Goal: Task Accomplishment & Management: Manage account settings

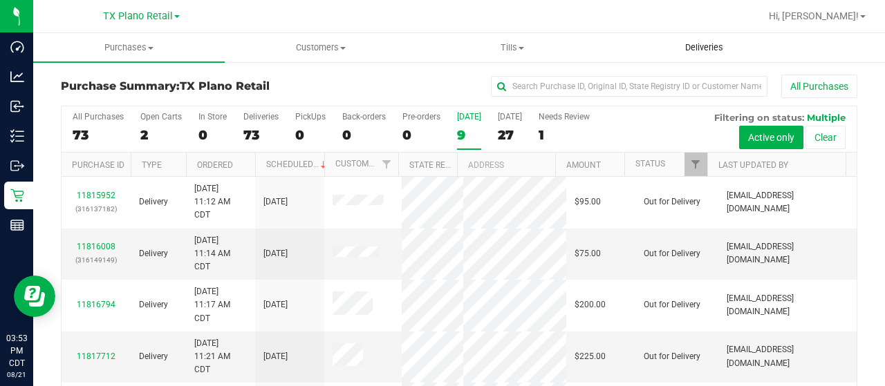
click at [699, 48] on span "Deliveries" at bounding box center [703, 47] width 75 height 12
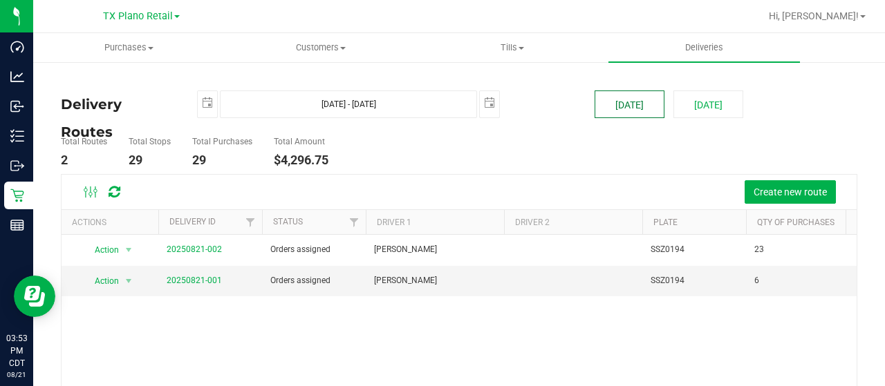
click at [614, 104] on button "[DATE]" at bounding box center [629, 105] width 70 height 28
click at [713, 105] on button "[DATE]" at bounding box center [708, 105] width 70 height 28
type input "[DATE] - [DATE]"
type input "[DATE]"
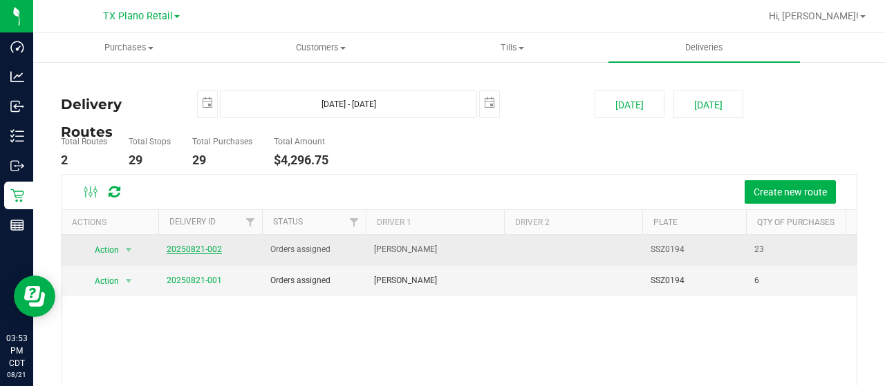
click at [212, 246] on link "20250821-002" at bounding box center [194, 250] width 55 height 10
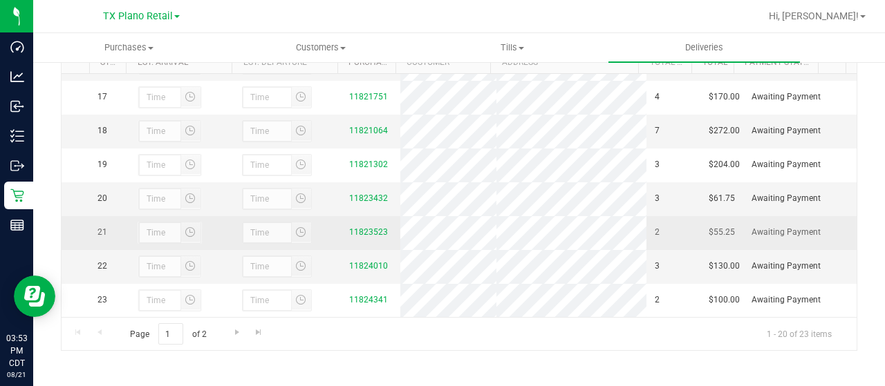
scroll to position [628, 0]
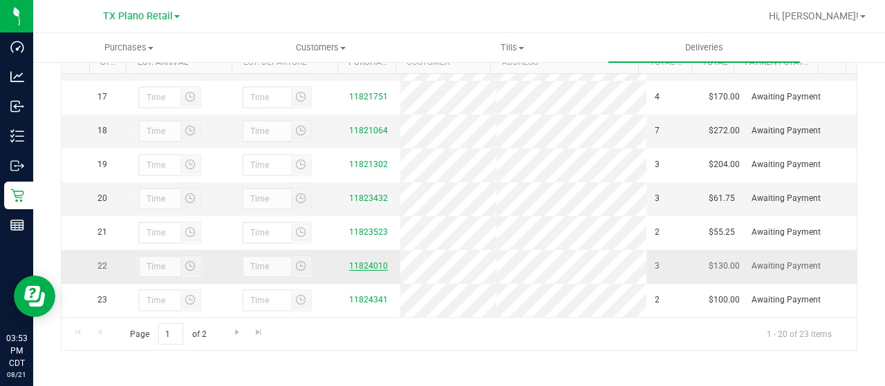
click at [357, 261] on link "11824010" at bounding box center [368, 266] width 39 height 10
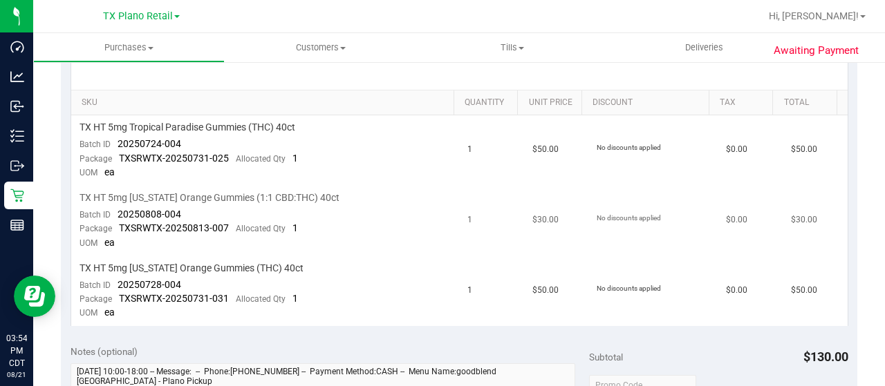
scroll to position [346, 0]
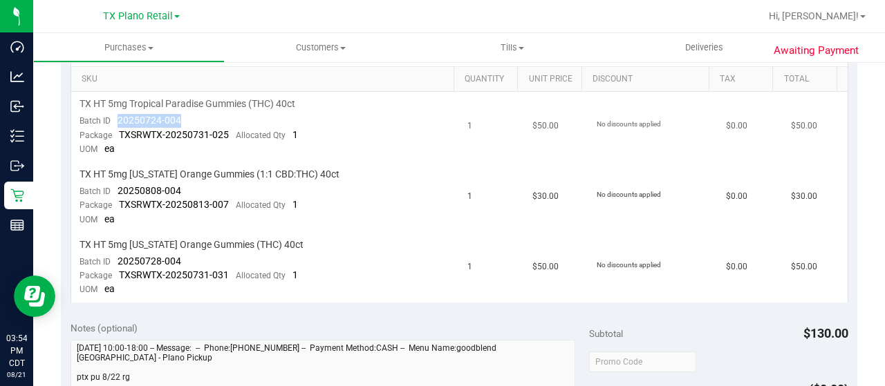
drag, startPoint x: 185, startPoint y: 122, endPoint x: 118, endPoint y: 118, distance: 67.1
click at [118, 118] on td "TX HT 5mg Tropical Paradise Gummies (THC) 40ct Batch ID 20250724-004 Package TX…" at bounding box center [265, 127] width 388 height 71
copy span "20250724-004"
drag, startPoint x: 188, startPoint y: 259, endPoint x: 113, endPoint y: 256, distance: 75.4
click at [113, 256] on td "TX HT 5mg Texas Orange Gummies (THC) 40ct Batch ID 20250728-004 Package TXSRWTX…" at bounding box center [265, 268] width 388 height 70
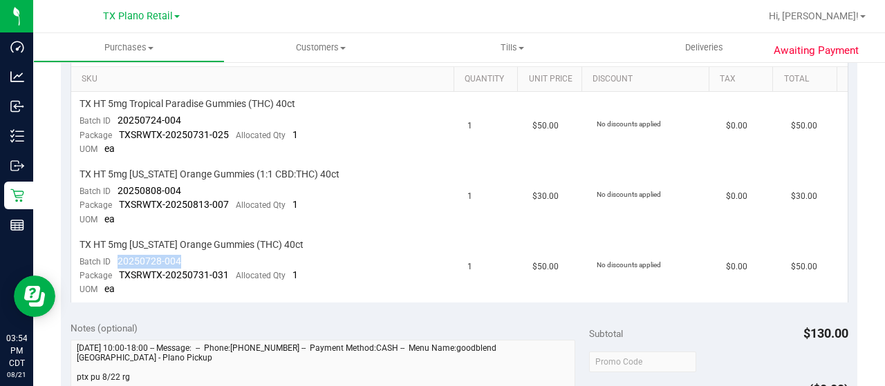
copy span "20250728-004"
drag, startPoint x: 186, startPoint y: 186, endPoint x: 130, endPoint y: 187, distance: 56.0
click at [115, 186] on td "TX HT 5mg Texas Orange Gummies (1:1 CBD:THC) 40ct Batch ID 20250808-004 Package…" at bounding box center [265, 197] width 388 height 71
copy span "20250808-004"
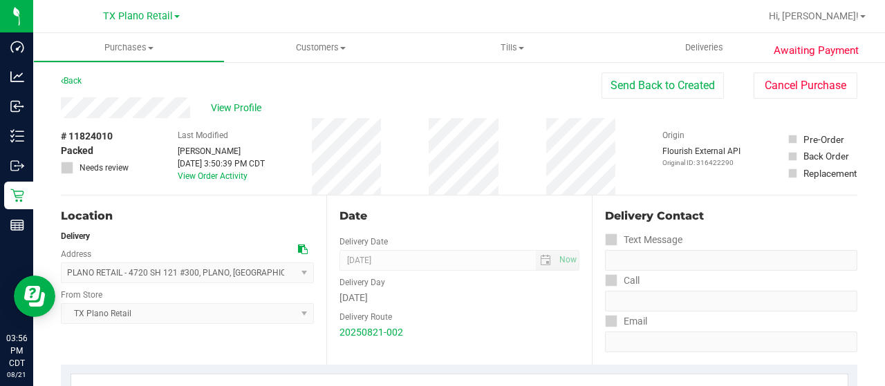
scroll to position [0, 0]
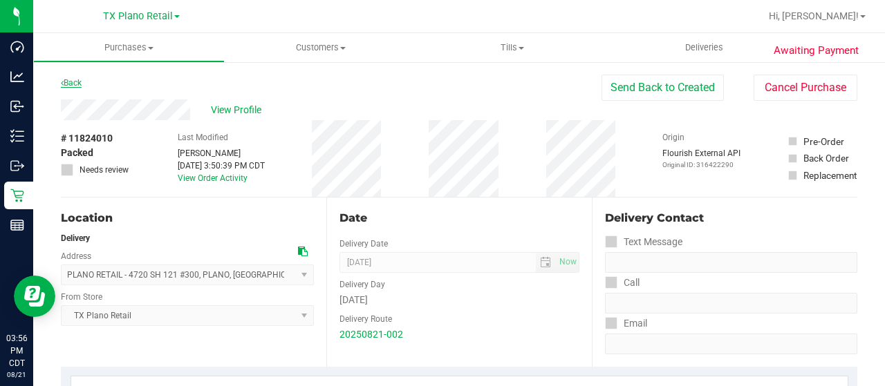
click at [68, 85] on link "Back" at bounding box center [71, 83] width 21 height 10
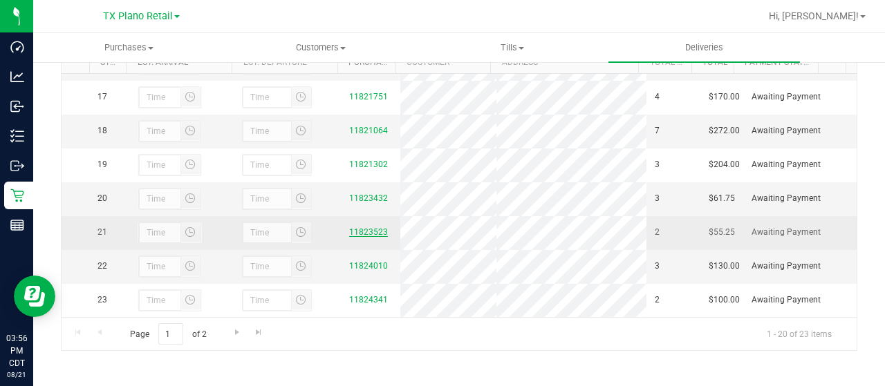
scroll to position [628, 0]
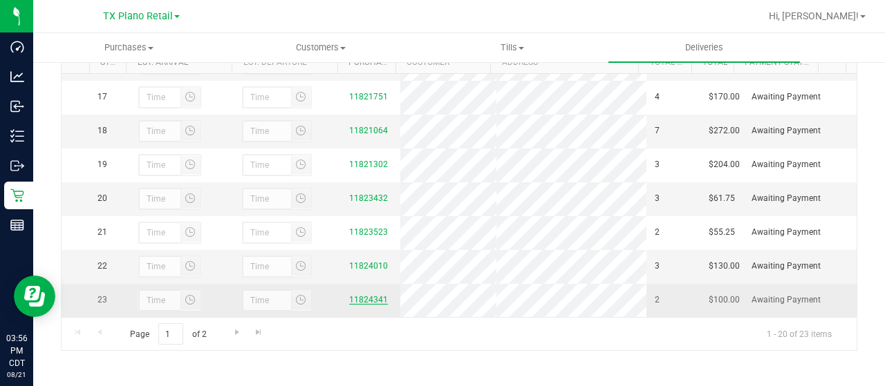
click at [373, 298] on link "11824341" at bounding box center [368, 300] width 39 height 10
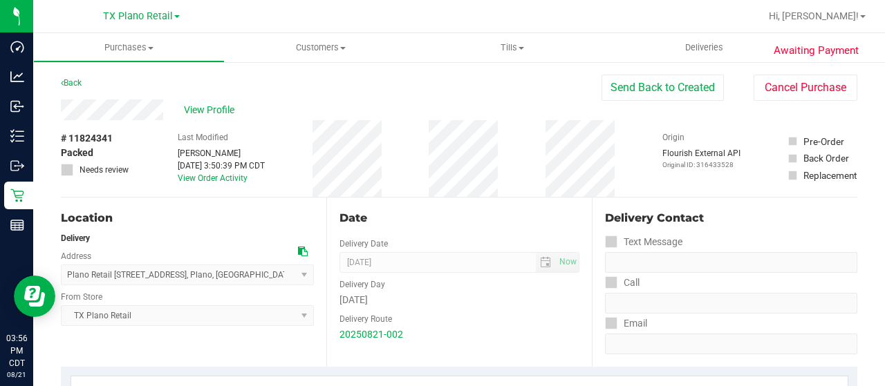
click at [170, 111] on div "View Profile" at bounding box center [331, 110] width 541 height 21
click at [199, 115] on span "View Profile" at bounding box center [211, 110] width 55 height 15
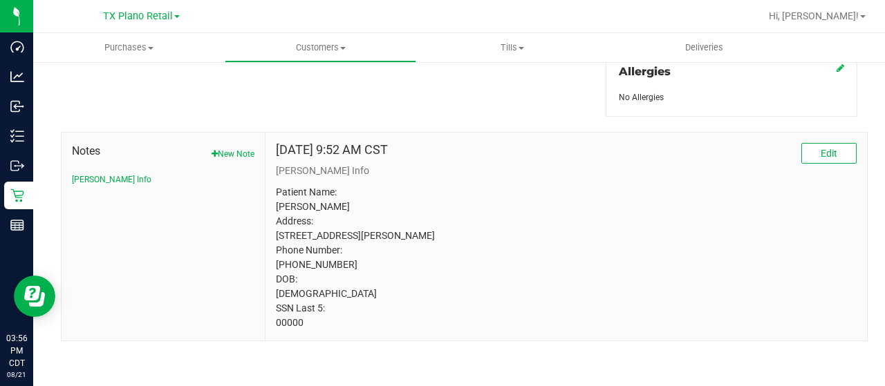
scroll to position [646, 0]
drag, startPoint x: 303, startPoint y: 325, endPoint x: 274, endPoint y: 325, distance: 29.0
click at [276, 325] on p "Patient Name: Ronell Wright Address: 1317 Brentfield Dr Anna, TX, 75409 Phone N…" at bounding box center [566, 257] width 581 height 145
copy p "00000"
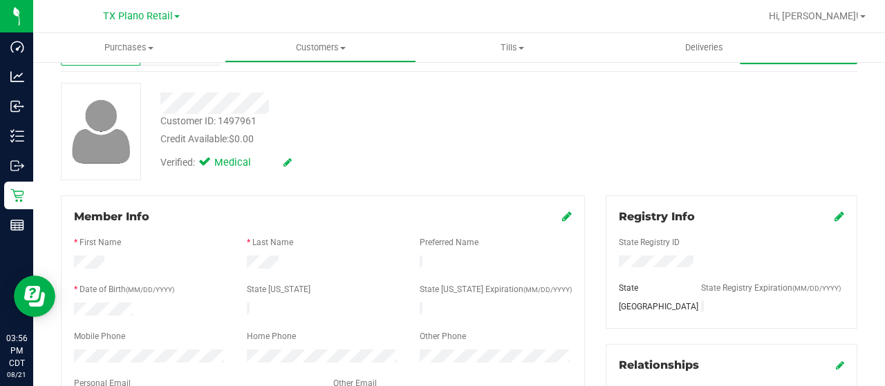
scroll to position [0, 0]
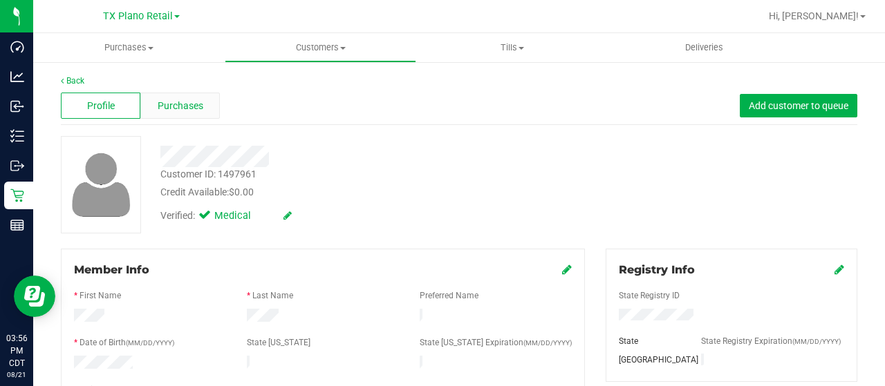
click at [184, 103] on span "Purchases" at bounding box center [181, 106] width 46 height 15
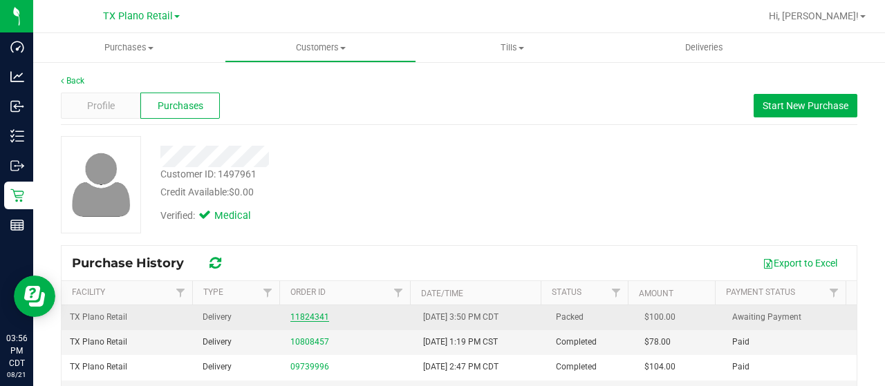
click at [296, 315] on link "11824341" at bounding box center [309, 317] width 39 height 10
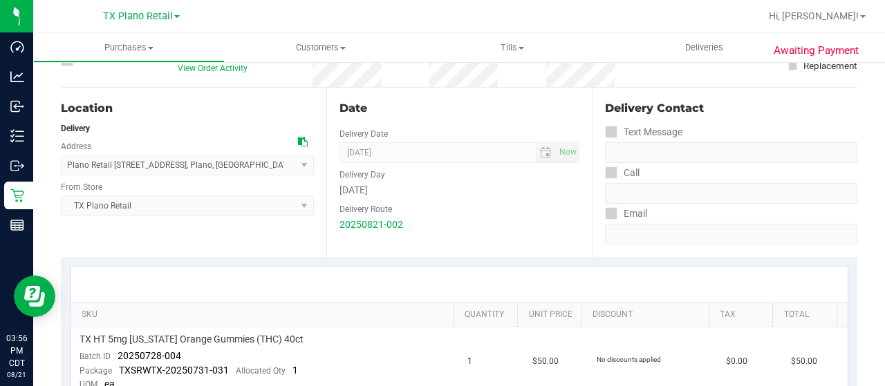
scroll to position [277, 0]
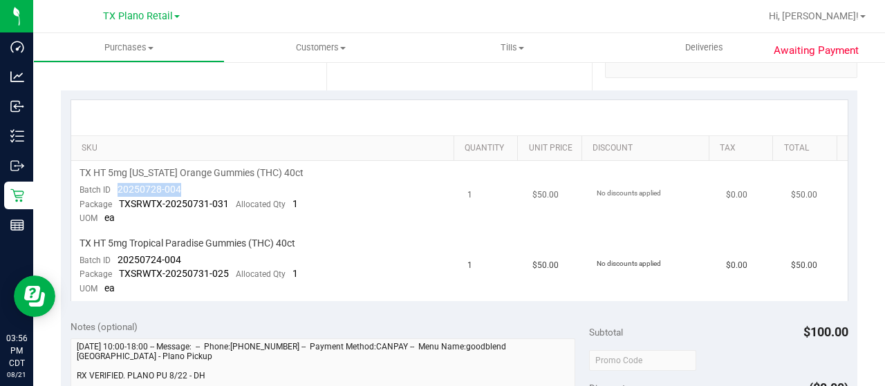
drag, startPoint x: 191, startPoint y: 190, endPoint x: 129, endPoint y: 187, distance: 62.3
click at [118, 187] on td "TX HT 5mg Texas Orange Gummies (THC) 40ct Batch ID 20250728-004 Package TXSRWTX…" at bounding box center [265, 196] width 388 height 71
copy span "20250728-004"
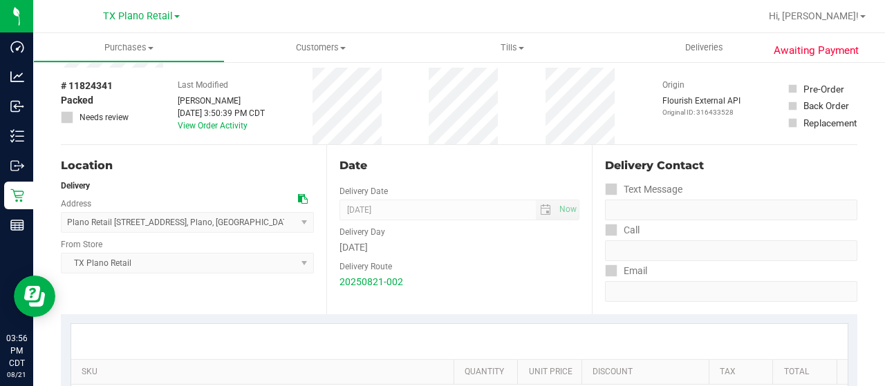
scroll to position [0, 0]
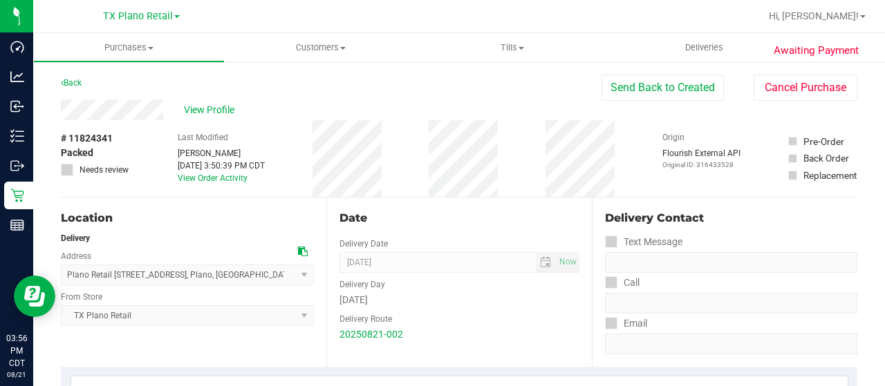
click at [165, 111] on div "View Profile" at bounding box center [331, 110] width 541 height 21
click at [220, 115] on span "View Profile" at bounding box center [211, 110] width 55 height 15
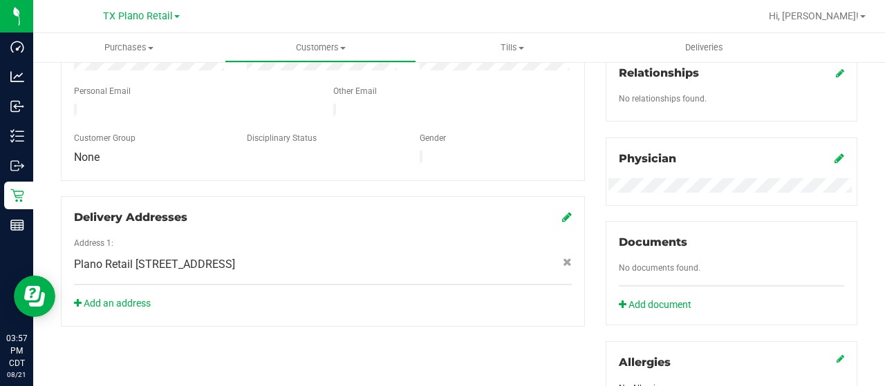
scroll to position [646, 0]
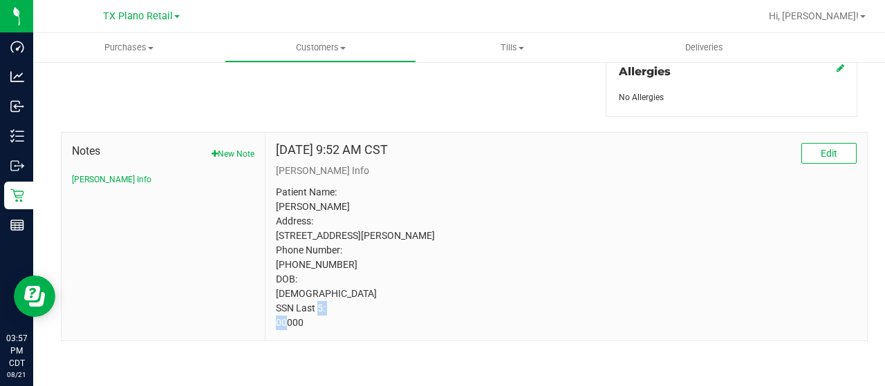
drag, startPoint x: 303, startPoint y: 325, endPoint x: 272, endPoint y: 327, distance: 31.2
click at [271, 326] on div "Feb 21, 2025 9:52 AM CST Edit CURT Info Patient Name: Ronell Wright Address: 13…" at bounding box center [565, 237] width 601 height 208
copy p "00000"
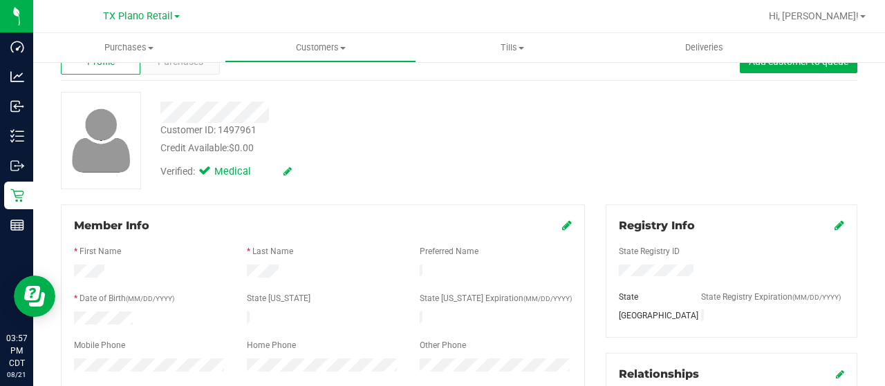
scroll to position [0, 0]
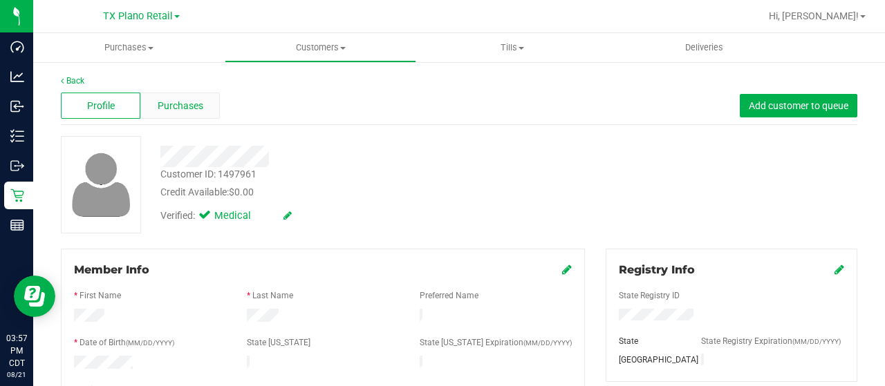
click at [165, 108] on span "Purchases" at bounding box center [181, 106] width 46 height 15
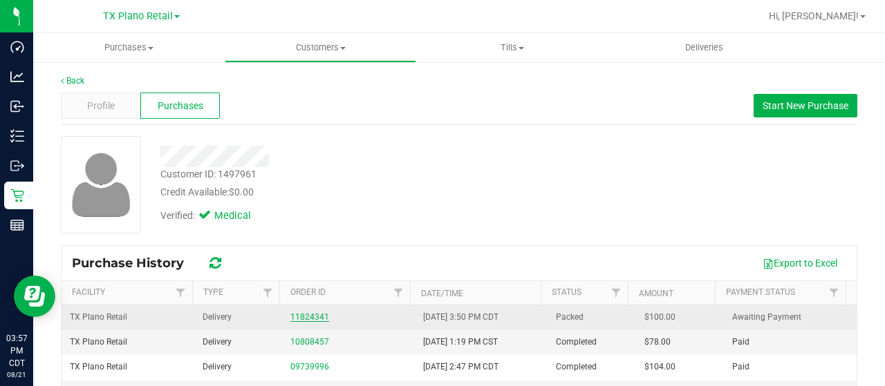
click at [310, 313] on link "11824341" at bounding box center [309, 317] width 39 height 10
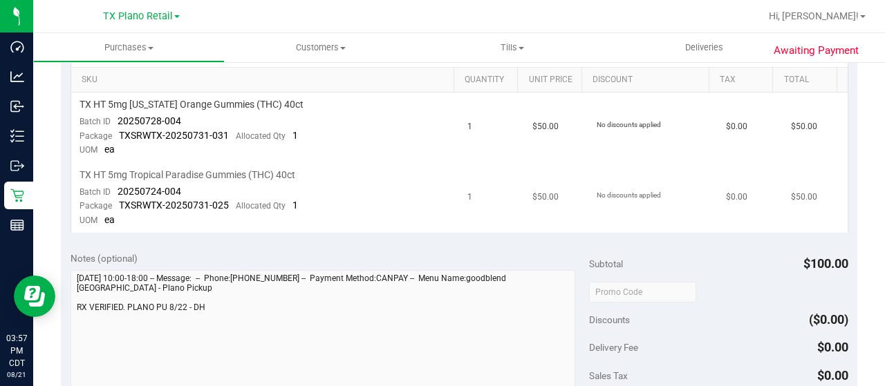
scroll to position [346, 0]
drag, startPoint x: 185, startPoint y: 118, endPoint x: 116, endPoint y: 118, distance: 69.1
click at [116, 118] on td "TX HT 5mg Texas Orange Gummies (THC) 40ct Batch ID 20250728-004 Package TXSRWTX…" at bounding box center [265, 127] width 388 height 71
copy span "20250728-004"
drag, startPoint x: 187, startPoint y: 187, endPoint x: 119, endPoint y: 186, distance: 68.4
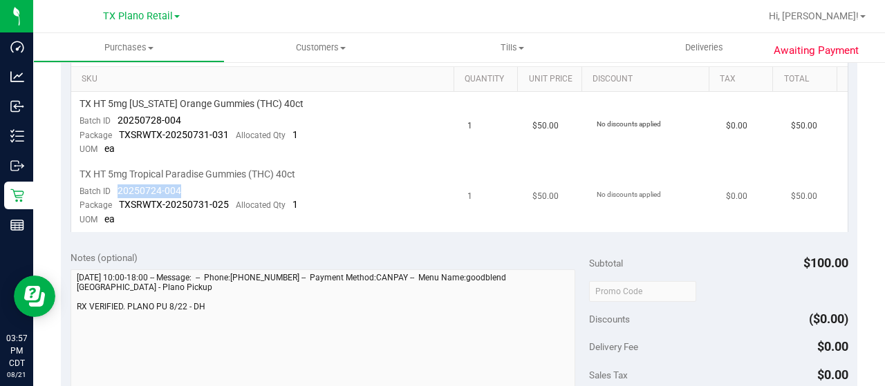
click at [119, 186] on td "TX HT 5mg Tropical Paradise Gummies (THC) 40ct Batch ID 20250724-004 Package TX…" at bounding box center [265, 197] width 388 height 70
copy span "20250724-004"
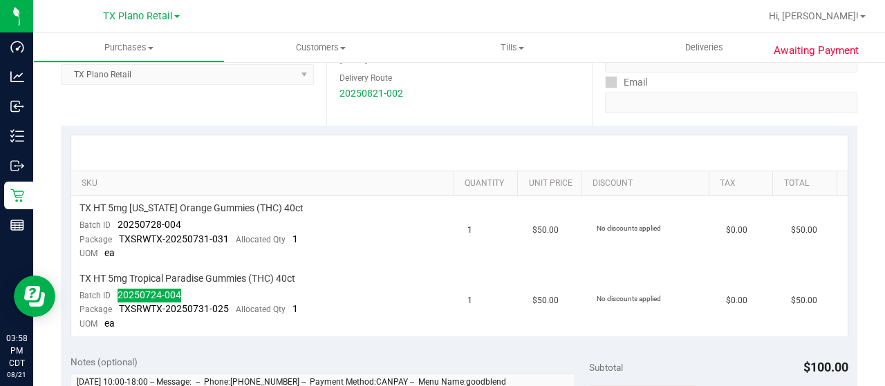
scroll to position [0, 0]
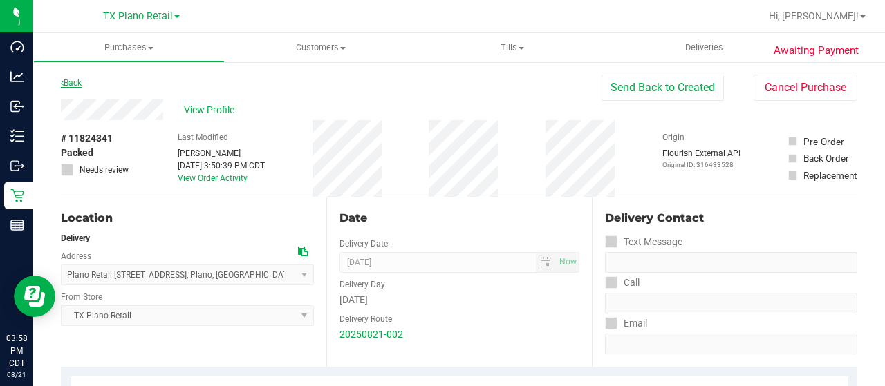
click at [74, 84] on link "Back" at bounding box center [71, 83] width 21 height 10
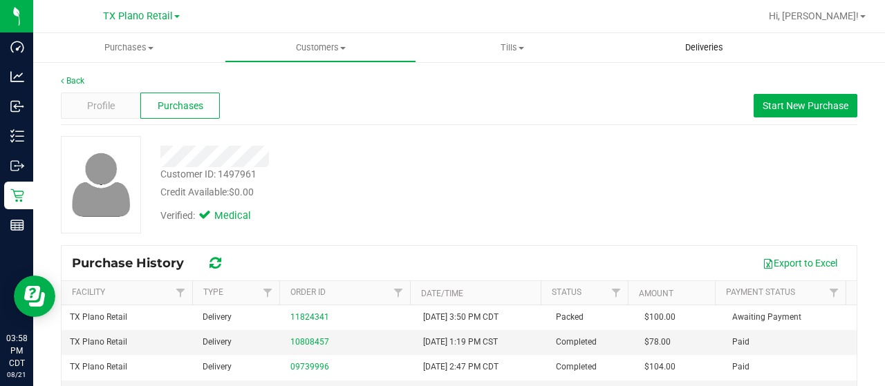
click at [713, 43] on span "Deliveries" at bounding box center [703, 47] width 75 height 12
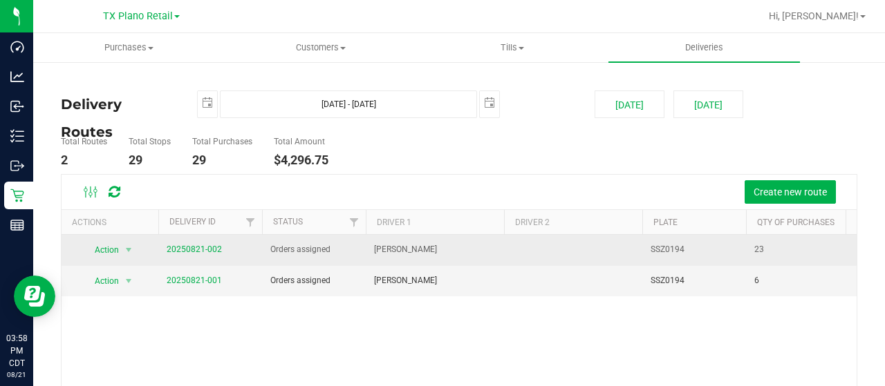
click at [196, 254] on link "20250821-002" at bounding box center [194, 250] width 55 height 10
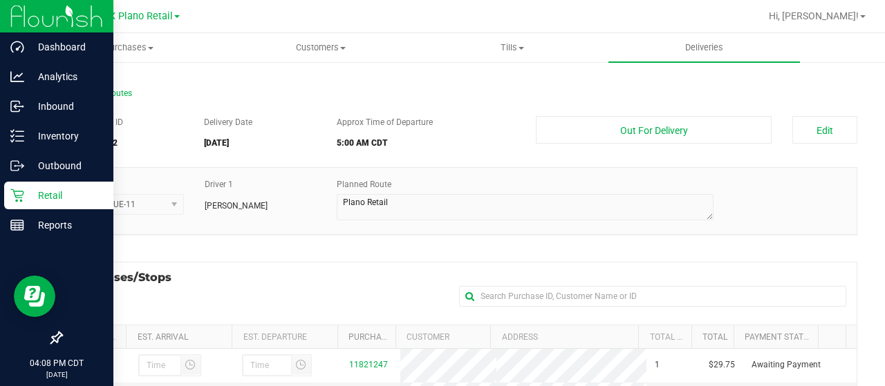
click at [19, 195] on icon at bounding box center [17, 196] width 14 height 14
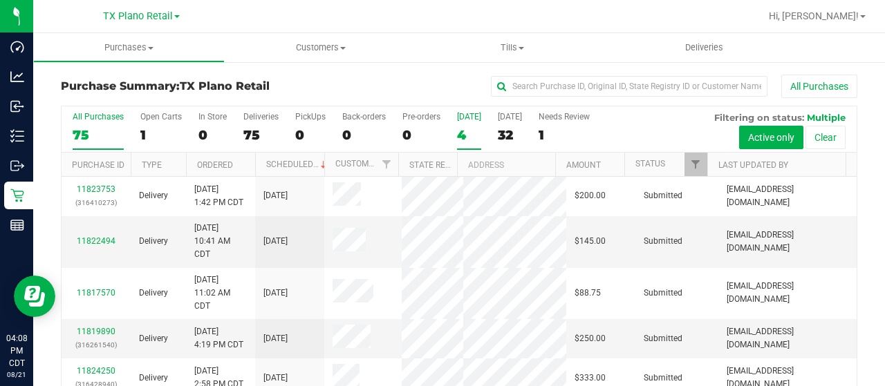
click at [460, 136] on div "4" at bounding box center [469, 135] width 24 height 16
click at [0, 0] on input "Today 4" at bounding box center [0, 0] width 0 height 0
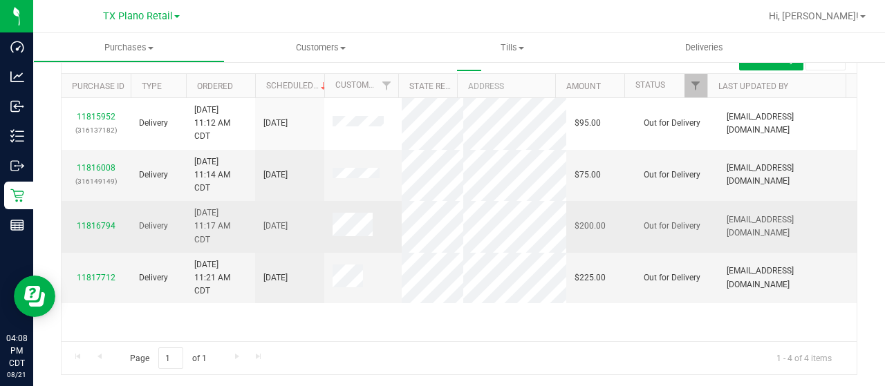
scroll to position [10, 0]
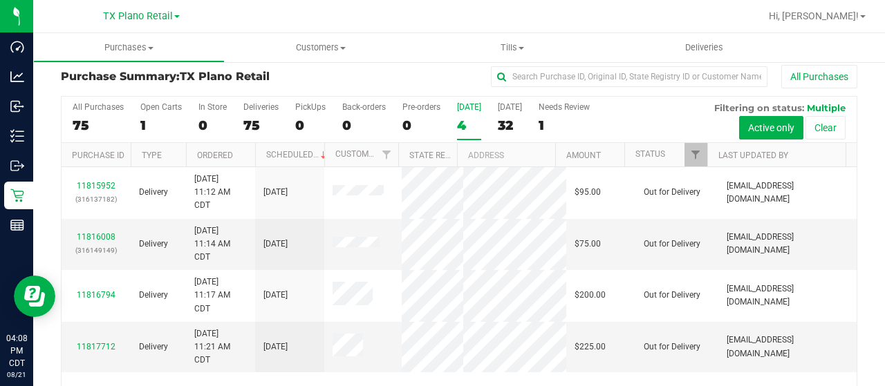
click at [425, 70] on div "All Purchases" at bounding box center [591, 77] width 531 height 24
click at [693, 52] on span "Deliveries" at bounding box center [703, 47] width 75 height 12
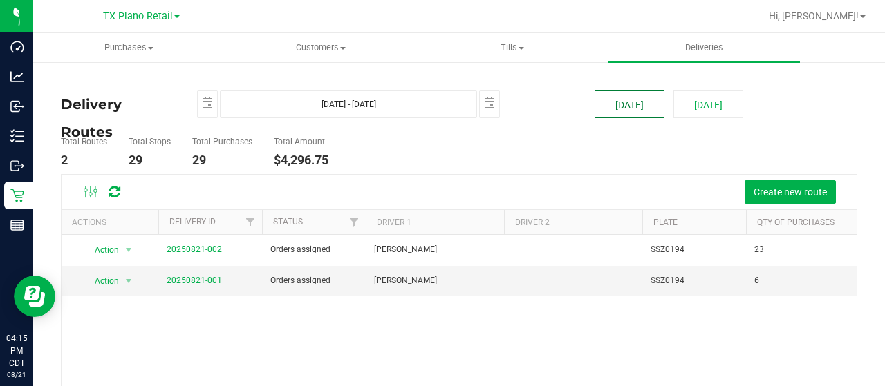
click at [615, 103] on button "[DATE]" at bounding box center [629, 105] width 70 height 28
type input "Aug 21, 2025 - Aug 21, 2025"
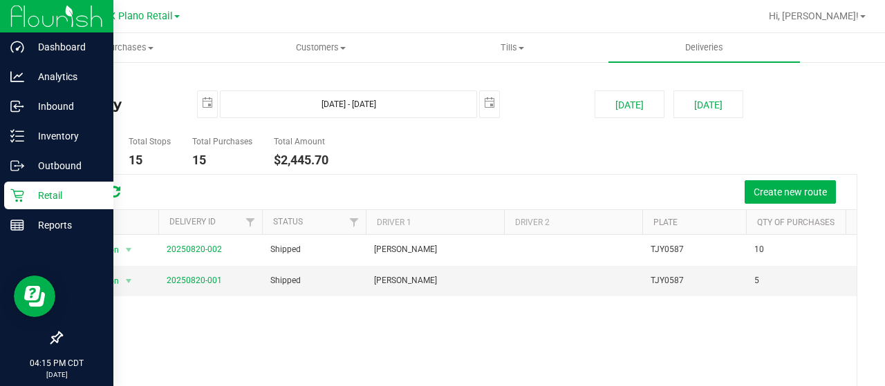
click at [19, 191] on icon at bounding box center [16, 195] width 13 height 13
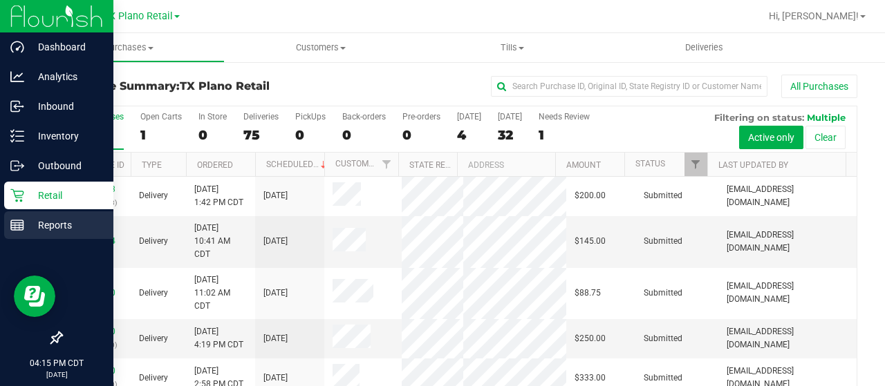
click at [23, 228] on line at bounding box center [17, 228] width 12 height 0
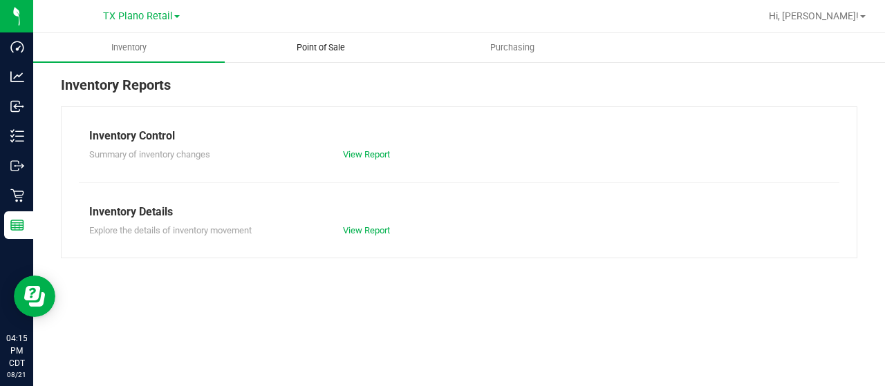
click at [302, 53] on span "Point of Sale" at bounding box center [321, 47] width 86 height 12
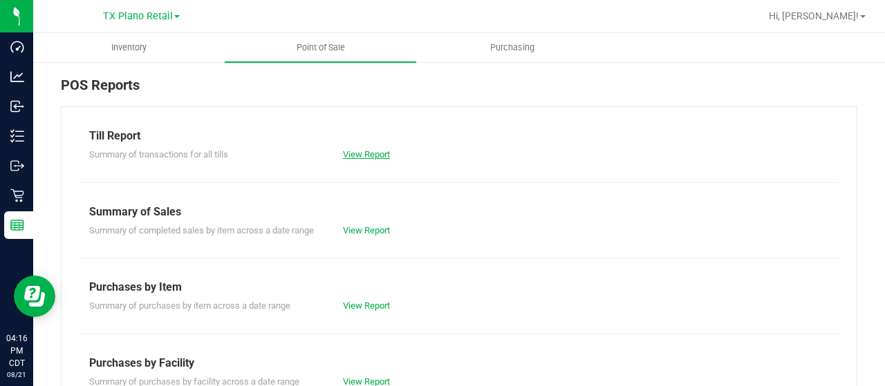
click at [373, 154] on link "View Report" at bounding box center [366, 154] width 47 height 10
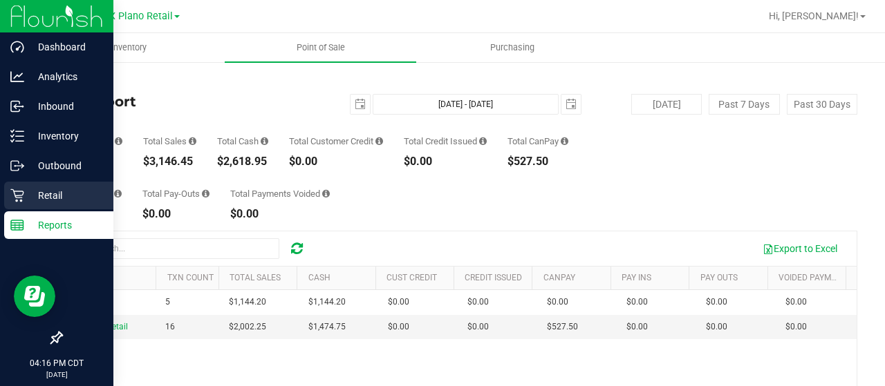
click at [25, 193] on p "Retail" at bounding box center [65, 195] width 83 height 17
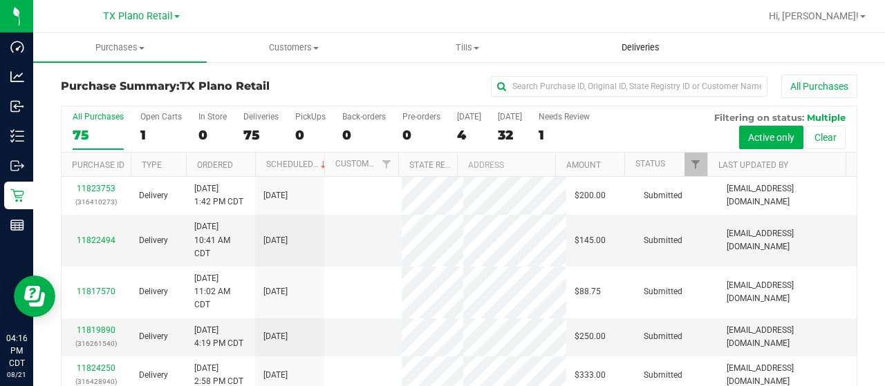
click at [635, 48] on span "Deliveries" at bounding box center [640, 47] width 75 height 12
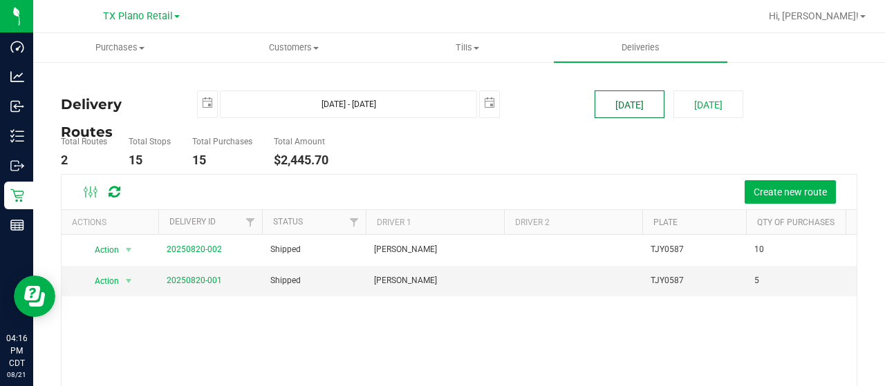
click at [619, 97] on button "[DATE]" at bounding box center [629, 105] width 70 height 28
click at [207, 283] on link "20250820-001" at bounding box center [194, 281] width 55 height 10
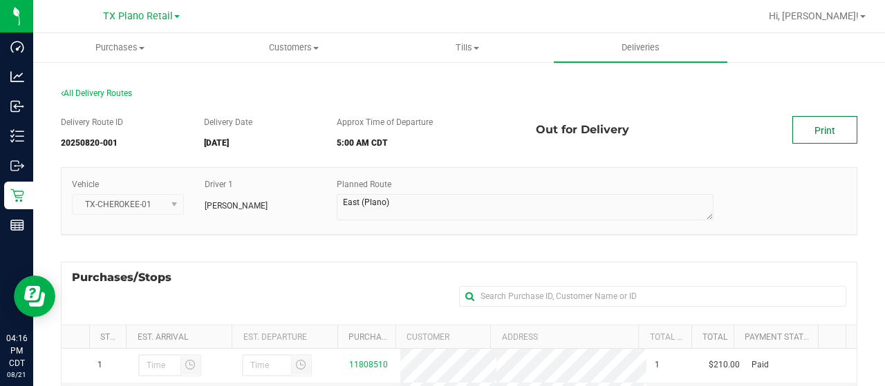
click at [801, 134] on link "Print" at bounding box center [824, 130] width 65 height 28
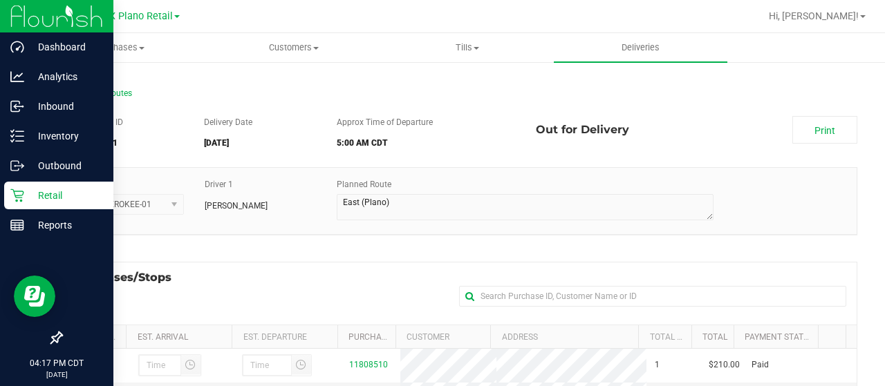
click at [17, 197] on icon at bounding box center [17, 196] width 14 height 14
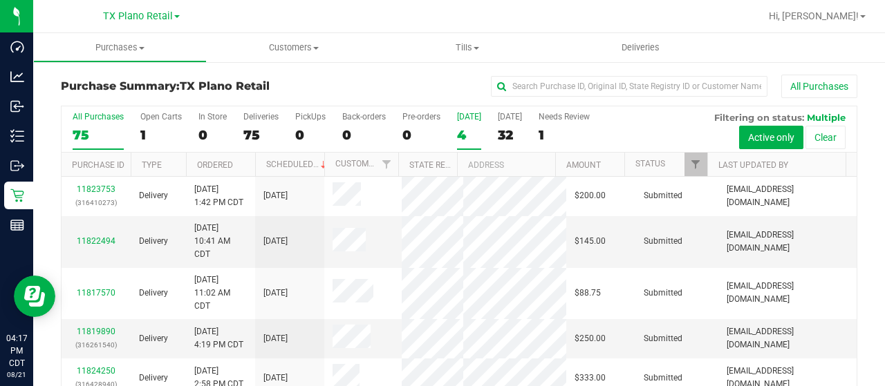
click at [460, 132] on div "4" at bounding box center [469, 135] width 24 height 16
click at [0, 0] on input "Today 4" at bounding box center [0, 0] width 0 height 0
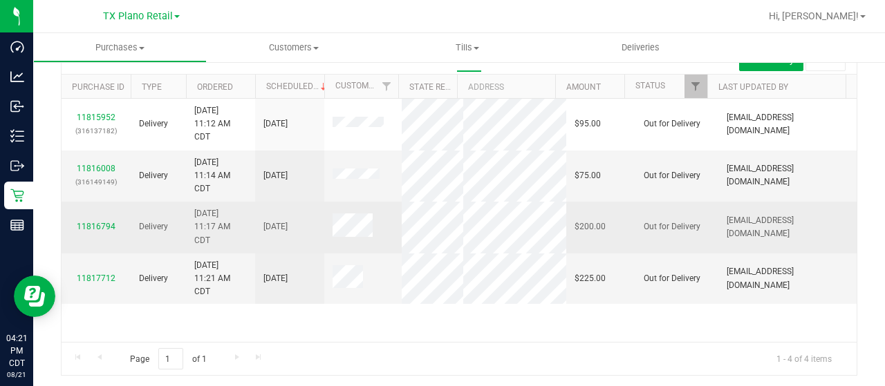
scroll to position [79, 0]
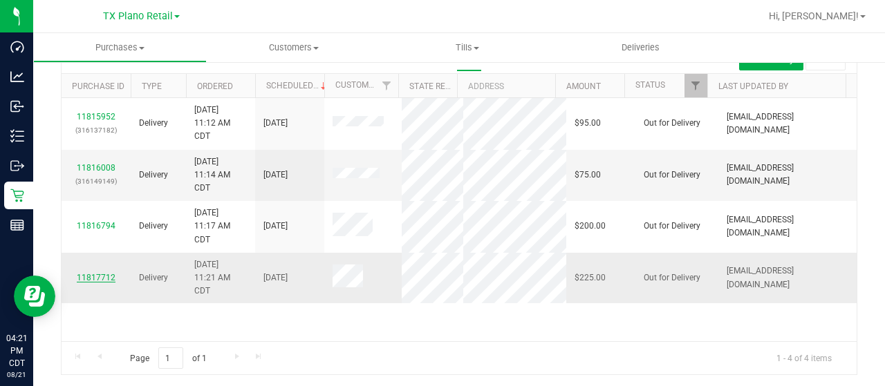
click at [86, 277] on link "11817712" at bounding box center [96, 278] width 39 height 10
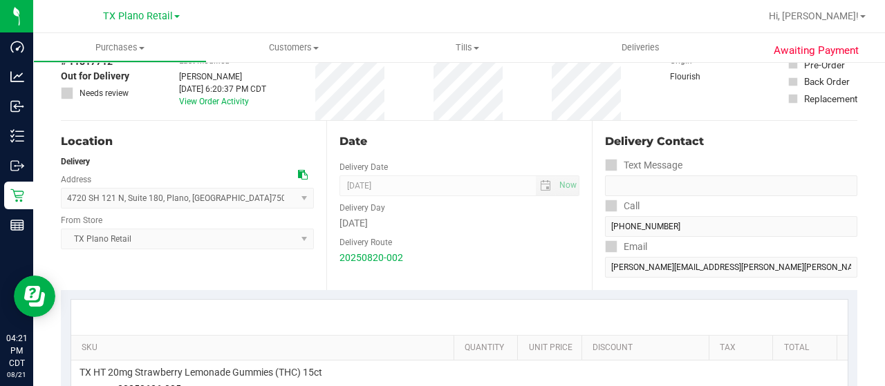
scroll to position [10, 0]
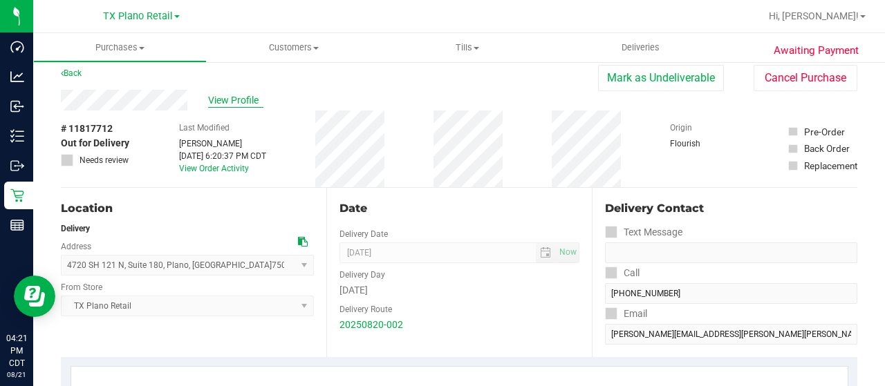
click at [221, 98] on span "View Profile" at bounding box center [235, 100] width 55 height 15
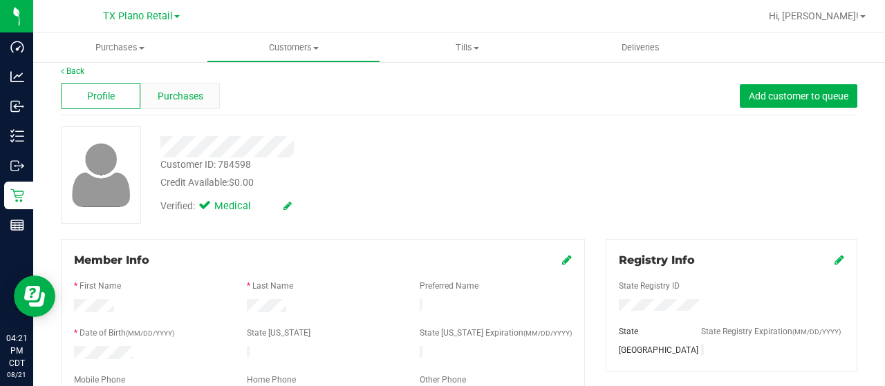
click at [200, 102] on span "Purchases" at bounding box center [181, 96] width 46 height 15
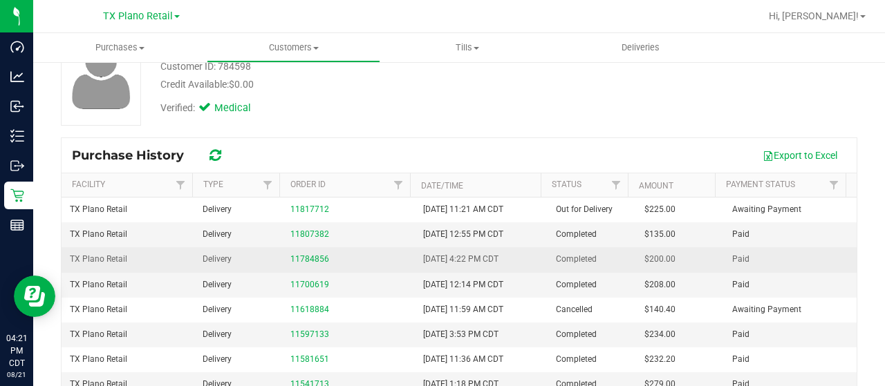
scroll to position [138, 0]
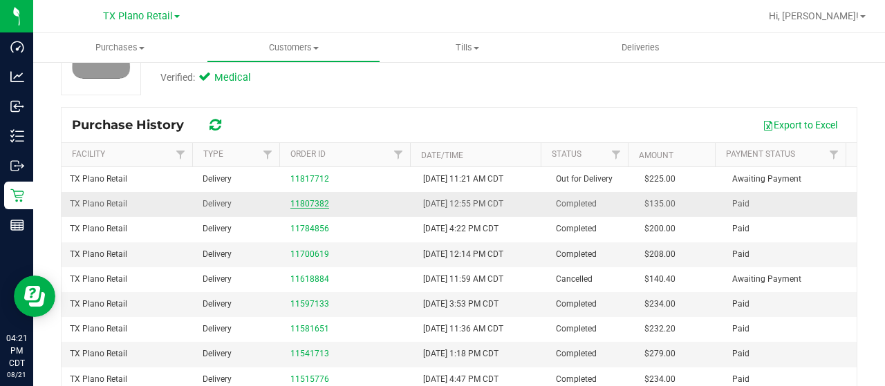
click at [305, 202] on link "11807382" at bounding box center [309, 204] width 39 height 10
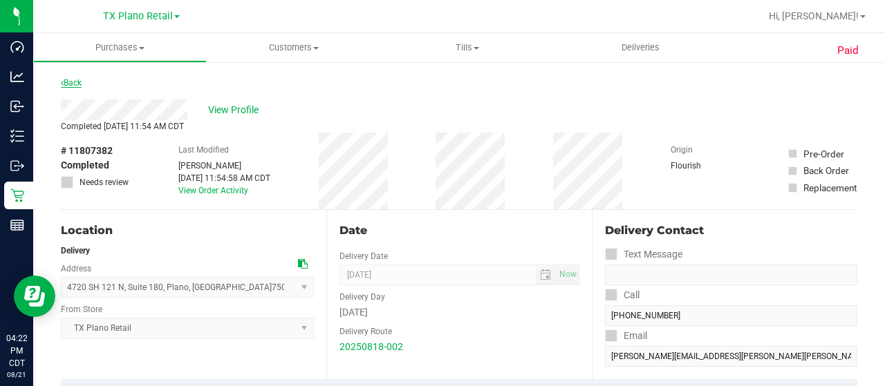
click at [80, 82] on link "Back" at bounding box center [71, 83] width 21 height 10
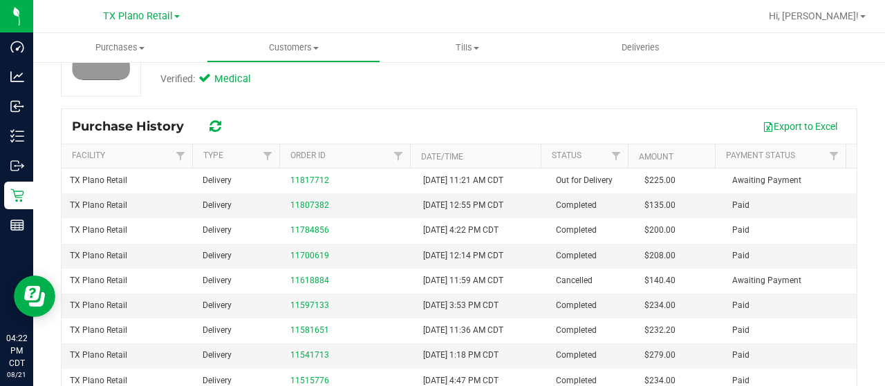
scroll to position [138, 0]
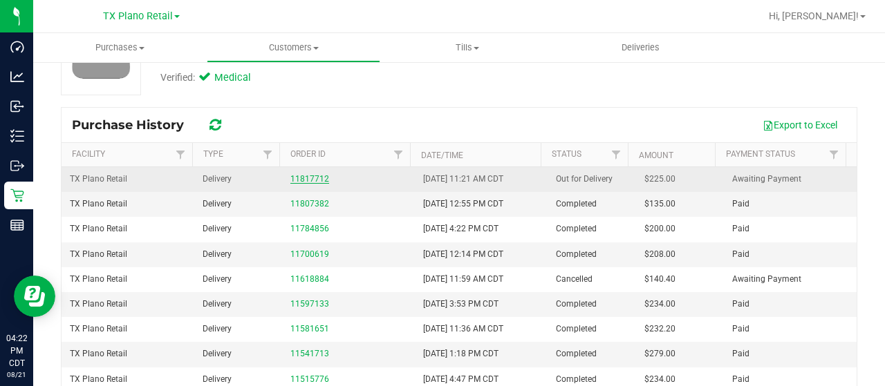
click at [312, 175] on link "11817712" at bounding box center [309, 179] width 39 height 10
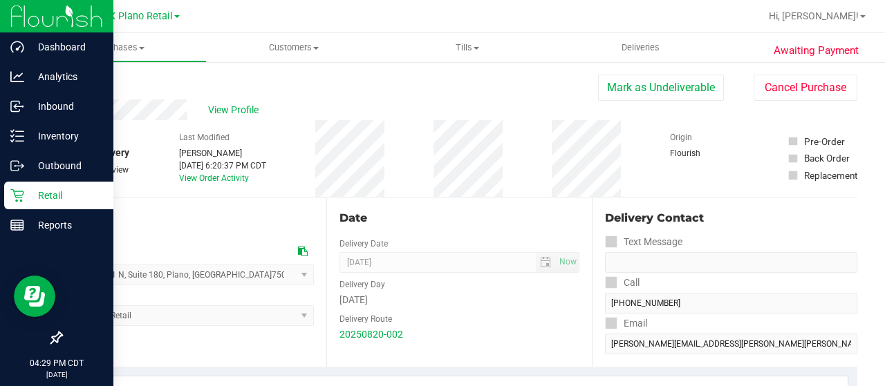
click at [50, 196] on p "Retail" at bounding box center [65, 195] width 83 height 17
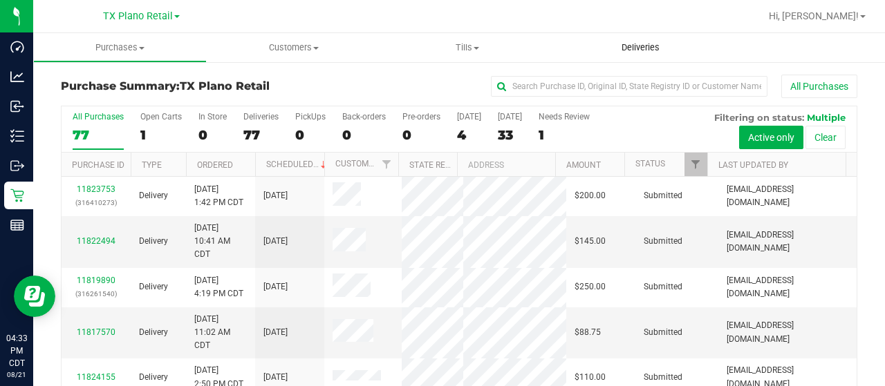
click at [628, 51] on span "Deliveries" at bounding box center [640, 47] width 75 height 12
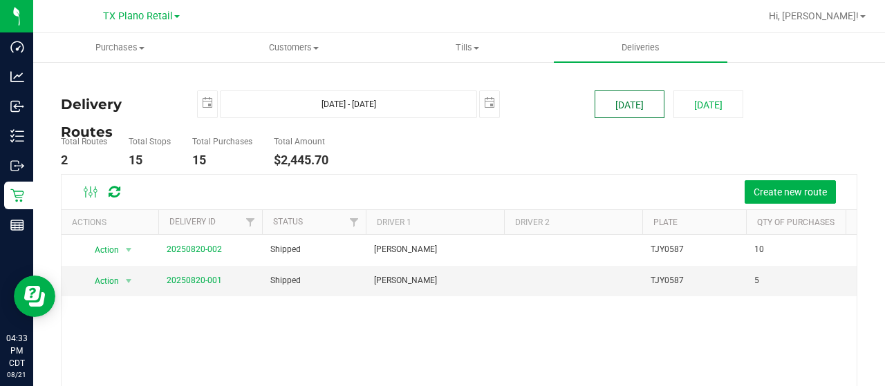
click at [610, 118] on button "[DATE]" at bounding box center [629, 105] width 70 height 28
click at [686, 106] on button "[DATE]" at bounding box center [708, 105] width 70 height 28
type input "Aug 22, 2025 - Aug 22, 2025"
type input "2025-08-22"
click at [617, 109] on button "[DATE]" at bounding box center [629, 105] width 70 height 28
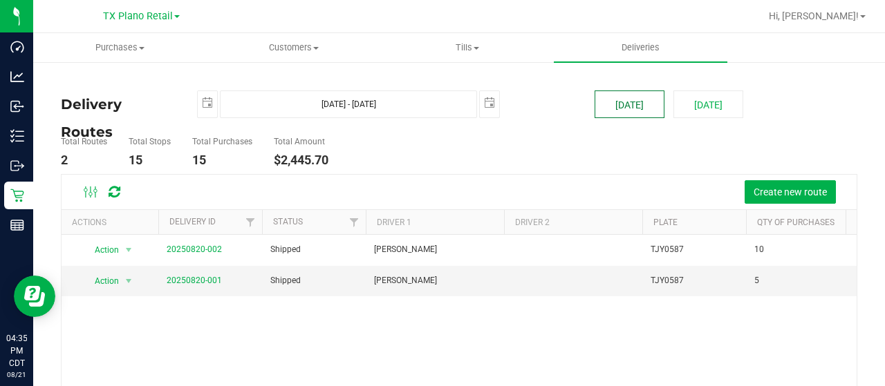
click at [610, 107] on button "[DATE]" at bounding box center [629, 105] width 70 height 28
click at [695, 104] on button "[DATE]" at bounding box center [708, 105] width 70 height 28
type input "Aug 22, 2025 - Aug 22, 2025"
type input "2025-08-22"
click at [647, 103] on button "[DATE]" at bounding box center [629, 105] width 70 height 28
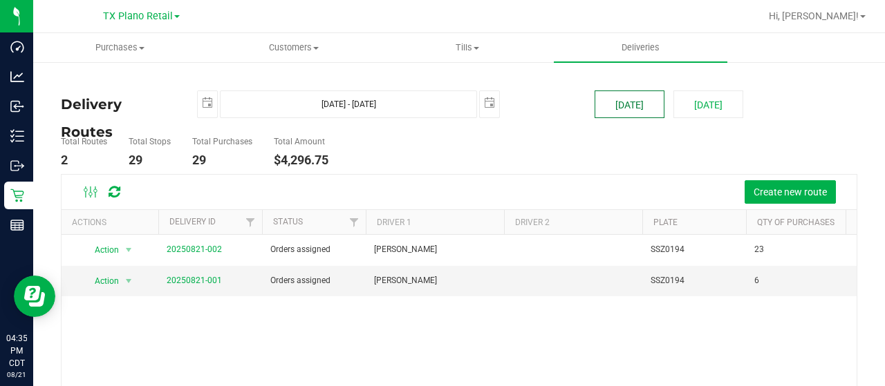
type input "Aug 21, 2025 - Aug 21, 2025"
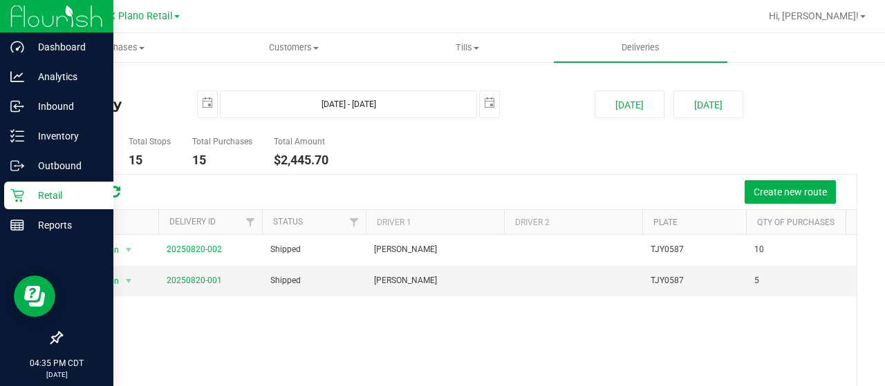
click at [28, 196] on p "Retail" at bounding box center [65, 195] width 83 height 17
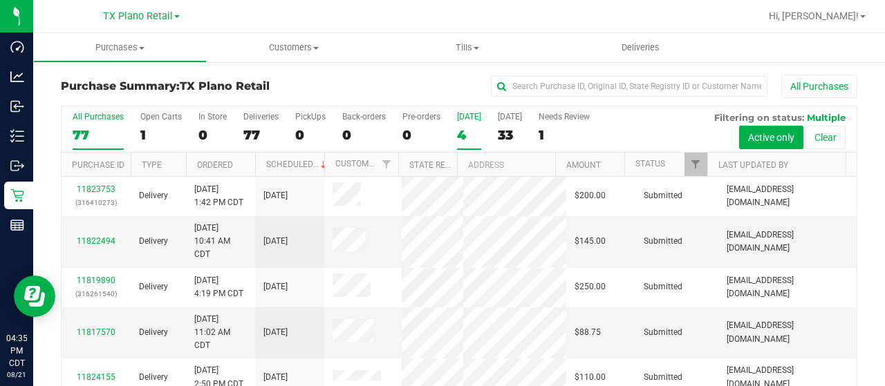
click at [468, 138] on div "4" at bounding box center [469, 135] width 24 height 16
click at [0, 0] on input "Today 4" at bounding box center [0, 0] width 0 height 0
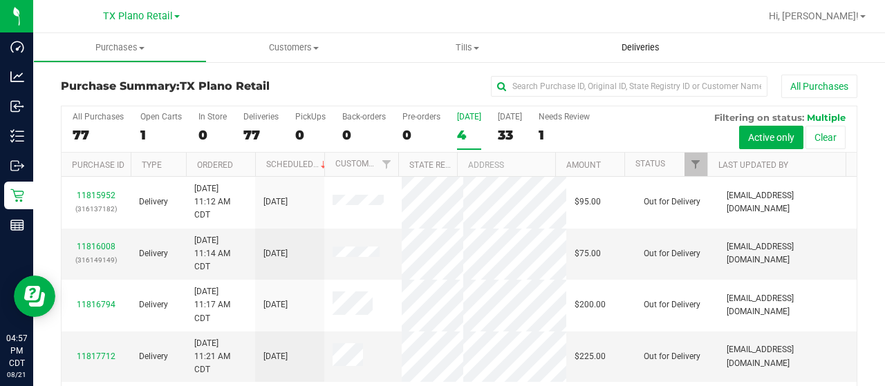
click at [646, 45] on span "Deliveries" at bounding box center [640, 47] width 75 height 12
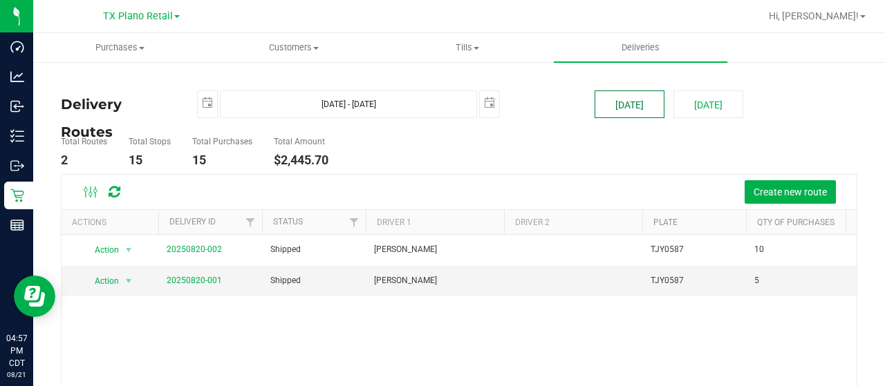
click at [623, 104] on button "[DATE]" at bounding box center [629, 105] width 70 height 28
click at [704, 107] on button "[DATE]" at bounding box center [708, 105] width 70 height 28
type input "Aug 22, 2025 - Aug 22, 2025"
type input "2025-08-22"
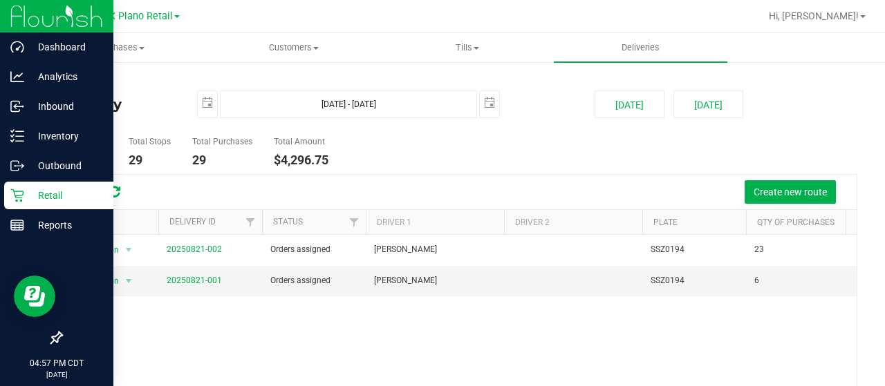
click at [21, 194] on icon at bounding box center [17, 196] width 14 height 14
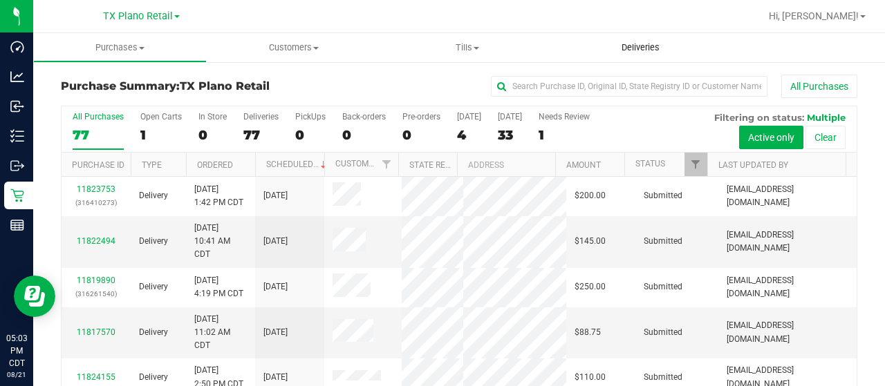
click at [640, 44] on span "Deliveries" at bounding box center [640, 47] width 75 height 12
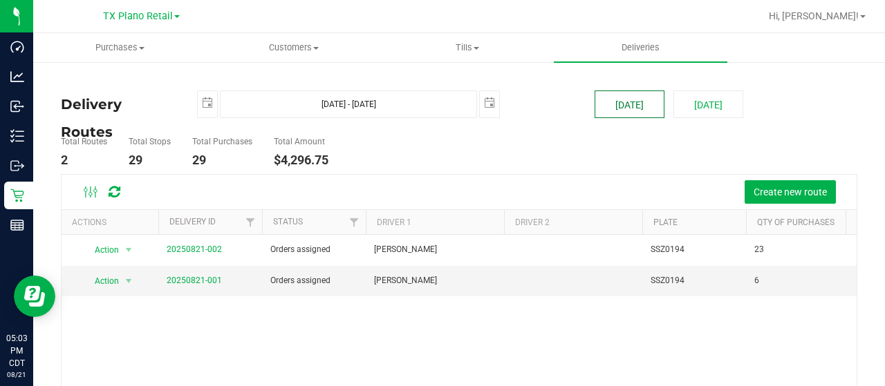
click at [608, 106] on button "[DATE]" at bounding box center [629, 105] width 70 height 28
click at [683, 106] on button "[DATE]" at bounding box center [708, 105] width 70 height 28
type input "Aug 22, 2025 - Aug 22, 2025"
type input "2025-08-22"
click at [621, 111] on button "[DATE]" at bounding box center [629, 105] width 70 height 28
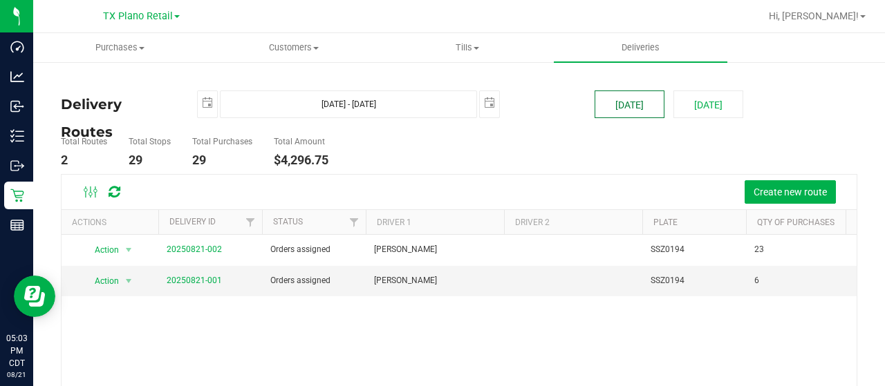
type input "Aug 21, 2025 - Aug 21, 2025"
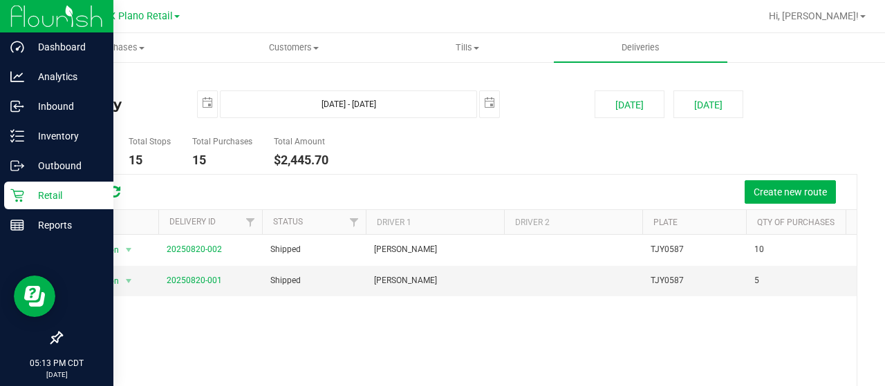
click at [16, 196] on icon at bounding box center [17, 196] width 14 height 14
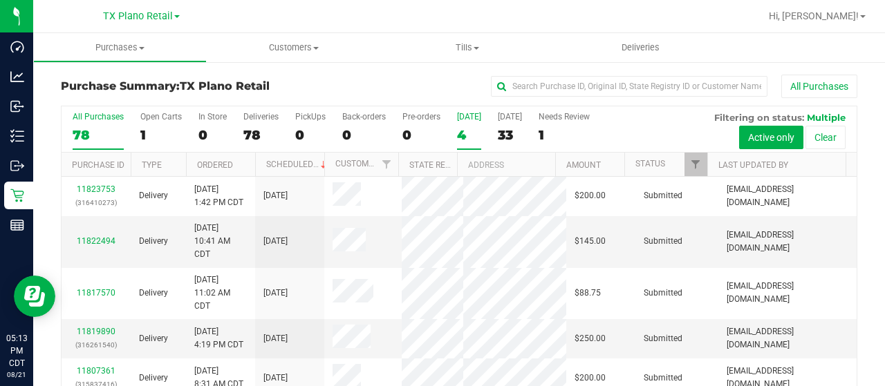
click at [463, 141] on div "4" at bounding box center [469, 135] width 24 height 16
click at [0, 0] on input "Today 4" at bounding box center [0, 0] width 0 height 0
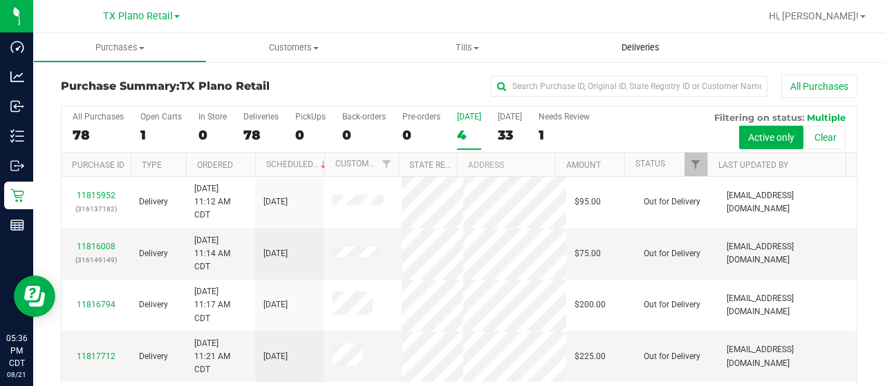
click at [648, 48] on span "Deliveries" at bounding box center [640, 47] width 75 height 12
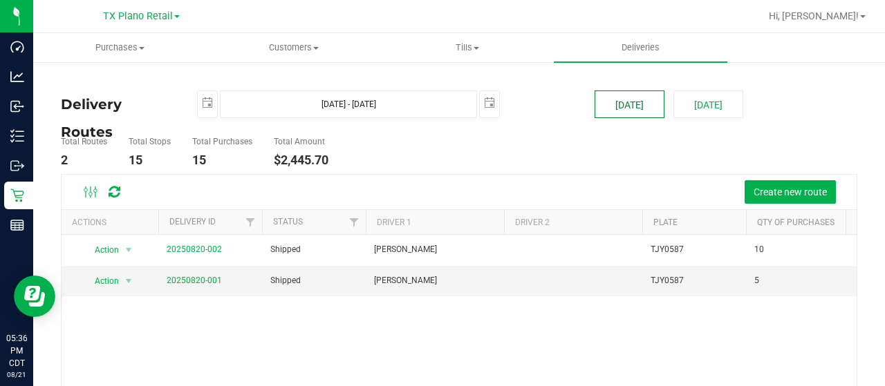
click at [604, 103] on button "[DATE]" at bounding box center [629, 105] width 70 height 28
click at [694, 99] on button "[DATE]" at bounding box center [708, 105] width 70 height 28
type input "Aug 22, 2025 - Aug 22, 2025"
type input "2025-08-22"
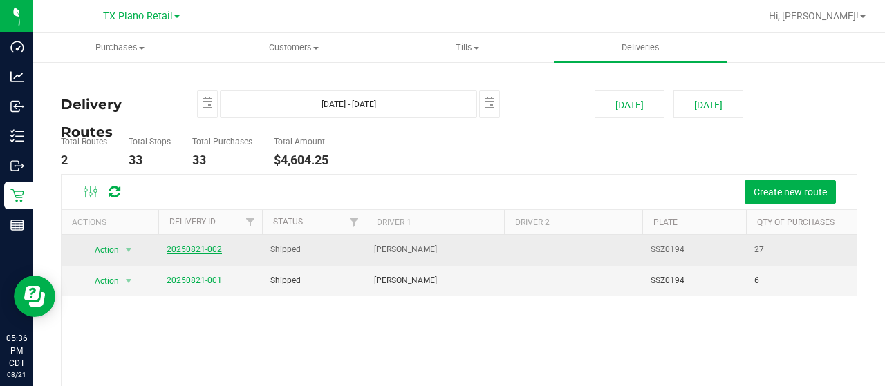
click at [202, 250] on link "20250821-002" at bounding box center [194, 250] width 55 height 10
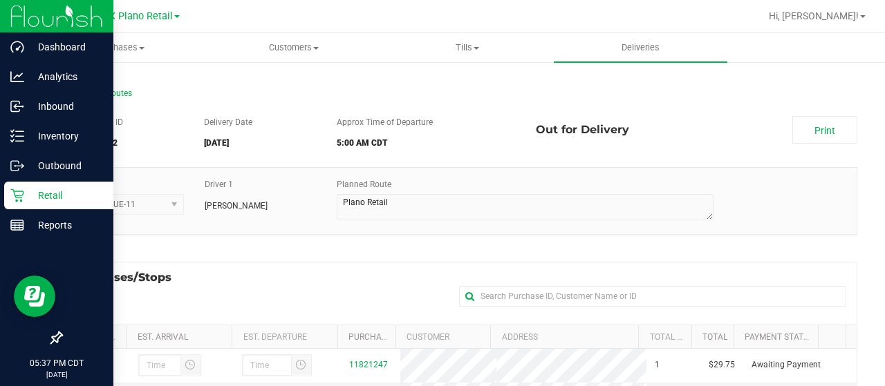
click at [28, 191] on p "Retail" at bounding box center [65, 195] width 83 height 17
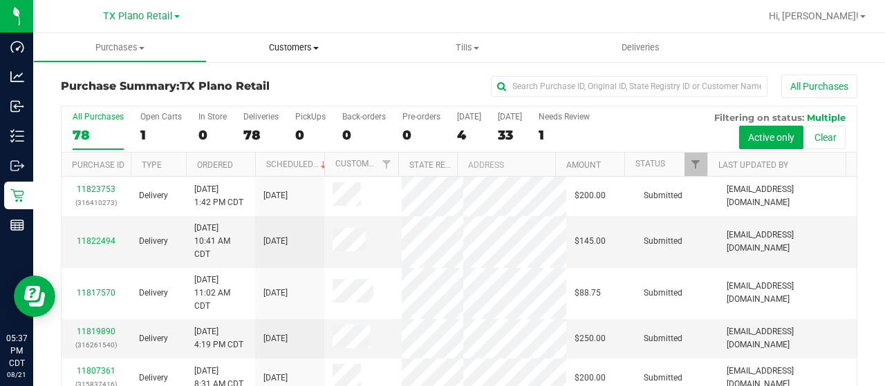
click at [284, 50] on span "Customers" at bounding box center [293, 47] width 172 height 12
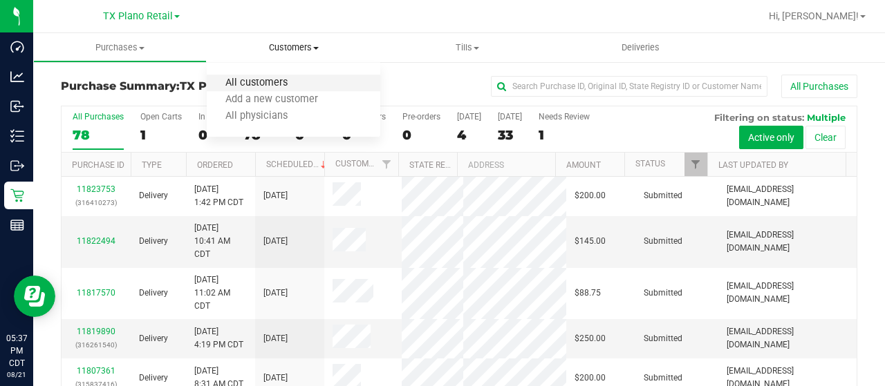
click at [268, 84] on span "All customers" at bounding box center [257, 83] width 100 height 12
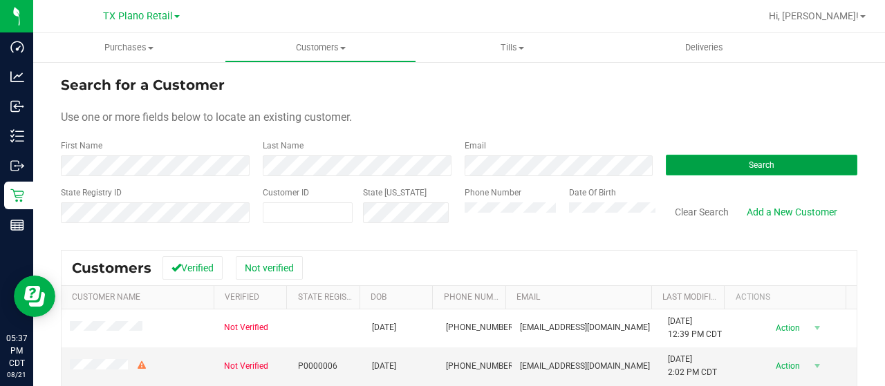
click at [719, 171] on button "Search" at bounding box center [761, 165] width 191 height 21
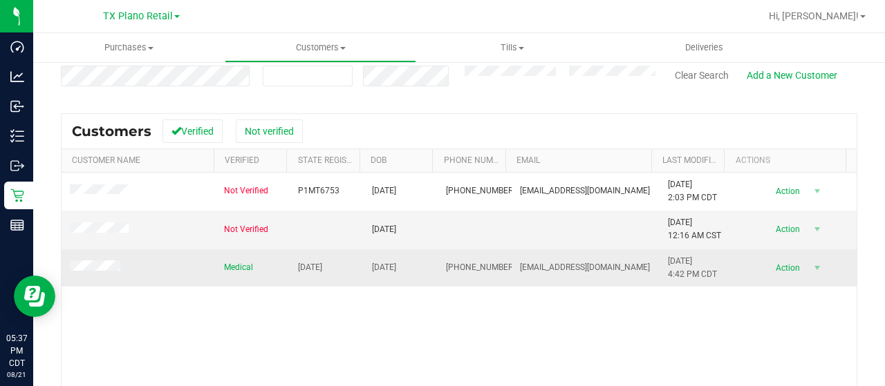
scroll to position [138, 0]
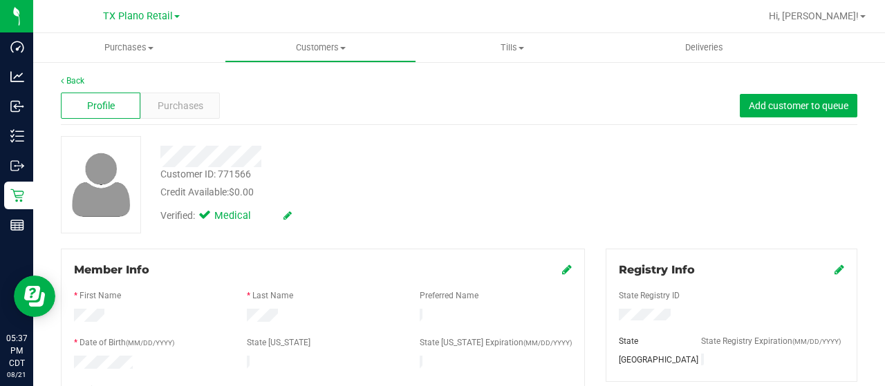
click at [261, 159] on div at bounding box center [354, 156] width 409 height 21
click at [188, 95] on div "Purchases" at bounding box center [179, 106] width 79 height 26
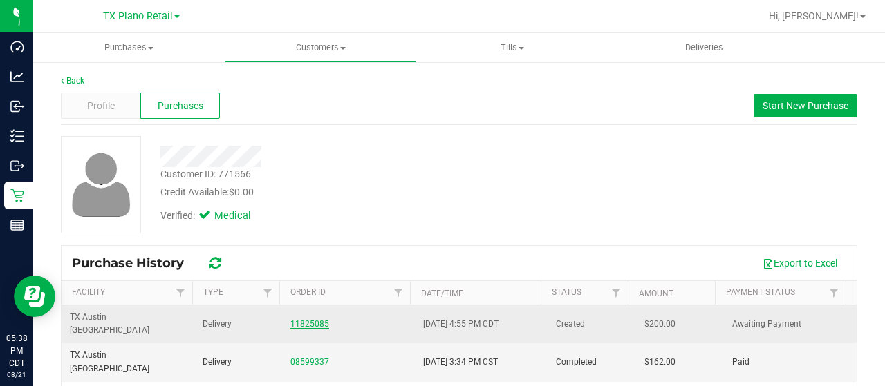
click at [294, 319] on link "11825085" at bounding box center [309, 324] width 39 height 10
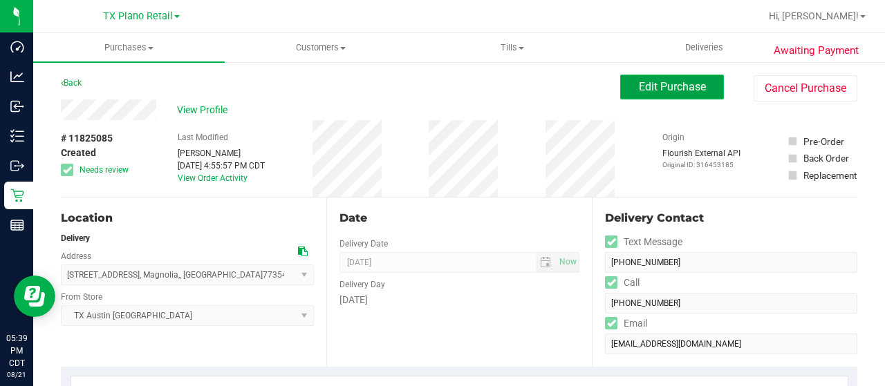
click at [685, 84] on span "Edit Purchase" at bounding box center [672, 86] width 67 height 13
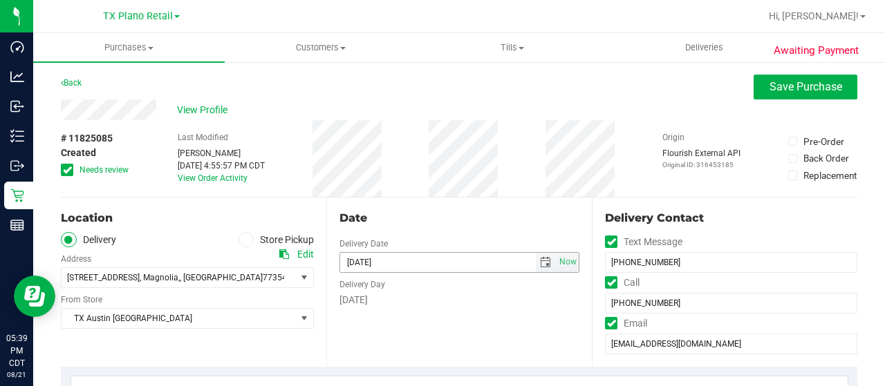
click at [540, 261] on span "select" at bounding box center [545, 262] width 11 height 11
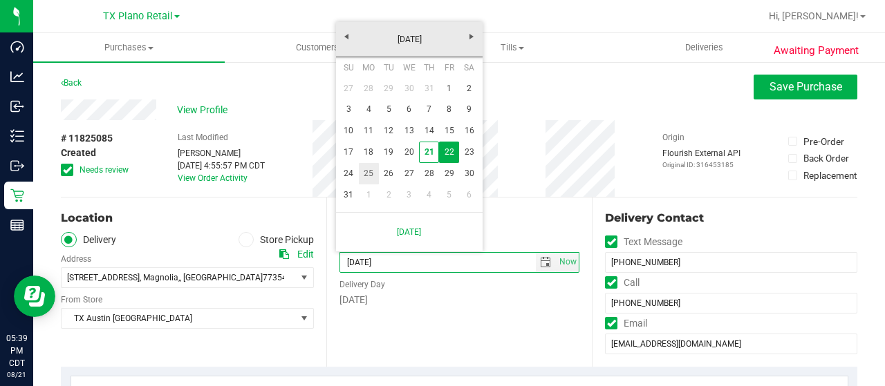
click at [368, 169] on link "25" at bounding box center [369, 173] width 20 height 21
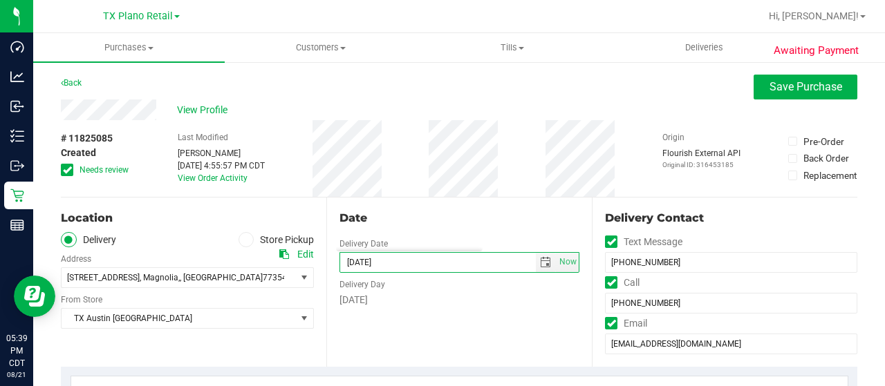
type input "08/25/2025"
click at [773, 91] on span "Save Purchase" at bounding box center [805, 86] width 73 height 13
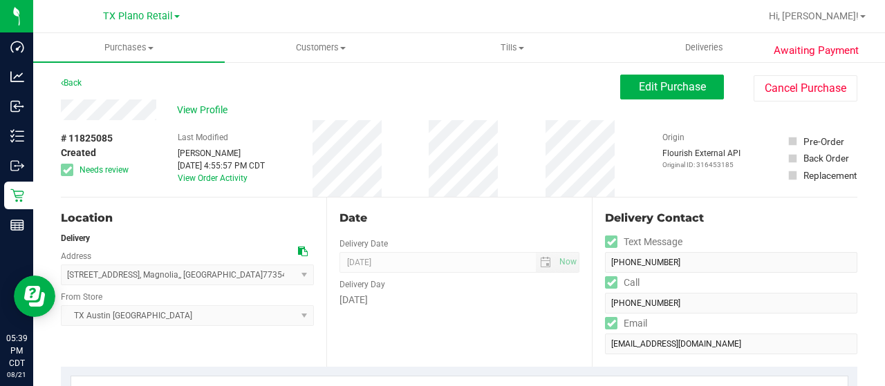
click at [298, 250] on icon at bounding box center [303, 252] width 10 height 10
click at [626, 86] on button "Edit Purchase" at bounding box center [672, 87] width 104 height 25
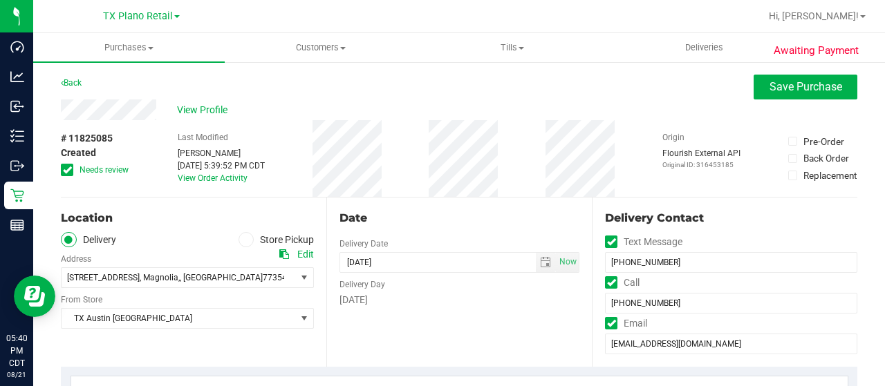
click at [111, 170] on span "Needs review" at bounding box center [103, 170] width 49 height 12
click at [0, 0] on input "Needs review" at bounding box center [0, 0] width 0 height 0
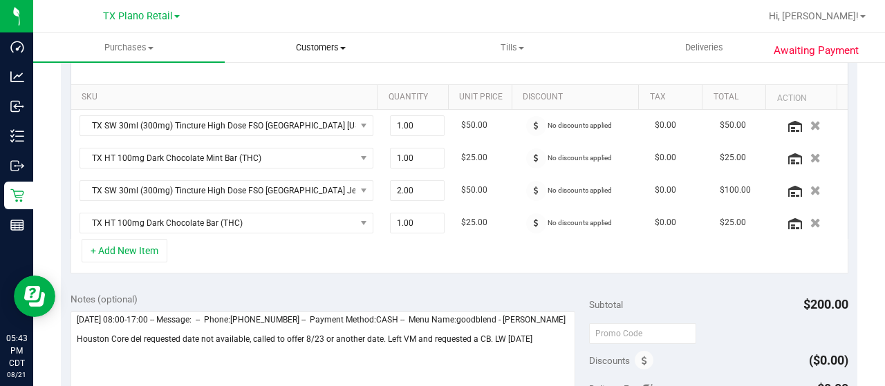
scroll to position [415, 0]
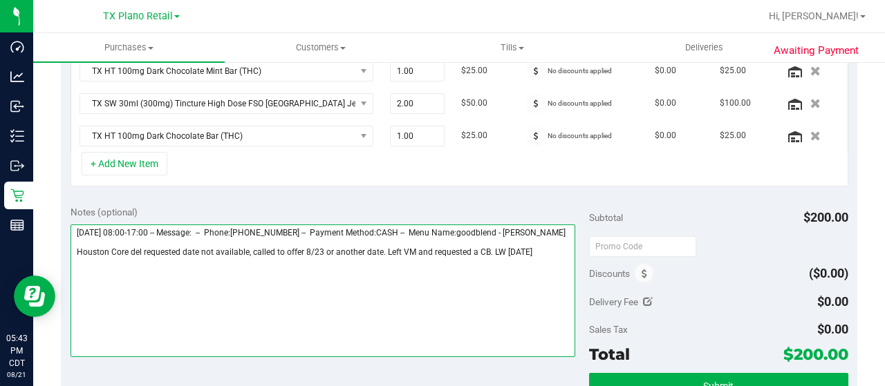
click at [536, 254] on textarea at bounding box center [323, 291] width 505 height 133
drag, startPoint x: 75, startPoint y: 255, endPoint x: 141, endPoint y: 255, distance: 65.7
click at [141, 255] on textarea at bounding box center [323, 291] width 505 height 133
click at [258, 270] on textarea at bounding box center [323, 291] width 505 height 133
paste textarea "Houston Core del"
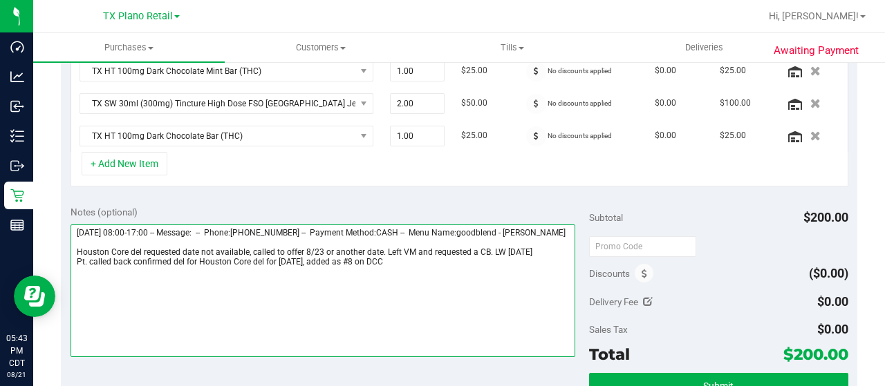
click at [442, 268] on textarea at bounding box center [323, 291] width 505 height 133
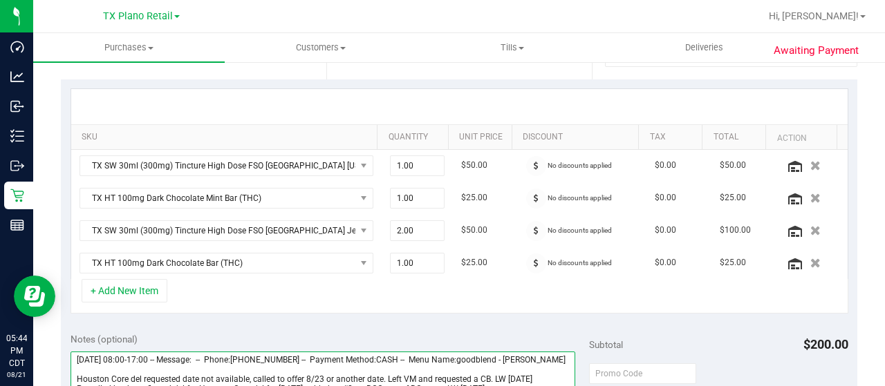
scroll to position [0, 0]
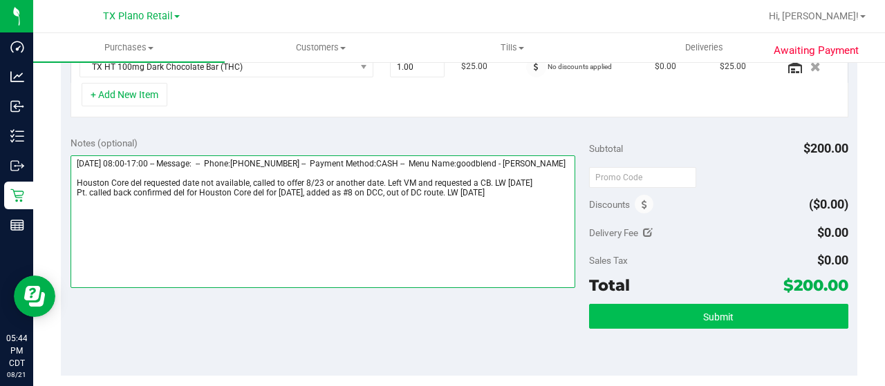
type textarea "Friday 08/22/2025 08:00-17:00 -- Message: -- Phone:5128508261 -- Payment Method…"
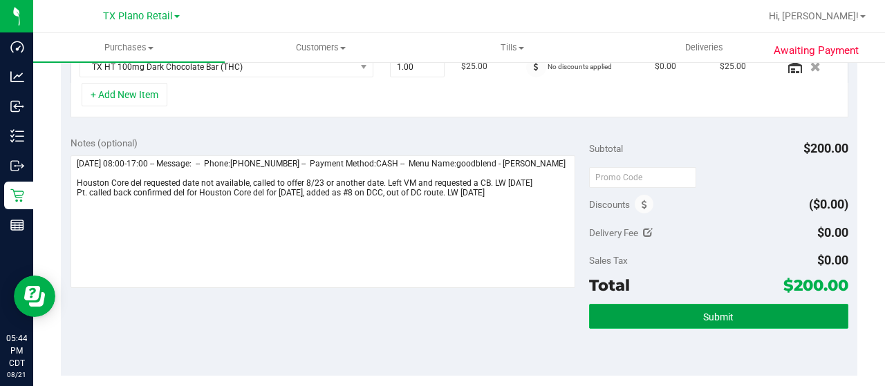
click at [698, 306] on button "Submit" at bounding box center [718, 316] width 259 height 25
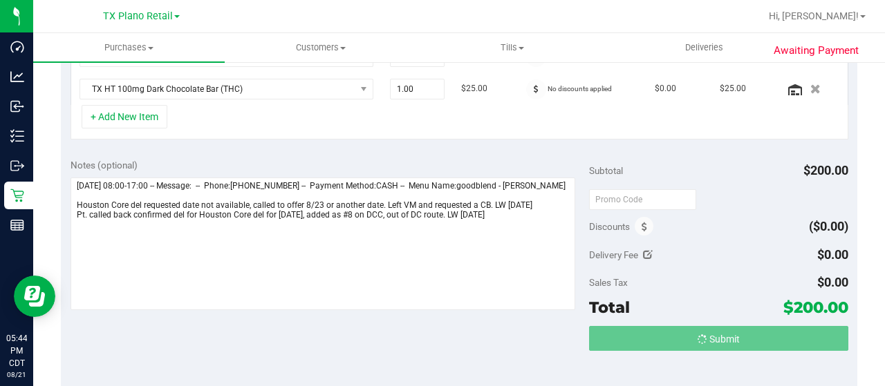
scroll to position [440, 0]
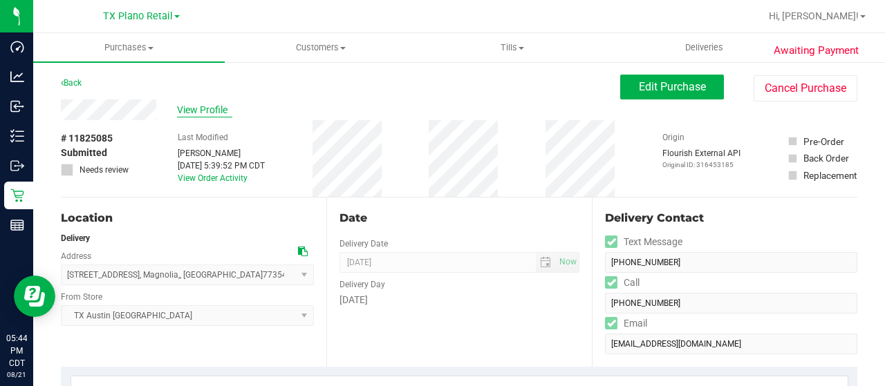
click at [219, 113] on span "View Profile" at bounding box center [204, 110] width 55 height 15
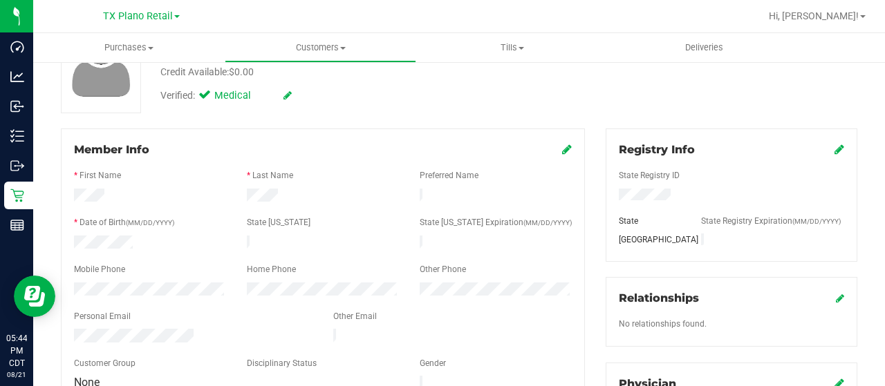
scroll to position [138, 0]
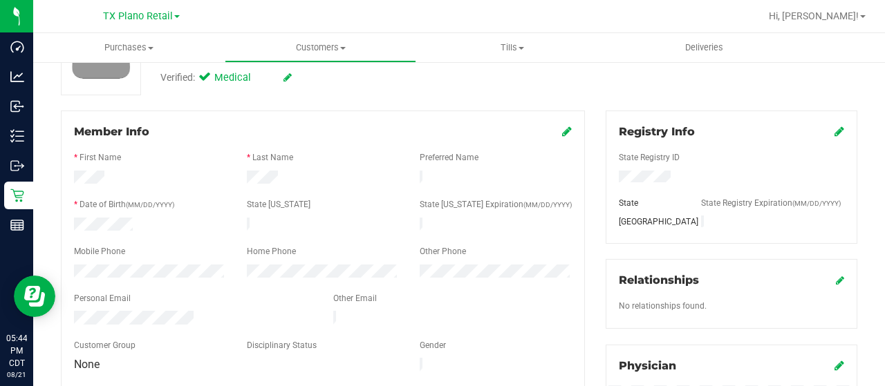
click at [74, 311] on div at bounding box center [193, 319] width 259 height 17
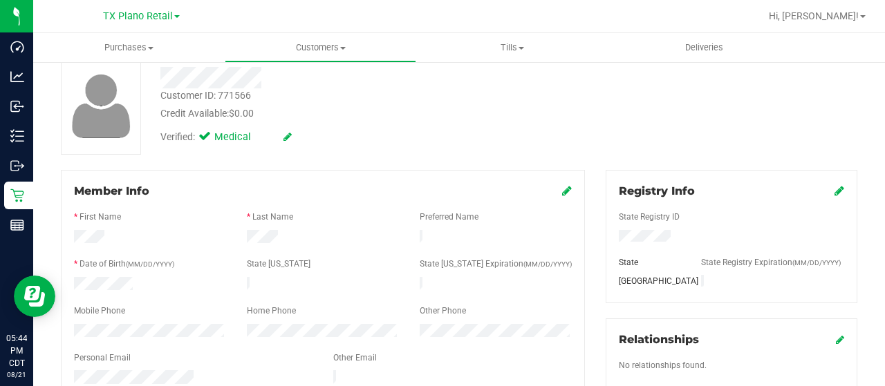
scroll to position [0, 0]
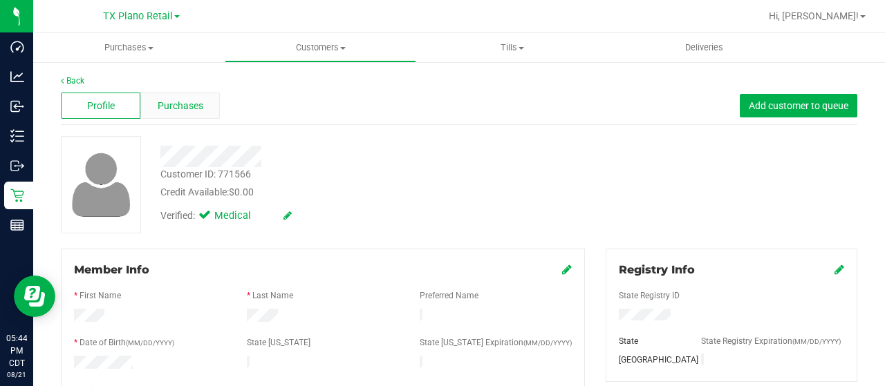
click at [178, 106] on span "Purchases" at bounding box center [181, 106] width 46 height 15
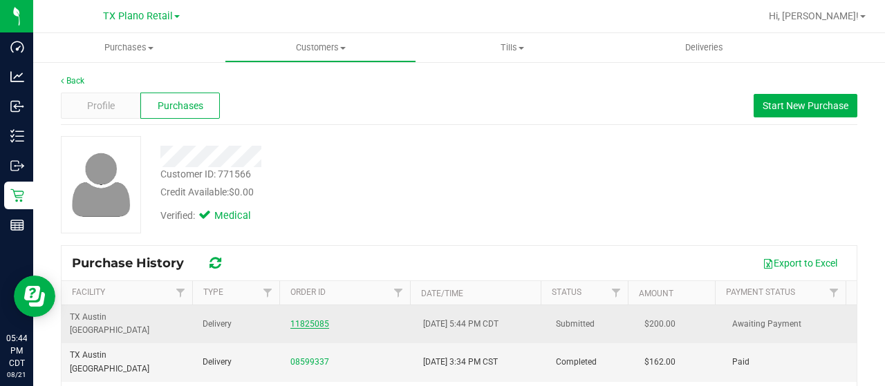
click at [297, 319] on link "11825085" at bounding box center [309, 324] width 39 height 10
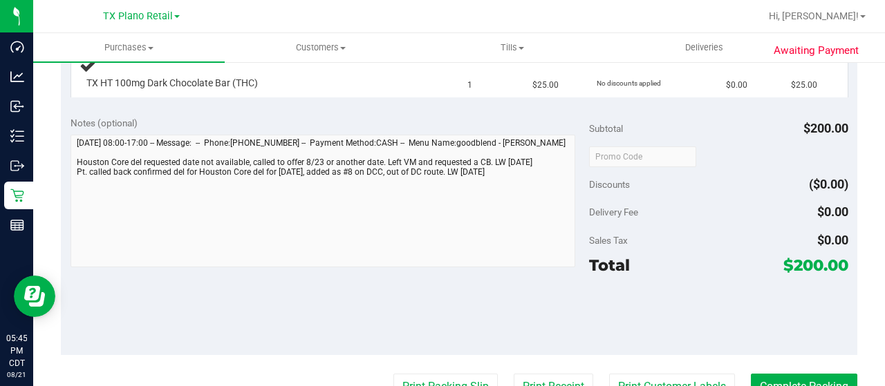
scroll to position [553, 0]
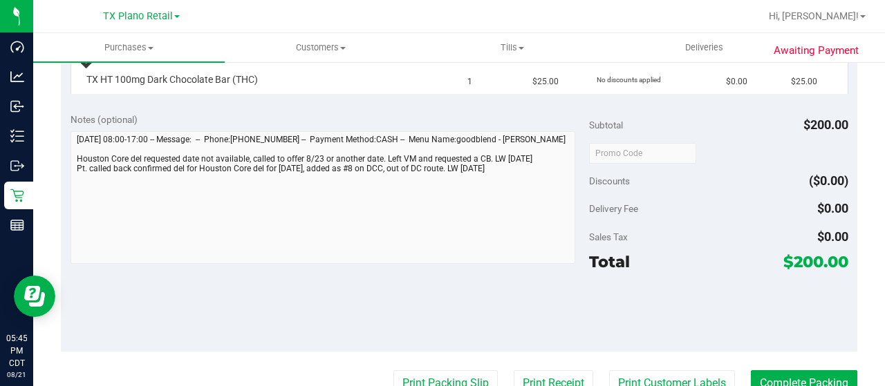
drag, startPoint x: 780, startPoint y: 234, endPoint x: 809, endPoint y: 234, distance: 29.0
click at [809, 252] on span "$200.00" at bounding box center [815, 261] width 65 height 19
copy span "200"
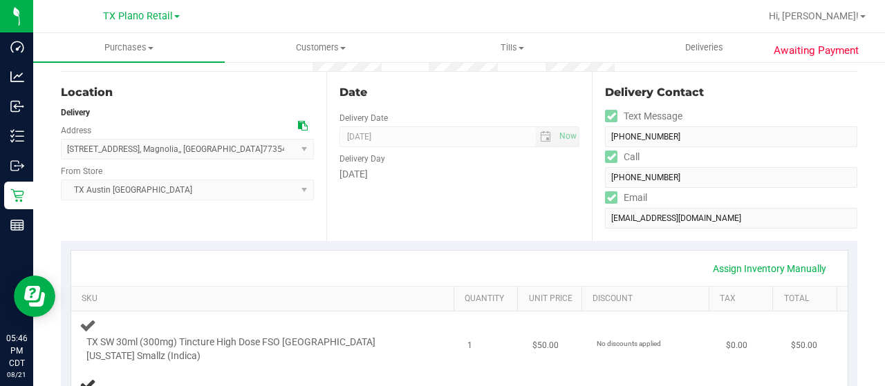
scroll to position [0, 0]
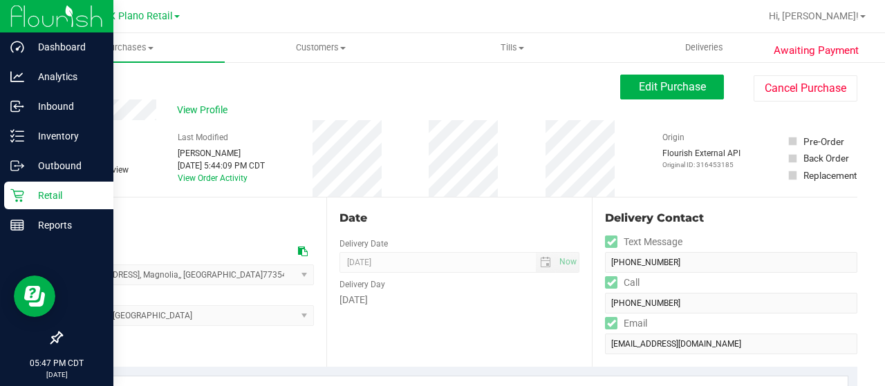
click at [26, 192] on p "Retail" at bounding box center [65, 195] width 83 height 17
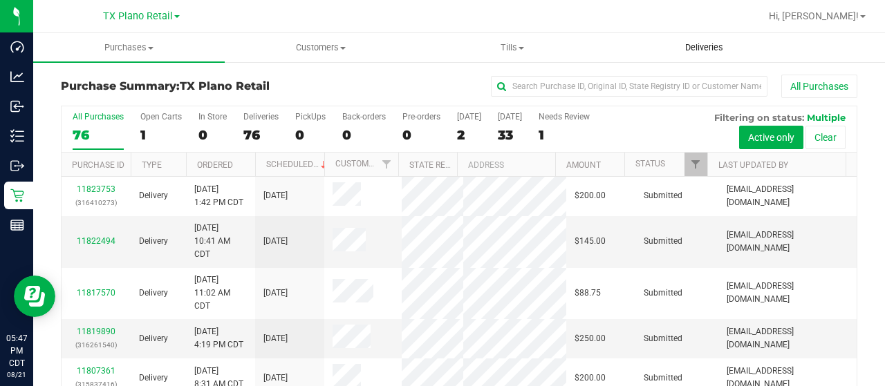
click at [698, 43] on span "Deliveries" at bounding box center [703, 47] width 75 height 12
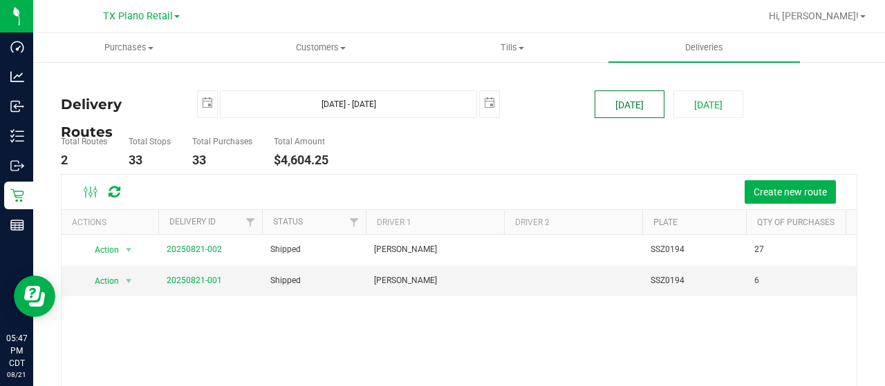
click at [628, 112] on button "[DATE]" at bounding box center [629, 105] width 70 height 28
click at [681, 114] on button "[DATE]" at bounding box center [708, 105] width 70 height 28
type input "Aug 22, 2025 - Aug 22, 2025"
type input "2025-08-22"
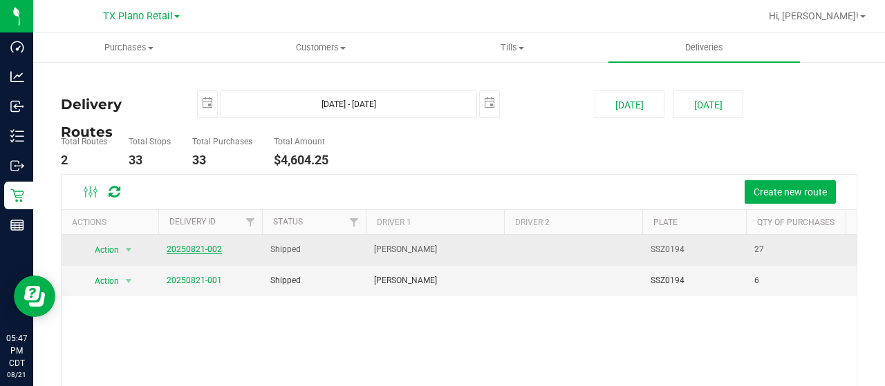
click at [203, 248] on link "20250821-002" at bounding box center [194, 250] width 55 height 10
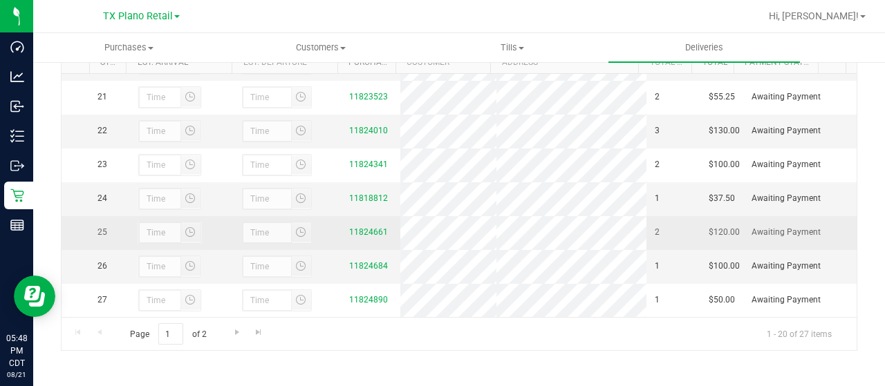
scroll to position [765, 0]
click at [361, 229] on link "11824661" at bounding box center [368, 232] width 39 height 10
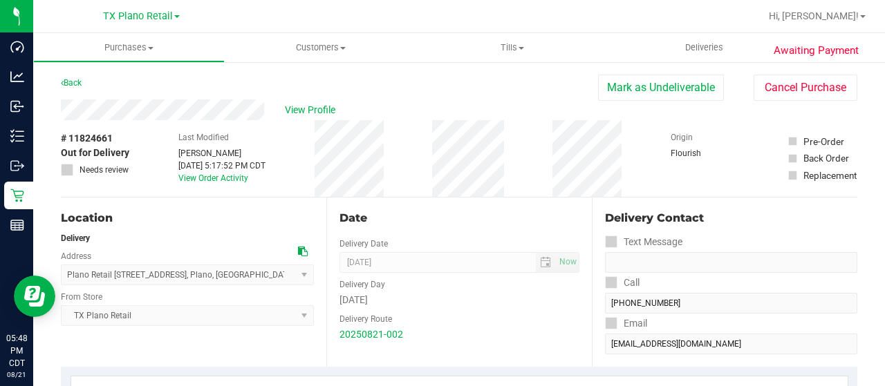
click at [264, 113] on div "View Profile" at bounding box center [329, 110] width 537 height 21
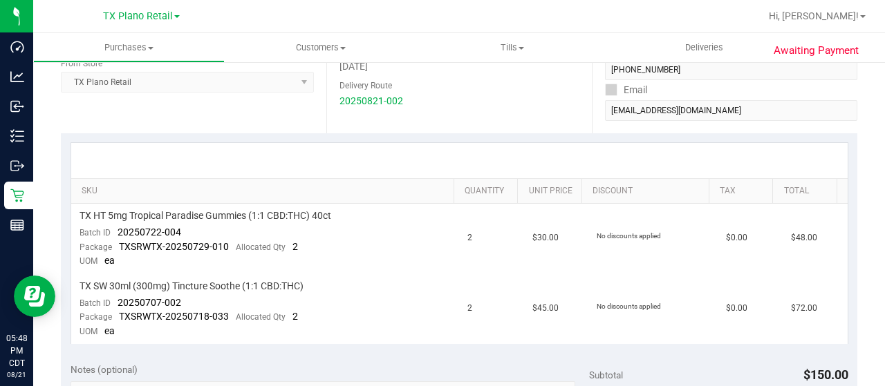
scroll to position [277, 0]
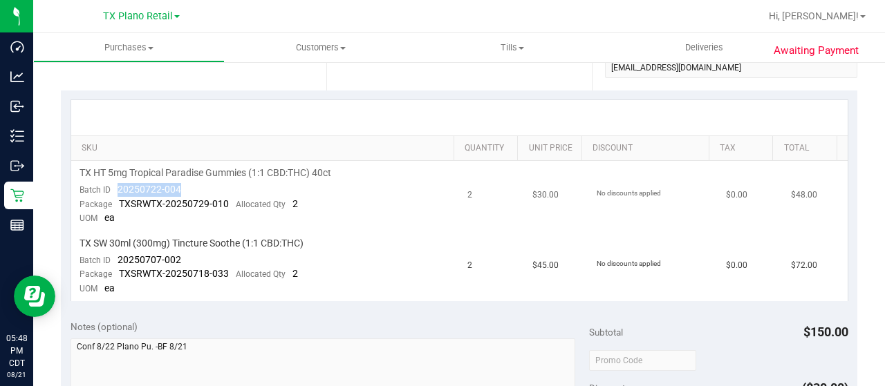
drag, startPoint x: 182, startPoint y: 187, endPoint x: 112, endPoint y: 187, distance: 70.5
click at [112, 187] on td "TX HT 5mg Tropical Paradise Gummies (1:1 CBD:THC) 40ct Batch ID 20250722-004 Pa…" at bounding box center [265, 196] width 388 height 71
copy span "20250722-004"
drag, startPoint x: 184, startPoint y: 259, endPoint x: 118, endPoint y: 258, distance: 65.7
click at [118, 258] on td "TX SW 30ml (300mg) Tincture Soothe (1:1 CBD:THC) Batch ID 20250707-002 Package …" at bounding box center [265, 267] width 388 height 70
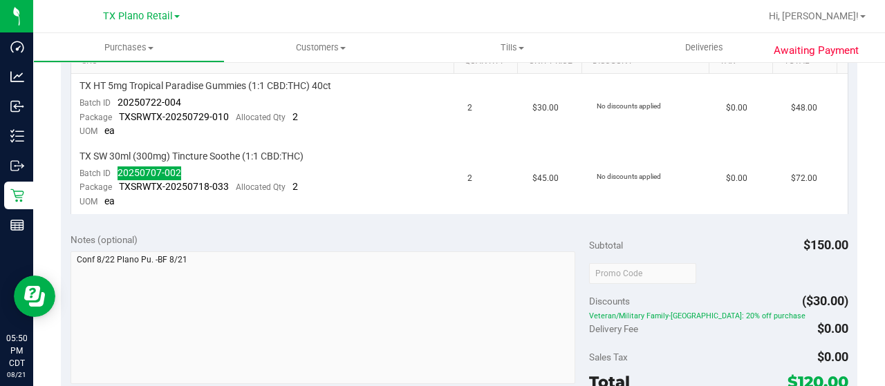
scroll to position [346, 0]
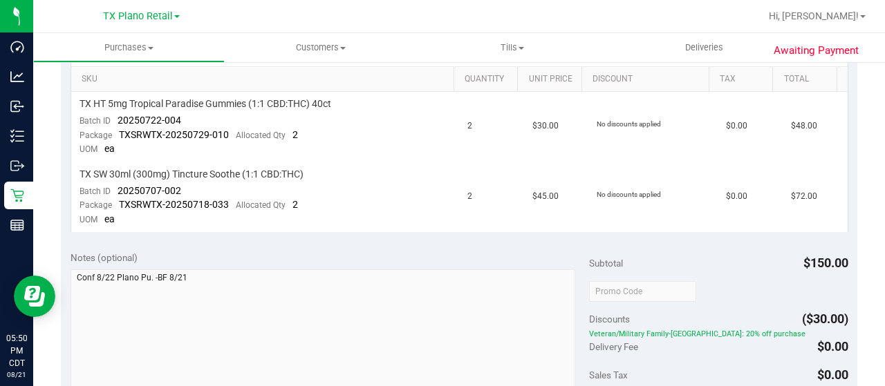
click at [498, 247] on div "Notes (optional) Subtotal $150.00 Discounts ($30.00) Veteran/Military Family-TX…" at bounding box center [459, 365] width 796 height 249
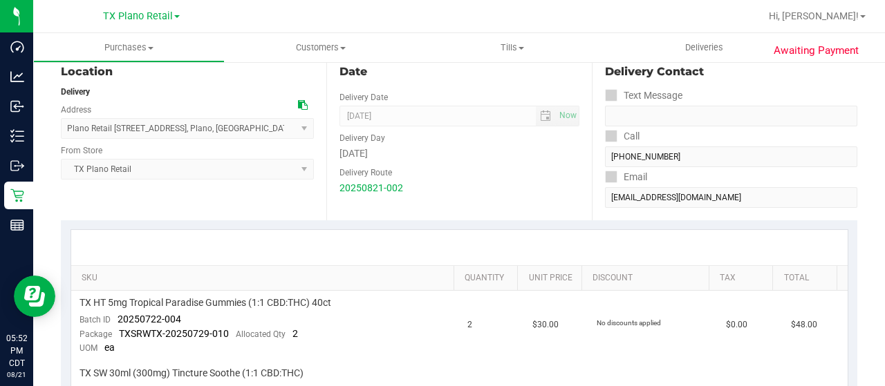
scroll to position [0, 0]
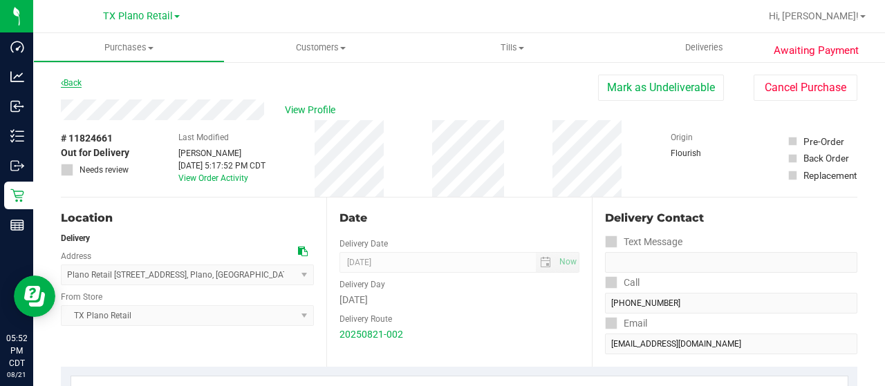
click at [82, 81] on link "Back" at bounding box center [71, 83] width 21 height 10
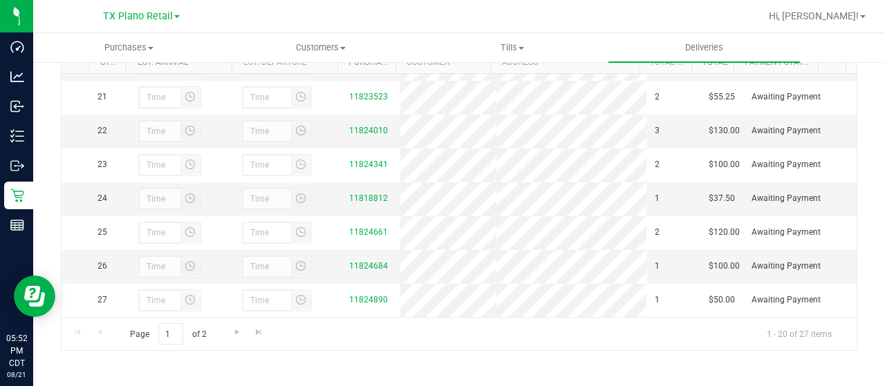
scroll to position [765, 0]
click at [369, 268] on link "11824684" at bounding box center [368, 266] width 39 height 10
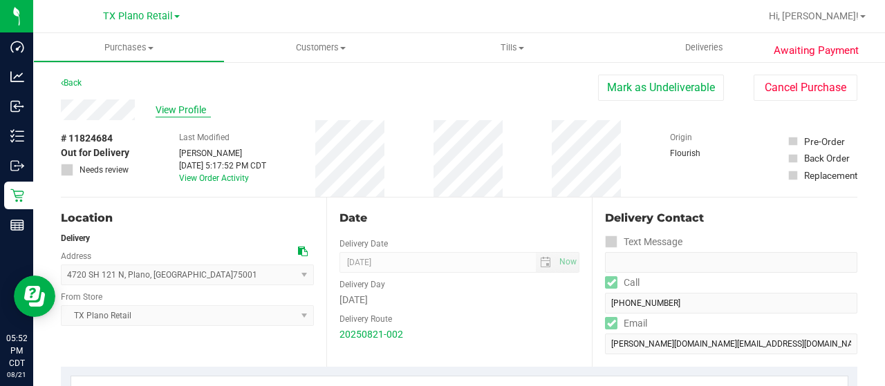
click at [198, 108] on span "View Profile" at bounding box center [183, 110] width 55 height 15
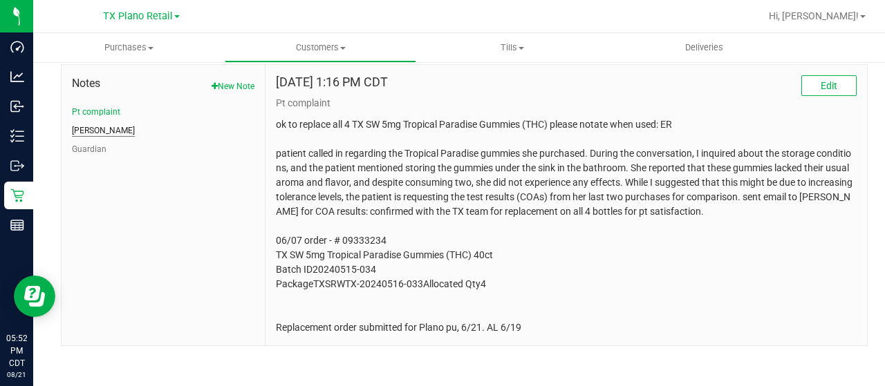
click at [84, 124] on button "CURT" at bounding box center [103, 130] width 63 height 12
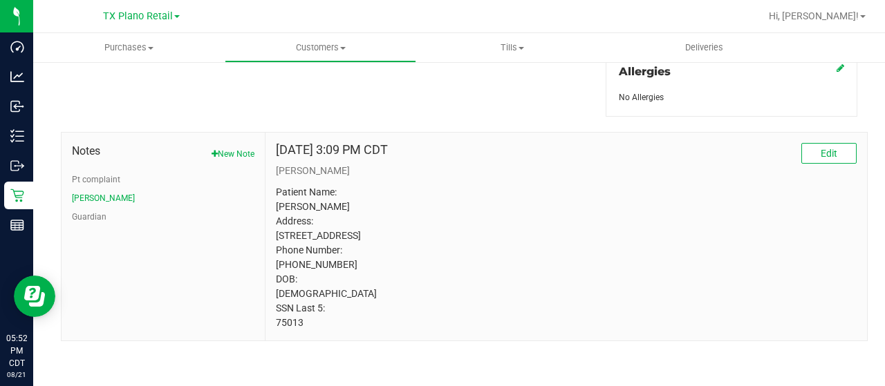
drag, startPoint x: 303, startPoint y: 326, endPoint x: 272, endPoint y: 324, distance: 30.4
click at [272, 324] on div "Oct 7, 2022 3:09 PM CDT Edit CURT Patient Name: Teri Camp Address: 2260 Richmon…" at bounding box center [565, 237] width 601 height 208
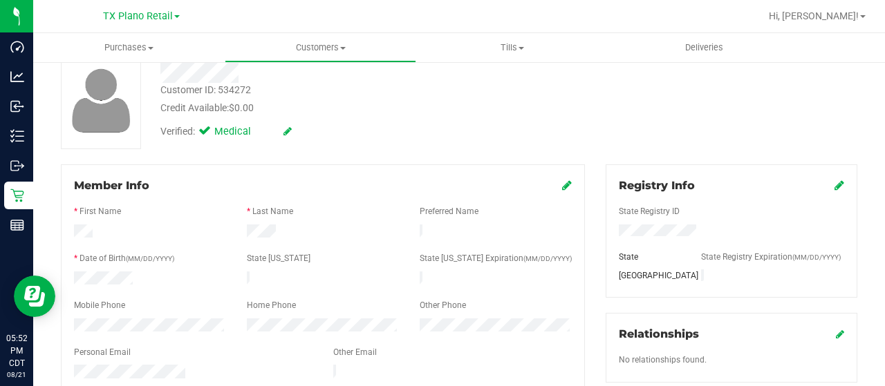
scroll to position [0, 0]
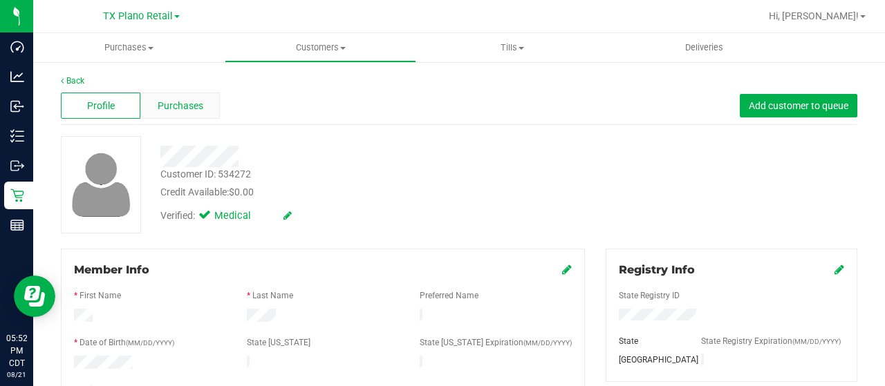
click at [174, 101] on span "Purchases" at bounding box center [181, 106] width 46 height 15
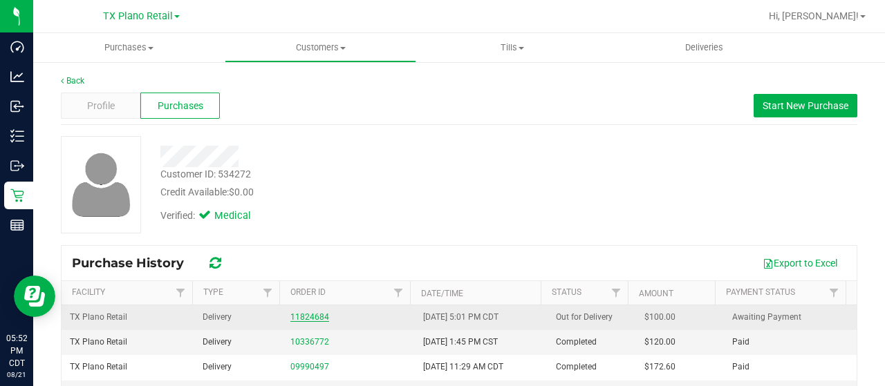
click at [314, 314] on link "11824684" at bounding box center [309, 317] width 39 height 10
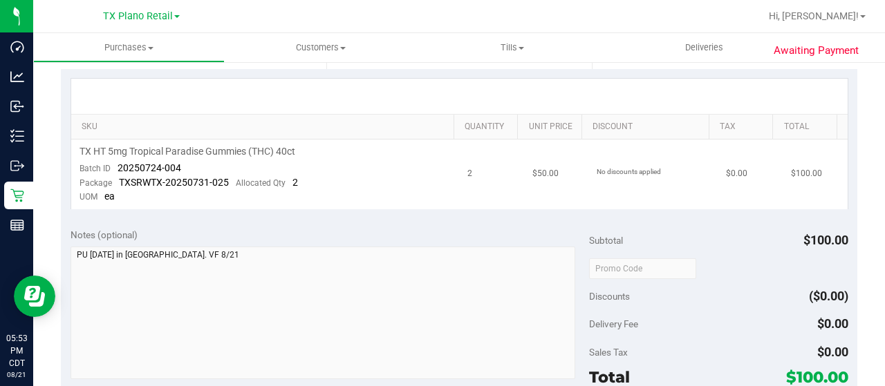
scroll to position [277, 0]
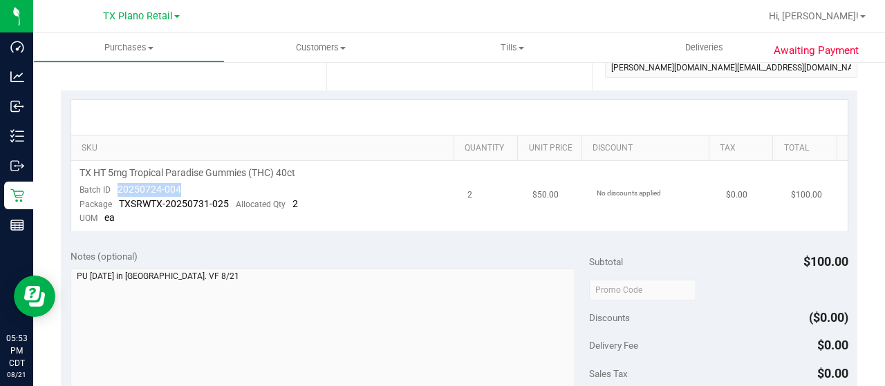
drag, startPoint x: 180, startPoint y: 188, endPoint x: 118, endPoint y: 188, distance: 62.2
click at [118, 188] on td "TX HT 5mg Tropical Paradise Gummies (THC) 40ct Batch ID 20250724-004 Package TX…" at bounding box center [265, 196] width 388 height 70
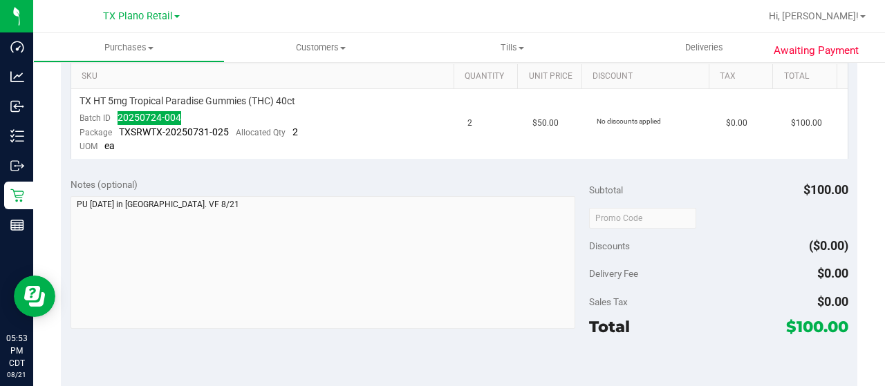
scroll to position [415, 0]
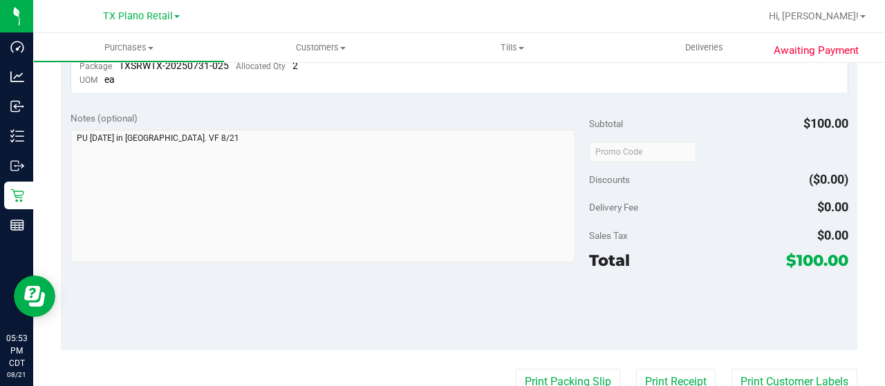
drag, startPoint x: 785, startPoint y: 257, endPoint x: 808, endPoint y: 258, distance: 23.5
click at [808, 258] on span "$100.00" at bounding box center [817, 260] width 62 height 19
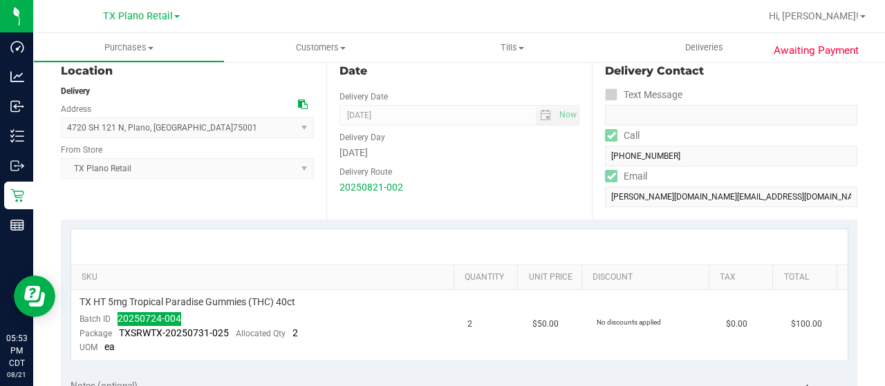
scroll to position [0, 0]
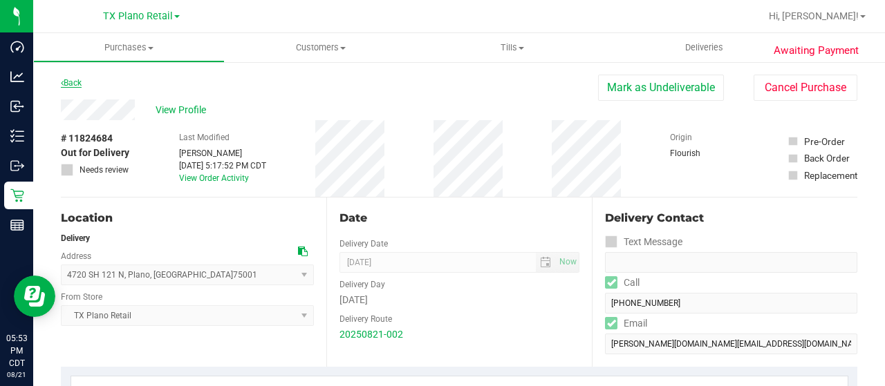
click at [71, 82] on link "Back" at bounding box center [71, 83] width 21 height 10
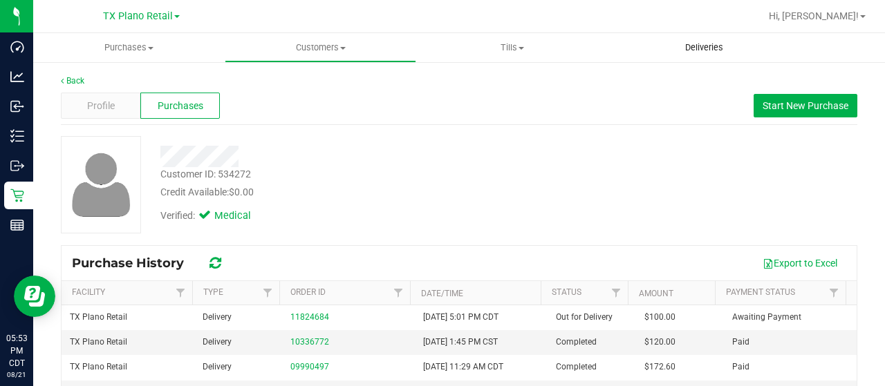
click at [706, 46] on span "Deliveries" at bounding box center [703, 47] width 75 height 12
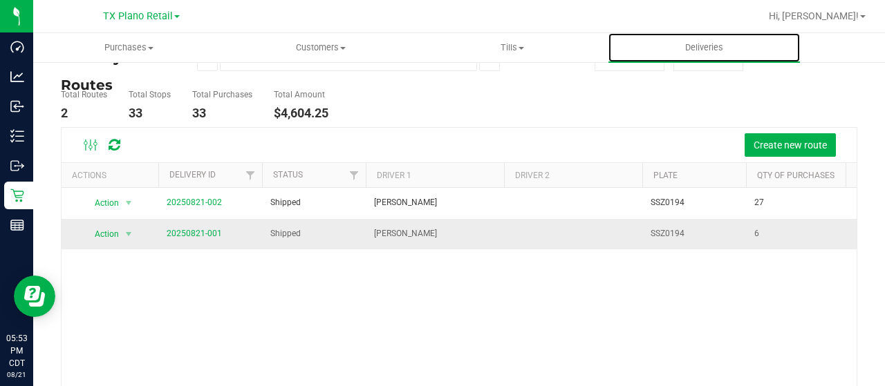
scroll to position [69, 0]
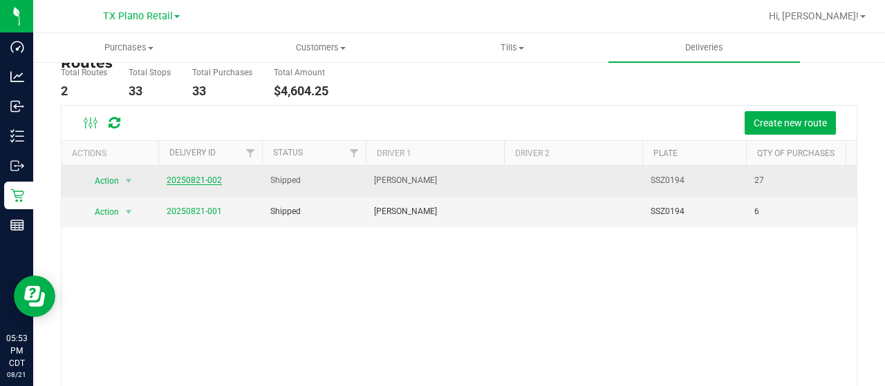
click at [198, 182] on link "20250821-002" at bounding box center [194, 181] width 55 height 10
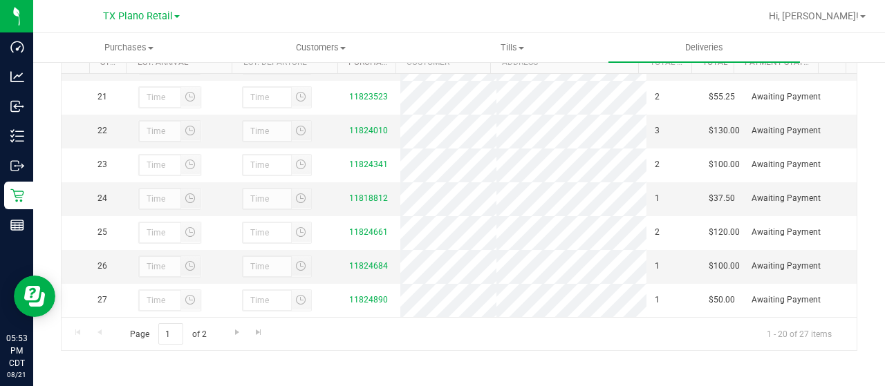
scroll to position [765, 0]
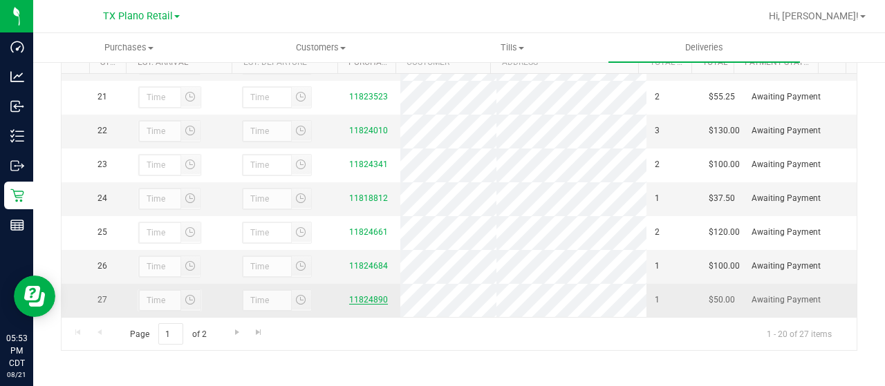
click at [357, 303] on link "11824890" at bounding box center [368, 300] width 39 height 10
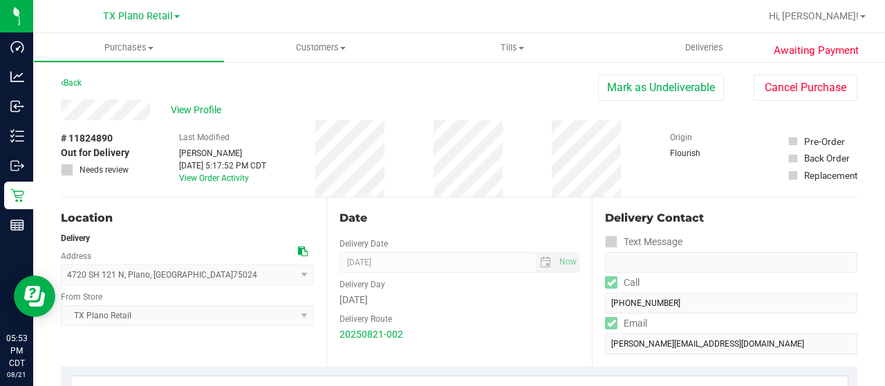
click at [155, 110] on div "View Profile" at bounding box center [329, 110] width 537 height 21
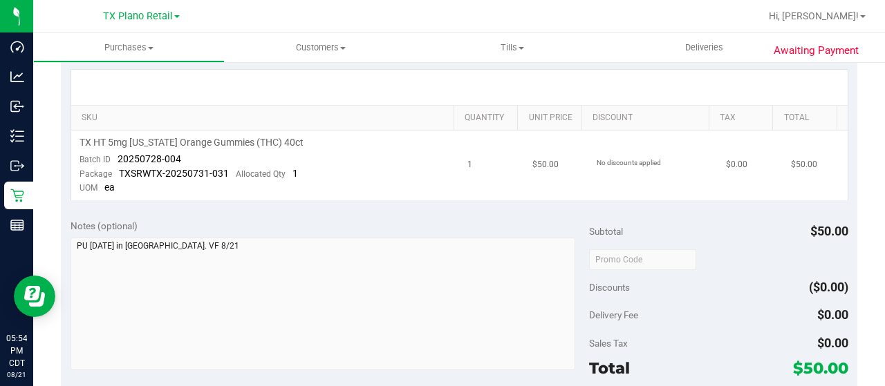
scroll to position [346, 0]
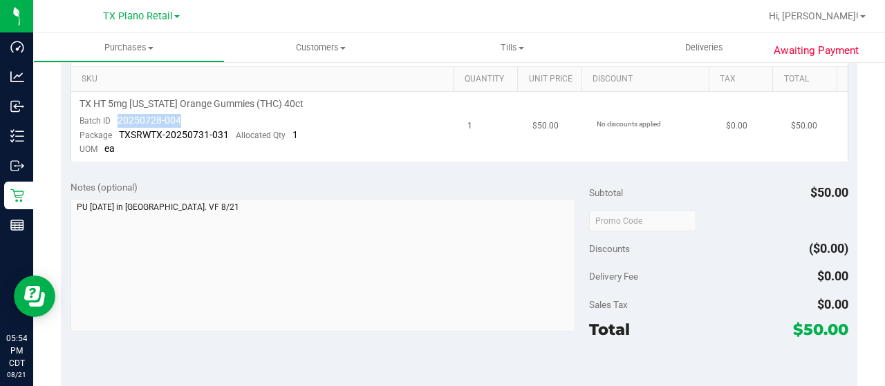
drag, startPoint x: 184, startPoint y: 121, endPoint x: 115, endPoint y: 121, distance: 69.1
click at [115, 121] on td "TX HT 5mg Texas Orange Gummies (THC) 40ct Batch ID 20250728-004 Package TXSRWTX…" at bounding box center [265, 127] width 388 height 70
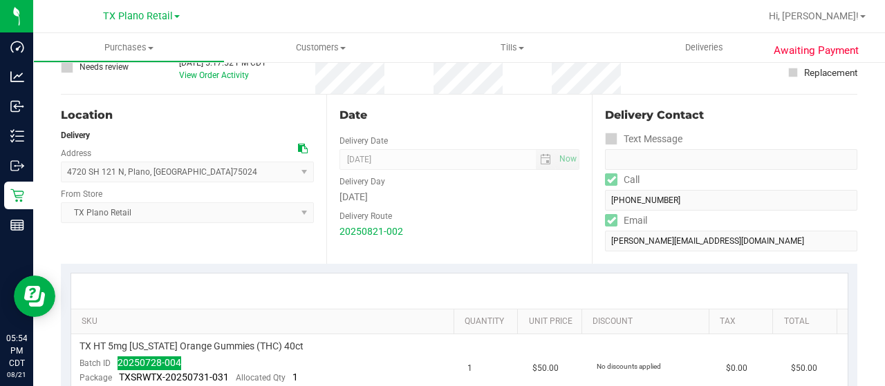
scroll to position [0, 0]
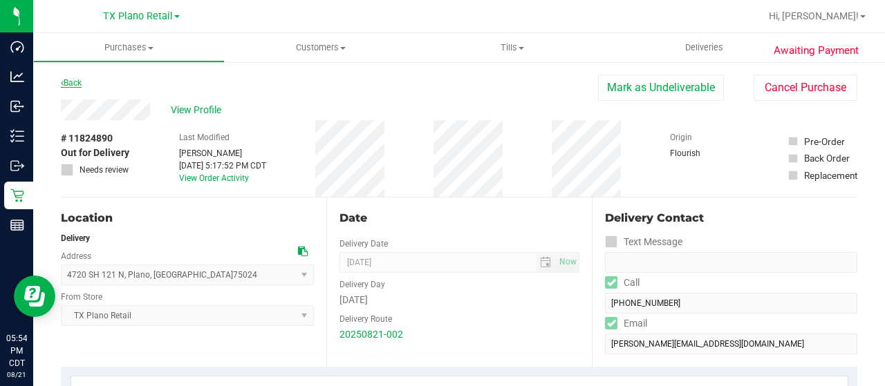
click at [77, 82] on link "Back" at bounding box center [71, 83] width 21 height 10
click at [716, 46] on span "Deliveries" at bounding box center [703, 47] width 75 height 12
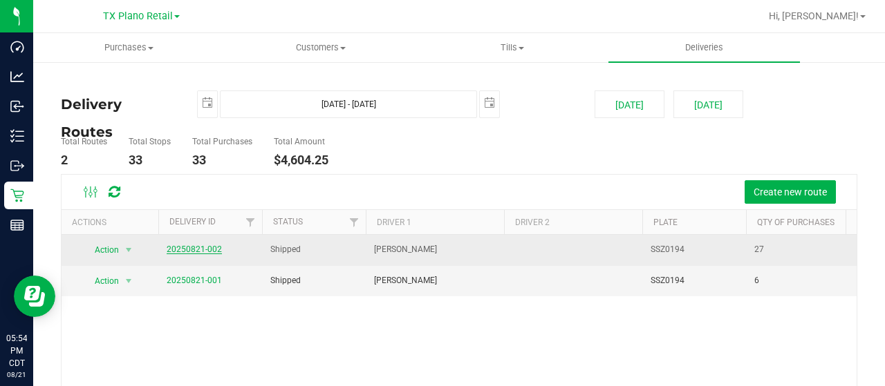
click at [185, 251] on link "20250821-002" at bounding box center [194, 250] width 55 height 10
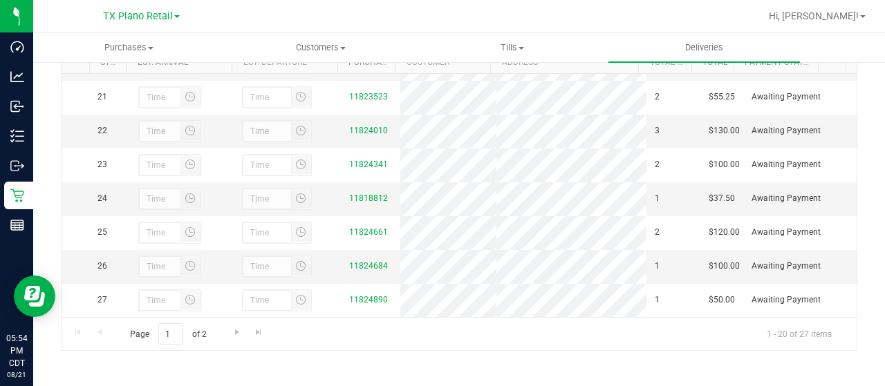
scroll to position [765, 0]
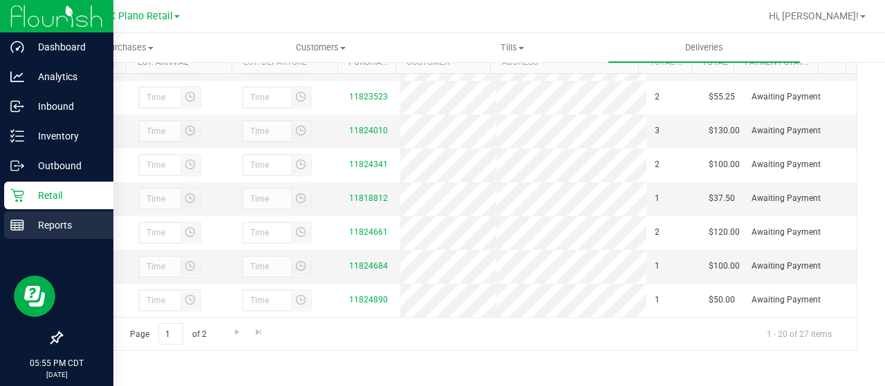
click at [15, 237] on div "Reports" at bounding box center [58, 226] width 109 height 28
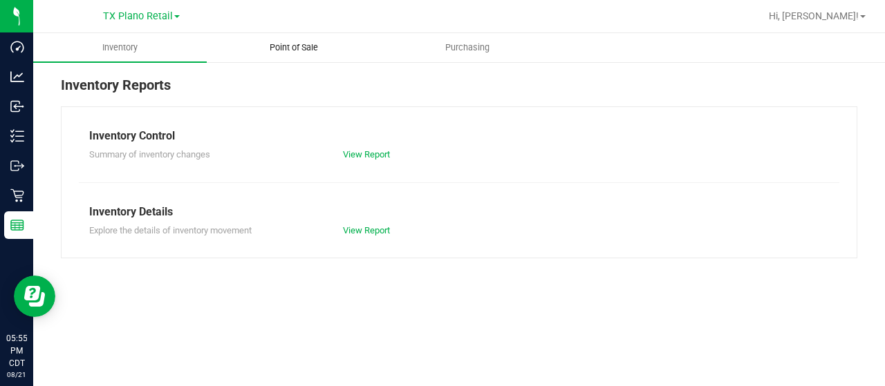
click at [280, 40] on uib-tab-heading "Point of Sale" at bounding box center [293, 48] width 172 height 28
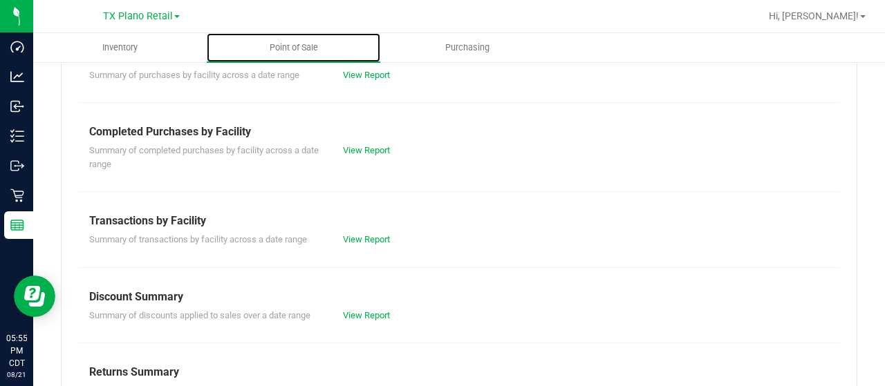
scroll to position [346, 0]
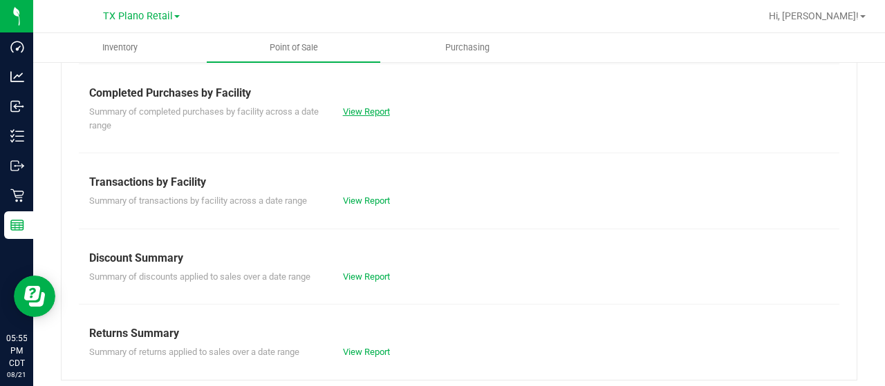
click at [364, 113] on link "View Report" at bounding box center [366, 111] width 47 height 10
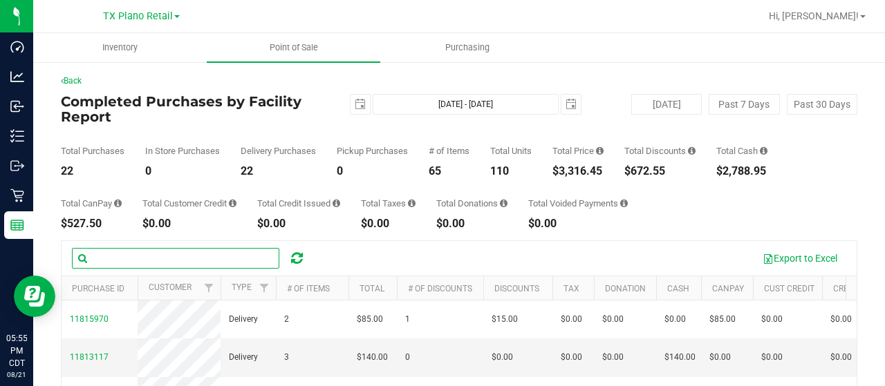
click at [158, 262] on input "text" at bounding box center [175, 258] width 207 height 21
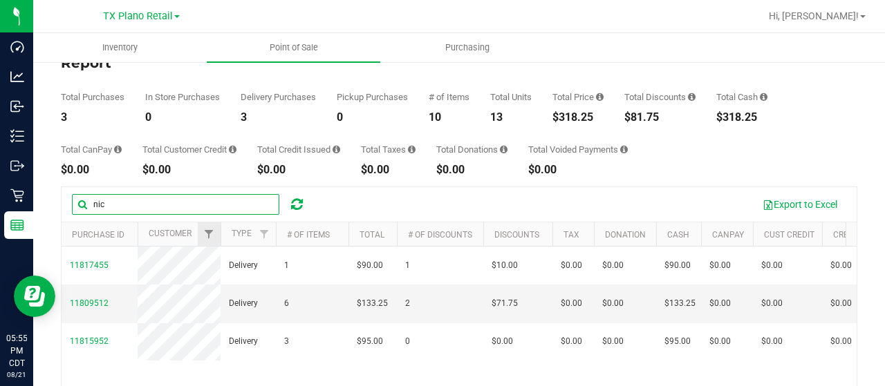
scroll to position [138, 0]
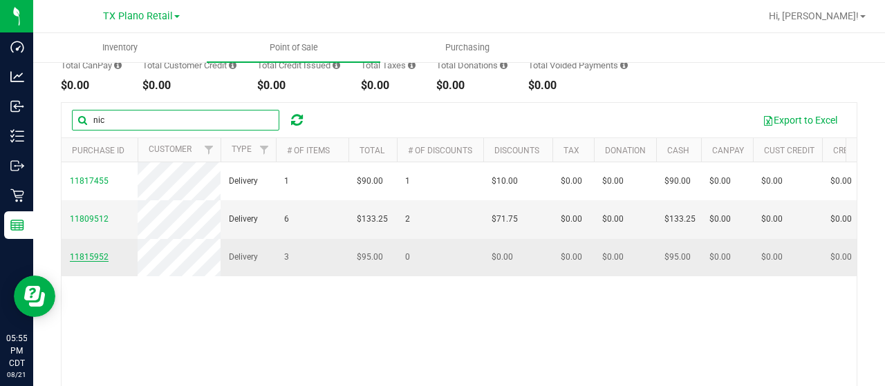
type input "nic"
click at [85, 262] on span "11815952" at bounding box center [89, 257] width 39 height 10
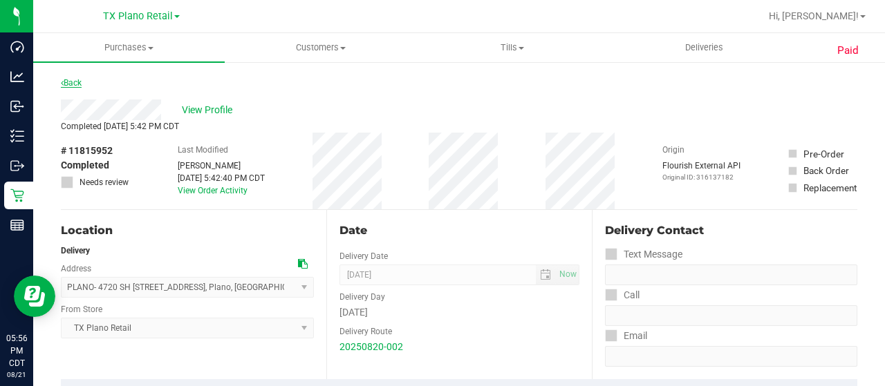
click at [76, 85] on link "Back" at bounding box center [71, 83] width 21 height 10
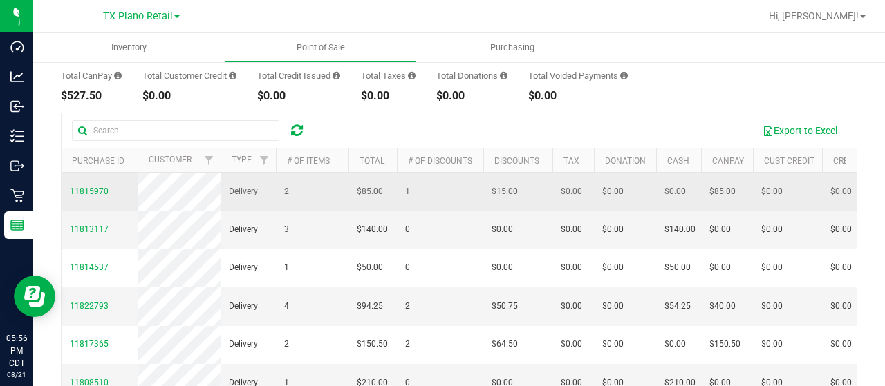
scroll to position [138, 0]
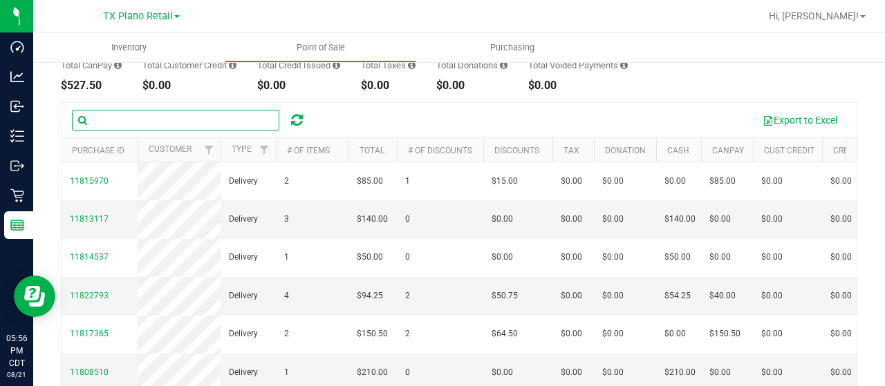
click at [230, 123] on input "text" at bounding box center [175, 120] width 207 height 21
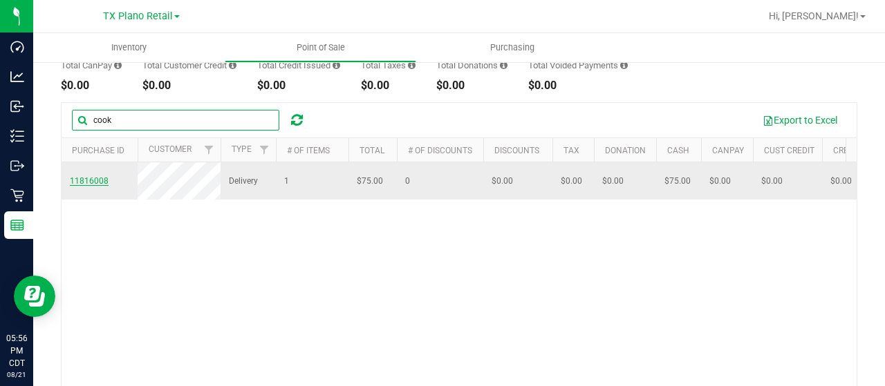
type input "cook"
click at [97, 186] on span "11816008" at bounding box center [89, 181] width 39 height 10
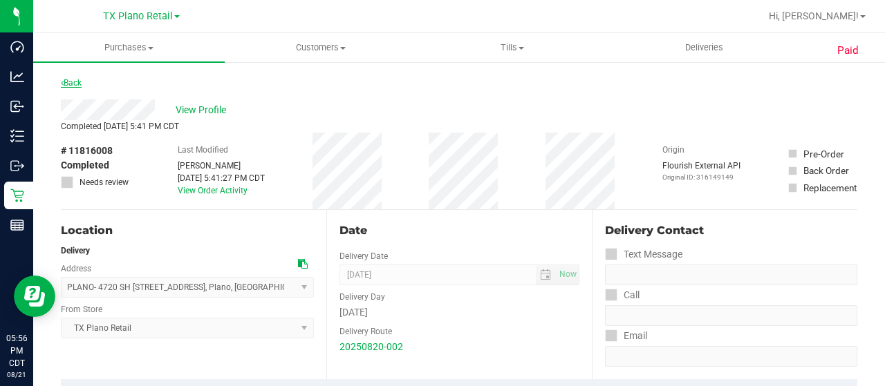
click at [76, 85] on link "Back" at bounding box center [71, 83] width 21 height 10
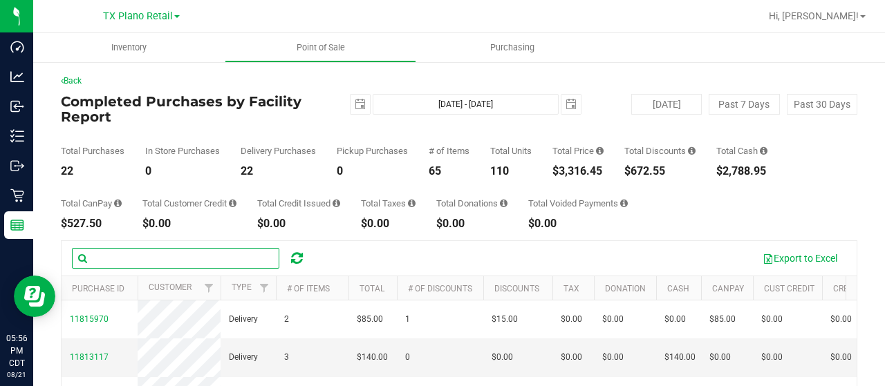
click at [144, 252] on input "text" at bounding box center [175, 258] width 207 height 21
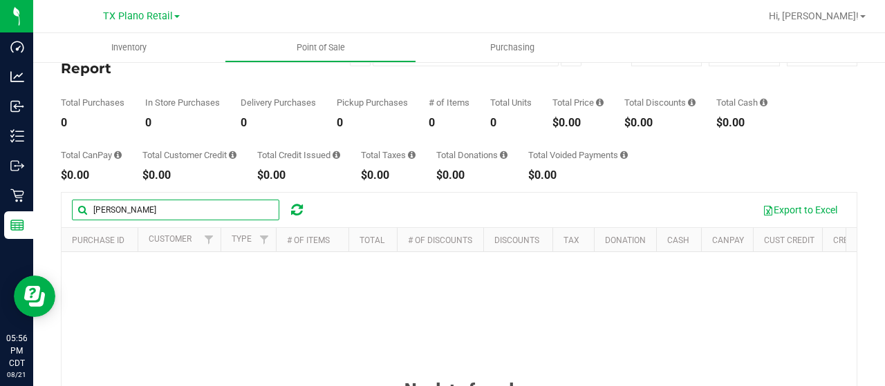
scroll to position [69, 0]
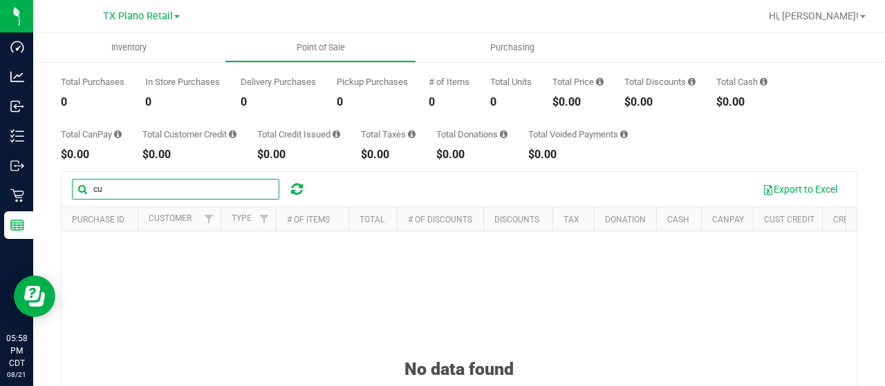
type input "c"
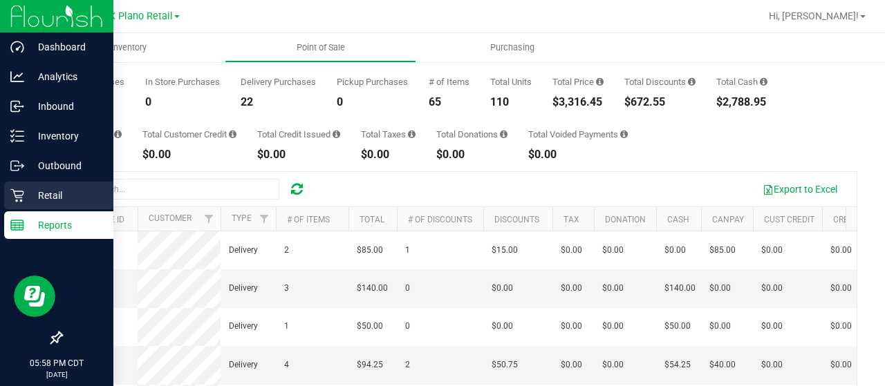
click at [26, 198] on p "Retail" at bounding box center [65, 195] width 83 height 17
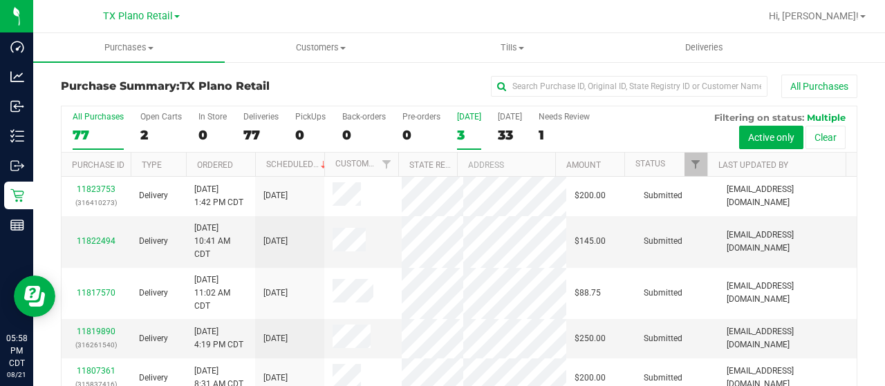
click at [457, 142] on div "3" at bounding box center [469, 135] width 24 height 16
click at [0, 0] on input "Today 3" at bounding box center [0, 0] width 0 height 0
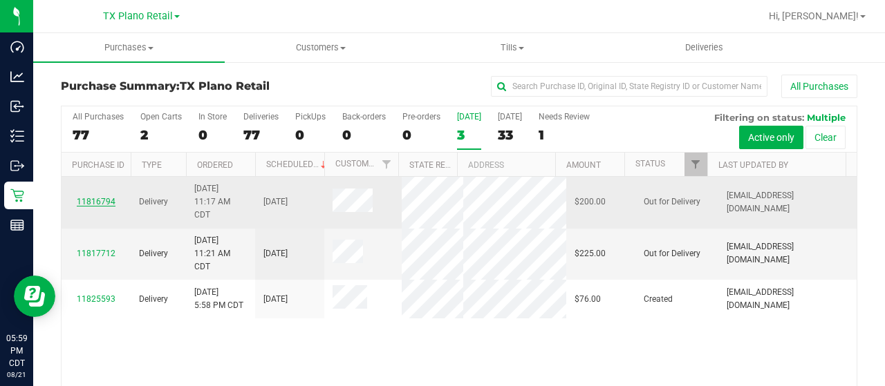
click at [97, 197] on link "11816794" at bounding box center [96, 202] width 39 height 10
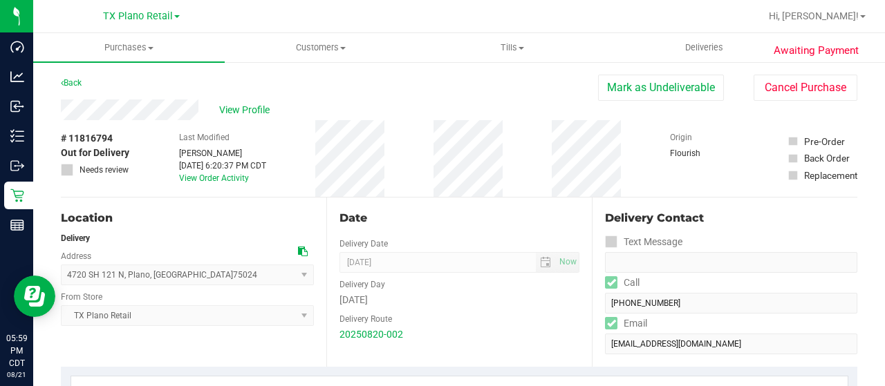
click at [200, 111] on div "View Profile" at bounding box center [329, 110] width 537 height 21
click at [248, 113] on span "View Profile" at bounding box center [246, 110] width 55 height 15
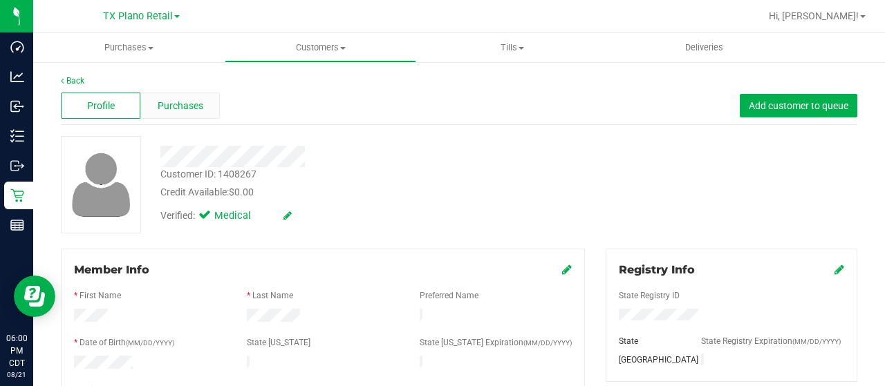
click at [195, 110] on span "Purchases" at bounding box center [181, 106] width 46 height 15
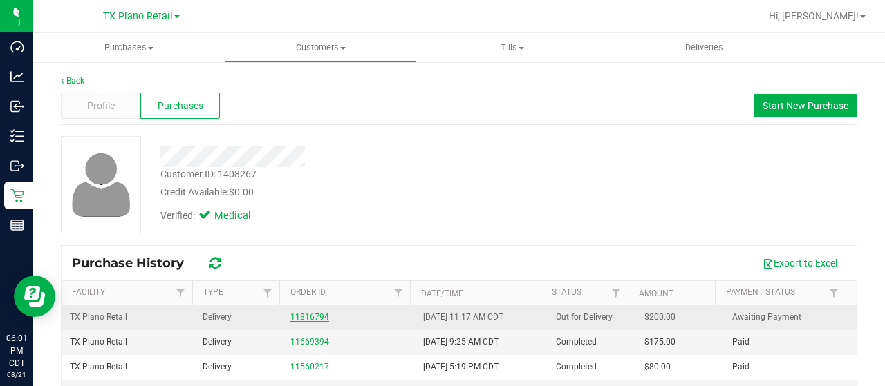
click at [306, 315] on link "11816794" at bounding box center [309, 317] width 39 height 10
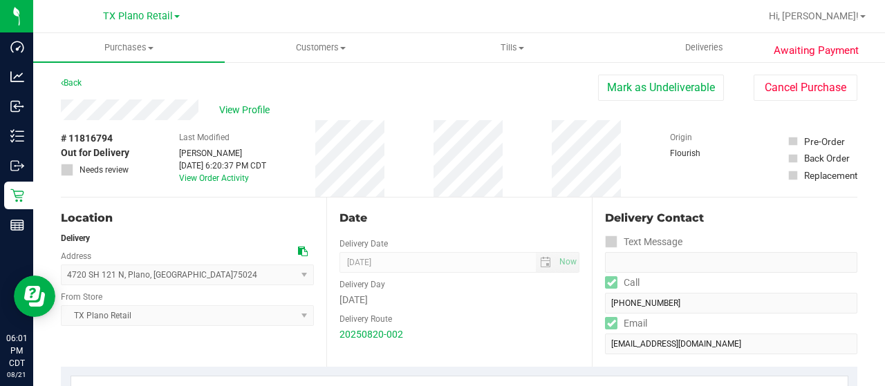
drag, startPoint x: 112, startPoint y: 137, endPoint x: 59, endPoint y: 134, distance: 52.6
click at [228, 114] on span "View Profile" at bounding box center [246, 110] width 55 height 15
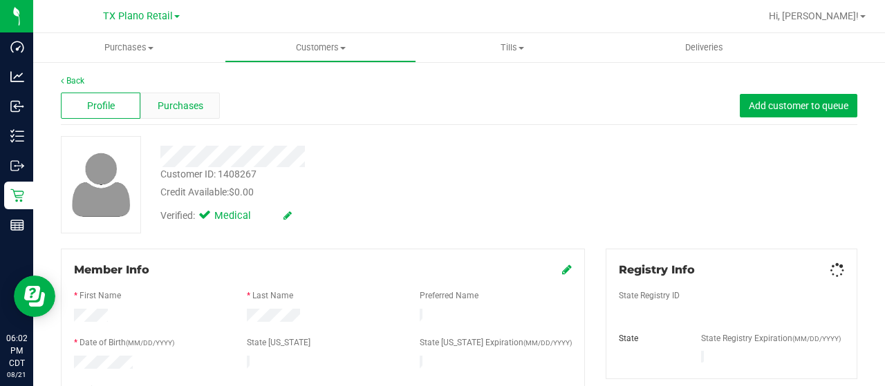
click at [179, 105] on span "Purchases" at bounding box center [181, 106] width 46 height 15
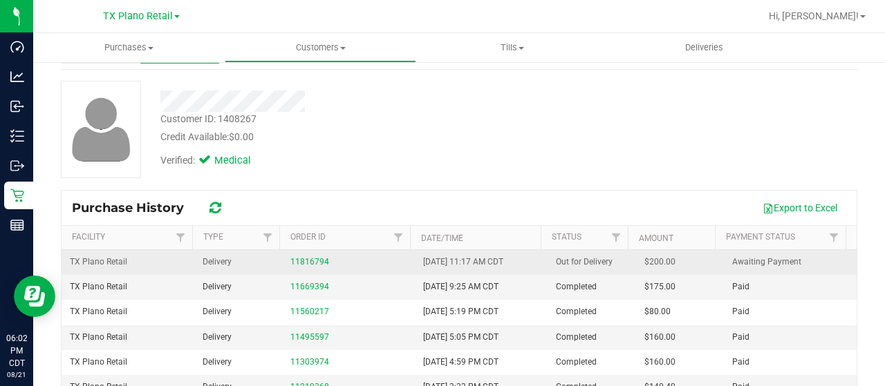
scroll to position [69, 0]
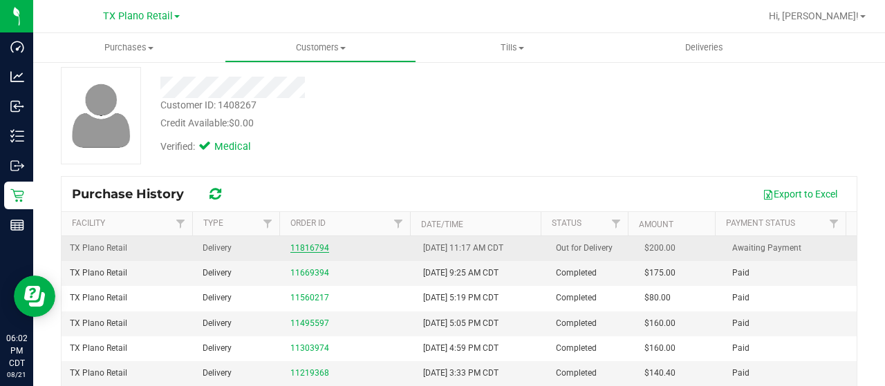
click at [297, 245] on link "11816794" at bounding box center [309, 248] width 39 height 10
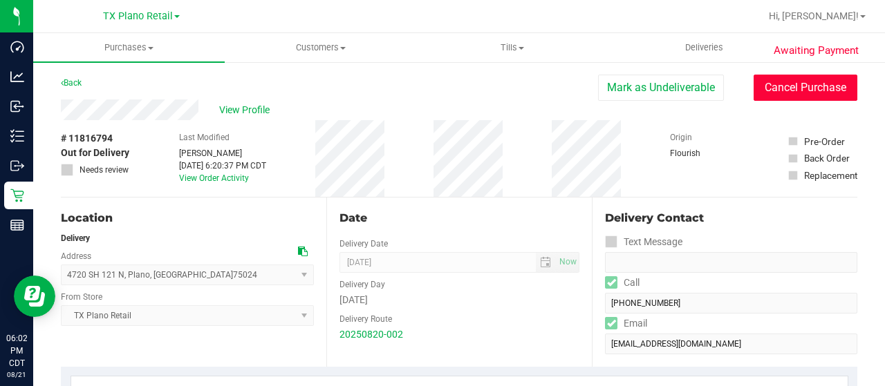
click at [811, 90] on button "Cancel Purchase" at bounding box center [805, 88] width 104 height 26
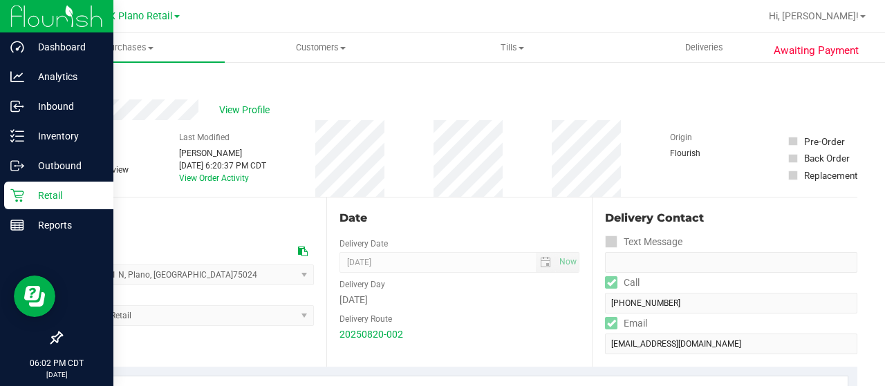
click at [26, 196] on p "Retail" at bounding box center [65, 195] width 83 height 17
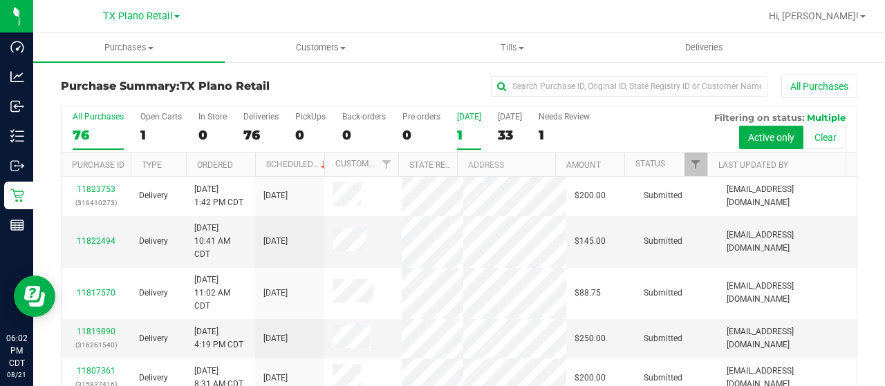
click at [462, 138] on div "1" at bounding box center [469, 135] width 24 height 16
click at [0, 0] on input "Today 1" at bounding box center [0, 0] width 0 height 0
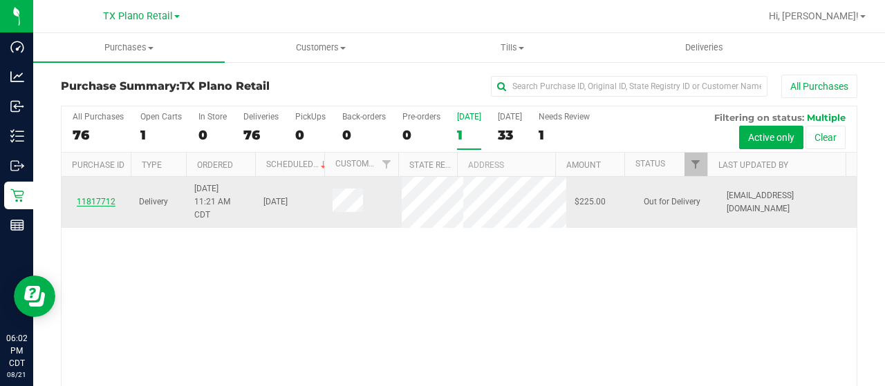
click at [105, 199] on link "11817712" at bounding box center [96, 202] width 39 height 10
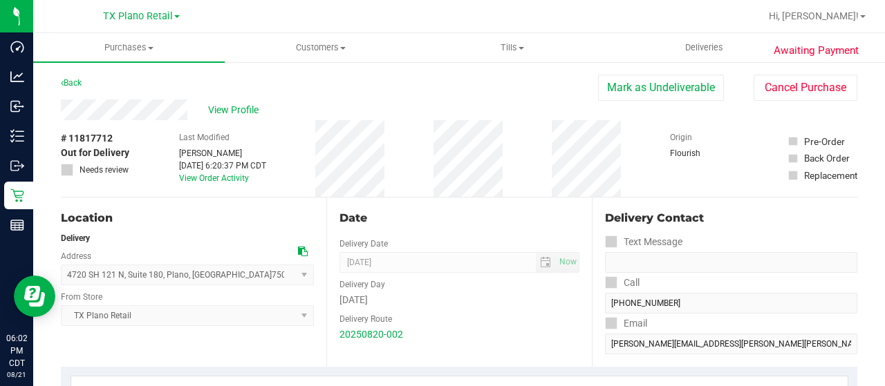
click at [189, 109] on div "View Profile" at bounding box center [329, 110] width 537 height 21
drag, startPoint x: 113, startPoint y: 138, endPoint x: 69, endPoint y: 133, distance: 44.4
click at [227, 107] on span "View Profile" at bounding box center [235, 110] width 55 height 15
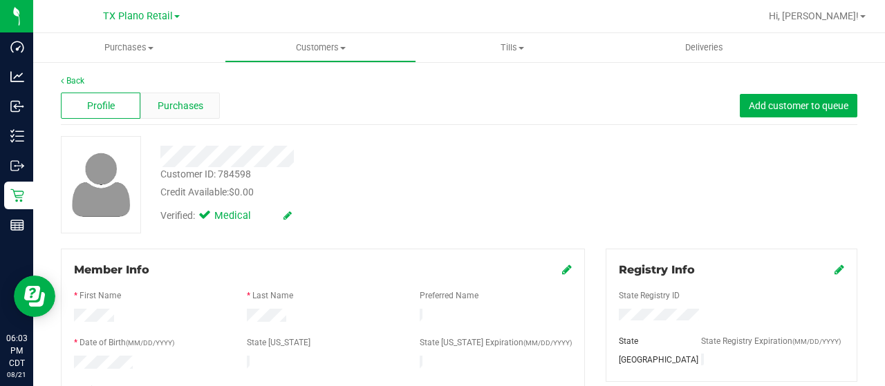
click at [175, 99] on span "Purchases" at bounding box center [181, 106] width 46 height 15
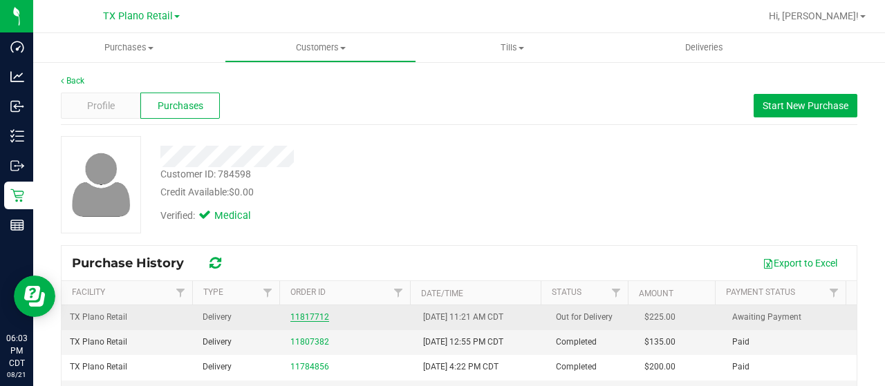
click at [299, 313] on link "11817712" at bounding box center [309, 317] width 39 height 10
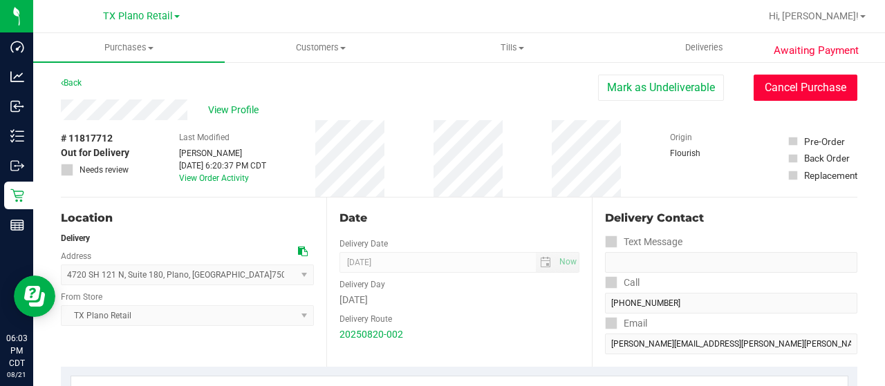
click at [774, 92] on button "Cancel Purchase" at bounding box center [805, 88] width 104 height 26
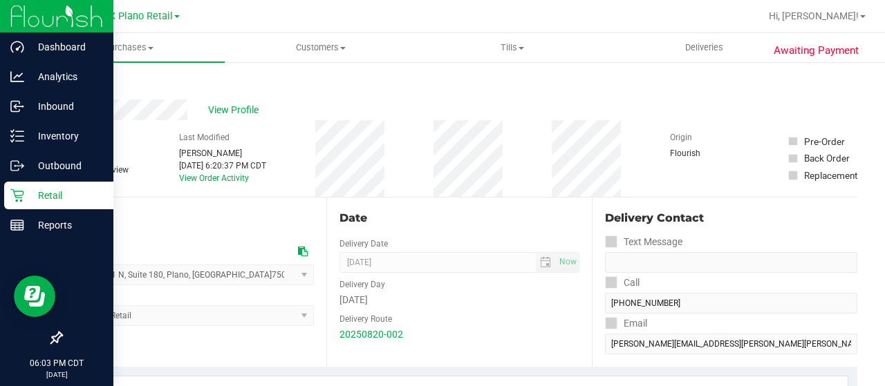
click at [35, 196] on p "Retail" at bounding box center [65, 195] width 83 height 17
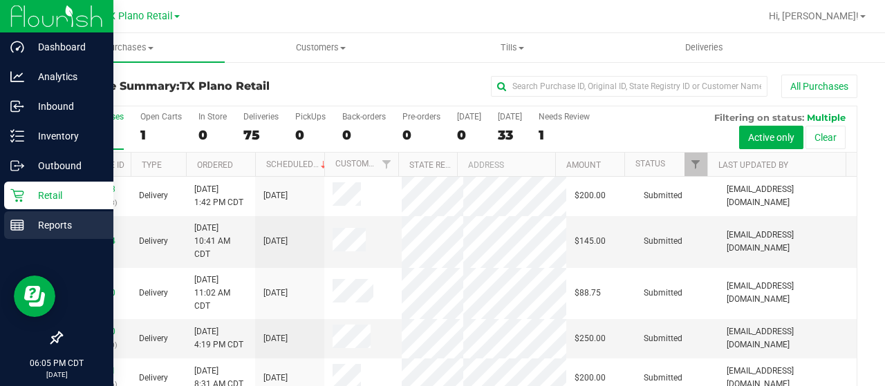
click at [7, 221] on div "Reports" at bounding box center [58, 226] width 109 height 28
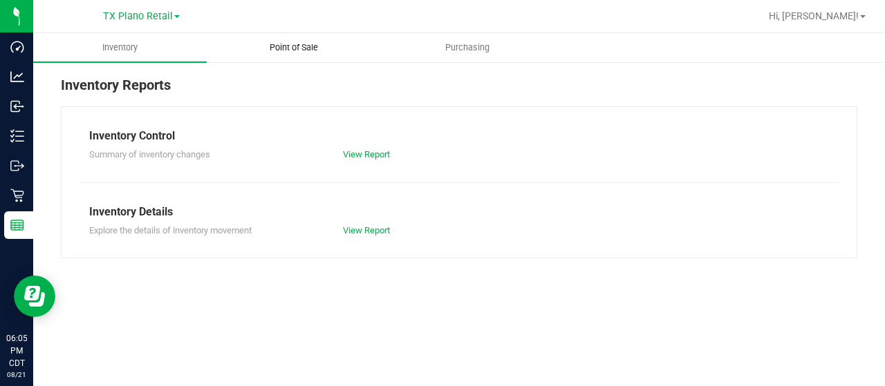
click at [287, 37] on uib-tab-heading "Point of Sale" at bounding box center [293, 48] width 172 height 28
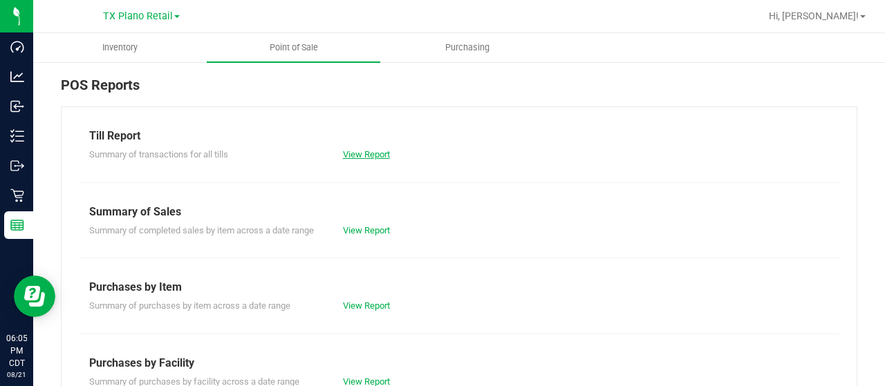
click at [366, 153] on link "View Report" at bounding box center [366, 154] width 47 height 10
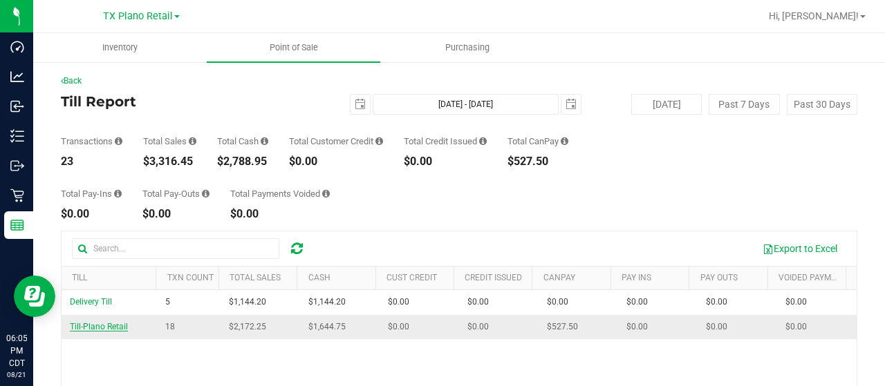
click at [108, 326] on span "Till-Plano Retail" at bounding box center [99, 327] width 58 height 10
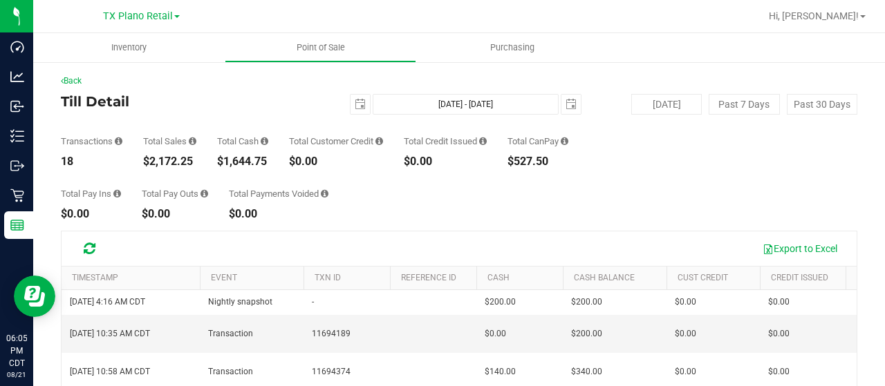
drag, startPoint x: 194, startPoint y: 160, endPoint x: 142, endPoint y: 160, distance: 51.8
click at [142, 160] on div "Transactions 18 Total Sales $2,172.25 Total Cash $1,644.75 Total Customer Credi…" at bounding box center [459, 141] width 796 height 53
click at [72, 78] on link "Back" at bounding box center [71, 81] width 21 height 10
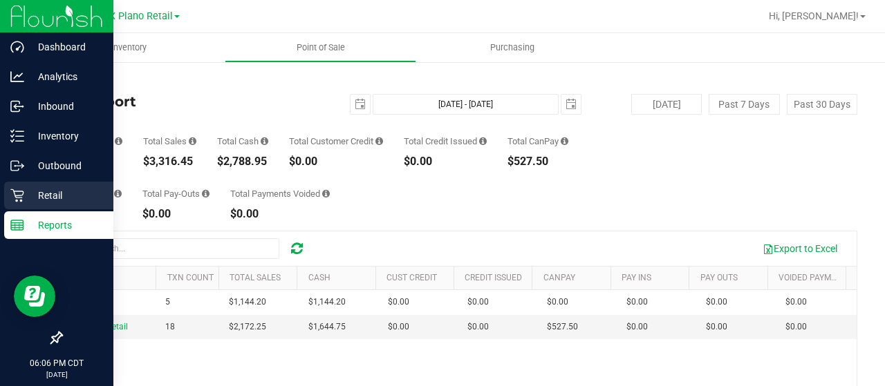
click at [62, 198] on p "Retail" at bounding box center [65, 195] width 83 height 17
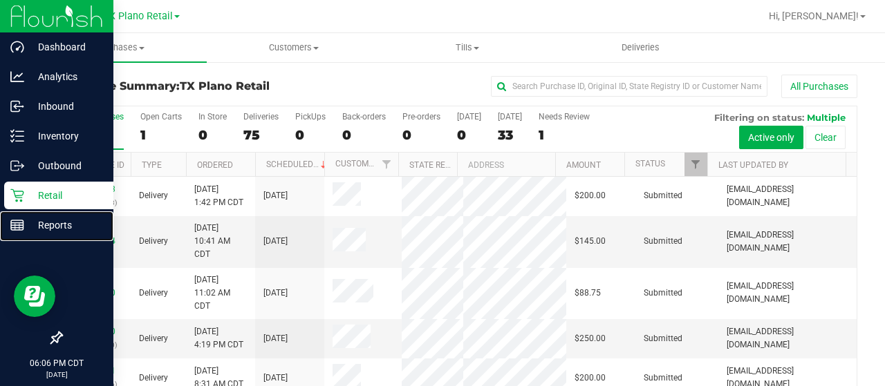
click at [18, 223] on line at bounding box center [17, 223] width 12 height 0
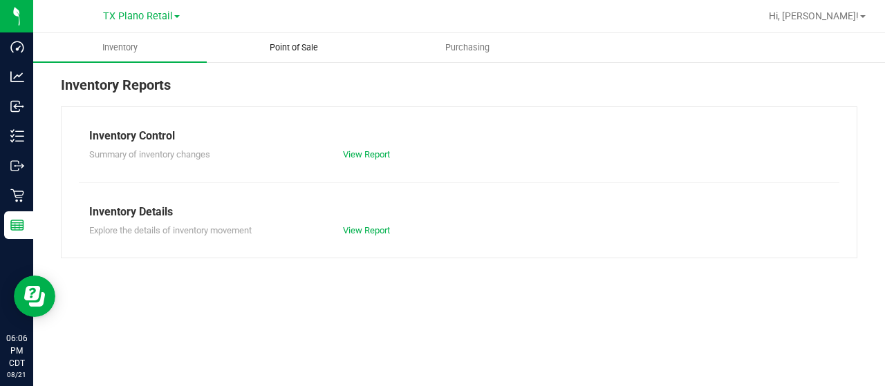
click at [295, 45] on span "Point of Sale" at bounding box center [294, 47] width 86 height 12
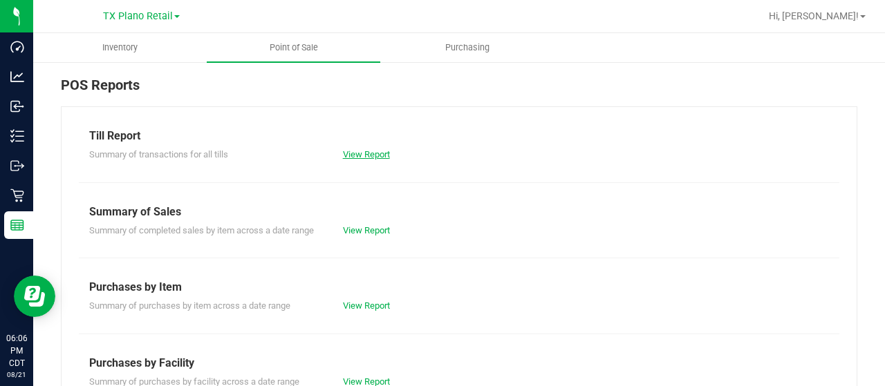
click at [383, 151] on link "View Report" at bounding box center [366, 154] width 47 height 10
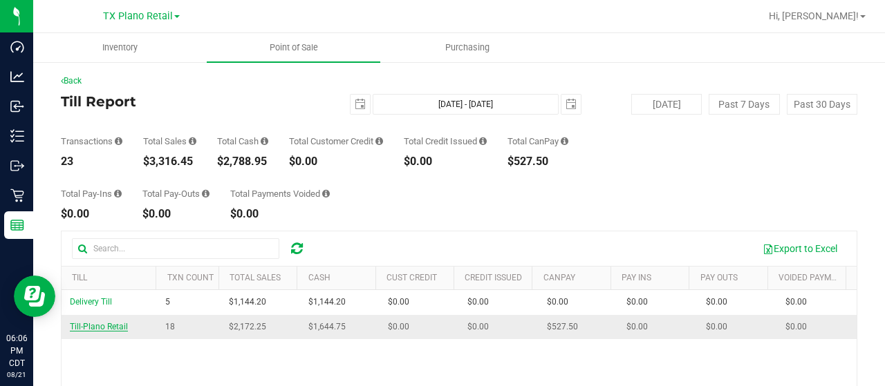
click at [118, 327] on span "Till-Plano Retail" at bounding box center [99, 327] width 58 height 10
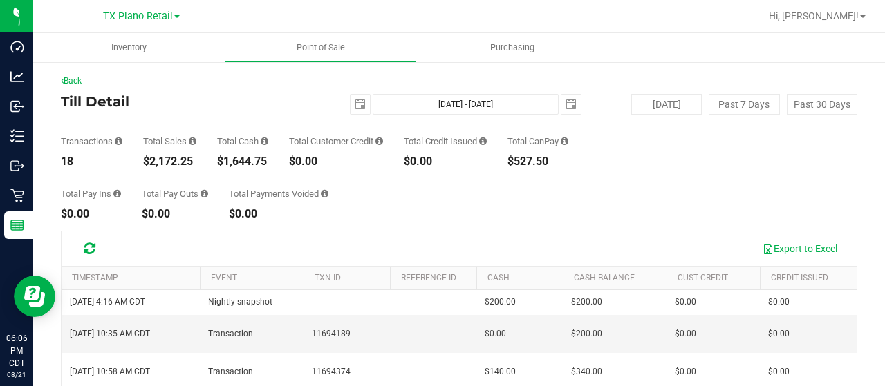
drag, startPoint x: 194, startPoint y: 162, endPoint x: 144, endPoint y: 161, distance: 50.5
click at [144, 161] on div "$2,172.25" at bounding box center [169, 161] width 53 height 11
click at [76, 82] on link "Back" at bounding box center [71, 81] width 21 height 10
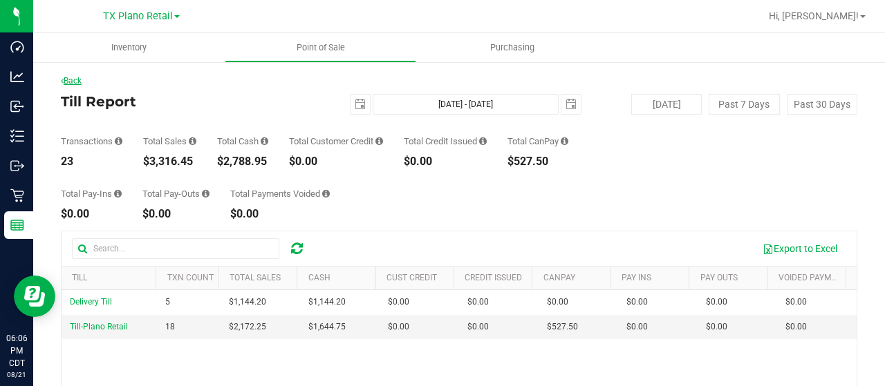
click at [70, 79] on link "Back" at bounding box center [71, 81] width 21 height 10
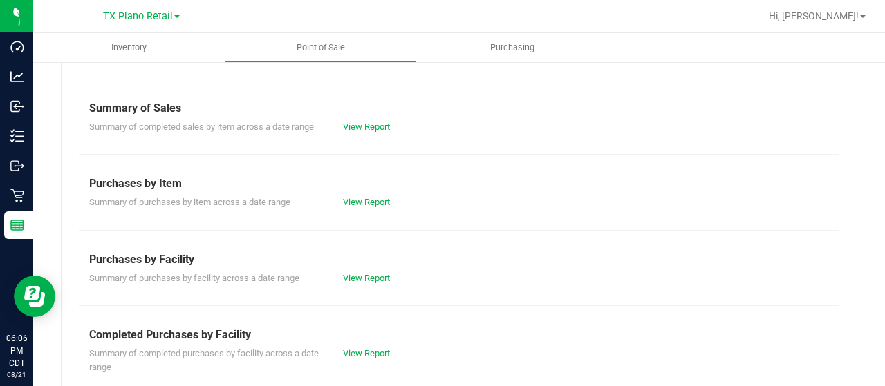
scroll to position [207, 0]
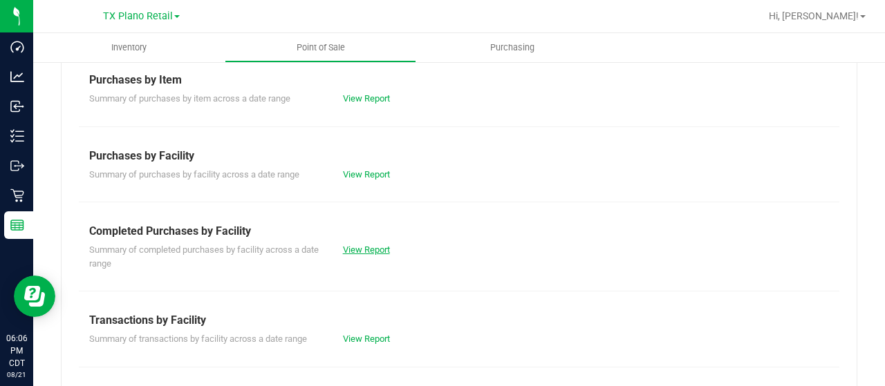
click at [357, 250] on link "View Report" at bounding box center [366, 250] width 47 height 10
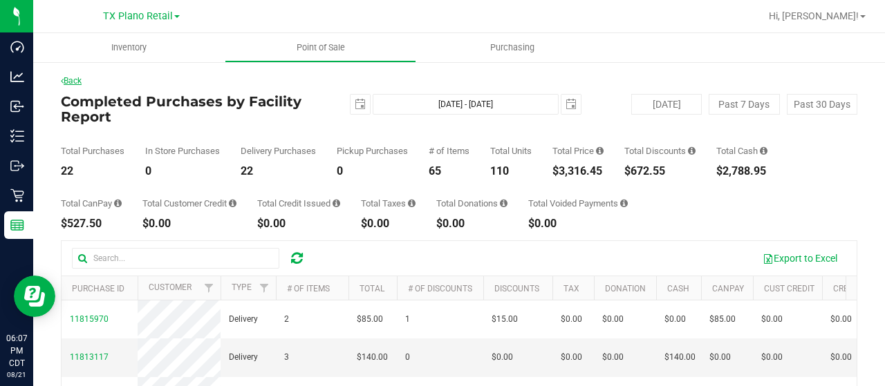
click at [72, 84] on link "Back" at bounding box center [71, 81] width 21 height 10
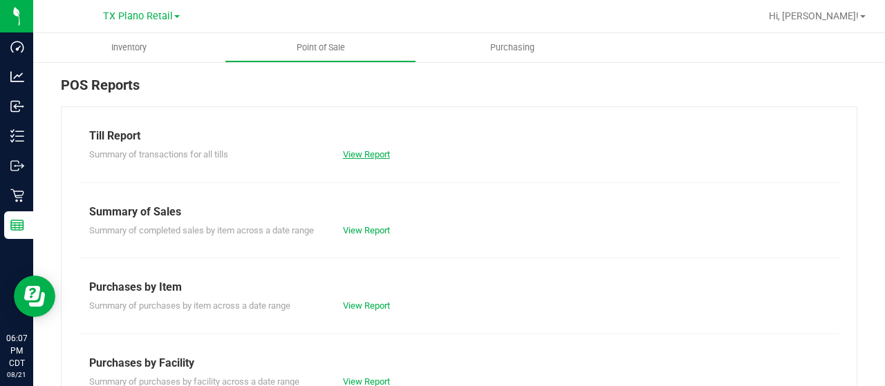
click at [376, 155] on link "View Report" at bounding box center [366, 154] width 47 height 10
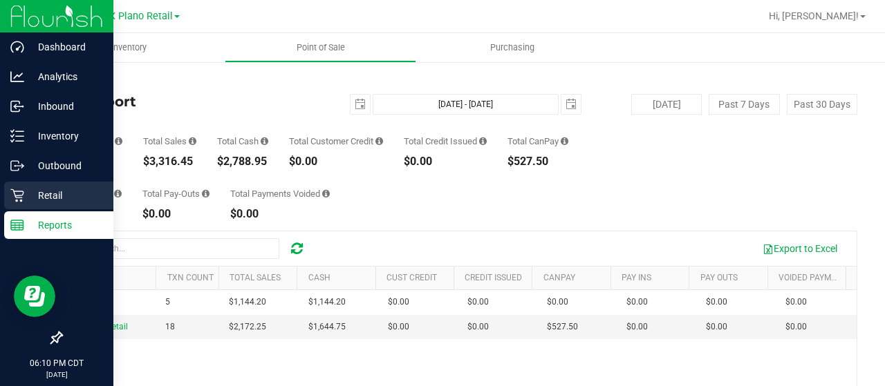
click at [38, 193] on p "Retail" at bounding box center [65, 195] width 83 height 17
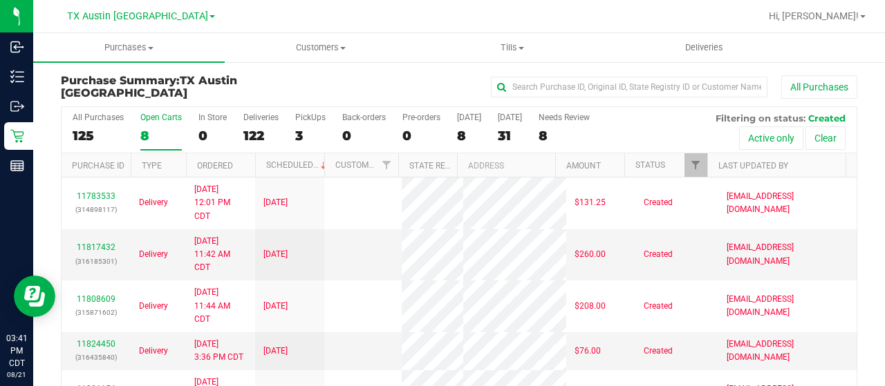
scroll to position [79, 0]
click at [152, 140] on div "10" at bounding box center [160, 136] width 41 height 16
click at [0, 0] on input "Open Carts 10" at bounding box center [0, 0] width 0 height 0
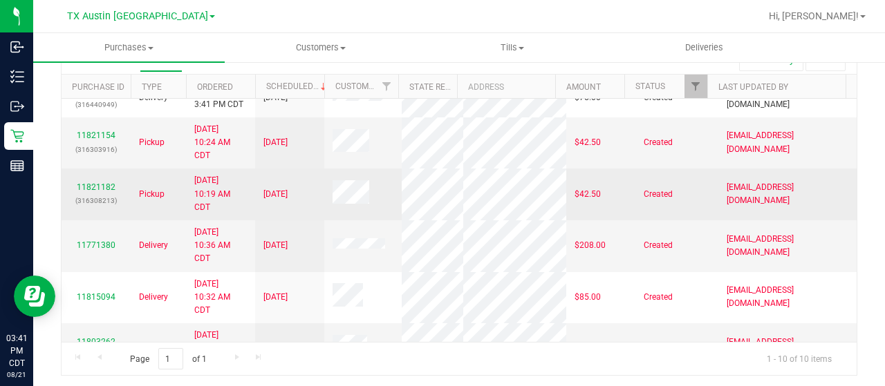
scroll to position [144, 0]
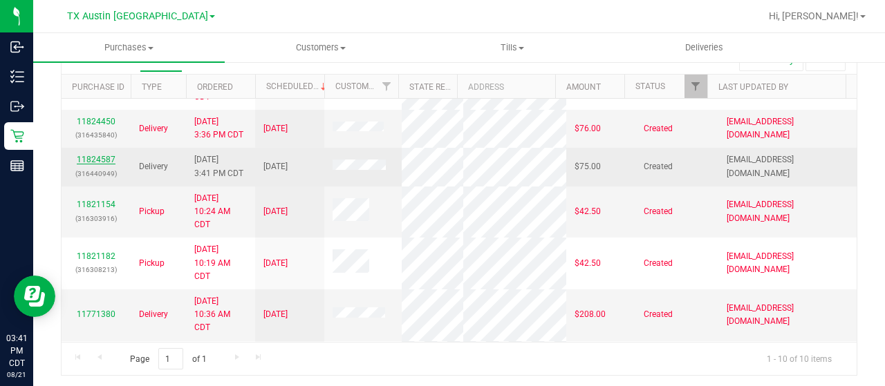
click at [100, 165] on link "11824587" at bounding box center [96, 160] width 39 height 10
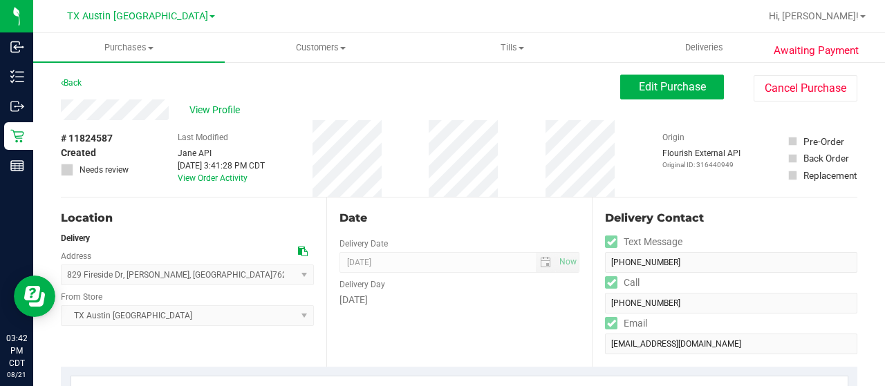
click at [171, 111] on div "View Profile" at bounding box center [340, 110] width 559 height 21
click at [203, 111] on span "View Profile" at bounding box center [216, 110] width 55 height 15
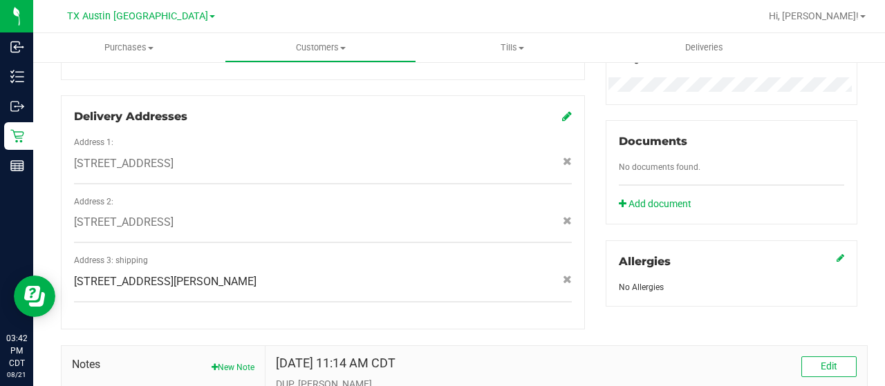
scroll to position [644, 0]
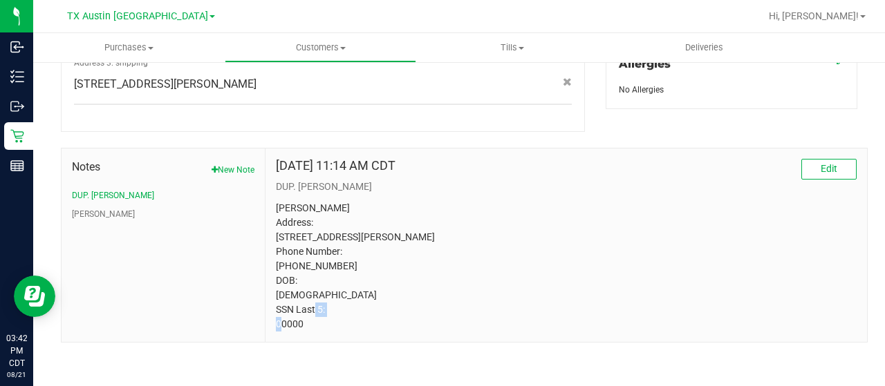
drag, startPoint x: 308, startPoint y: 323, endPoint x: 272, endPoint y: 323, distance: 36.6
click at [272, 323] on div "Jun 1, 2025 11:14 AM CDT Edit DUP. CURT Brandon Davis Address: 829 Fireside Dr …" at bounding box center [565, 246] width 601 height 194
copy p "00000"
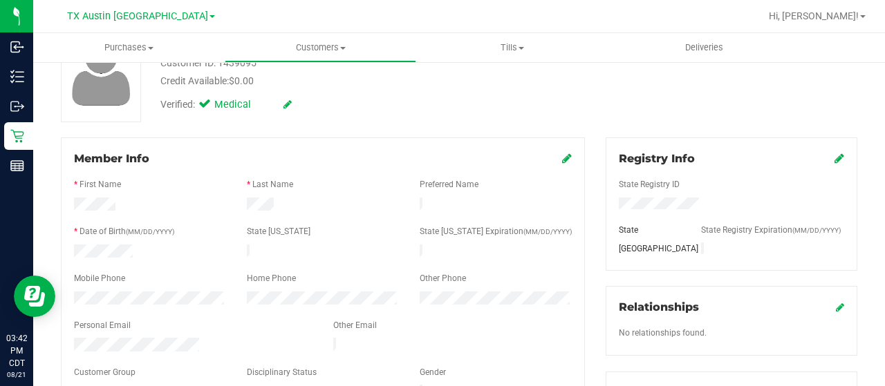
scroll to position [0, 0]
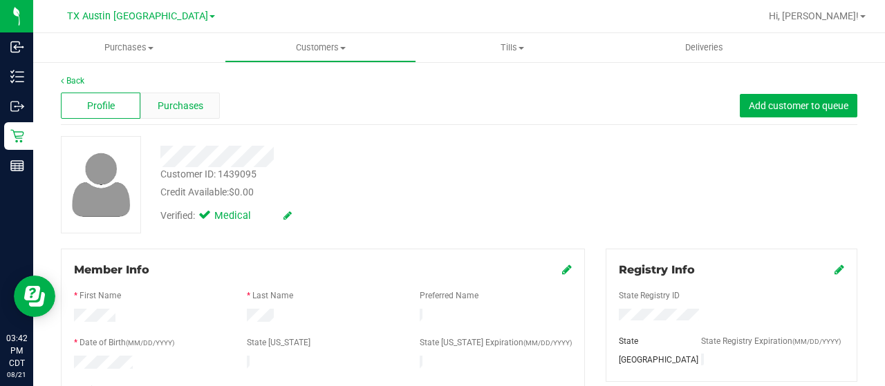
click at [195, 110] on span "Purchases" at bounding box center [181, 106] width 46 height 15
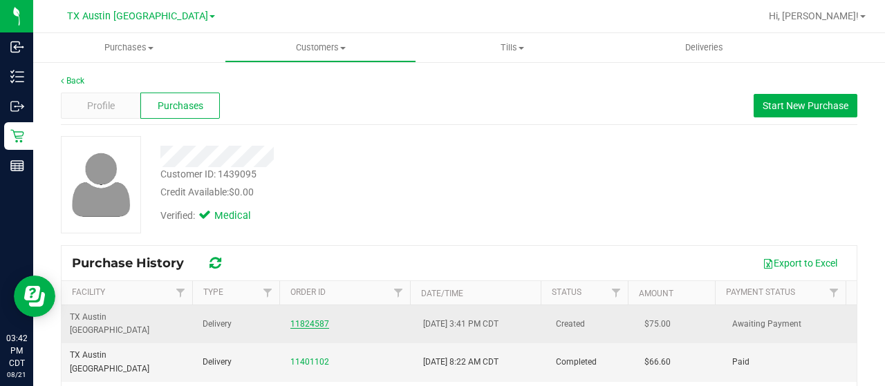
click at [312, 319] on link "11824587" at bounding box center [309, 324] width 39 height 10
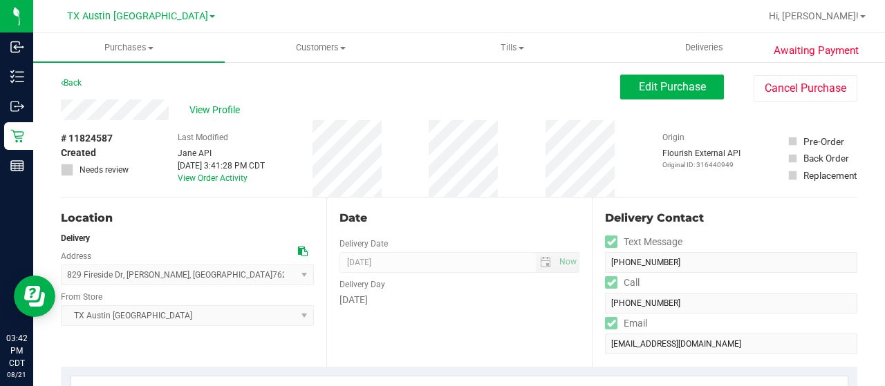
drag, startPoint x: 173, startPoint y: 109, endPoint x: 55, endPoint y: 121, distance: 118.2
click at [156, 79] on div "Back Edit Purchase Cancel Purchase" at bounding box center [459, 87] width 796 height 25
click at [66, 110] on div "View Profile" at bounding box center [340, 110] width 559 height 21
click at [300, 250] on icon at bounding box center [303, 252] width 10 height 10
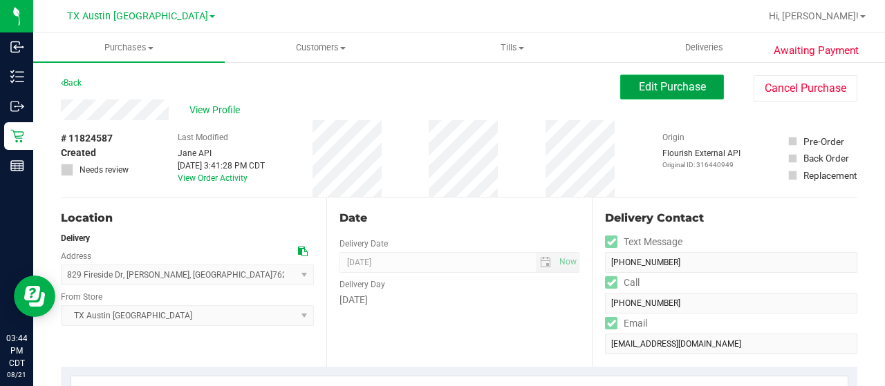
click at [639, 80] on span "Edit Purchase" at bounding box center [672, 86] width 67 height 13
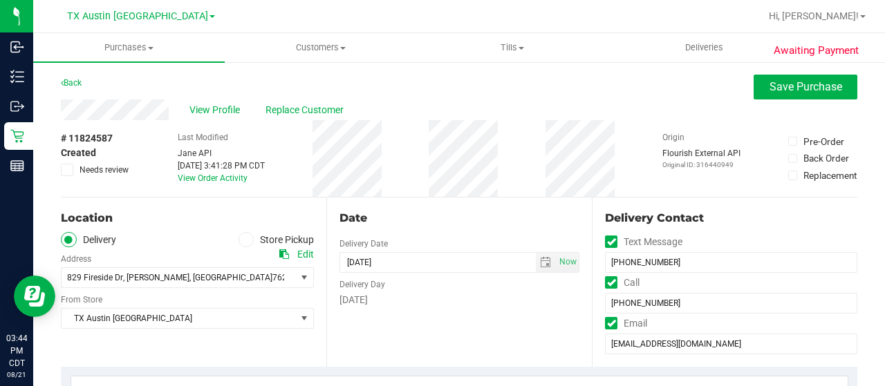
click at [82, 171] on span "Needs review" at bounding box center [103, 170] width 49 height 12
click at [0, 0] on input "Needs review" at bounding box center [0, 0] width 0 height 0
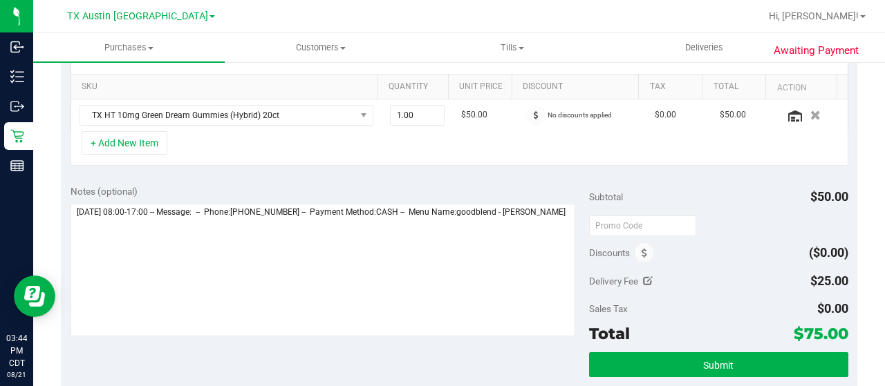
scroll to position [346, 0]
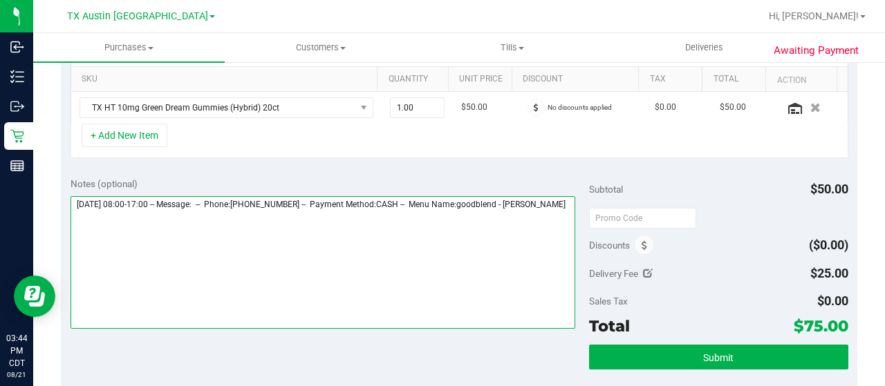
click at [174, 214] on textarea at bounding box center [323, 262] width 505 height 133
paste textarea "Fort Worth Core"
click at [390, 232] on textarea at bounding box center [323, 262] width 505 height 133
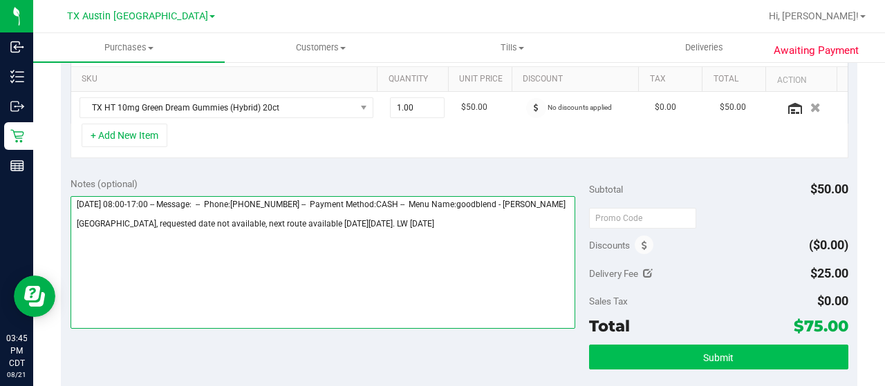
type textarea "Friday 08/22/2025 08:00-17:00 -- Message: -- Phone:4694654257 -- Payment Method…"
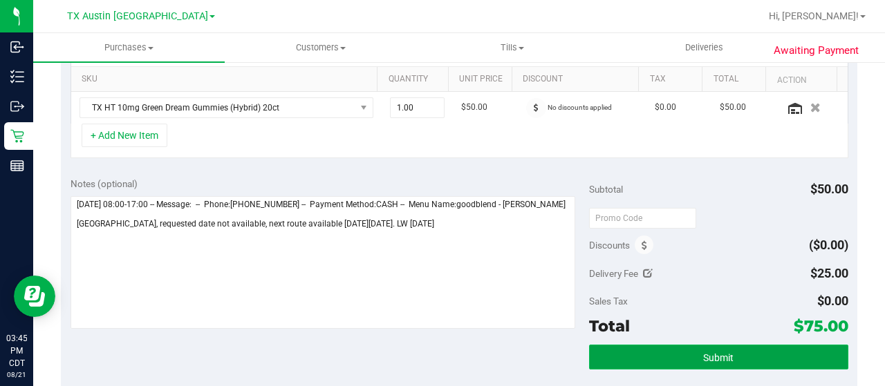
click at [767, 355] on button "Submit" at bounding box center [718, 357] width 259 height 25
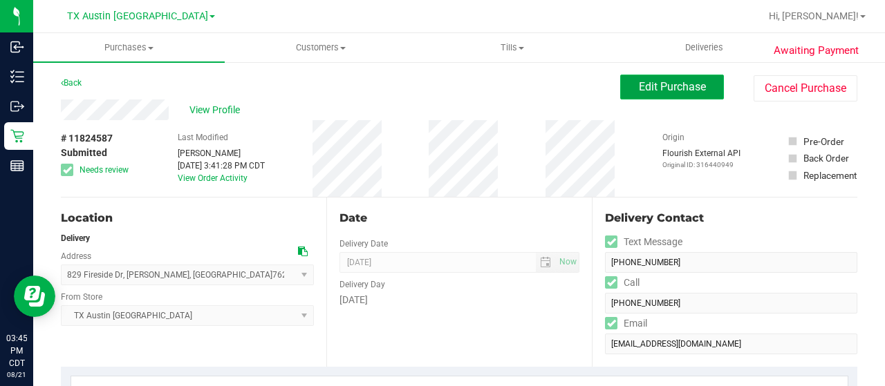
click at [666, 78] on button "Edit Purchase" at bounding box center [672, 87] width 104 height 25
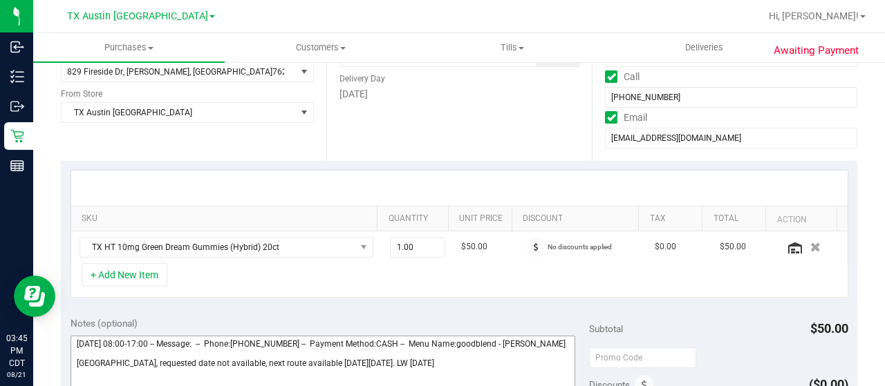
scroll to position [346, 0]
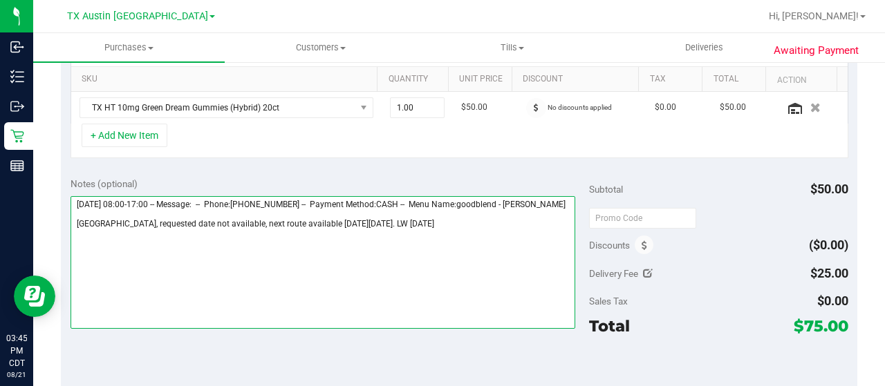
click at [422, 230] on textarea at bounding box center [323, 262] width 505 height 133
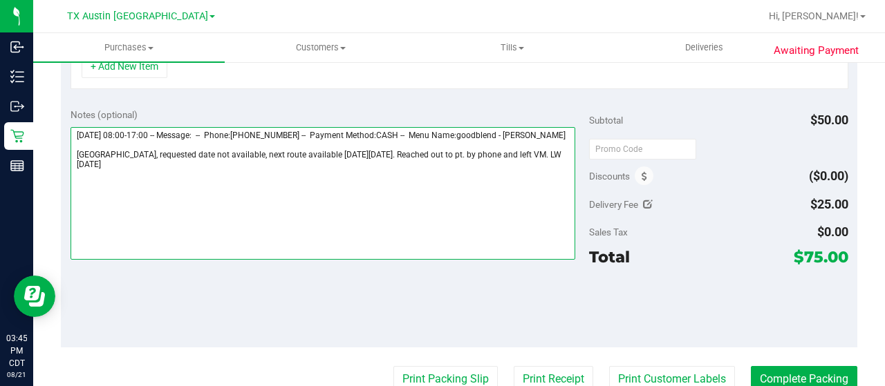
scroll to position [0, 0]
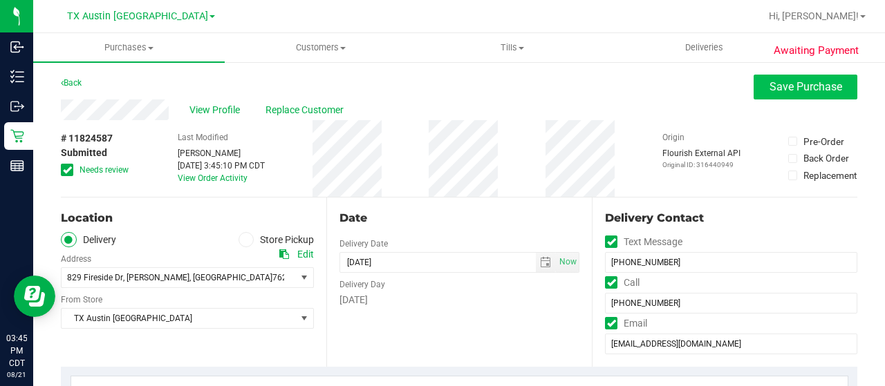
type textarea "Friday 08/22/2025 08:00-17:00 -- Message: -- Phone:4694654257 -- Payment Method…"
click at [782, 96] on button "Save Purchase" at bounding box center [805, 87] width 104 height 25
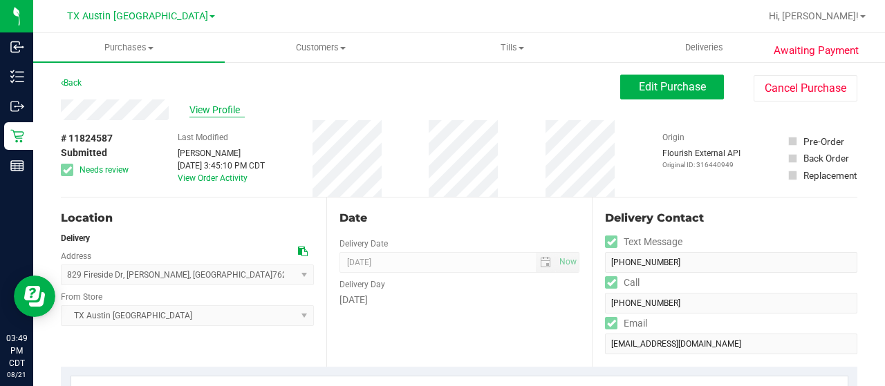
click at [224, 105] on span "View Profile" at bounding box center [216, 110] width 55 height 15
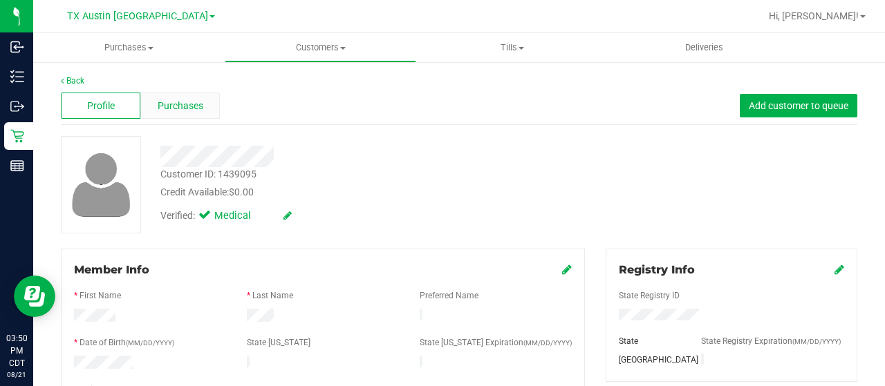
click at [178, 102] on span "Purchases" at bounding box center [181, 106] width 46 height 15
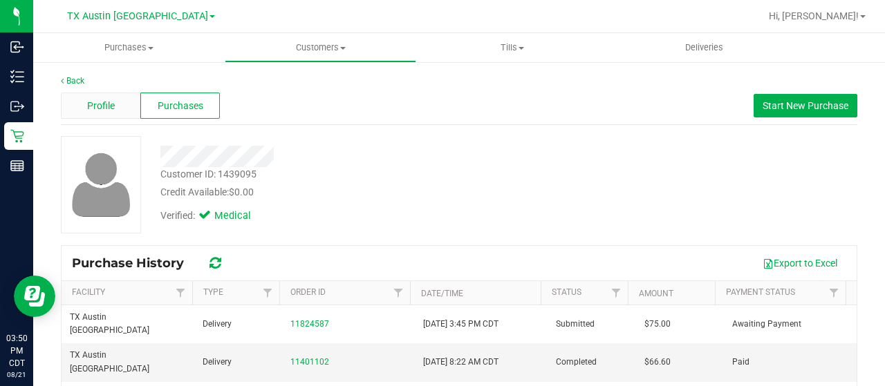
click at [122, 97] on div "Profile" at bounding box center [100, 106] width 79 height 26
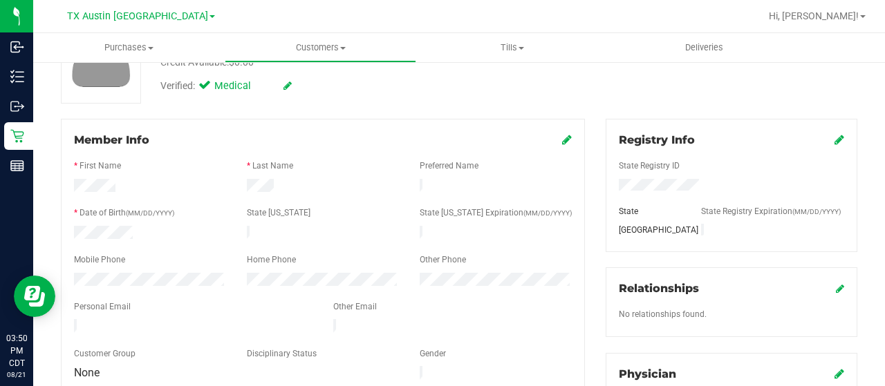
scroll to position [138, 0]
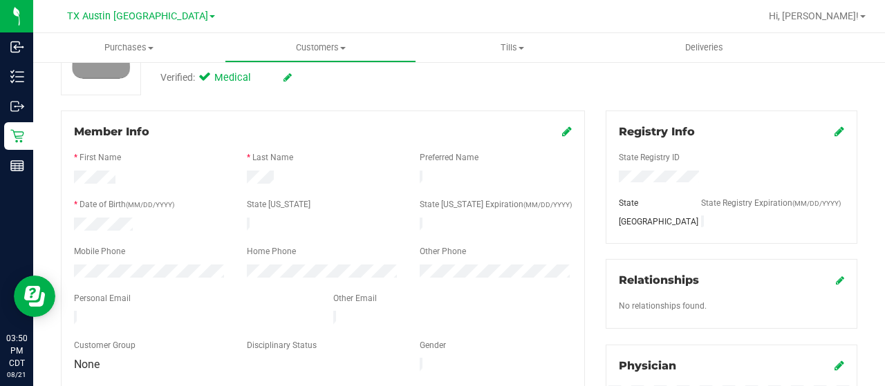
drag, startPoint x: 203, startPoint y: 312, endPoint x: 68, endPoint y: 306, distance: 134.9
click at [64, 311] on div at bounding box center [193, 319] width 259 height 17
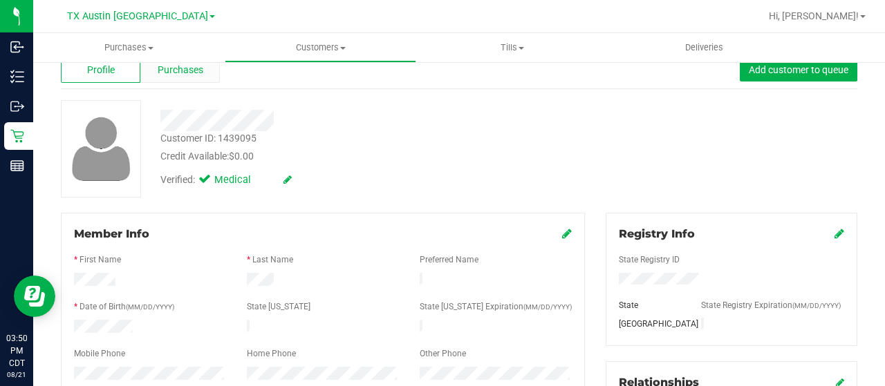
scroll to position [0, 0]
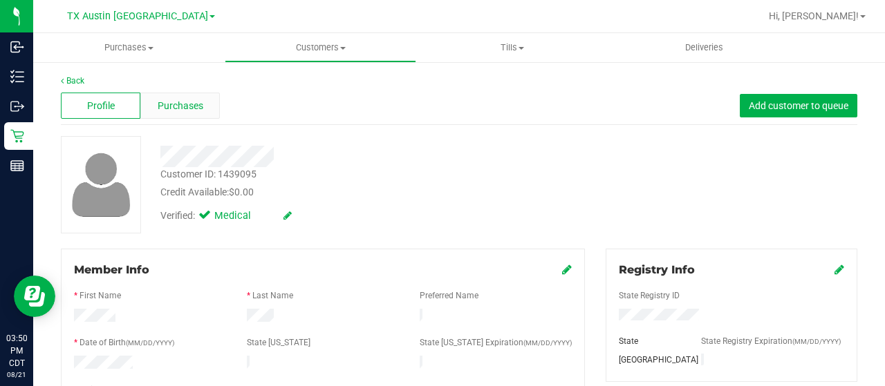
click at [169, 102] on span "Purchases" at bounding box center [181, 106] width 46 height 15
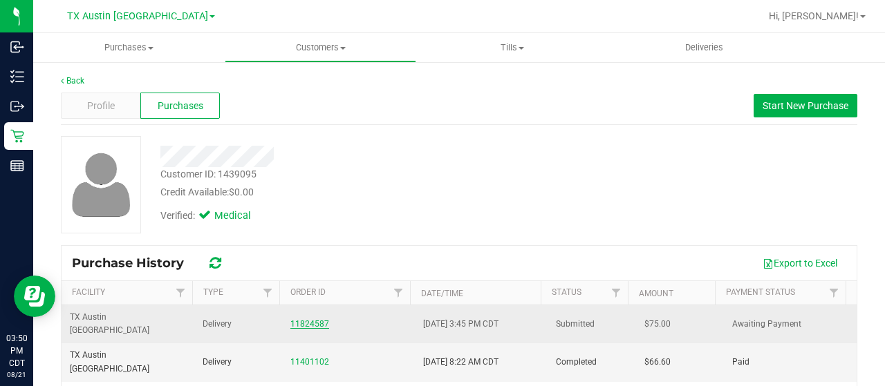
click at [290, 319] on link "11824587" at bounding box center [309, 324] width 39 height 10
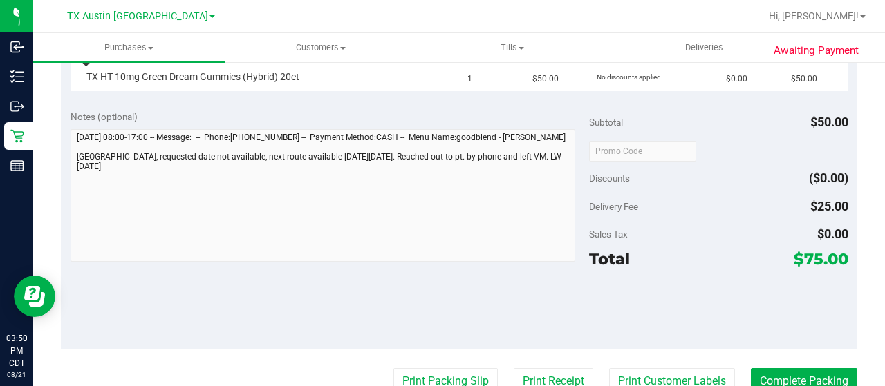
scroll to position [415, 0]
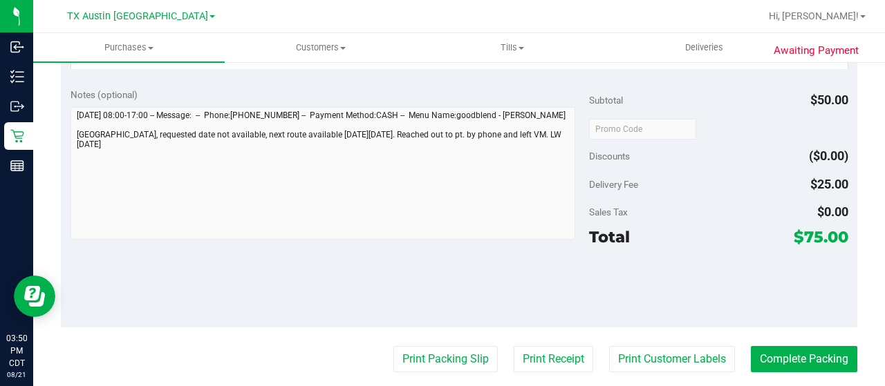
drag, startPoint x: 794, startPoint y: 237, endPoint x: 809, endPoint y: 240, distance: 14.8
click at [809, 240] on span "$75.00" at bounding box center [821, 236] width 55 height 19
copy span "75"
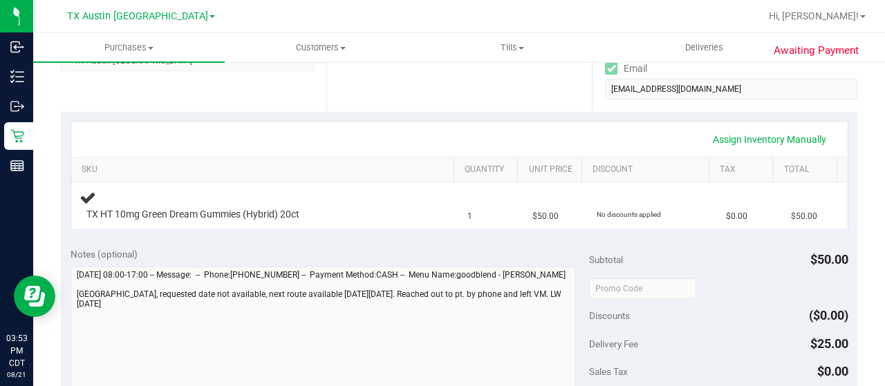
scroll to position [0, 0]
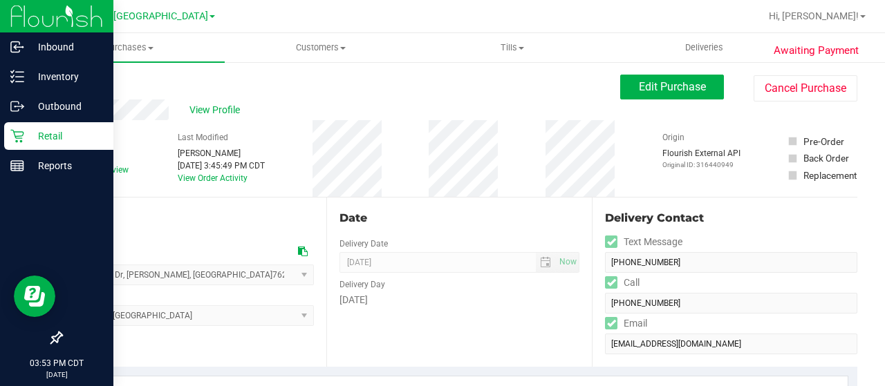
click at [32, 138] on p "Retail" at bounding box center [65, 136] width 83 height 17
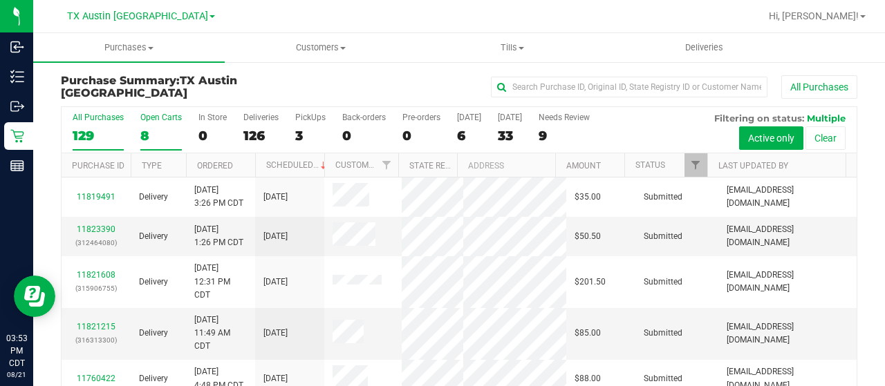
click at [144, 133] on div "8" at bounding box center [160, 136] width 41 height 16
click at [0, 0] on input "Open Carts 8" at bounding box center [0, 0] width 0 height 0
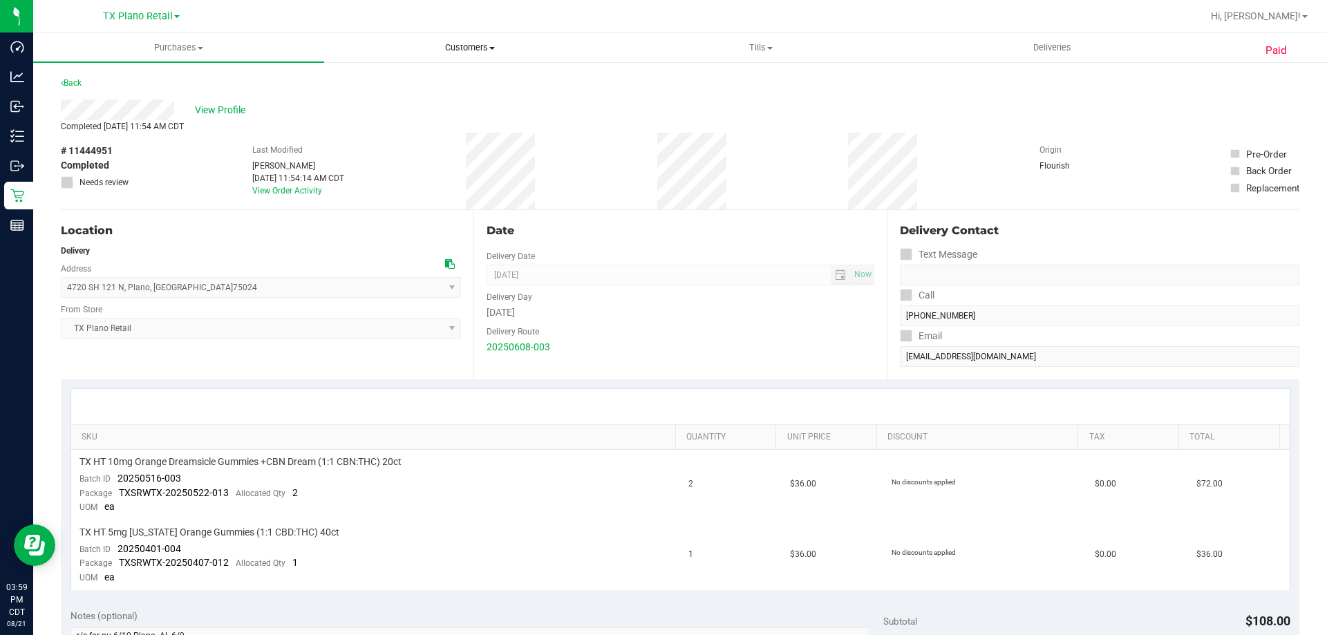
click at [490, 50] on span "Customers" at bounding box center [470, 47] width 290 height 12
click at [494, 86] on li "All customers" at bounding box center [469, 83] width 291 height 17
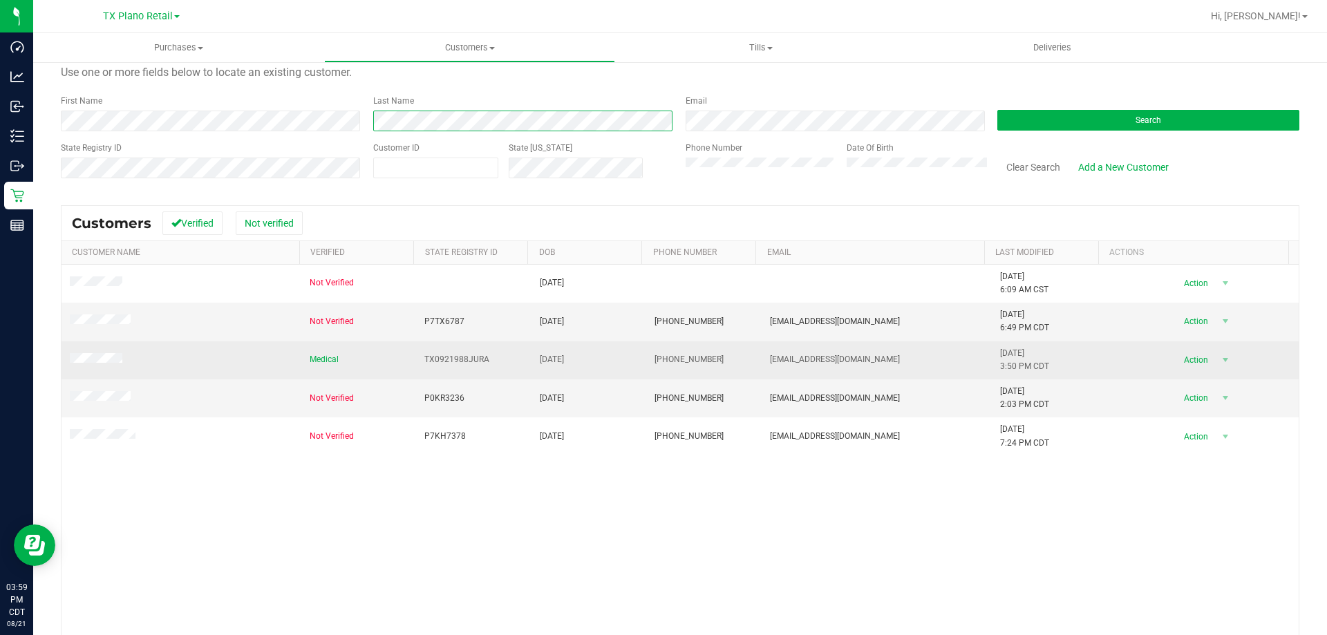
scroll to position [69, 0]
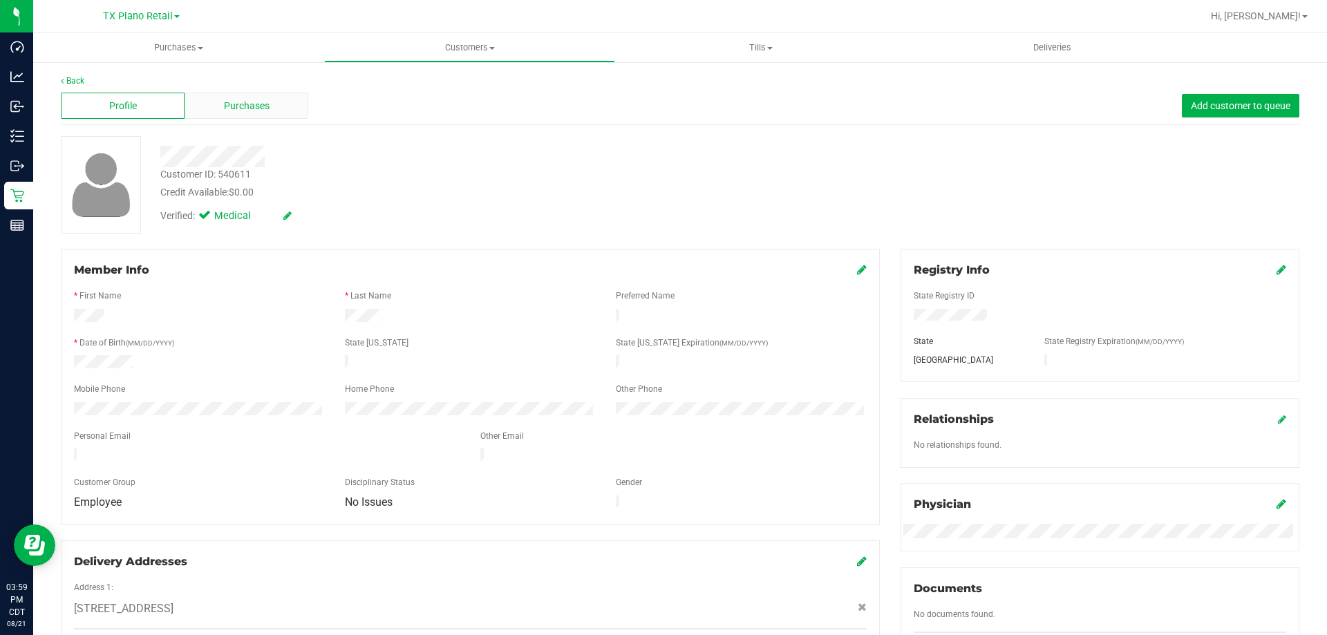
click at [221, 95] on div "Purchases" at bounding box center [247, 106] width 124 height 26
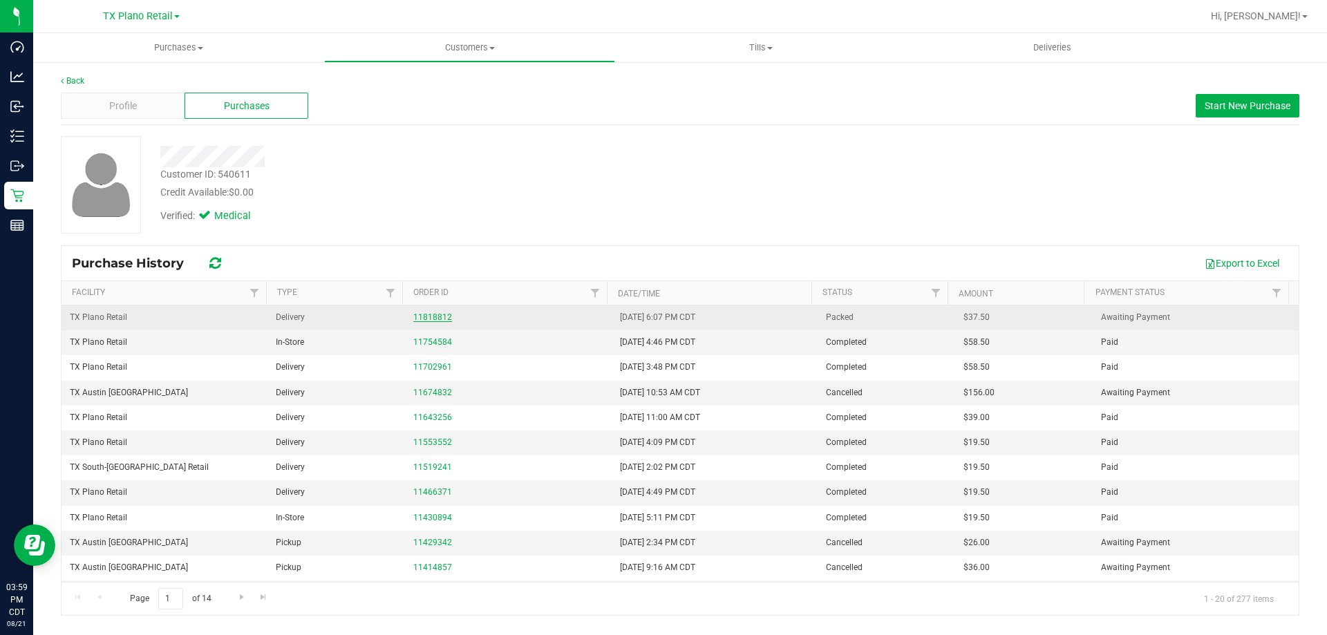
click at [431, 315] on link "11818812" at bounding box center [432, 317] width 39 height 10
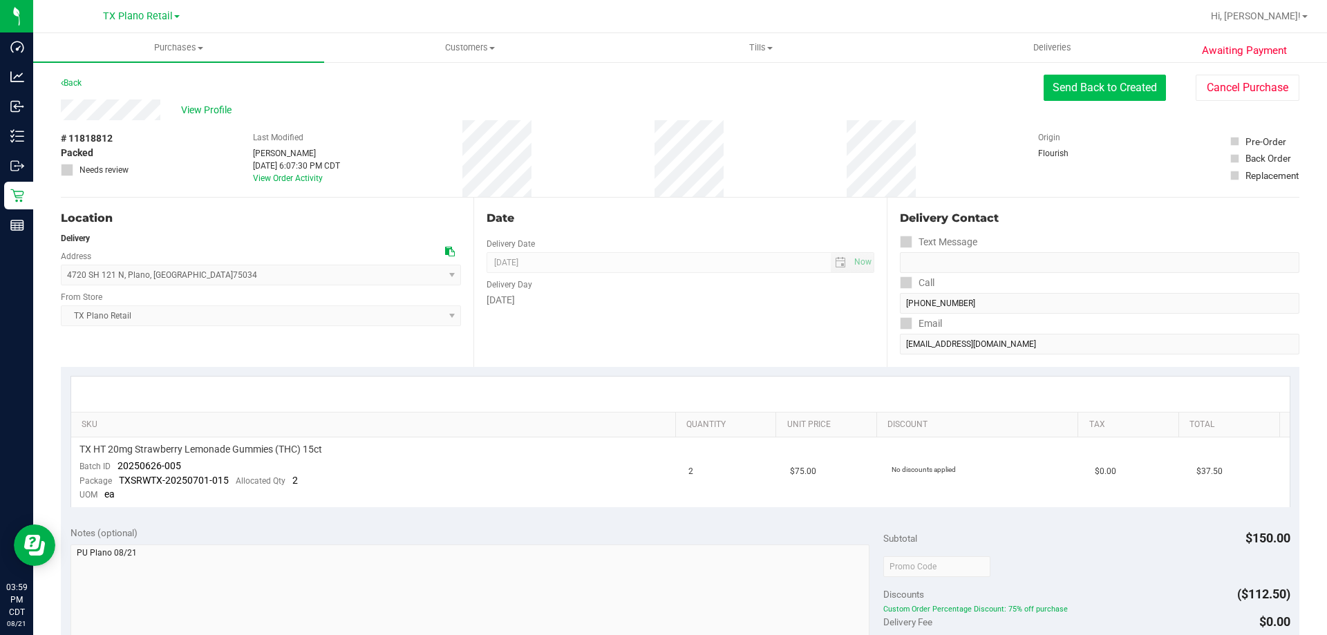
click at [1053, 95] on button "Send Back to Created" at bounding box center [1105, 88] width 122 height 26
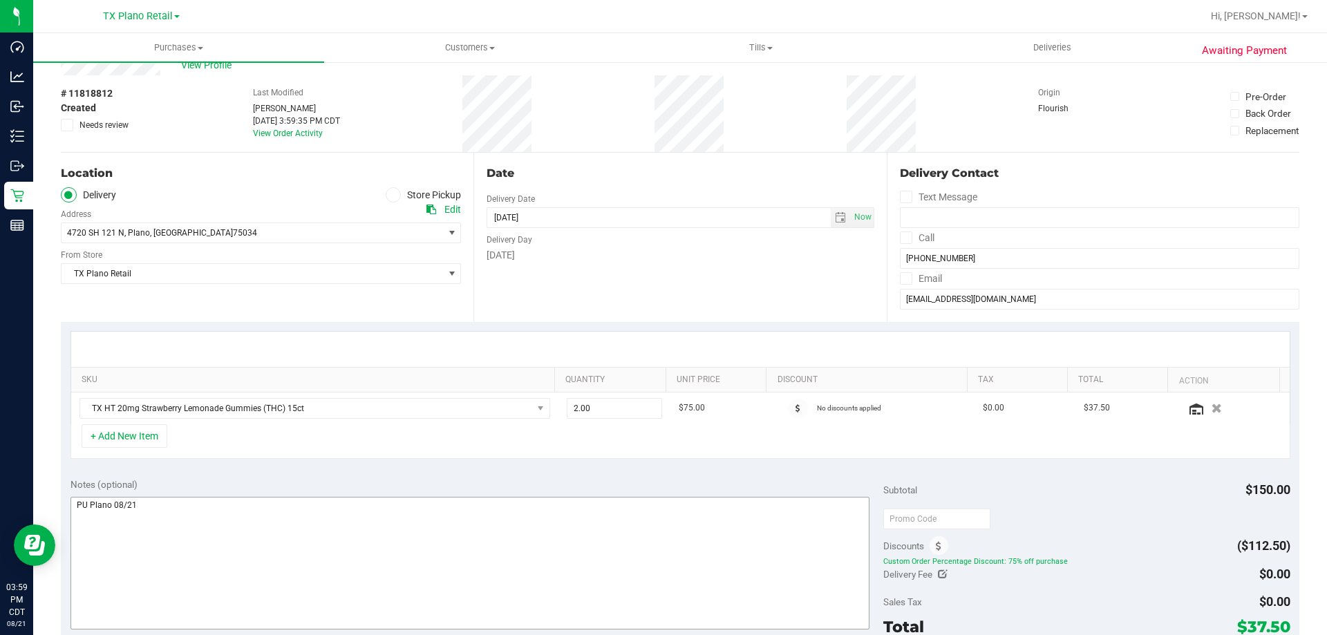
scroll to position [69, 0]
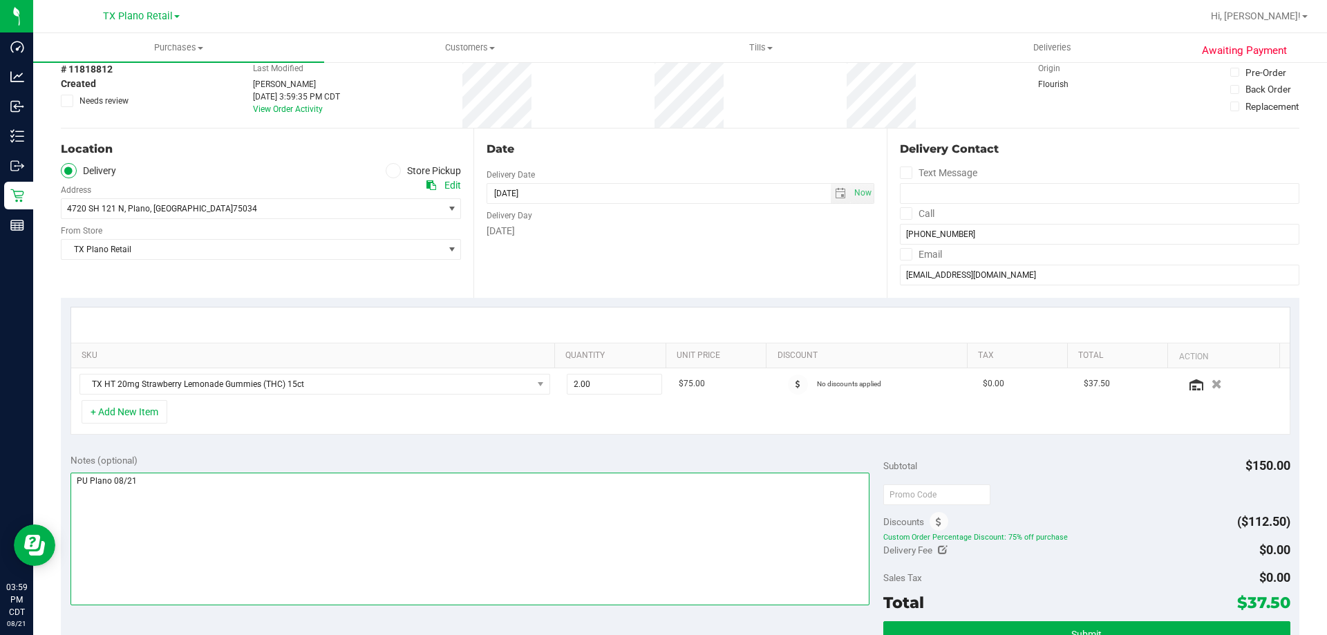
click at [156, 481] on textarea at bounding box center [471, 539] width 800 height 133
click at [835, 194] on span "select" at bounding box center [840, 193] width 11 height 11
type textarea "PU Plano 08/21 confirm rs hold. LW 8/21/25"
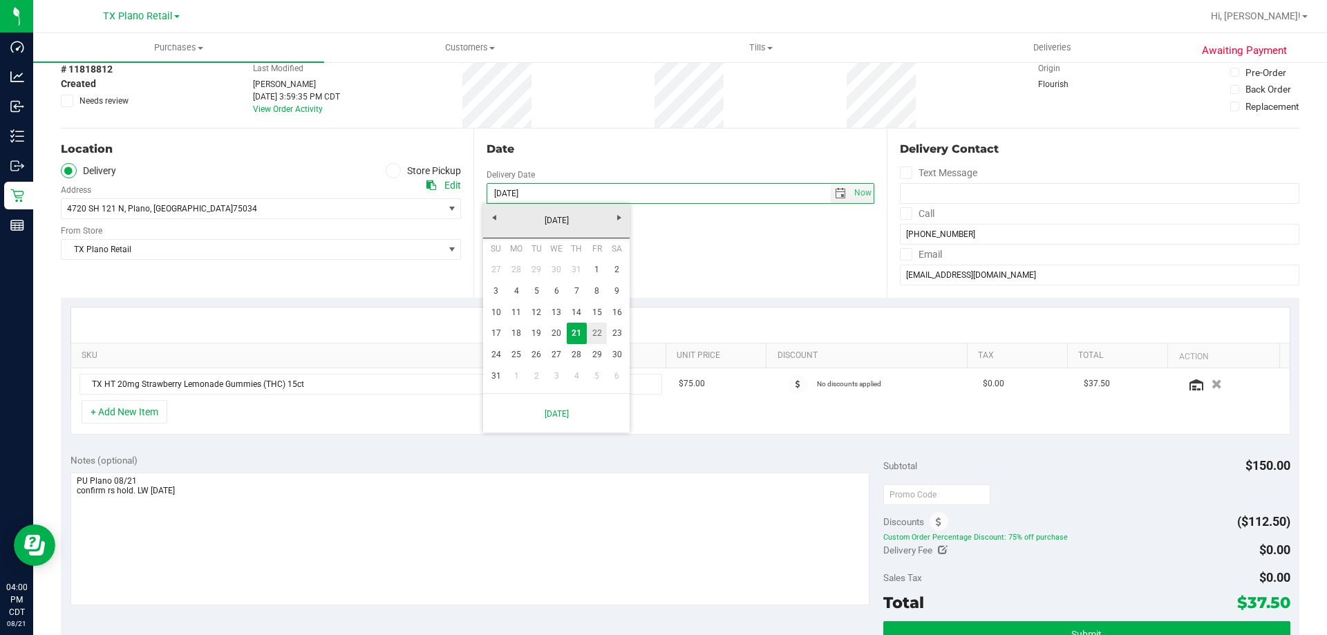
click at [603, 329] on link "22" at bounding box center [597, 333] width 20 height 21
type input "[DATE]"
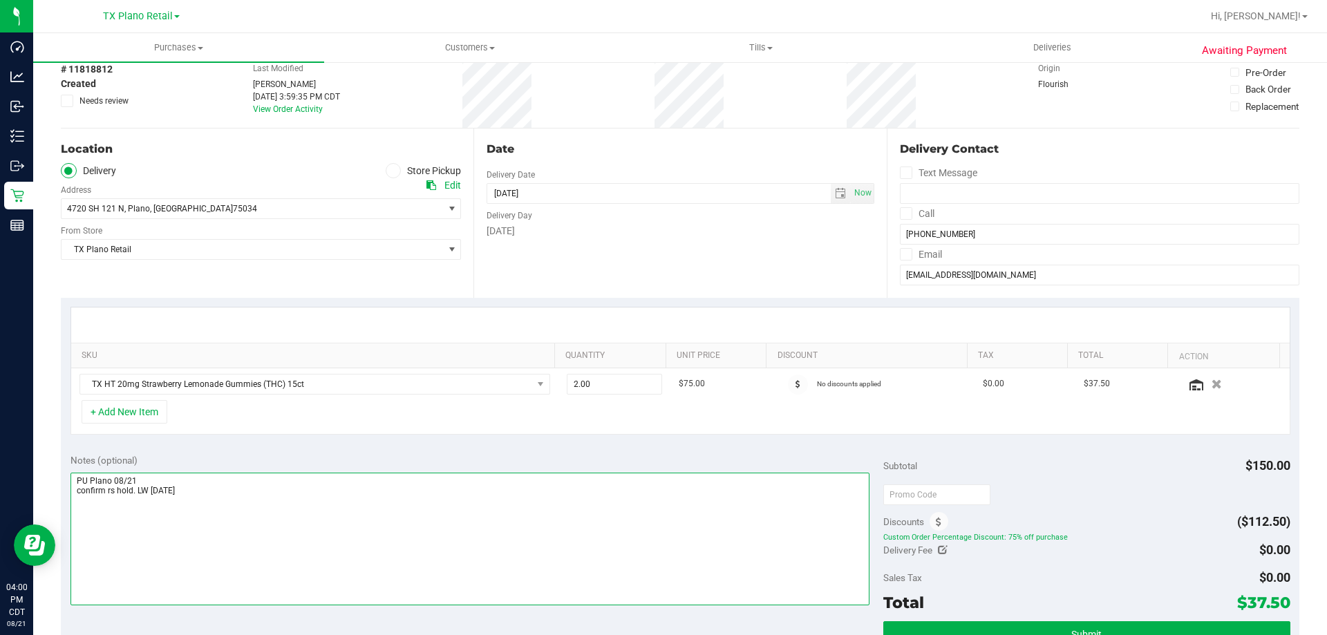
click at [189, 489] on textarea at bounding box center [471, 539] width 800 height 133
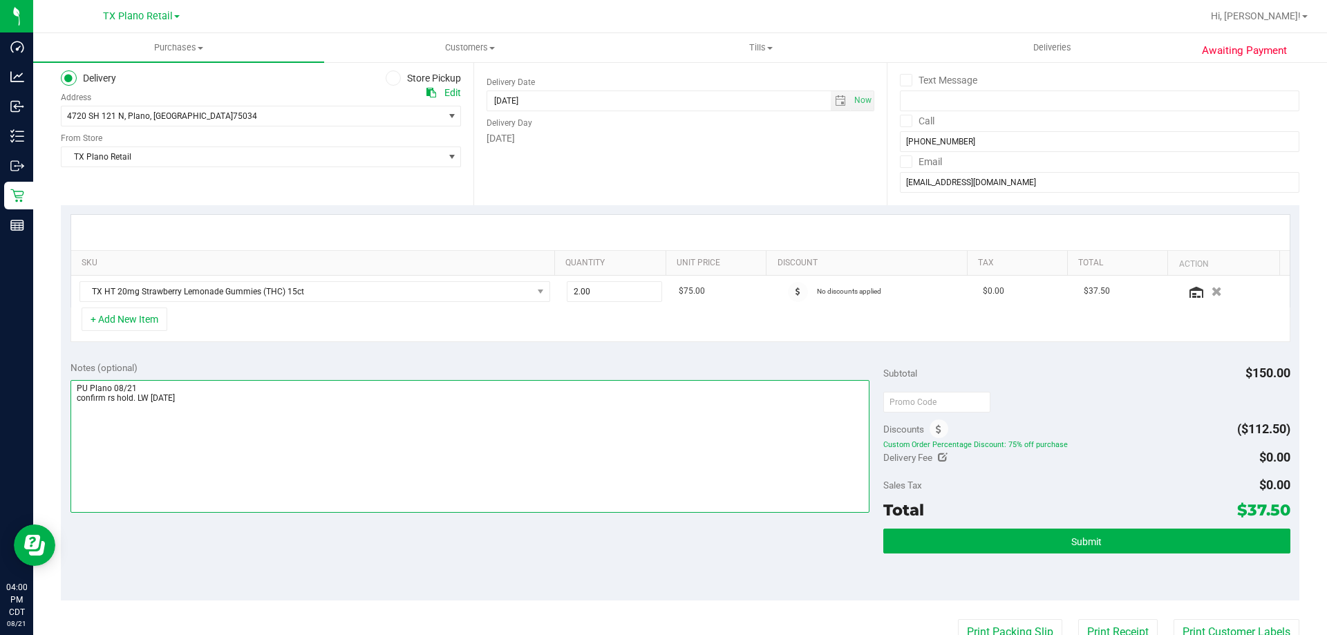
scroll to position [207, 0]
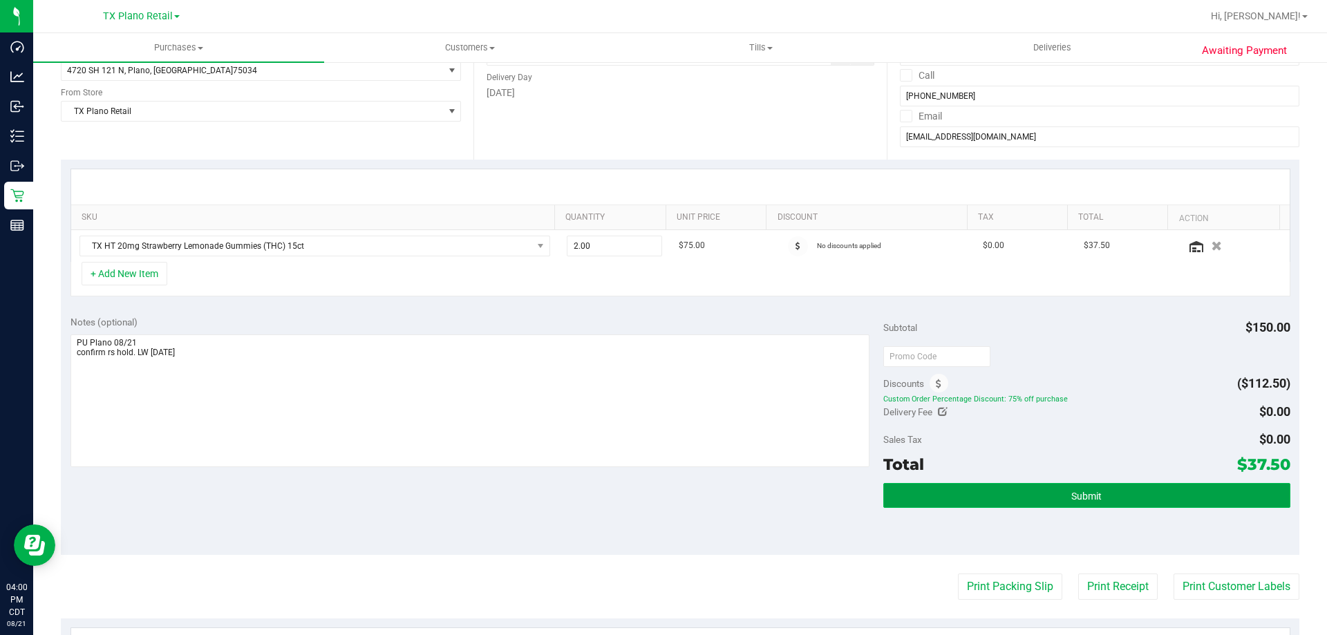
click at [1053, 499] on button "Submit" at bounding box center [1086, 495] width 406 height 25
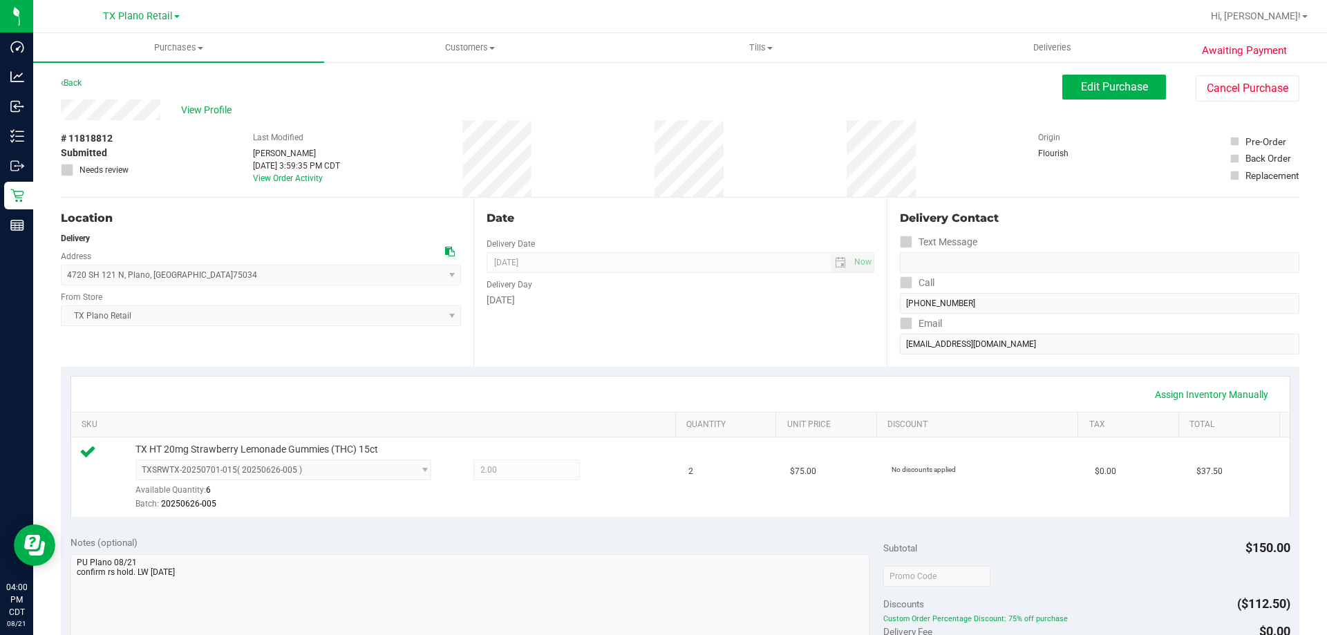
click at [577, 186] on div "# 11818812 Submitted Needs review Last Modified Lauran Wallace Aug 21, 2025 3:5…" at bounding box center [680, 158] width 1239 height 77
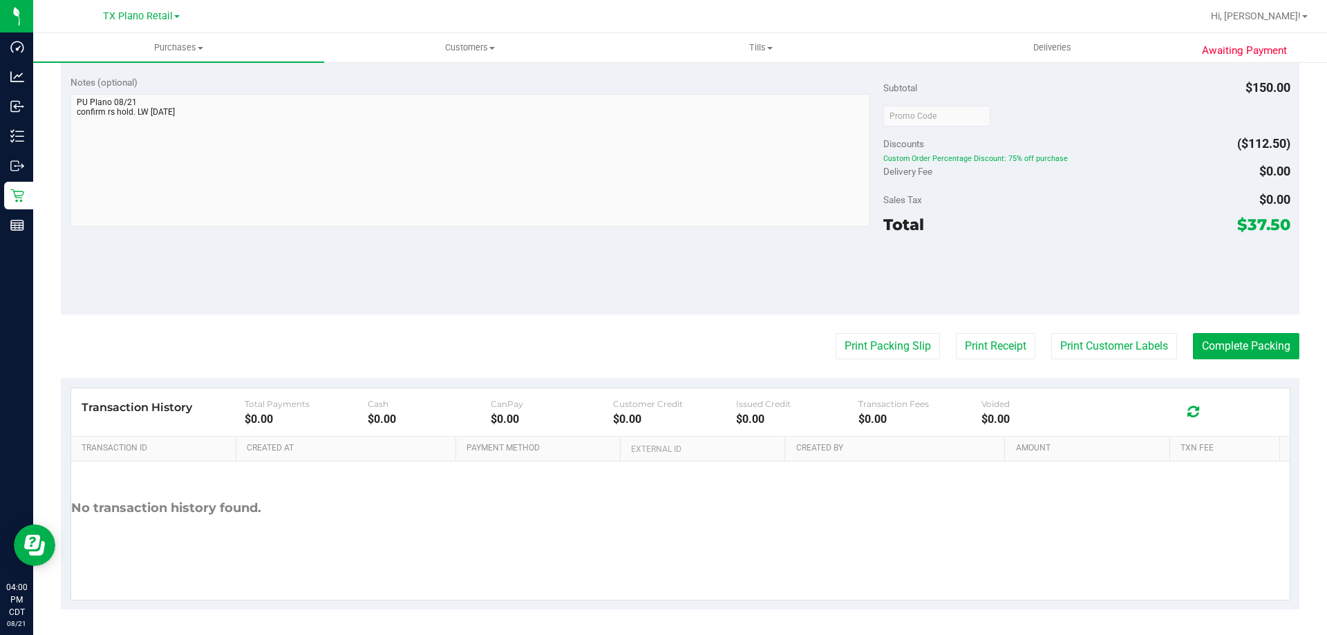
scroll to position [462, 0]
click at [1258, 342] on button "Complete Packing" at bounding box center [1246, 344] width 106 height 26
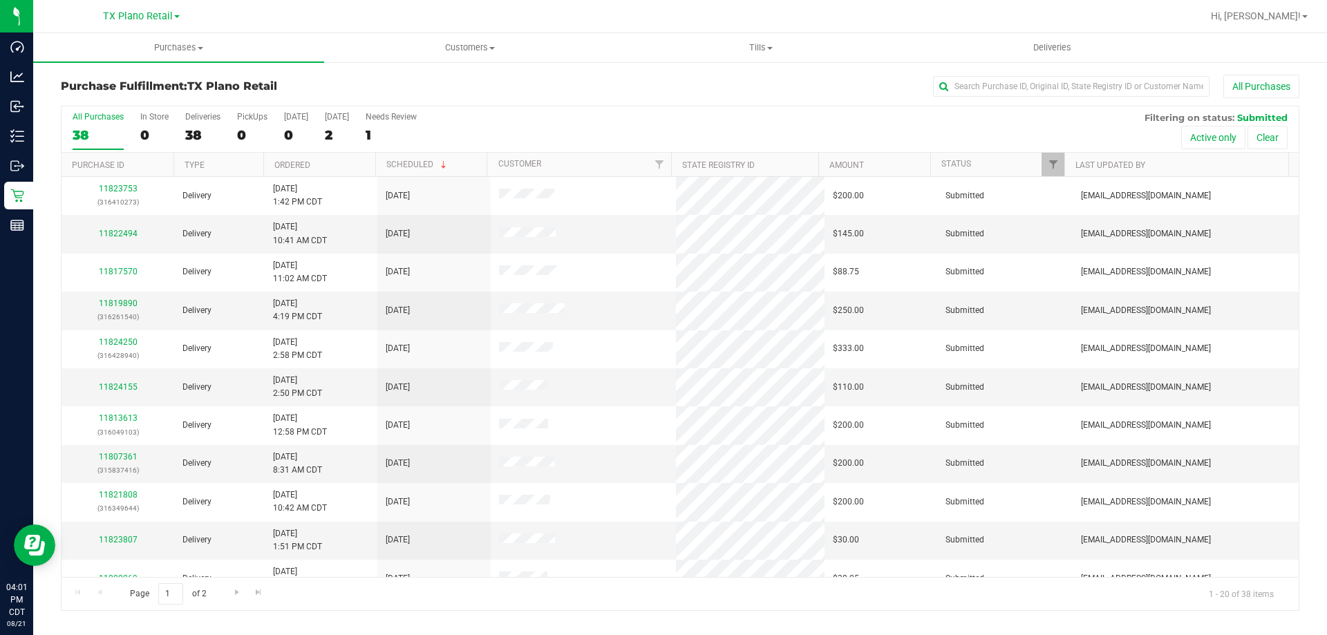
drag, startPoint x: 528, startPoint y: 44, endPoint x: 419, endPoint y: 87, distance: 117.6
click at [419, 87] on h3 "Purchase Fulfillment: TX Plano Retail" at bounding box center [267, 86] width 413 height 12
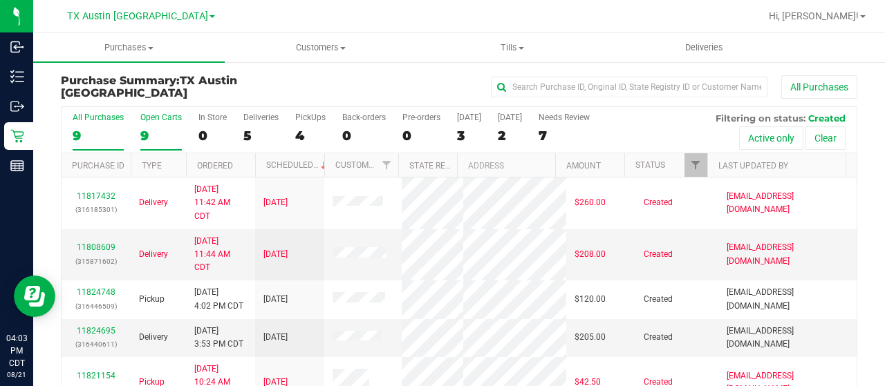
click at [147, 135] on div "9" at bounding box center [160, 136] width 41 height 16
click at [0, 0] on input "Open Carts 9" at bounding box center [0, 0] width 0 height 0
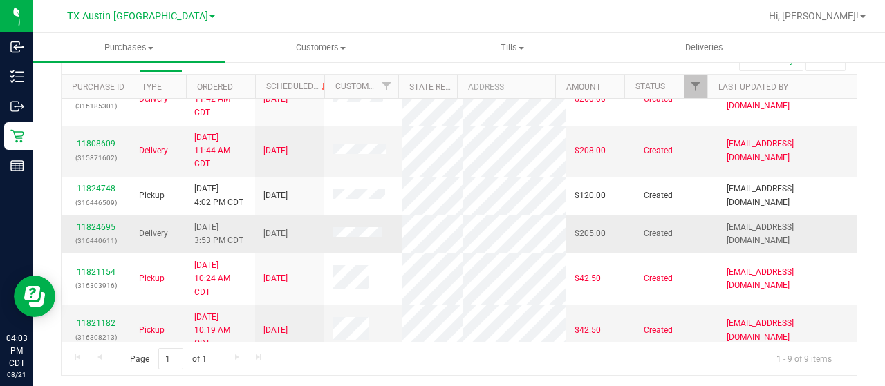
scroll to position [10, 0]
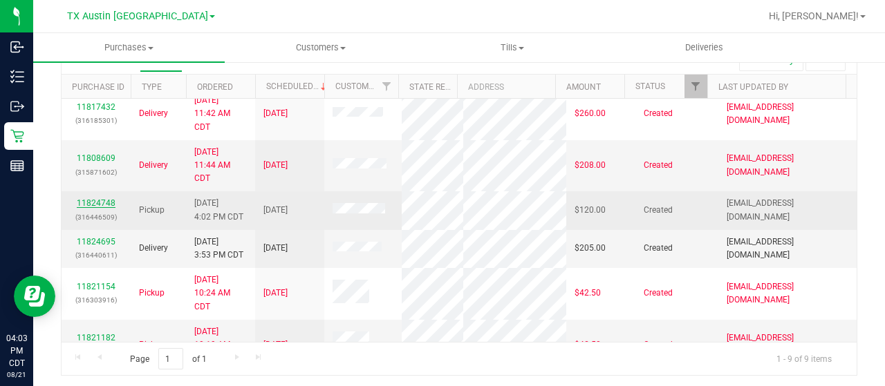
click at [93, 200] on link "11824748" at bounding box center [96, 203] width 39 height 10
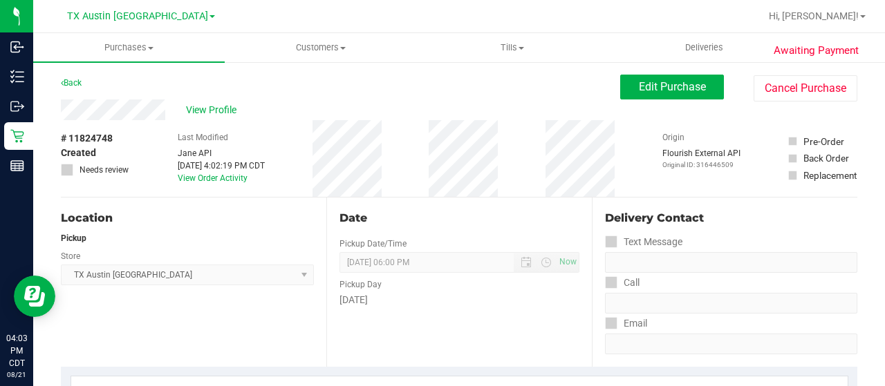
drag, startPoint x: 171, startPoint y: 114, endPoint x: 54, endPoint y: 114, distance: 116.8
click at [167, 77] on div "Back Edit Purchase Cancel Purchase" at bounding box center [459, 87] width 796 height 25
click at [167, 119] on div "View Profile" at bounding box center [340, 110] width 559 height 21
click at [661, 86] on span "Edit Purchase" at bounding box center [672, 86] width 67 height 13
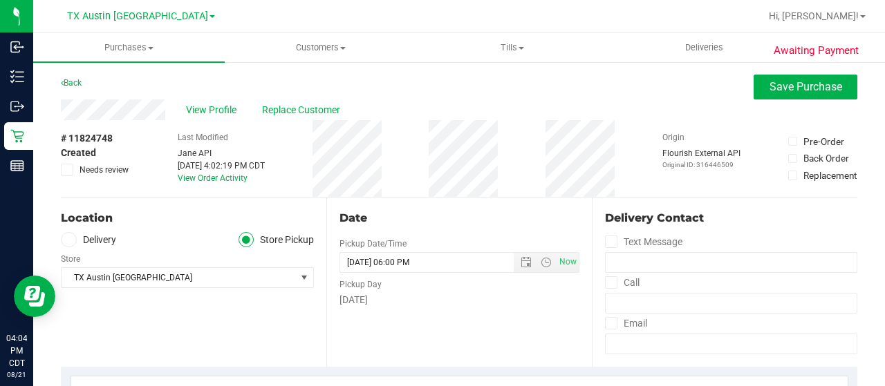
click at [106, 240] on label "Delivery" at bounding box center [88, 240] width 55 height 16
click at [0, 0] on input "Delivery" at bounding box center [0, 0] width 0 height 0
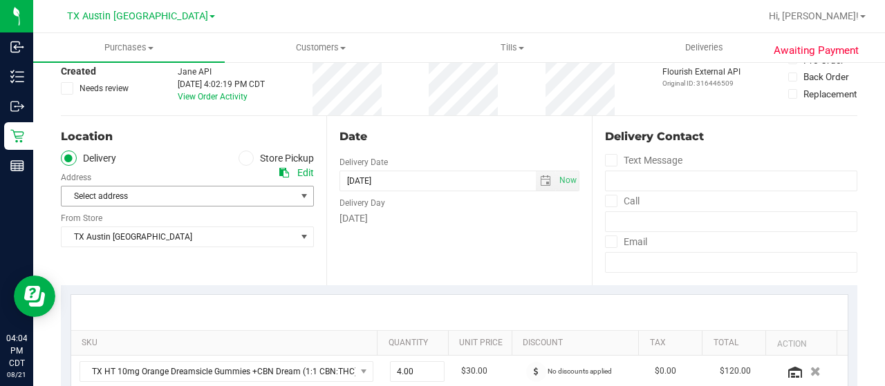
scroll to position [69, 0]
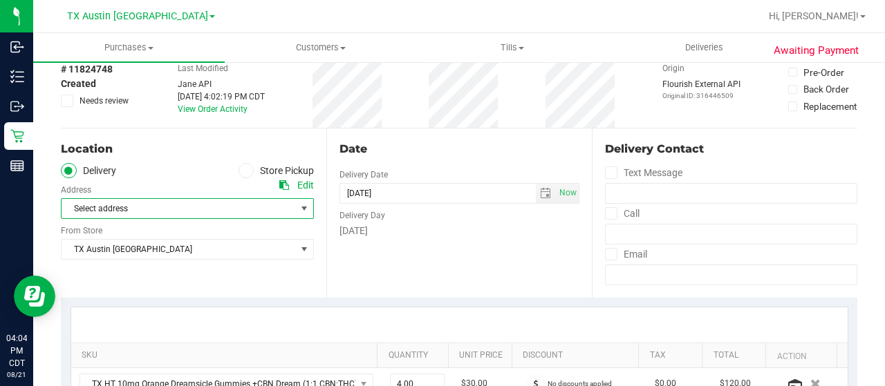
click at [181, 209] on span "Select address" at bounding box center [173, 208] width 223 height 19
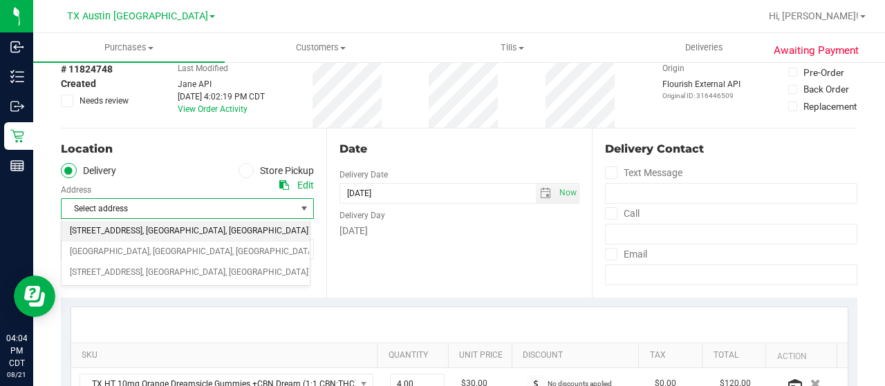
click at [308, 226] on span "78741" at bounding box center [320, 232] width 24 height 18
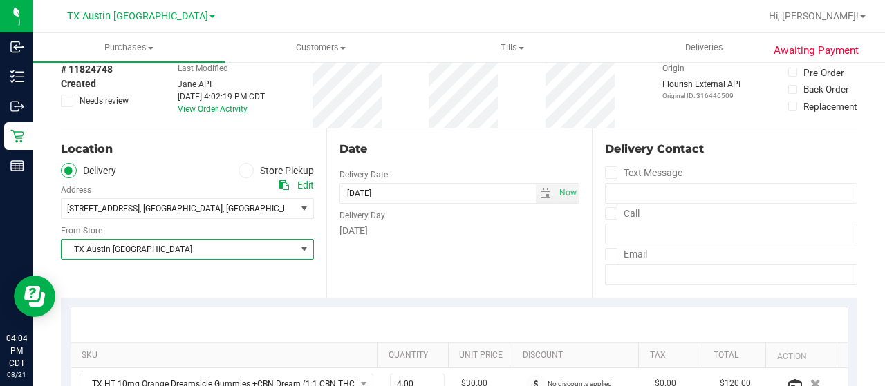
click at [177, 252] on span "TX Austin [GEOGRAPHIC_DATA]" at bounding box center [179, 249] width 234 height 19
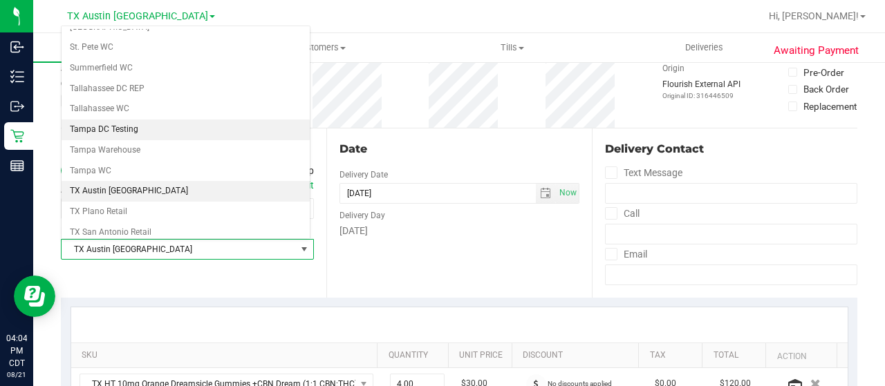
scroll to position [906, 0]
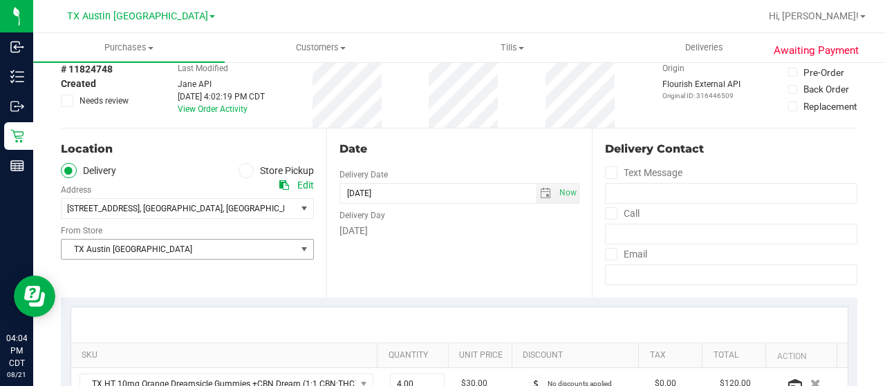
click at [169, 250] on span "TX Austin [GEOGRAPHIC_DATA]" at bounding box center [179, 249] width 234 height 19
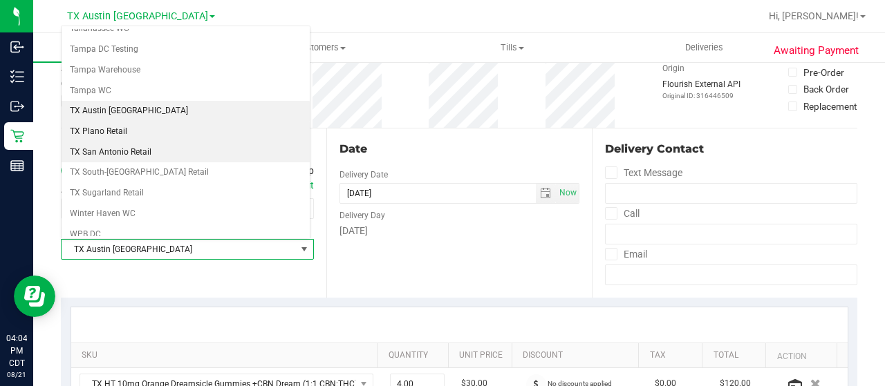
scroll to position [977, 0]
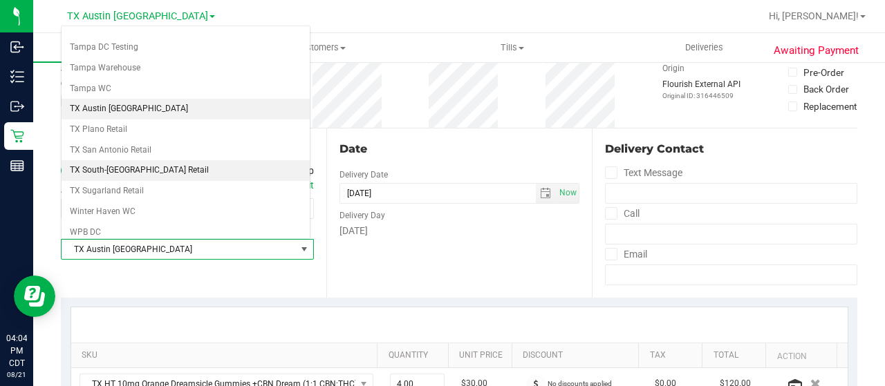
click at [172, 160] on li "TX South-[GEOGRAPHIC_DATA] Retail" at bounding box center [186, 170] width 248 height 21
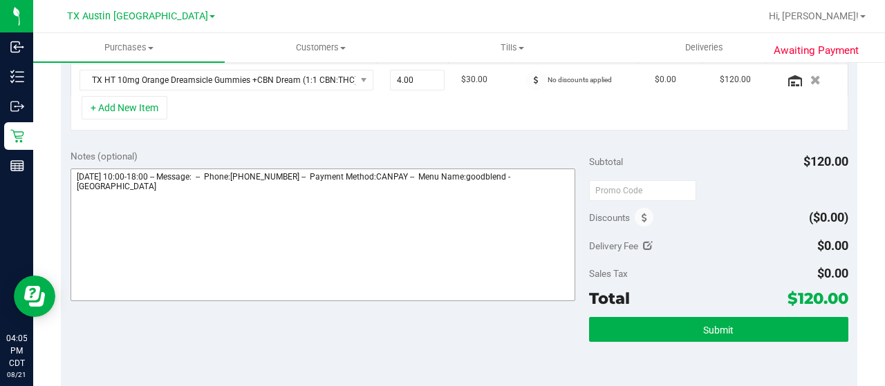
scroll to position [415, 0]
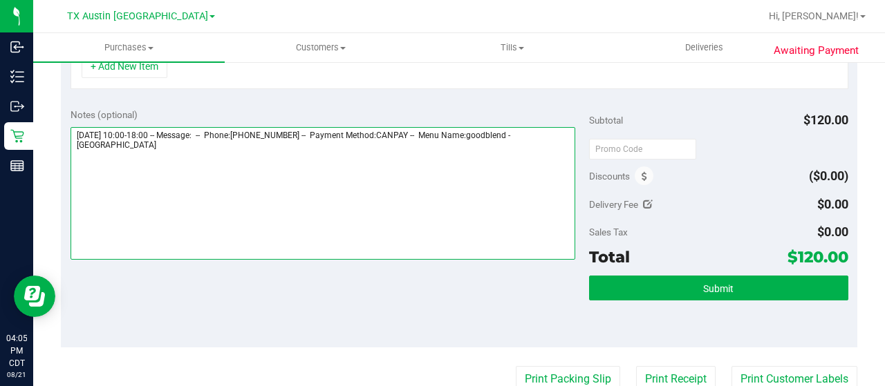
drag, startPoint x: 530, startPoint y: 131, endPoint x: 549, endPoint y: 150, distance: 27.4
click at [554, 146] on textarea at bounding box center [323, 193] width 505 height 133
click at [162, 151] on textarea at bounding box center [323, 193] width 505 height 133
paste textarea "South Austin"
drag, startPoint x: 73, startPoint y: 129, endPoint x: 144, endPoint y: 130, distance: 71.2
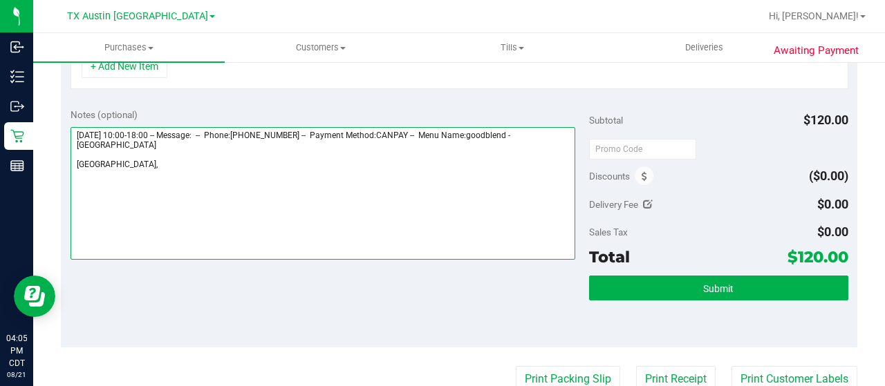
click at [144, 130] on textarea at bounding box center [323, 193] width 505 height 133
click at [147, 169] on textarea at bounding box center [323, 193] width 505 height 133
paste textarea "Friday 08/22/2025"
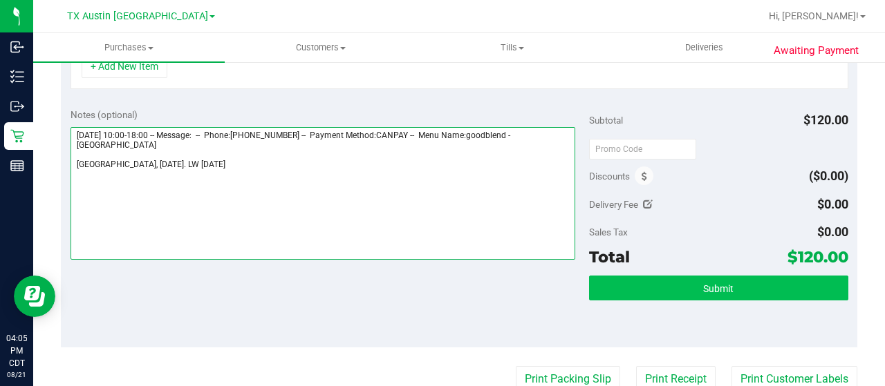
type textarea "Friday 08/22/2025 10:00-18:00 -- Message: -- Phone:5127897558 -- Payment Method…"
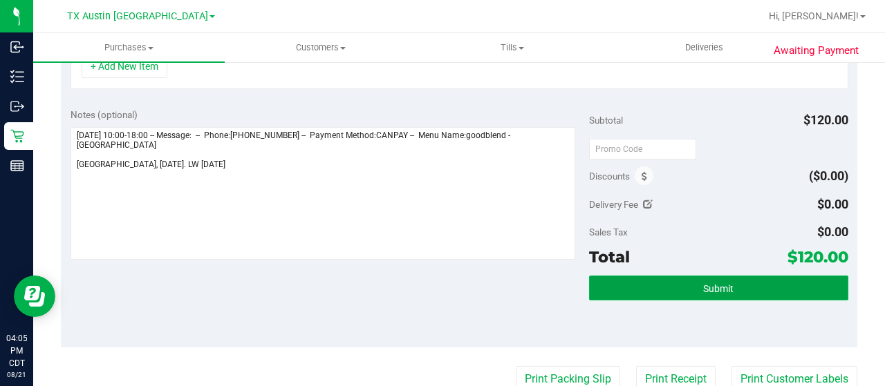
click at [603, 288] on button "Submit" at bounding box center [718, 288] width 259 height 25
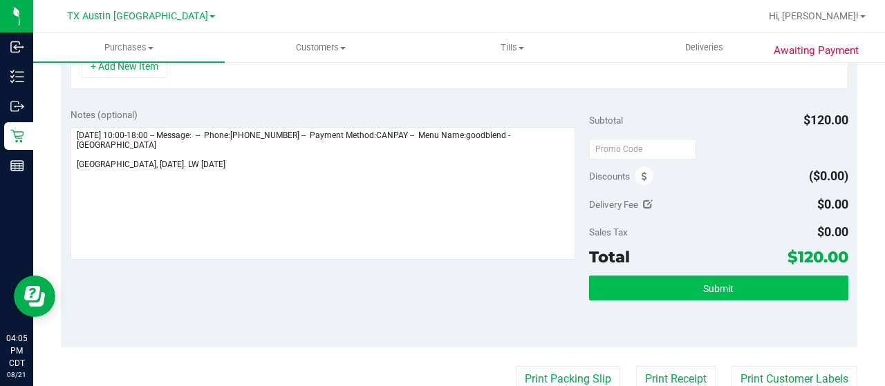
scroll to position [393, 0]
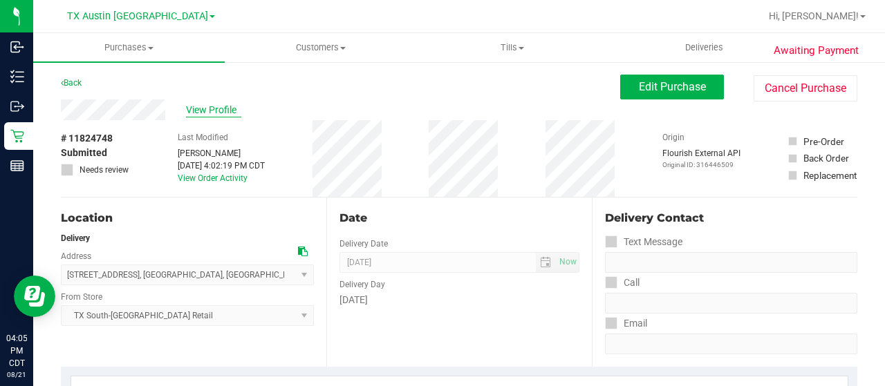
click at [226, 110] on span "View Profile" at bounding box center [213, 110] width 55 height 15
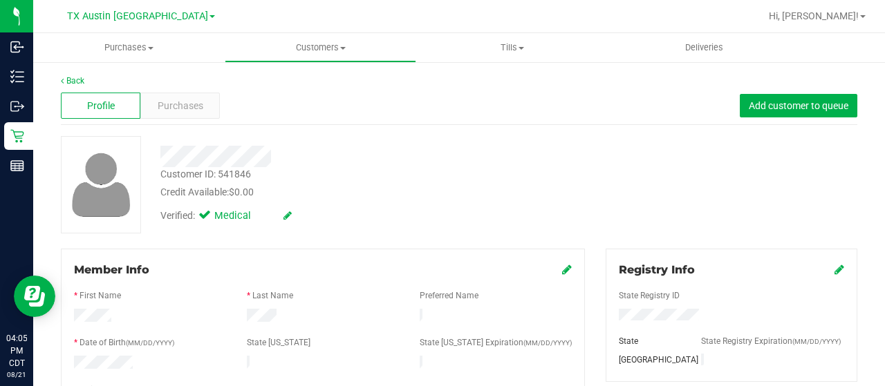
scroll to position [138, 0]
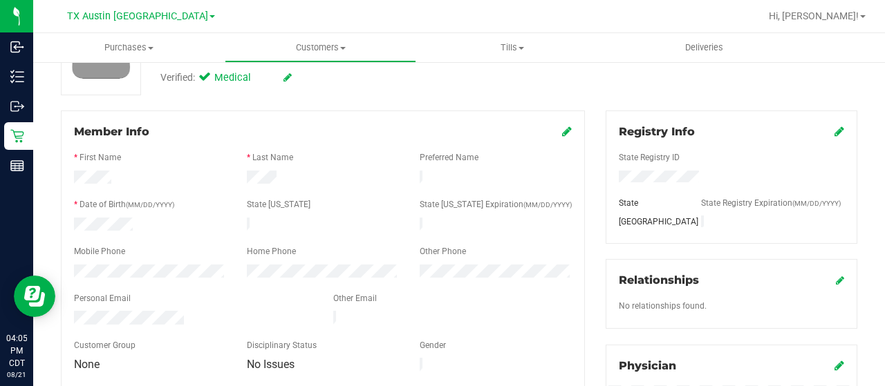
click at [75, 313] on div at bounding box center [193, 319] width 259 height 17
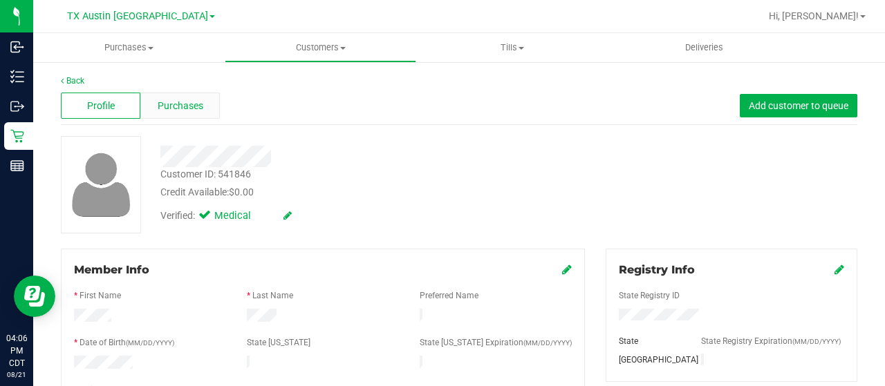
click at [187, 109] on span "Purchases" at bounding box center [181, 106] width 46 height 15
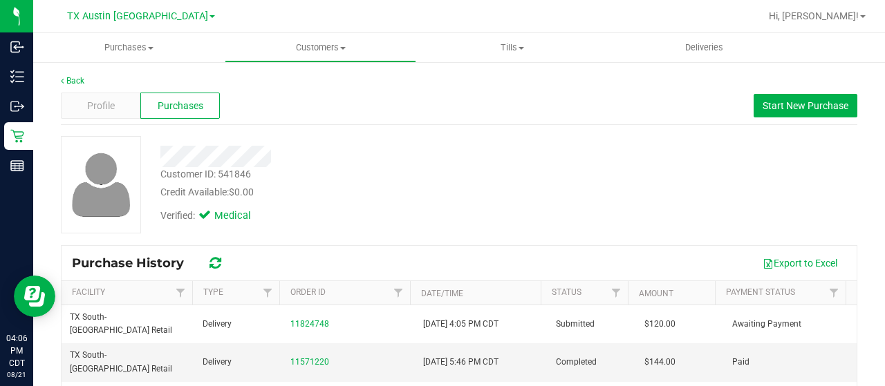
scroll to position [69, 0]
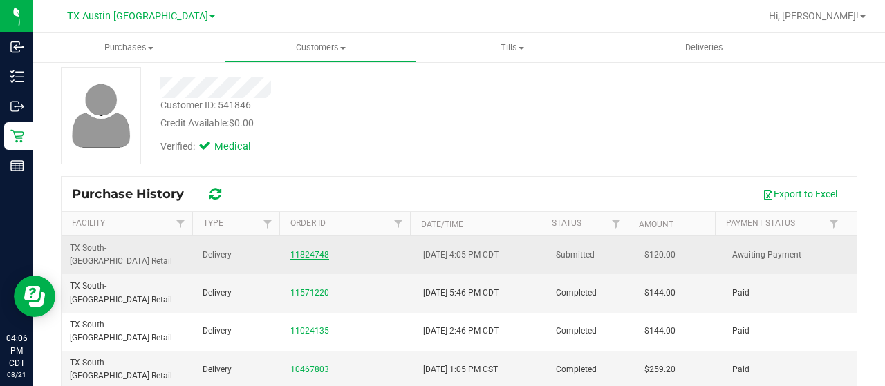
click at [310, 250] on link "11824748" at bounding box center [309, 255] width 39 height 10
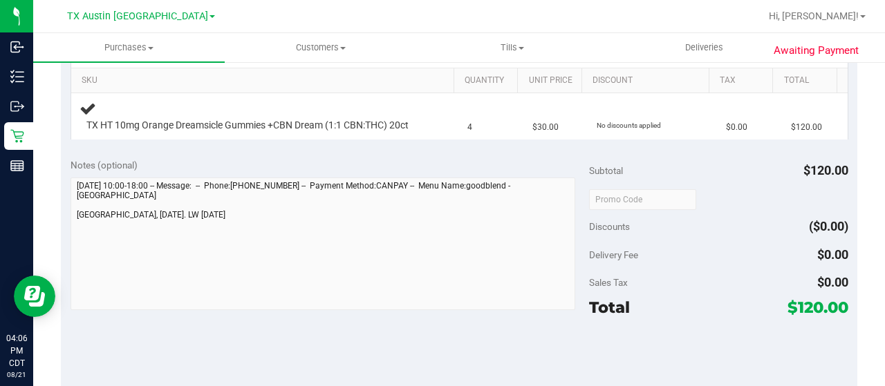
scroll to position [346, 0]
drag, startPoint x: 791, startPoint y: 316, endPoint x: 809, endPoint y: 320, distance: 19.1
click at [809, 316] on span "$120.00" at bounding box center [817, 306] width 61 height 19
copy span "120"
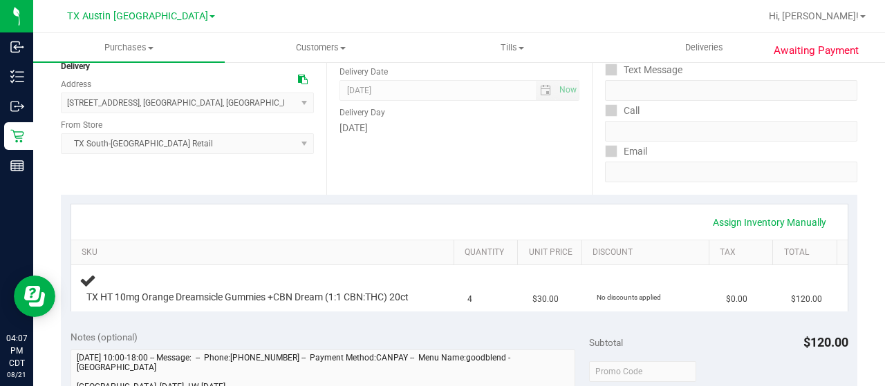
scroll to position [0, 0]
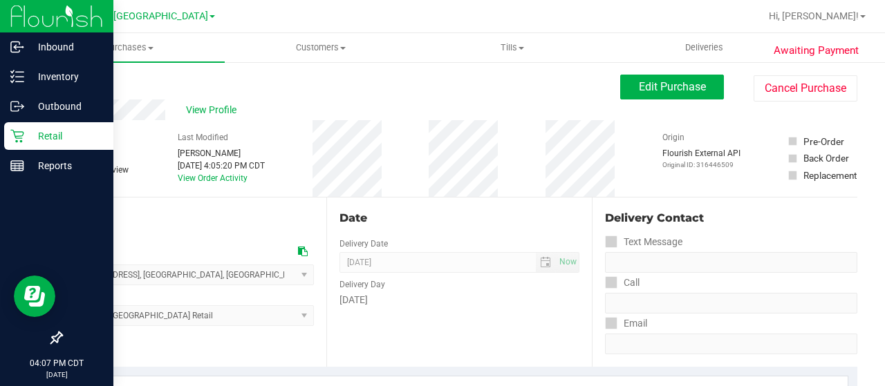
click at [73, 135] on p "Retail" at bounding box center [65, 136] width 83 height 17
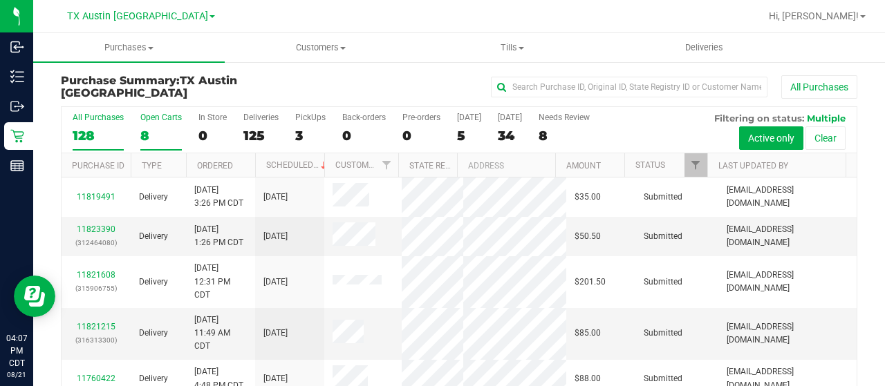
click at [151, 129] on div "8" at bounding box center [160, 136] width 41 height 16
click at [0, 0] on input "Open Carts 8" at bounding box center [0, 0] width 0 height 0
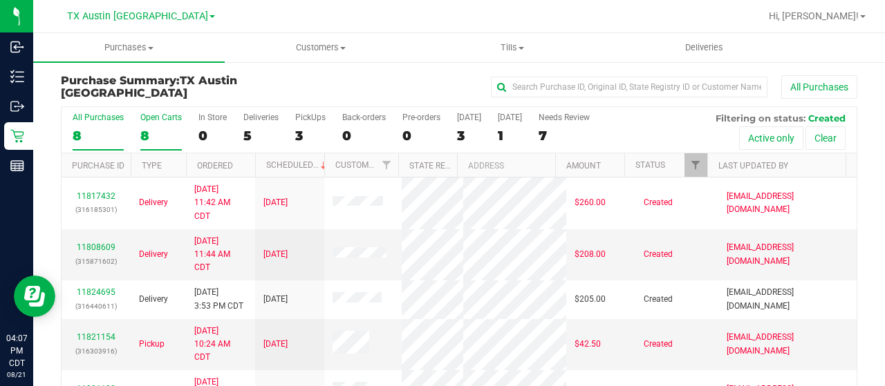
click at [145, 137] on div "8" at bounding box center [160, 136] width 41 height 16
click at [0, 0] on input "Open Carts 8" at bounding box center [0, 0] width 0 height 0
click at [147, 21] on span "TX Austin [GEOGRAPHIC_DATA]" at bounding box center [137, 16] width 141 height 12
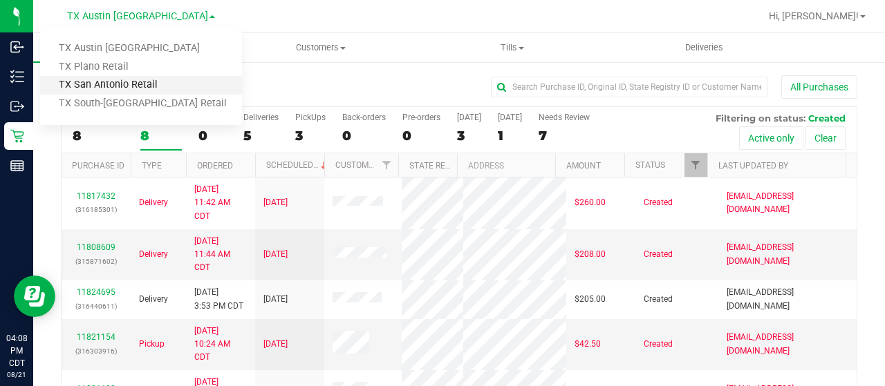
click at [142, 82] on link "TX San Antonio Retail" at bounding box center [141, 85] width 202 height 19
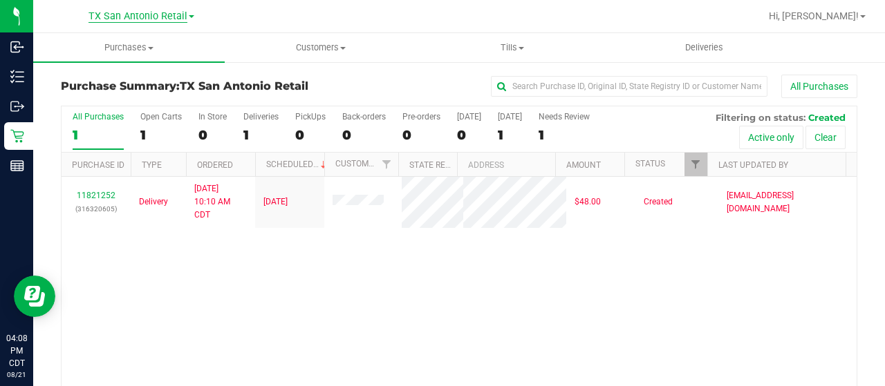
click at [151, 17] on span "TX San Antonio Retail" at bounding box center [137, 16] width 99 height 12
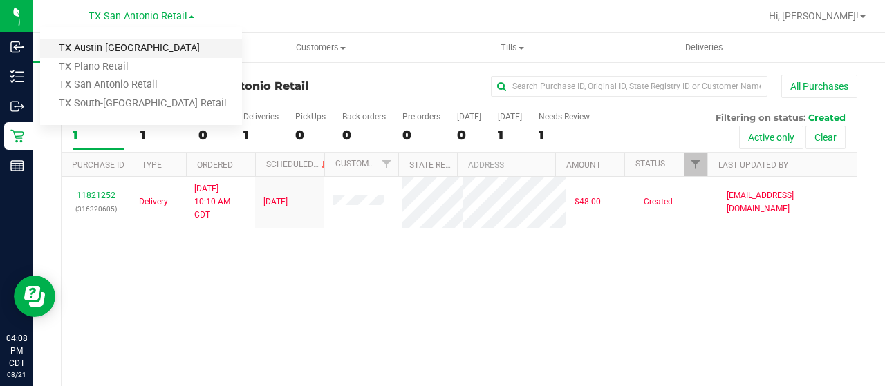
click at [147, 52] on link "TX Austin [GEOGRAPHIC_DATA]" at bounding box center [141, 48] width 202 height 19
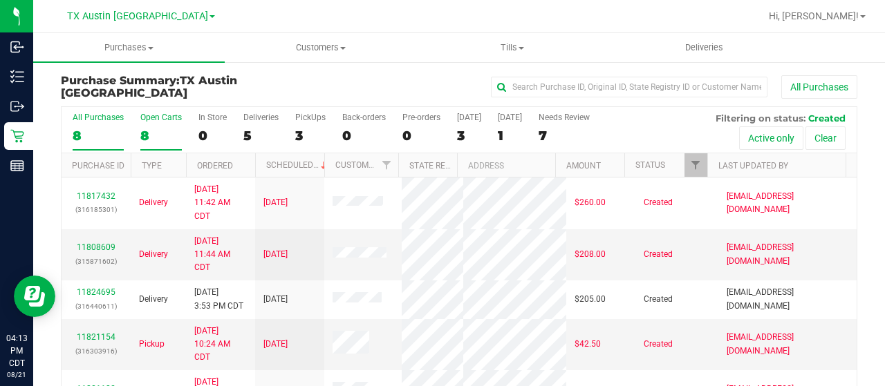
click at [142, 140] on div "8" at bounding box center [160, 136] width 41 height 16
click at [0, 0] on input "Open Carts 8" at bounding box center [0, 0] width 0 height 0
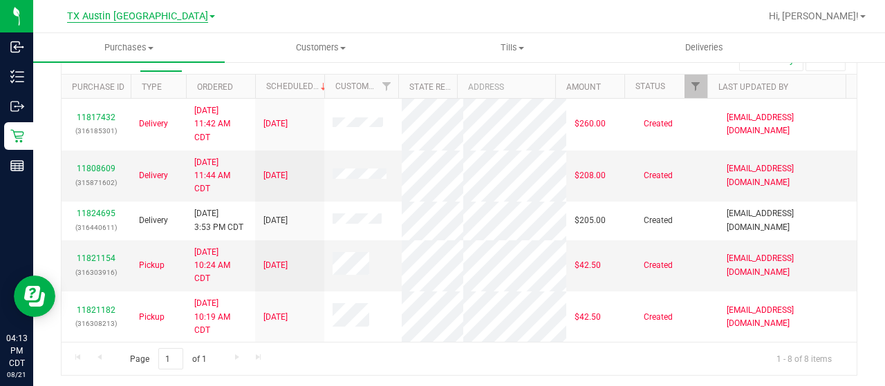
click at [125, 17] on span "TX Austin [GEOGRAPHIC_DATA]" at bounding box center [137, 16] width 141 height 12
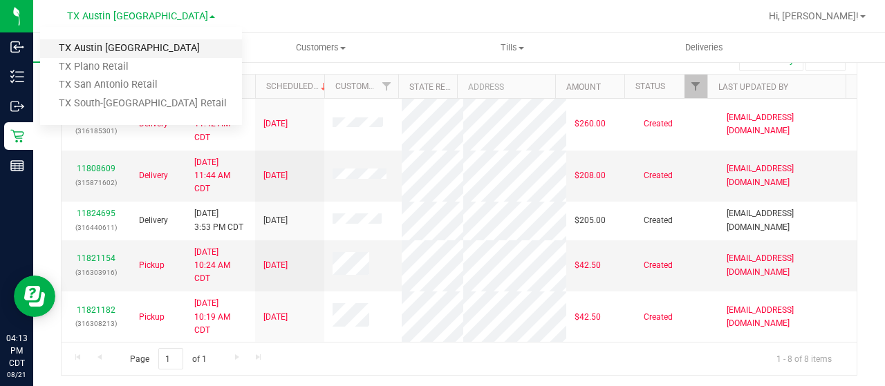
click at [127, 48] on link "TX Austin [GEOGRAPHIC_DATA]" at bounding box center [141, 48] width 202 height 19
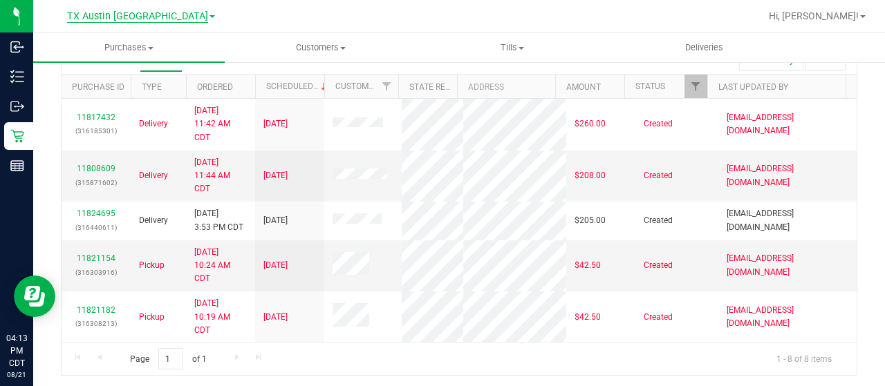
click at [131, 17] on span "TX Austin [GEOGRAPHIC_DATA]" at bounding box center [137, 16] width 141 height 12
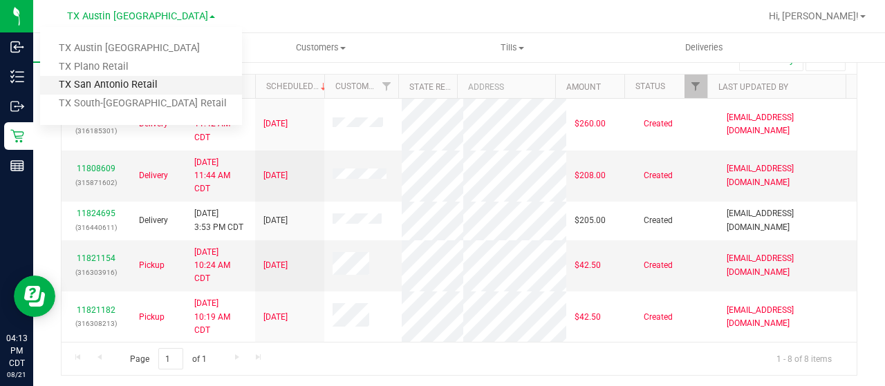
click at [127, 82] on link "TX San Antonio Retail" at bounding box center [141, 85] width 202 height 19
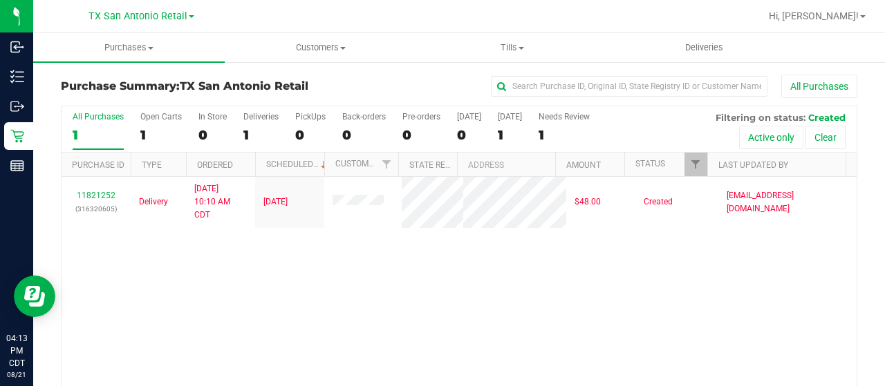
click at [144, 22] on link "TX San Antonio Retail" at bounding box center [141, 15] width 106 height 13
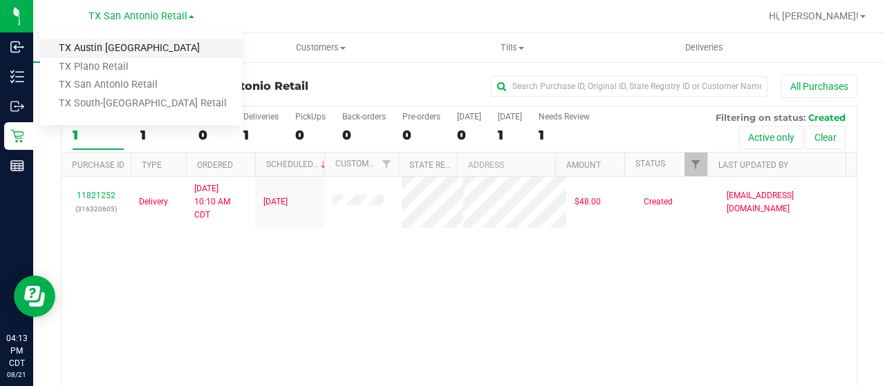
click at [144, 43] on link "TX Austin [GEOGRAPHIC_DATA]" at bounding box center [141, 48] width 202 height 19
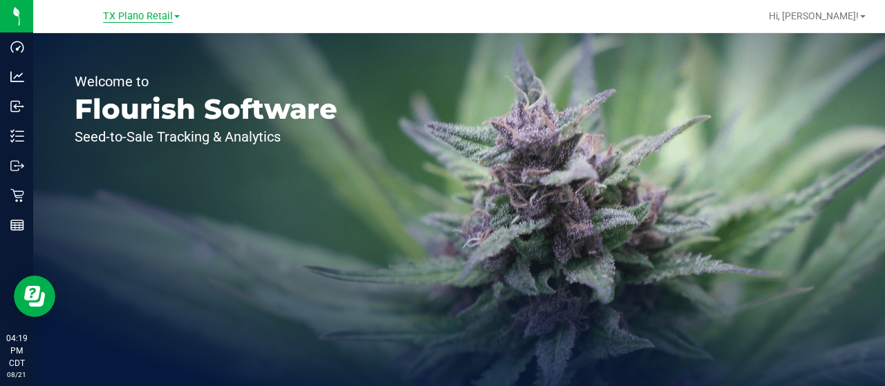
click at [129, 21] on span "TX Plano Retail" at bounding box center [138, 16] width 70 height 12
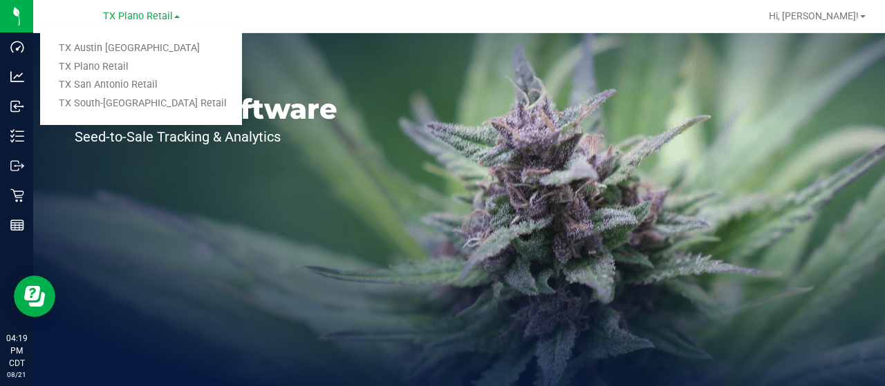
drag, startPoint x: 129, startPoint y: 44, endPoint x: 133, endPoint y: 35, distance: 10.2
click at [129, 44] on link "TX Austin [GEOGRAPHIC_DATA]" at bounding box center [141, 48] width 202 height 19
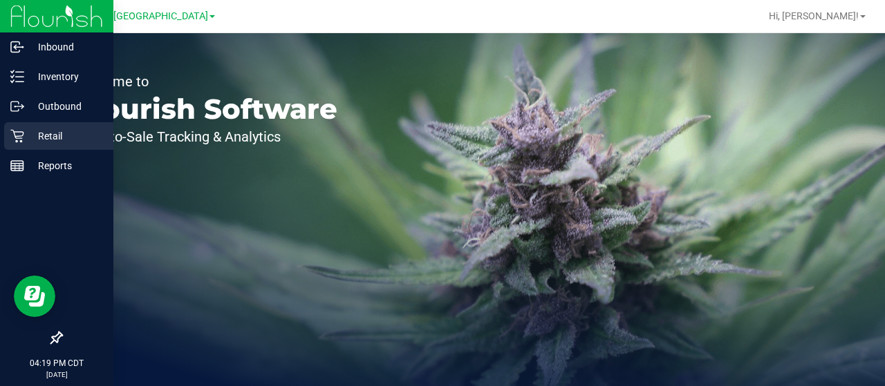
click at [12, 142] on icon at bounding box center [17, 136] width 14 height 14
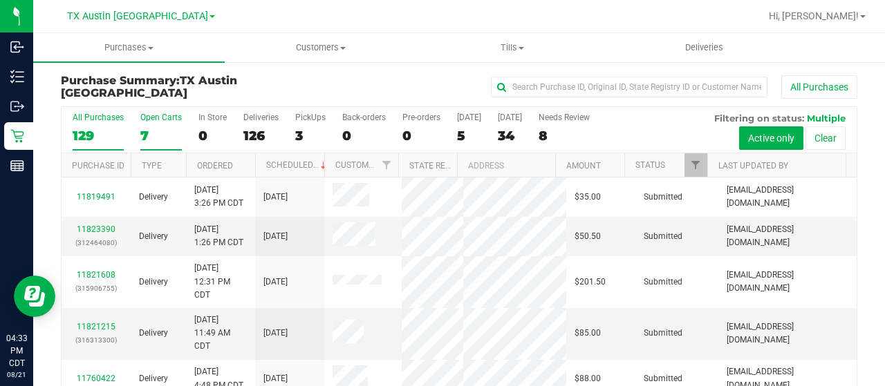
click at [145, 133] on div "7" at bounding box center [160, 136] width 41 height 16
click at [0, 0] on input "Open Carts 7" at bounding box center [0, 0] width 0 height 0
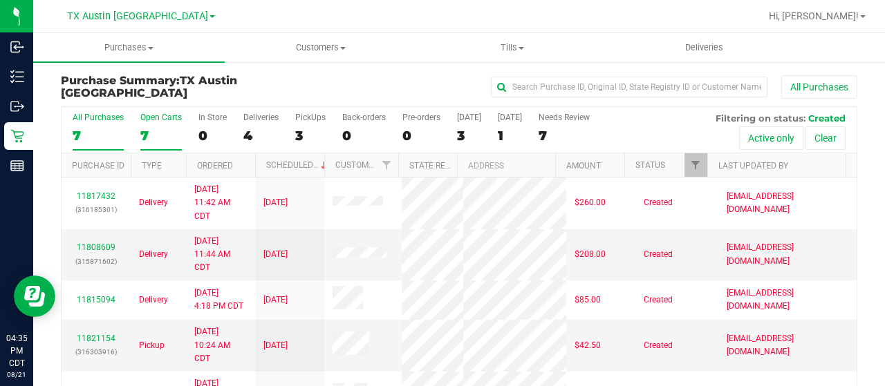
click at [151, 125] on label "Open Carts 7" at bounding box center [160, 132] width 41 height 38
click at [0, 0] on input "Open Carts 7" at bounding box center [0, 0] width 0 height 0
click at [148, 133] on div "7" at bounding box center [160, 136] width 41 height 16
click at [0, 0] on input "Open Carts 7" at bounding box center [0, 0] width 0 height 0
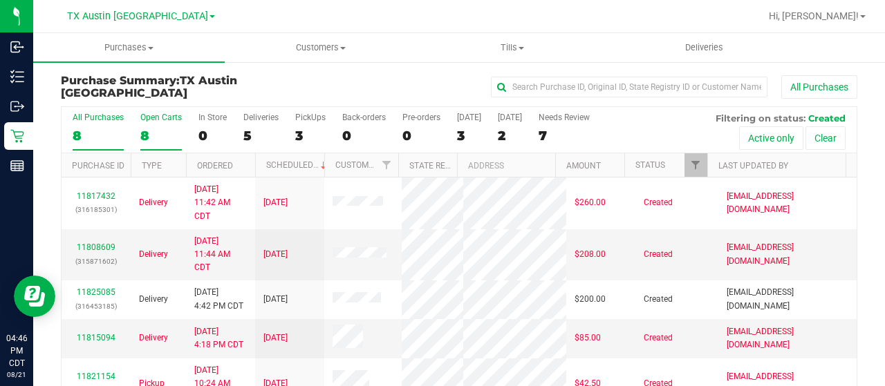
click at [149, 137] on div "8" at bounding box center [160, 136] width 41 height 16
click at [0, 0] on input "Open Carts 8" at bounding box center [0, 0] width 0 height 0
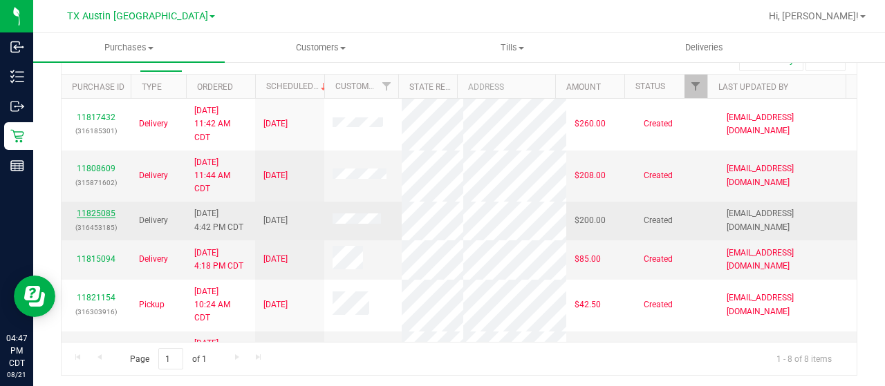
click at [104, 215] on link "11825085" at bounding box center [96, 214] width 39 height 10
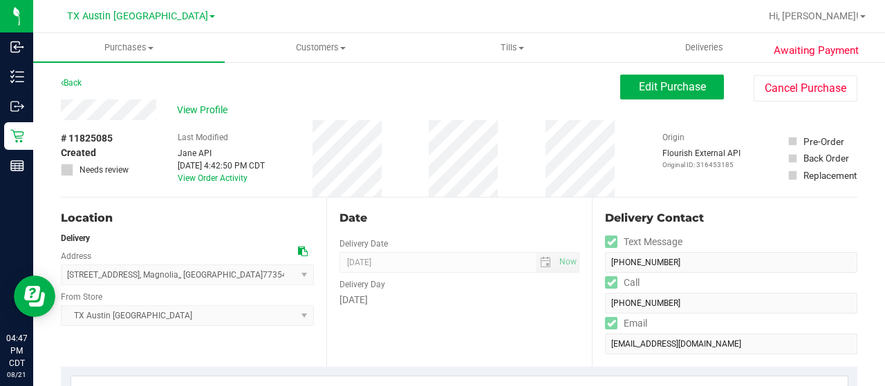
click at [158, 76] on div "Back Edit Purchase Cancel Purchase" at bounding box center [459, 87] width 796 height 25
click at [303, 252] on icon at bounding box center [303, 252] width 10 height 10
click at [639, 88] on span "Edit Purchase" at bounding box center [672, 86] width 67 height 13
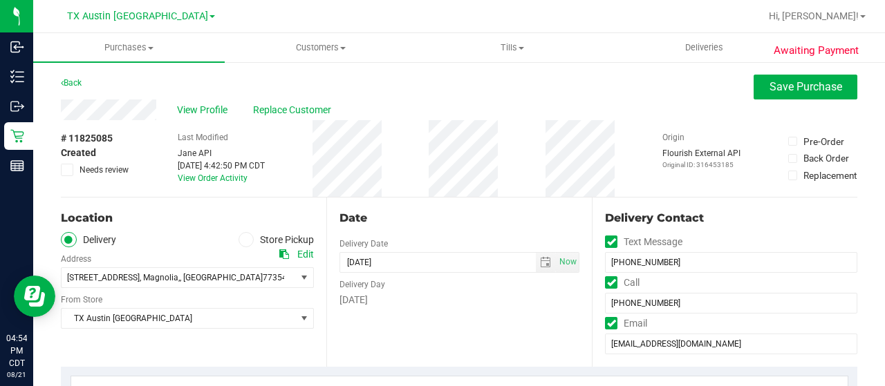
click at [102, 167] on span "Needs review" at bounding box center [103, 170] width 49 height 12
click at [0, 0] on input "Needs review" at bounding box center [0, 0] width 0 height 0
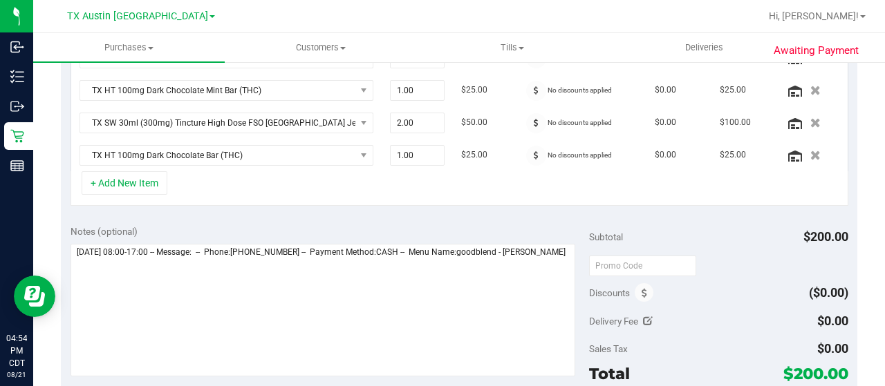
scroll to position [415, 0]
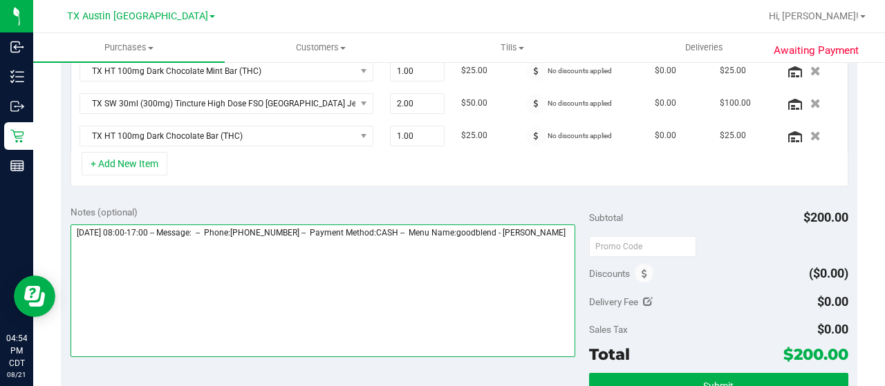
click at [135, 237] on textarea at bounding box center [323, 291] width 505 height 133
paste textarea "Houston Core"
click at [369, 261] on textarea at bounding box center [323, 291] width 505 height 133
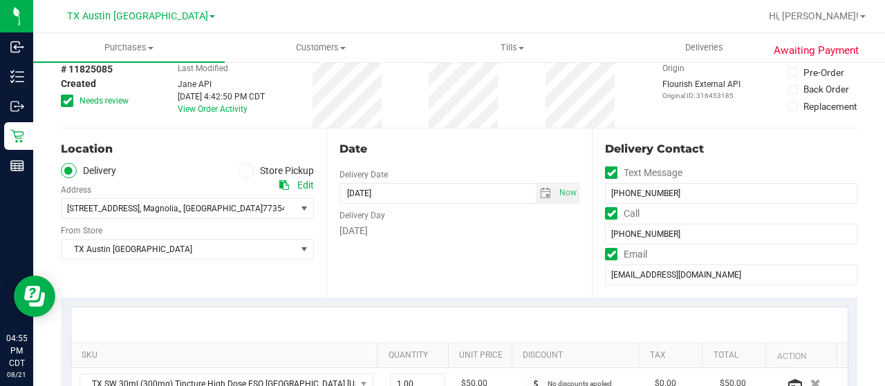
scroll to position [0, 0]
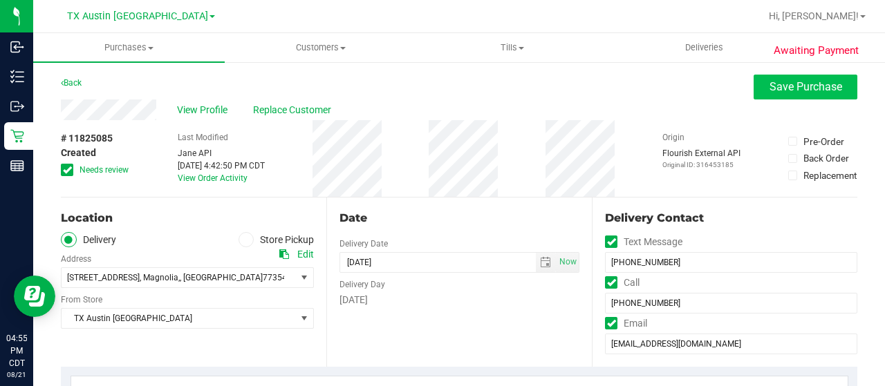
type textarea "[DATE] 08:00-17:00 -- Message: -- Phone:[PHONE_NUMBER] -- Payment Method:CASH -…"
click at [781, 92] on span "Save Purchase" at bounding box center [805, 86] width 73 height 13
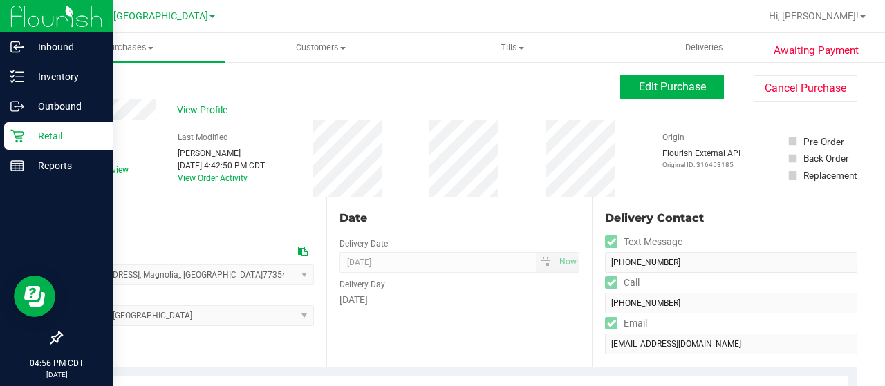
click at [35, 133] on p "Retail" at bounding box center [65, 136] width 83 height 17
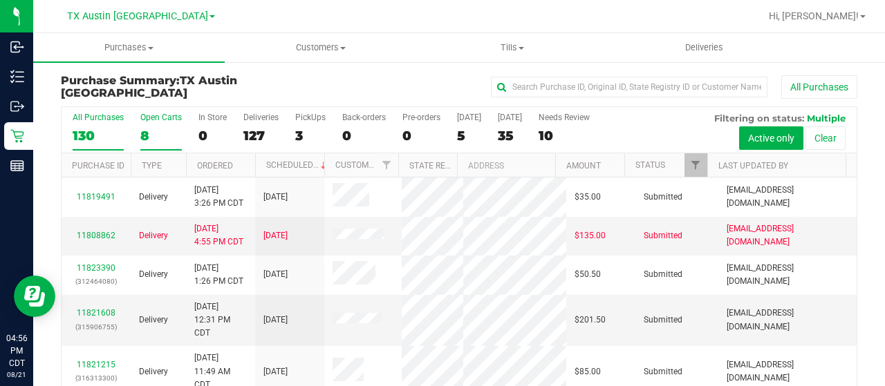
click at [148, 135] on div "8" at bounding box center [160, 136] width 41 height 16
click at [0, 0] on input "Open Carts 8" at bounding box center [0, 0] width 0 height 0
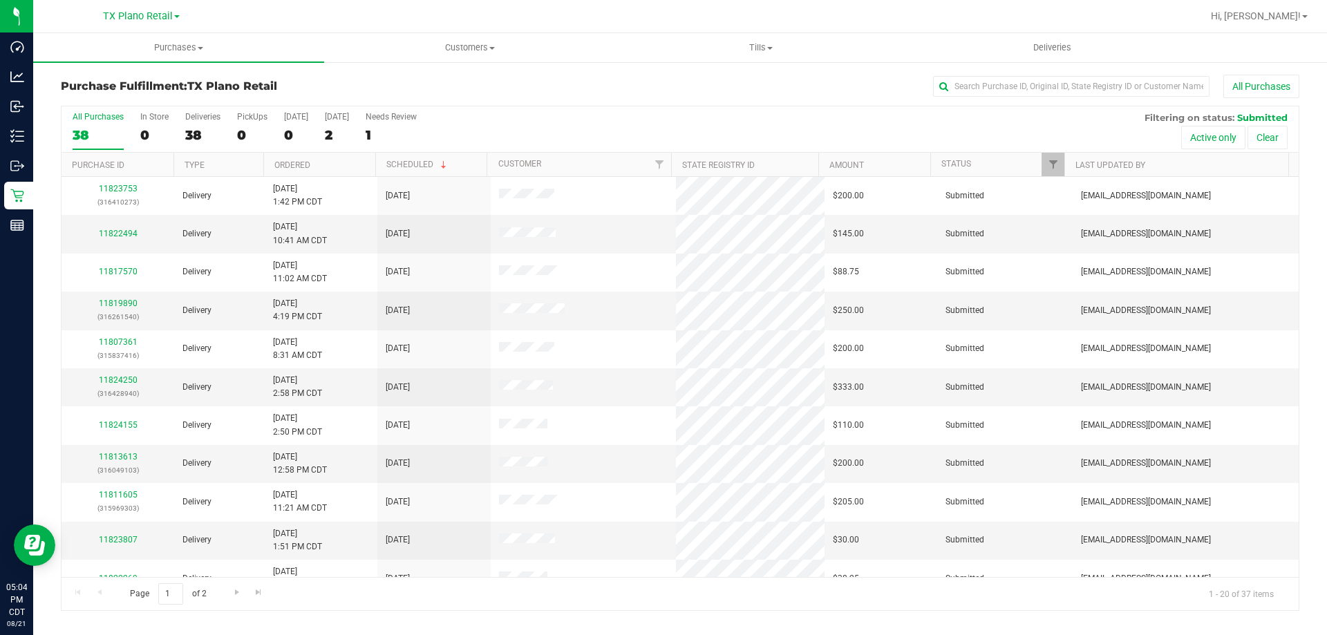
click at [629, 85] on div "All Purchases" at bounding box center [887, 87] width 826 height 24
click at [574, 114] on div "All Purchases 38 In Store 0 Deliveries 38 PickUps 0 [DATE] 0 [DATE] 2 Needs Rev…" at bounding box center [680, 111] width 1237 height 11
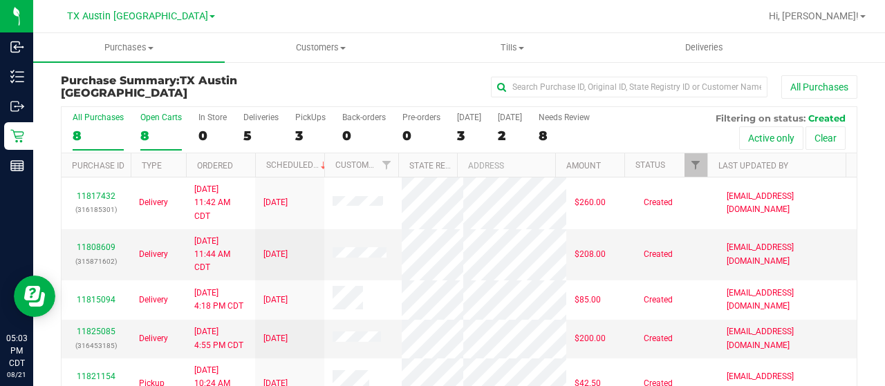
click at [142, 141] on div "8" at bounding box center [160, 136] width 41 height 16
click at [0, 0] on input "Open Carts 8" at bounding box center [0, 0] width 0 height 0
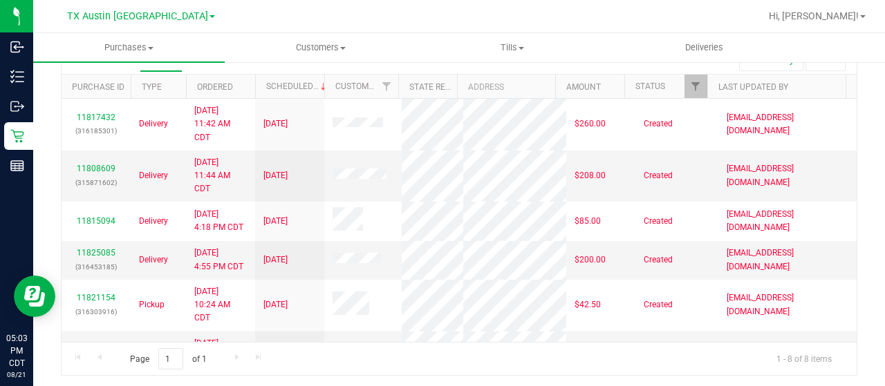
scroll to position [10, 0]
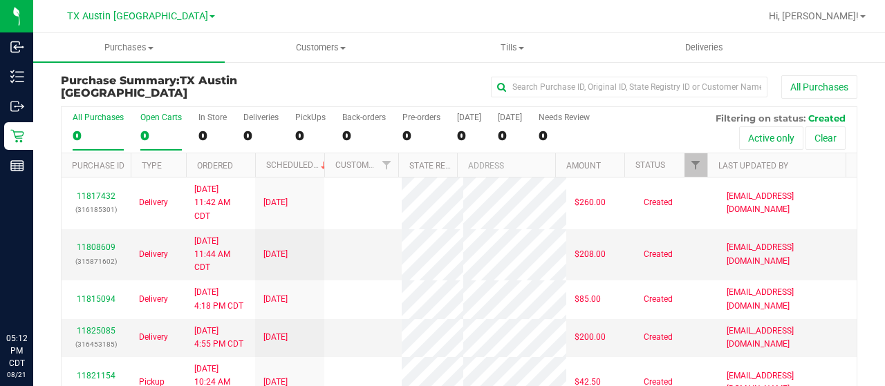
click at [145, 136] on div "0" at bounding box center [160, 136] width 41 height 16
click at [0, 0] on input "Open Carts 0" at bounding box center [0, 0] width 0 height 0
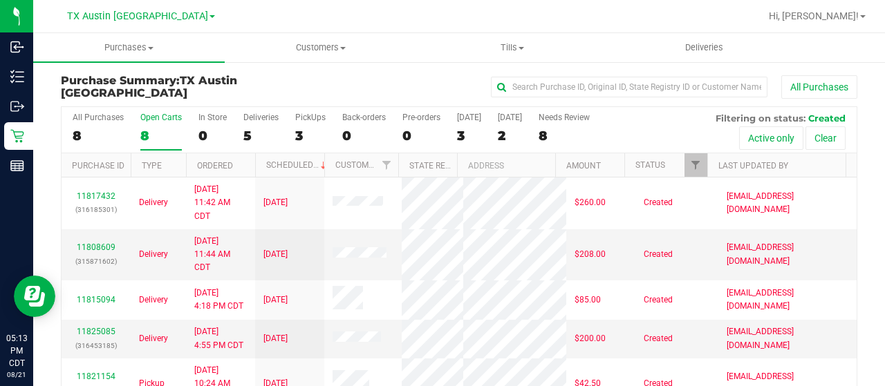
click at [145, 137] on div "8" at bounding box center [160, 136] width 41 height 16
click at [0, 0] on input "Open Carts 8" at bounding box center [0, 0] width 0 height 0
click at [155, 136] on div "0" at bounding box center [160, 136] width 41 height 16
click at [0, 0] on input "Open Carts 0" at bounding box center [0, 0] width 0 height 0
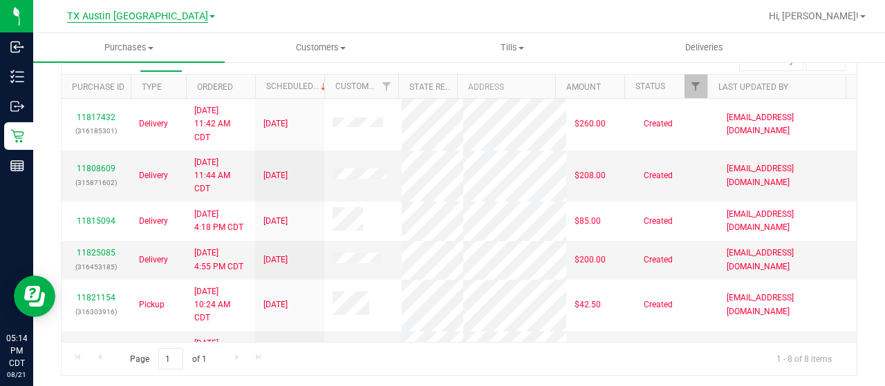
click at [159, 19] on span "TX Austin [GEOGRAPHIC_DATA]" at bounding box center [137, 16] width 141 height 12
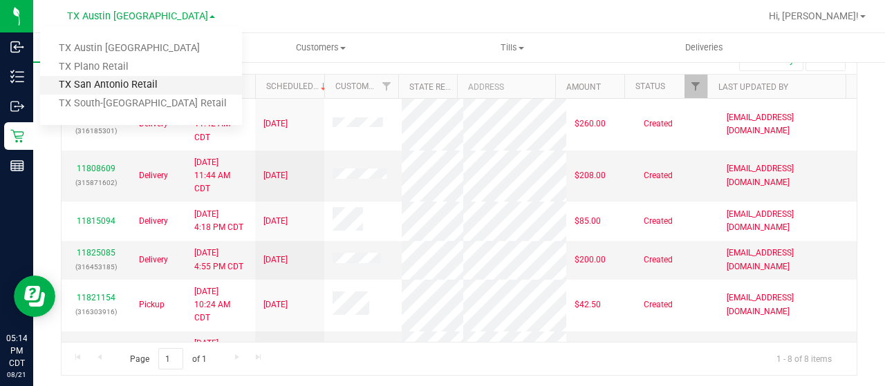
click at [151, 88] on link "TX San Antonio Retail" at bounding box center [141, 85] width 202 height 19
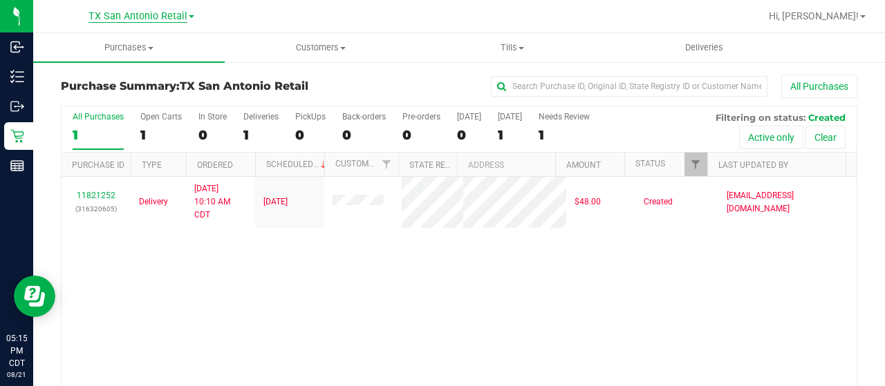
click at [174, 19] on span "TX San Antonio Retail" at bounding box center [137, 16] width 99 height 12
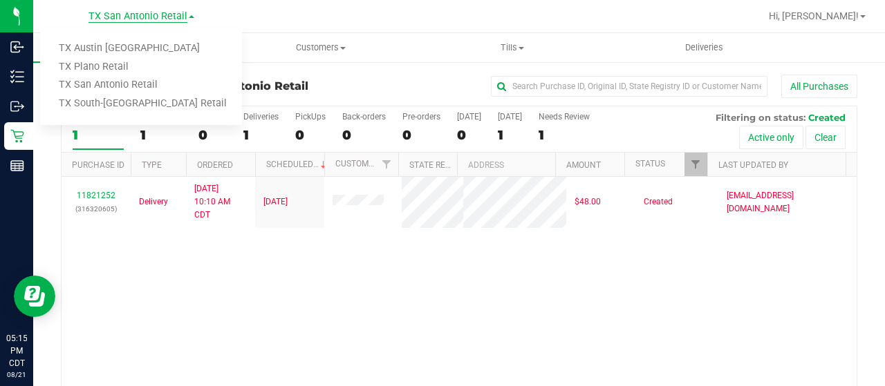
click at [144, 17] on span "TX San Antonio Retail" at bounding box center [137, 16] width 99 height 12
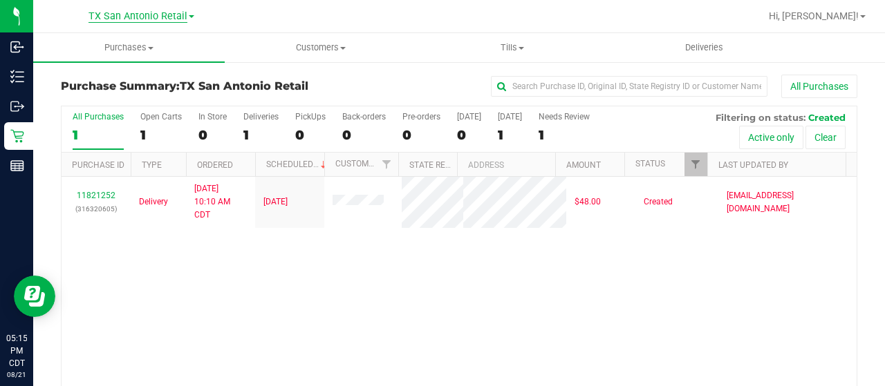
click at [155, 16] on span "TX San Antonio Retail" at bounding box center [137, 16] width 99 height 12
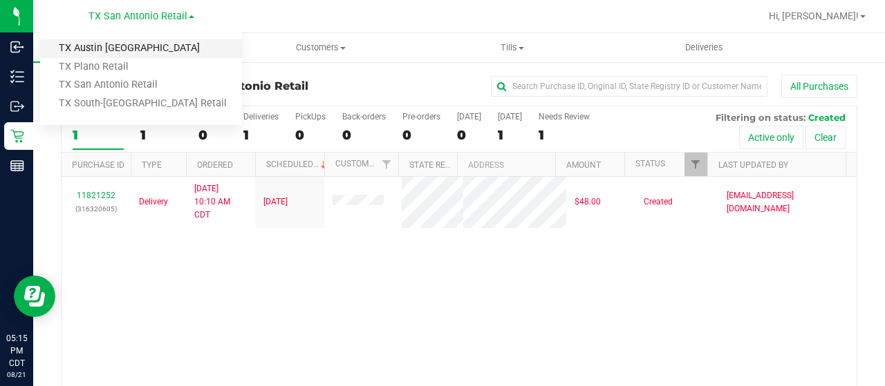
click at [151, 42] on link "TX Austin [GEOGRAPHIC_DATA]" at bounding box center [141, 48] width 202 height 19
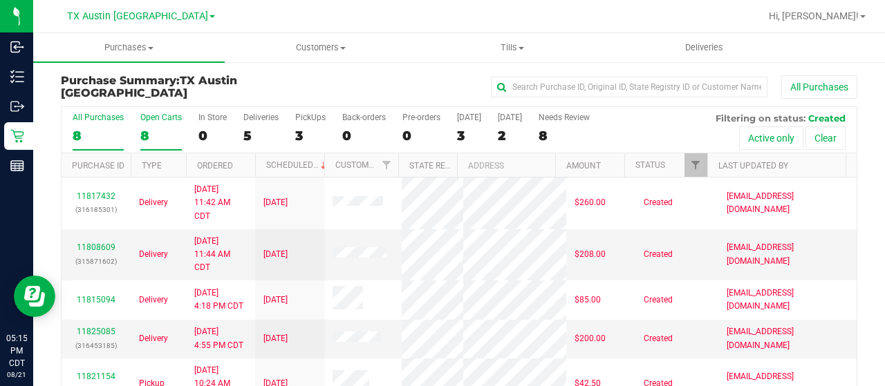
click at [149, 138] on div "8" at bounding box center [160, 136] width 41 height 16
click at [0, 0] on input "Open Carts 8" at bounding box center [0, 0] width 0 height 0
click at [161, 22] on link "TX Austin [GEOGRAPHIC_DATA]" at bounding box center [141, 15] width 148 height 13
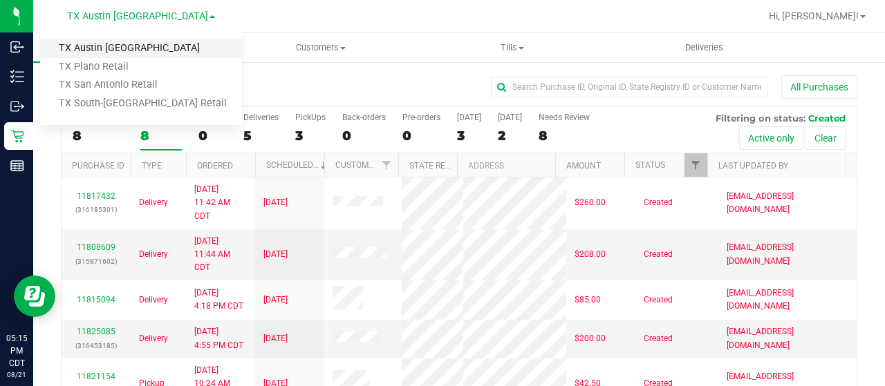
click at [134, 46] on link "TX Austin [GEOGRAPHIC_DATA]" at bounding box center [141, 48] width 202 height 19
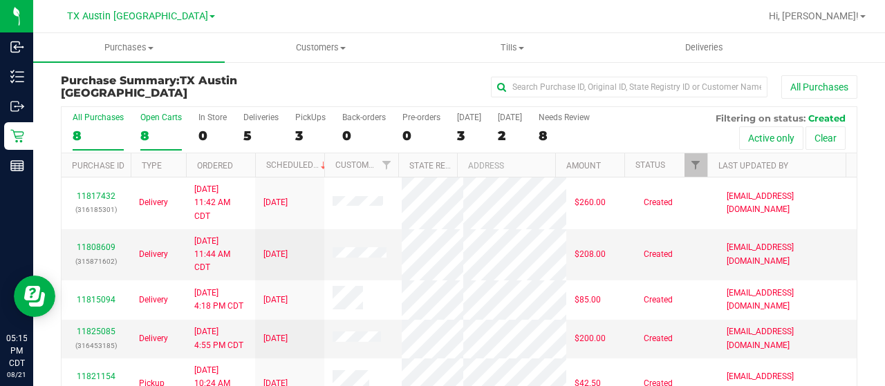
click at [148, 135] on div "8" at bounding box center [160, 136] width 41 height 16
click at [0, 0] on input "Open Carts 8" at bounding box center [0, 0] width 0 height 0
click at [153, 13] on span "TX Austin [GEOGRAPHIC_DATA]" at bounding box center [137, 16] width 141 height 12
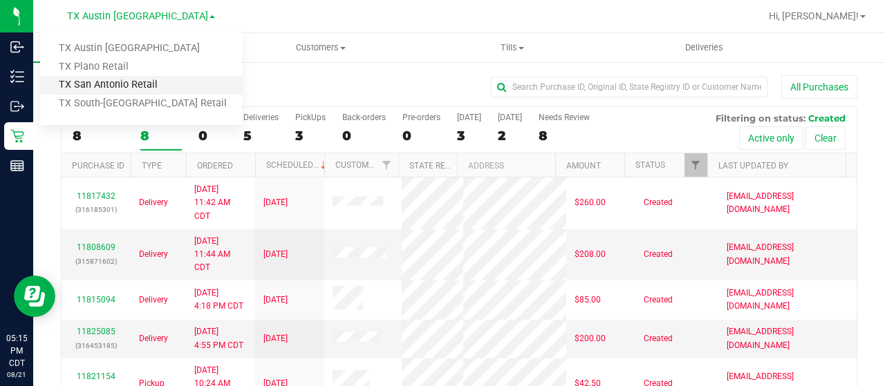
click at [153, 86] on link "TX San Antonio Retail" at bounding box center [141, 85] width 202 height 19
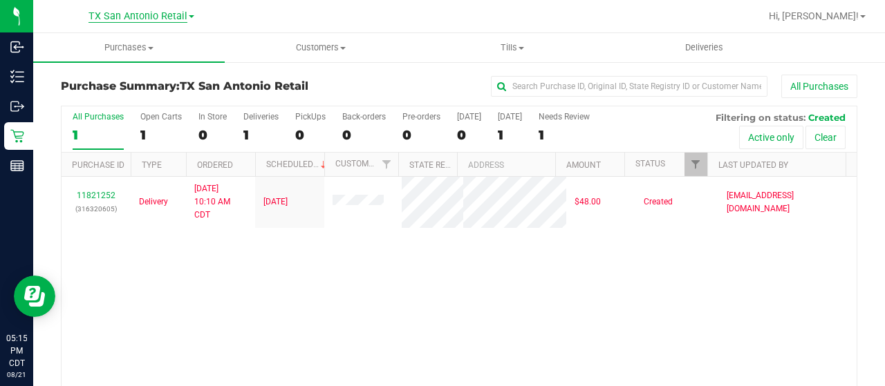
click at [145, 15] on span "TX San Antonio Retail" at bounding box center [137, 16] width 99 height 12
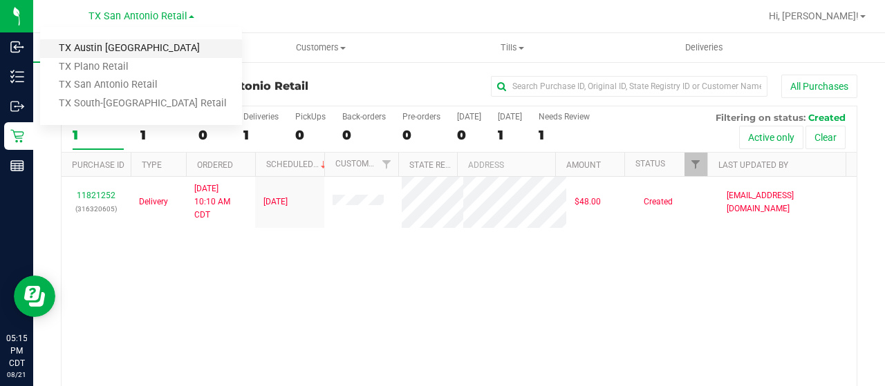
click at [145, 48] on link "TX Austin [GEOGRAPHIC_DATA]" at bounding box center [141, 48] width 202 height 19
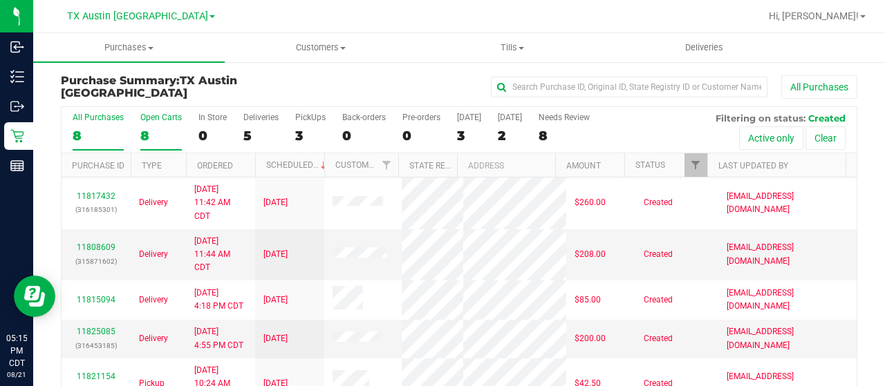
click at [140, 131] on div "8" at bounding box center [160, 136] width 41 height 16
click at [0, 0] on input "Open Carts 8" at bounding box center [0, 0] width 0 height 0
click at [148, 131] on div "8" at bounding box center [160, 136] width 41 height 16
click at [0, 0] on input "Open Carts 8" at bounding box center [0, 0] width 0 height 0
click at [152, 138] on div "8" at bounding box center [160, 136] width 41 height 16
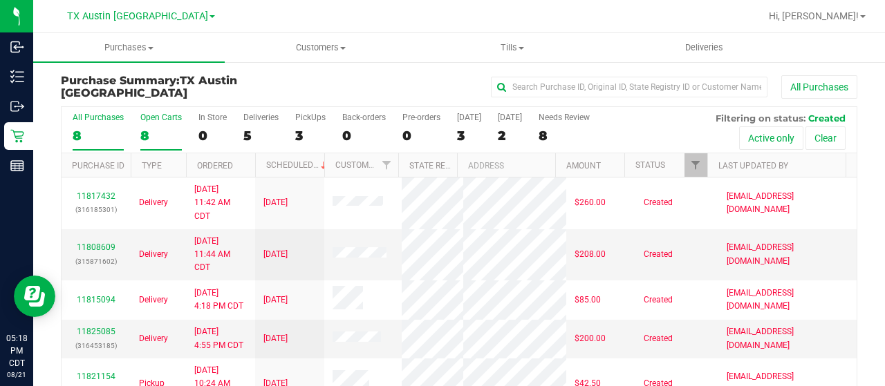
click at [0, 0] on input "Open Carts 8" at bounding box center [0, 0] width 0 height 0
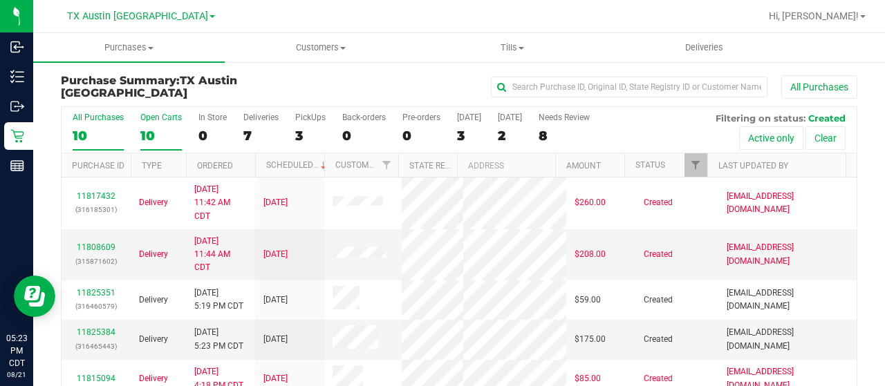
click at [148, 137] on div "10" at bounding box center [160, 136] width 41 height 16
click at [0, 0] on input "Open Carts 10" at bounding box center [0, 0] width 0 height 0
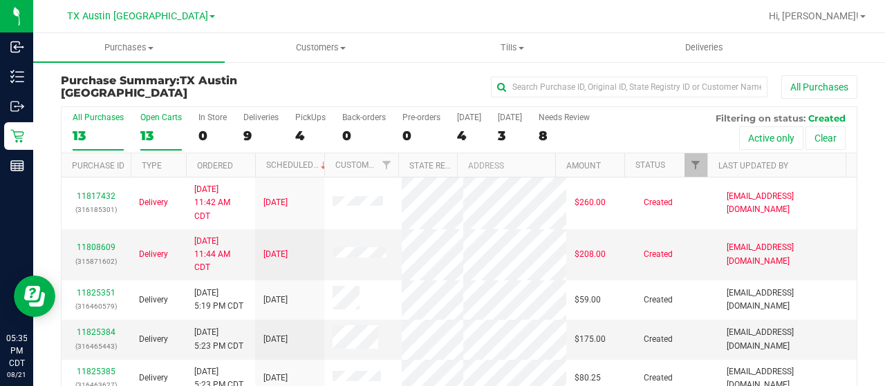
click at [147, 134] on div "13" at bounding box center [160, 136] width 41 height 16
click at [0, 0] on input "Open Carts 13" at bounding box center [0, 0] width 0 height 0
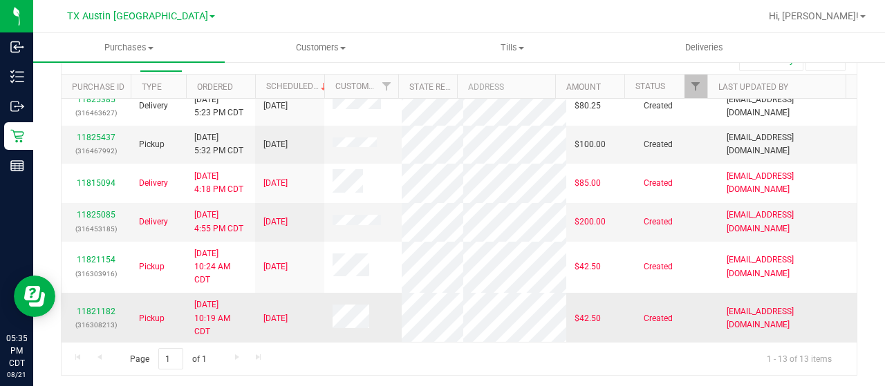
scroll to position [120, 0]
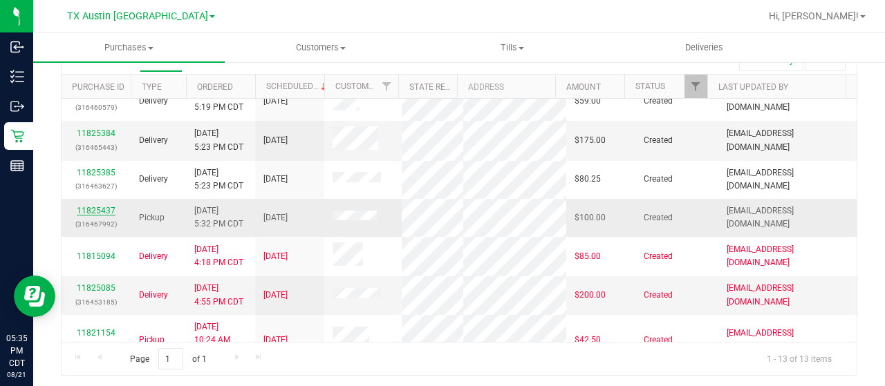
click at [84, 216] on link "11825437" at bounding box center [96, 211] width 39 height 10
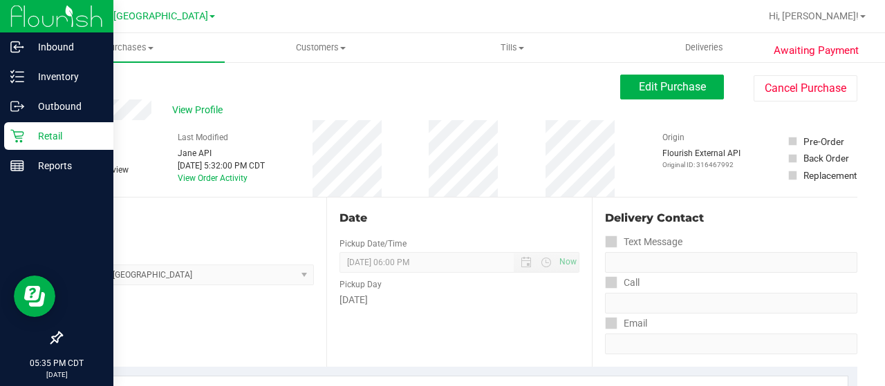
click at [47, 138] on p "Retail" at bounding box center [65, 136] width 83 height 17
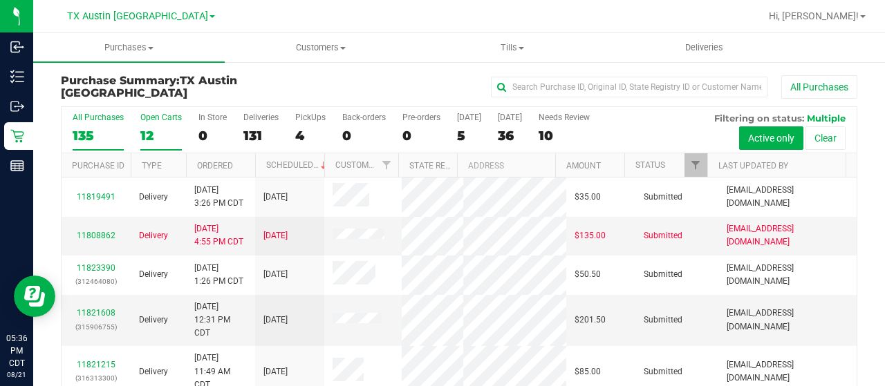
click at [147, 135] on div "12" at bounding box center [160, 136] width 41 height 16
click at [0, 0] on input "Open Carts 12" at bounding box center [0, 0] width 0 height 0
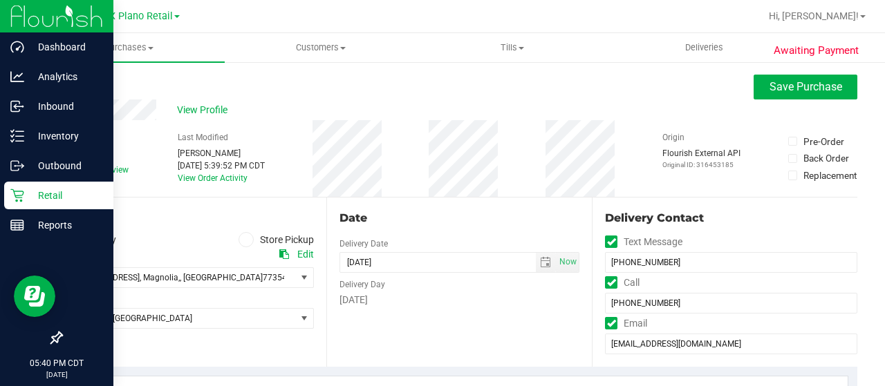
click at [19, 198] on icon at bounding box center [16, 195] width 13 height 13
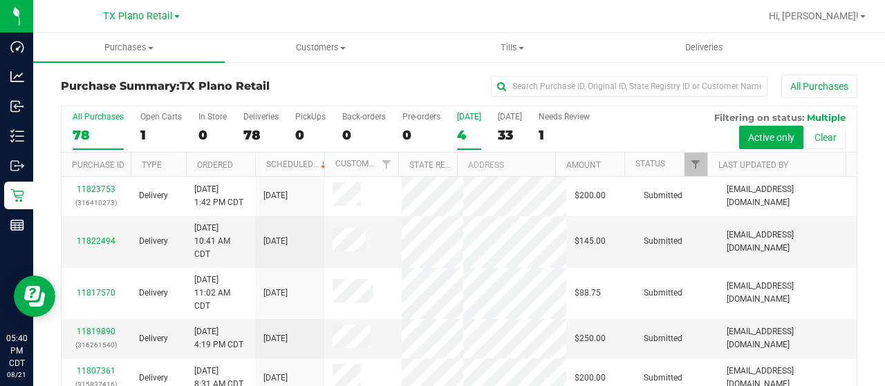
click at [468, 138] on div "4" at bounding box center [469, 135] width 24 height 16
click at [0, 0] on input "[DATE] 4" at bounding box center [0, 0] width 0 height 0
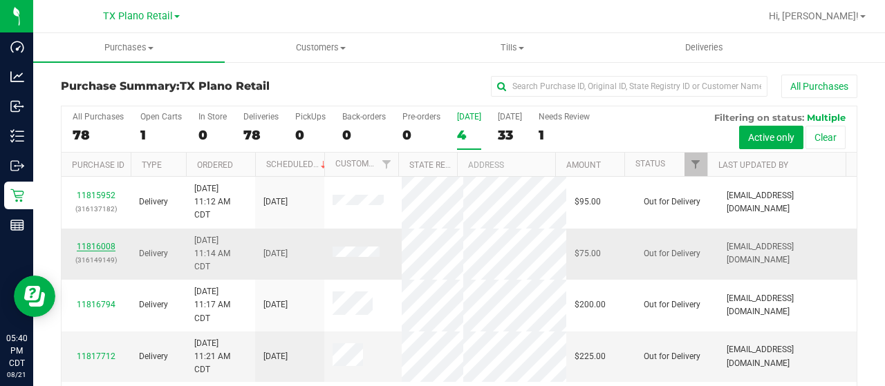
click at [97, 245] on link "11816008" at bounding box center [96, 247] width 39 height 10
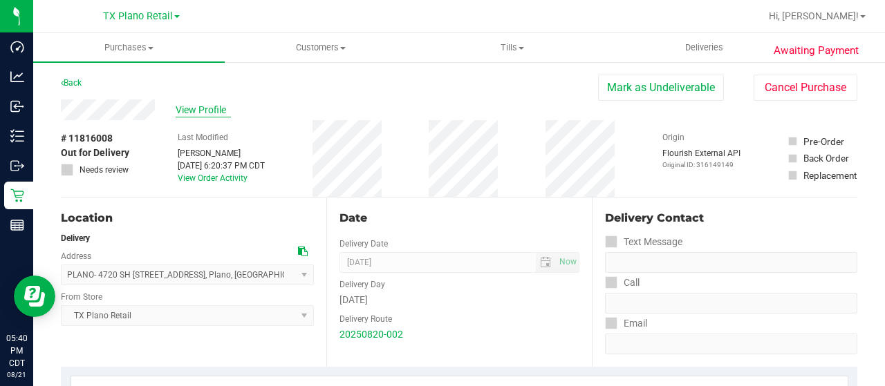
click at [209, 107] on span "View Profile" at bounding box center [203, 110] width 55 height 15
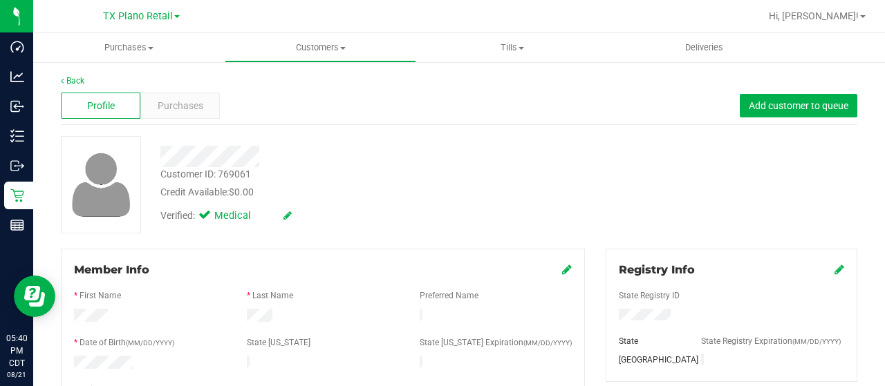
scroll to position [138, 0]
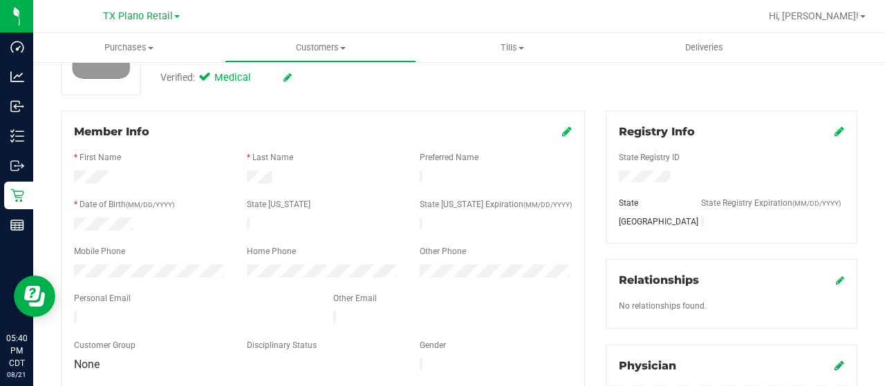
click at [75, 311] on div at bounding box center [193, 319] width 259 height 17
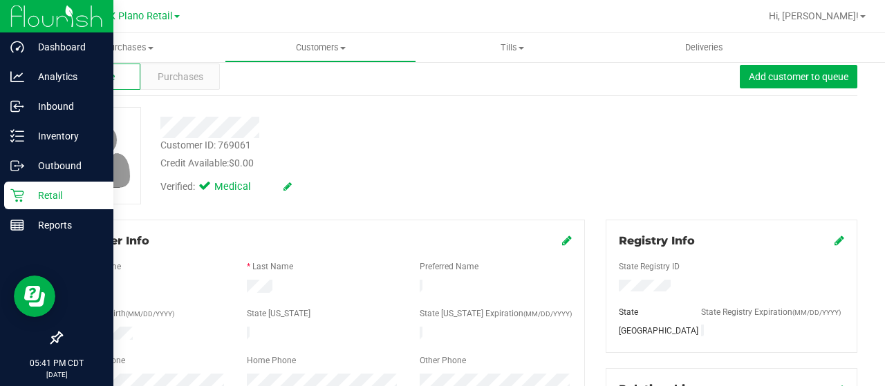
scroll to position [0, 0]
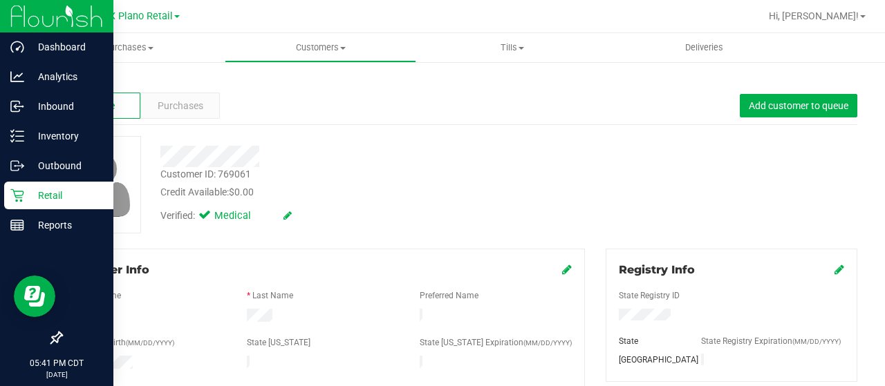
click at [15, 189] on icon at bounding box center [17, 196] width 14 height 14
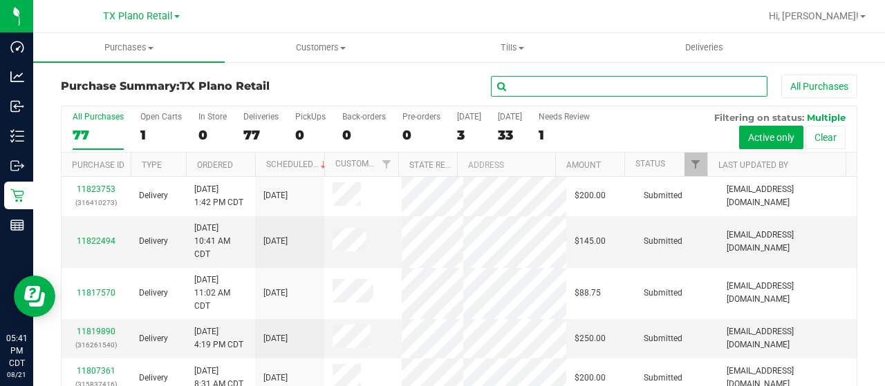
click at [527, 78] on input "text" at bounding box center [629, 86] width 277 height 21
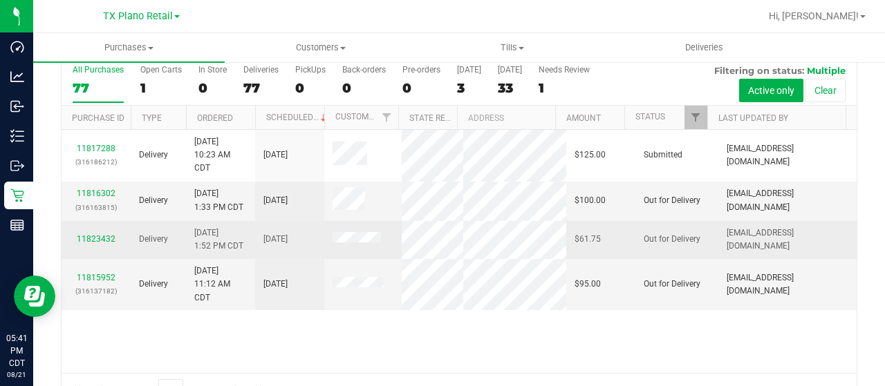
scroll to position [79, 0]
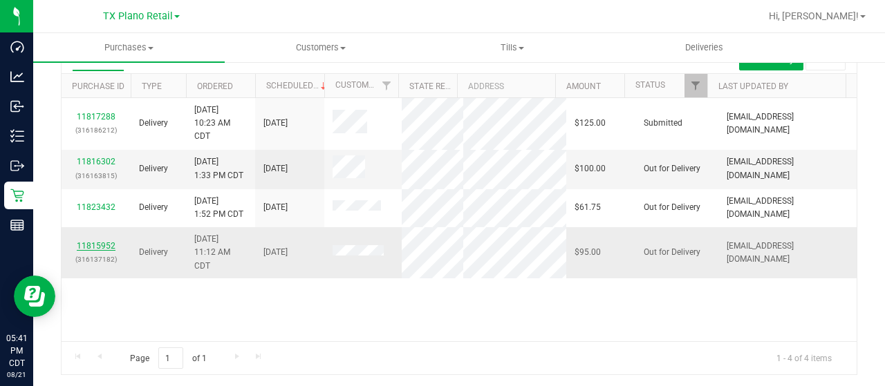
type input "nic"
click at [108, 251] on link "11815952" at bounding box center [96, 246] width 39 height 10
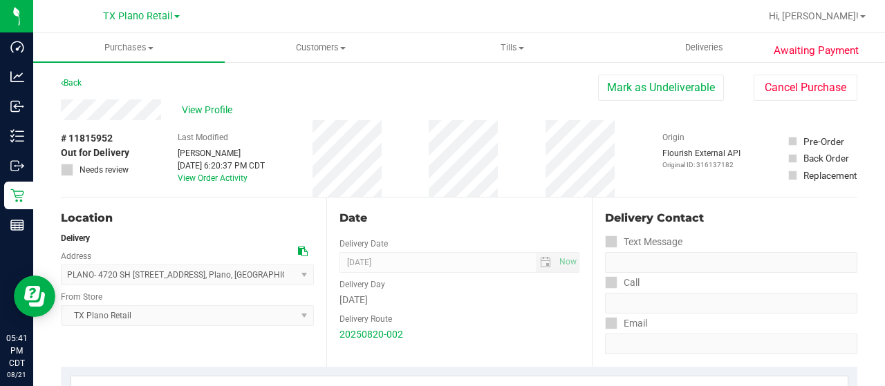
click at [105, 111] on div "View Profile" at bounding box center [329, 110] width 537 height 21
click at [205, 109] on span "View Profile" at bounding box center [209, 110] width 55 height 15
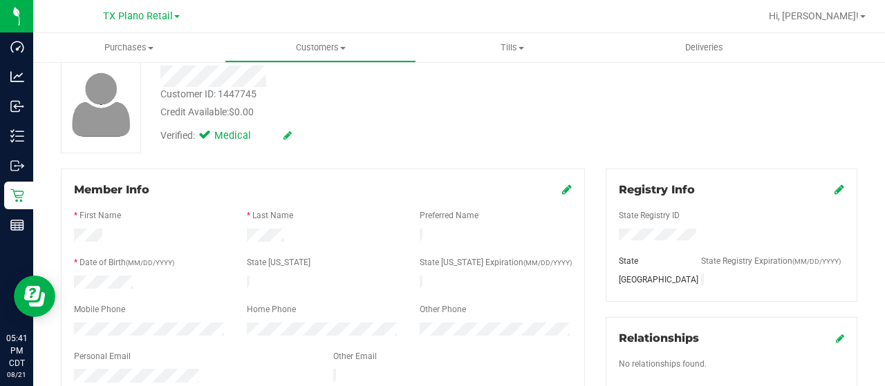
scroll to position [207, 0]
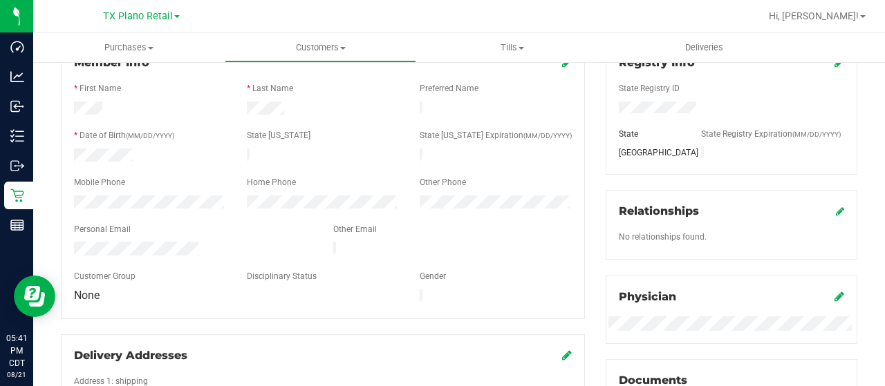
drag, startPoint x: 203, startPoint y: 241, endPoint x: 71, endPoint y: 241, distance: 132.7
click at [71, 242] on div at bounding box center [193, 250] width 259 height 17
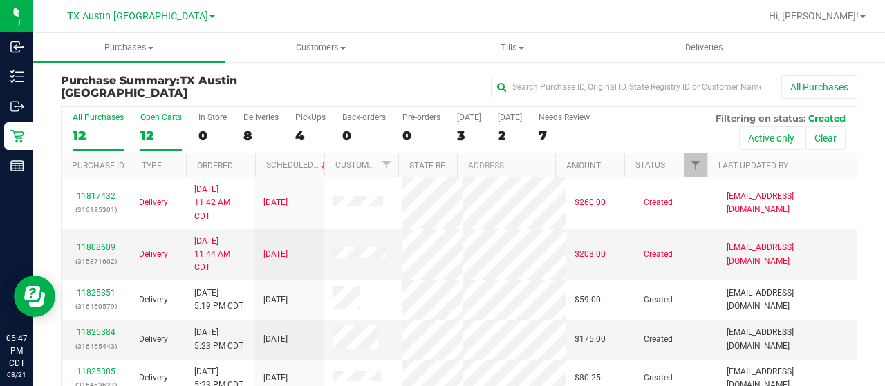
click at [144, 138] on div "12" at bounding box center [160, 136] width 41 height 16
click at [0, 0] on input "Open Carts 12" at bounding box center [0, 0] width 0 height 0
click at [148, 135] on div "13" at bounding box center [160, 136] width 41 height 16
click at [0, 0] on input "Open Carts 13" at bounding box center [0, 0] width 0 height 0
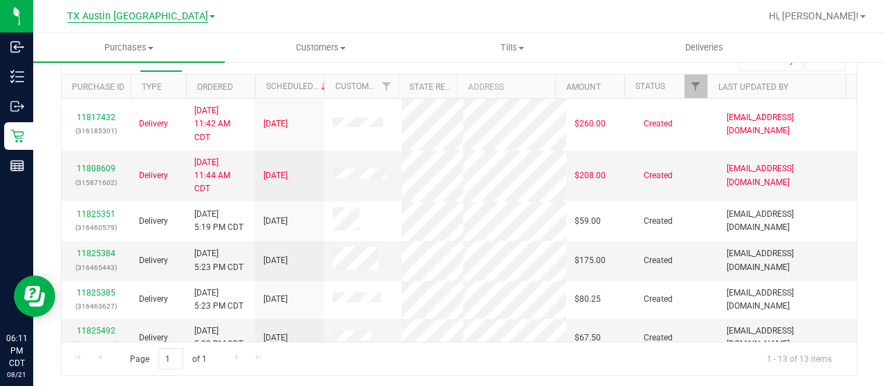
click at [158, 19] on span "TX Austin [GEOGRAPHIC_DATA]" at bounding box center [137, 16] width 141 height 12
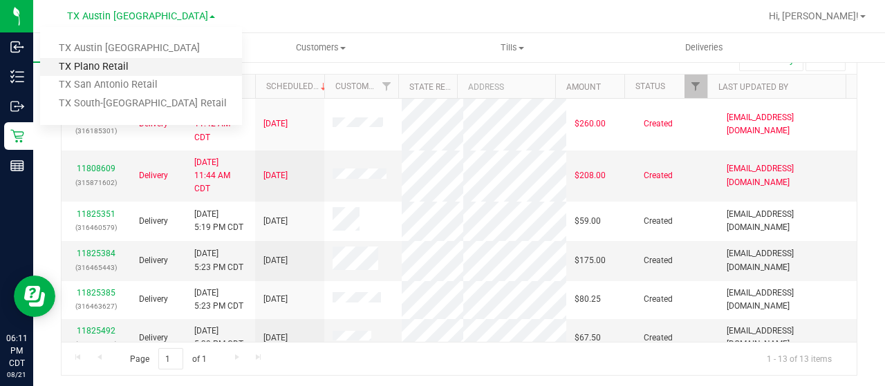
click at [151, 65] on link "TX Plano Retail" at bounding box center [141, 67] width 202 height 19
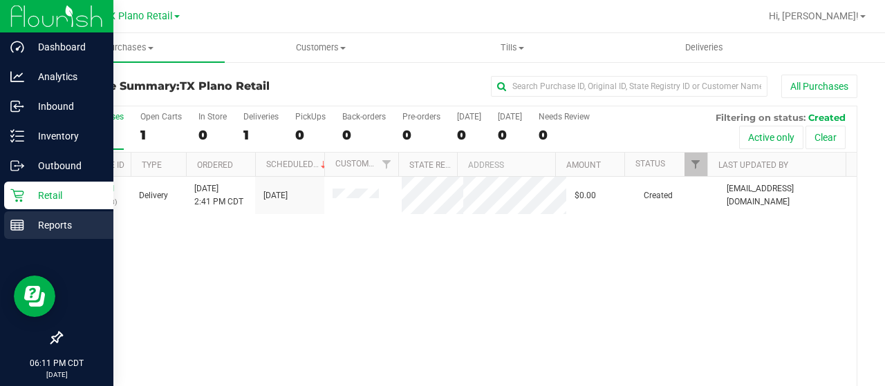
click at [68, 225] on p "Reports" at bounding box center [65, 225] width 83 height 17
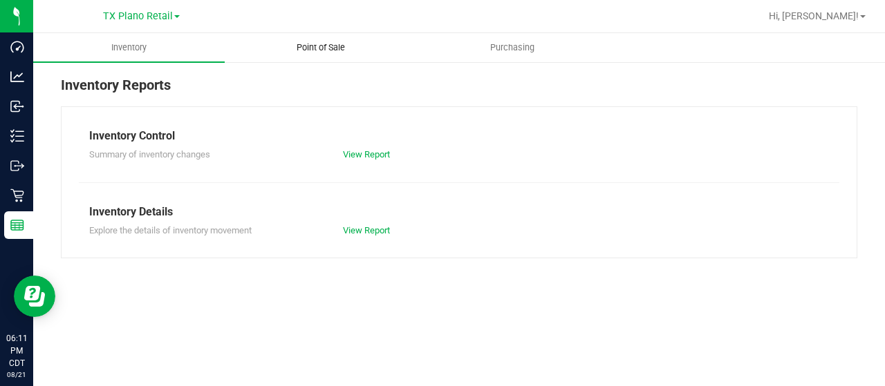
click at [314, 39] on uib-tab-heading "Point of Sale" at bounding box center [320, 48] width 190 height 28
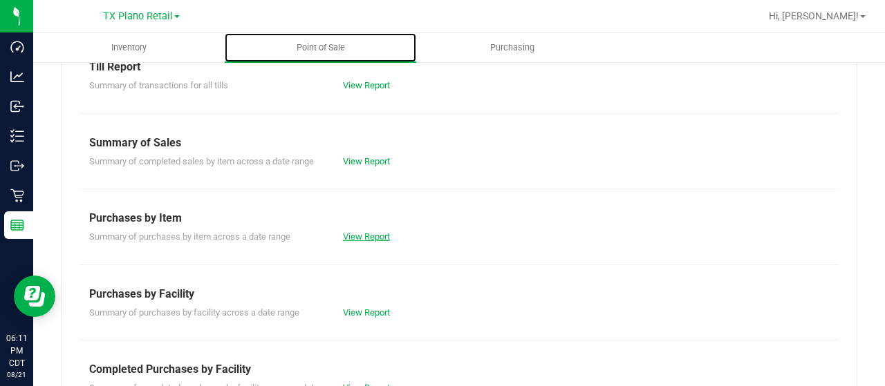
scroll to position [138, 0]
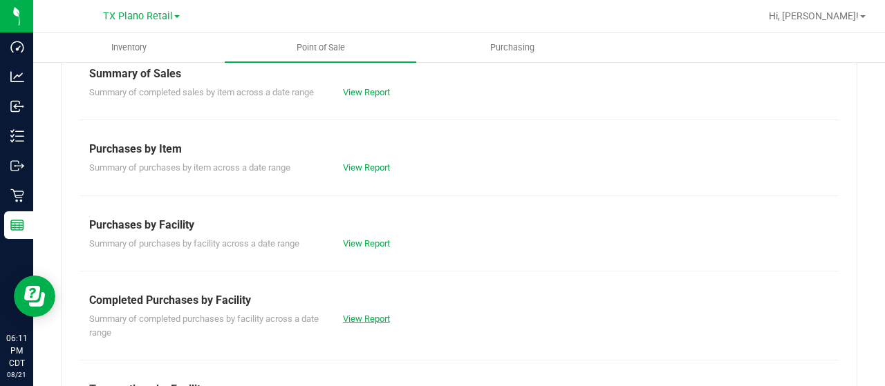
click at [353, 316] on link "View Report" at bounding box center [366, 319] width 47 height 10
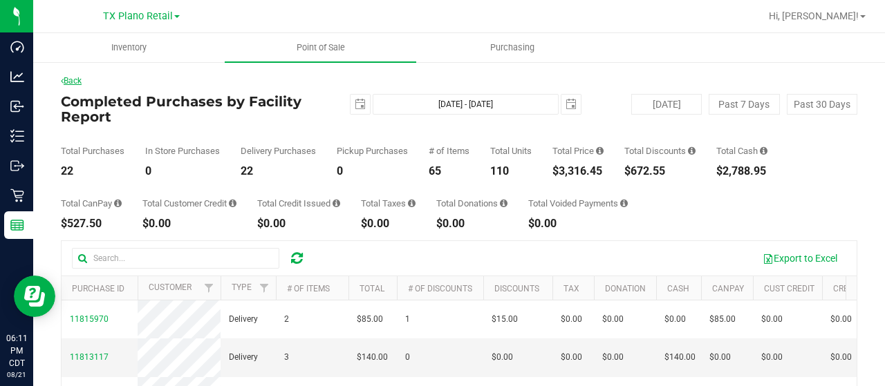
click at [68, 78] on link "Back" at bounding box center [71, 81] width 21 height 10
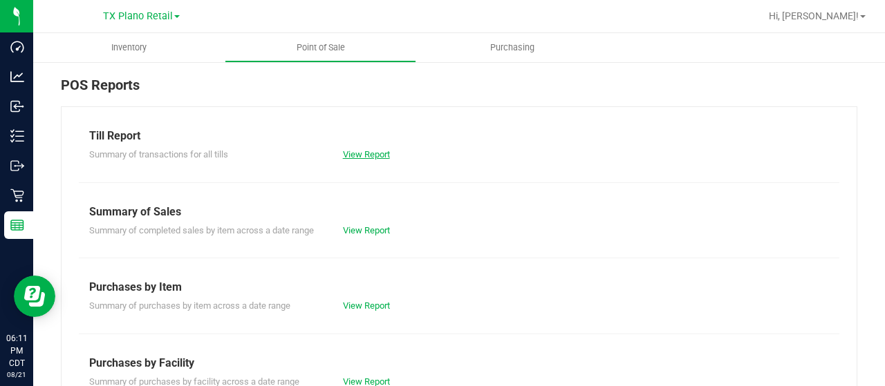
click at [355, 149] on link "View Report" at bounding box center [366, 154] width 47 height 10
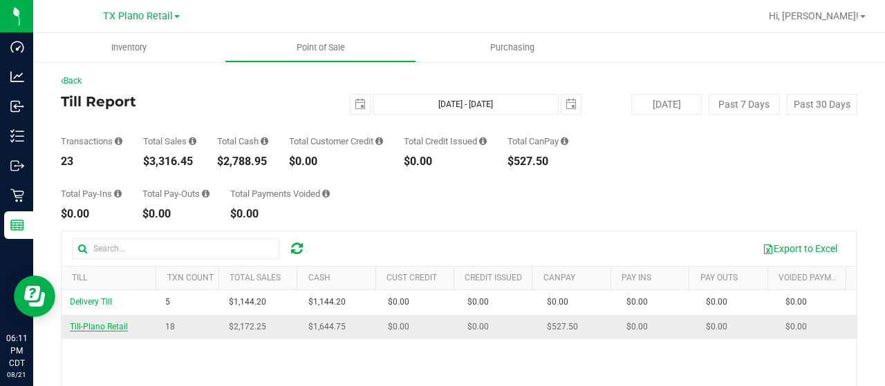
click at [111, 325] on span "Till-Plano Retail" at bounding box center [99, 327] width 58 height 10
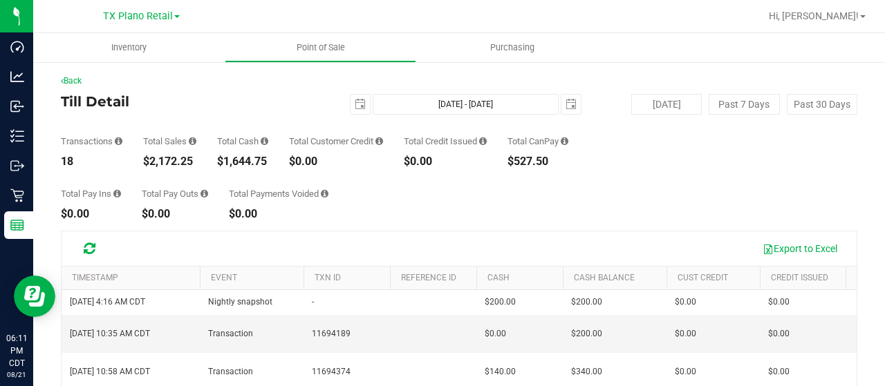
drag, startPoint x: 271, startPoint y: 163, endPoint x: 224, endPoint y: 161, distance: 47.1
click at [221, 161] on div "Transactions 18 Total Sales $2,172.25 Total Cash $1,644.75 Total Customer Credi…" at bounding box center [459, 141] width 796 height 53
copy div "$1,644.75"
click at [82, 82] on link "Back" at bounding box center [71, 81] width 21 height 10
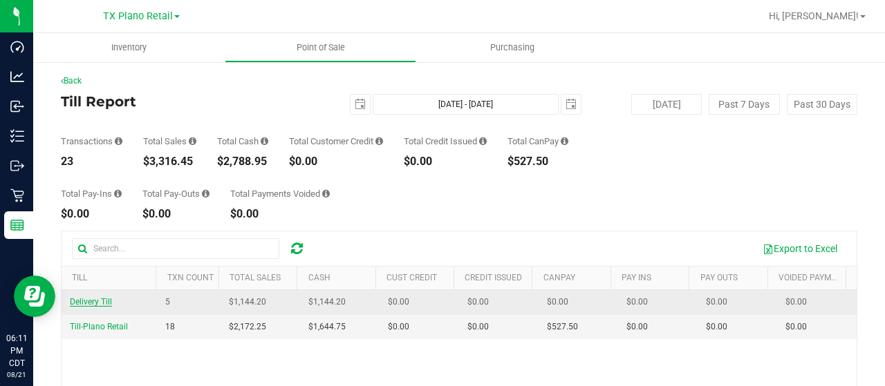
click at [99, 301] on span "Delivery Till" at bounding box center [91, 302] width 42 height 10
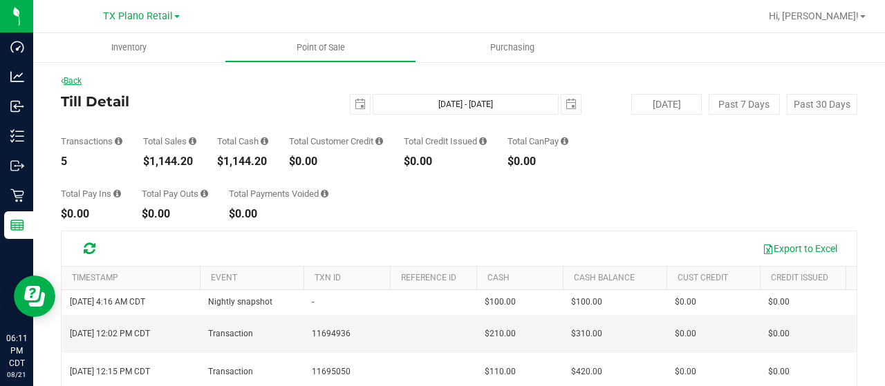
click at [82, 79] on link "Back" at bounding box center [71, 81] width 21 height 10
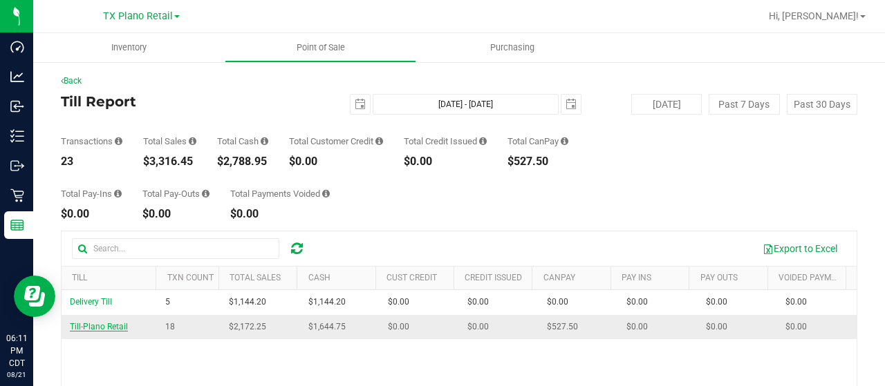
click at [93, 326] on span "Till-Plano Retail" at bounding box center [99, 327] width 58 height 10
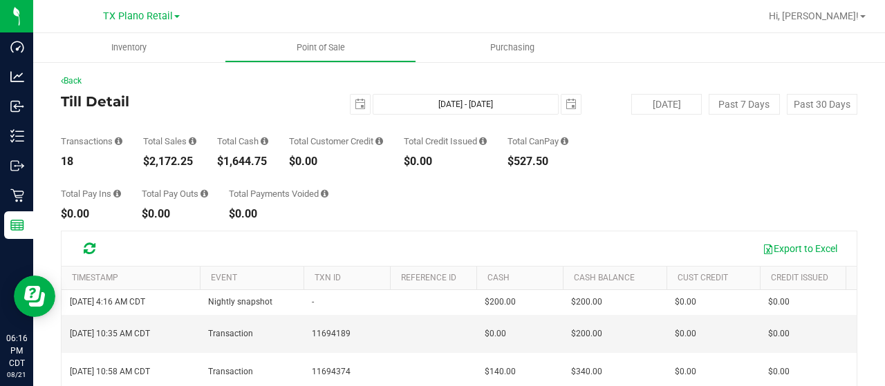
drag, startPoint x: 568, startPoint y: 162, endPoint x: 523, endPoint y: 158, distance: 45.8
click at [523, 158] on div "$527.50" at bounding box center [537, 161] width 61 height 11
copy div "527.50"
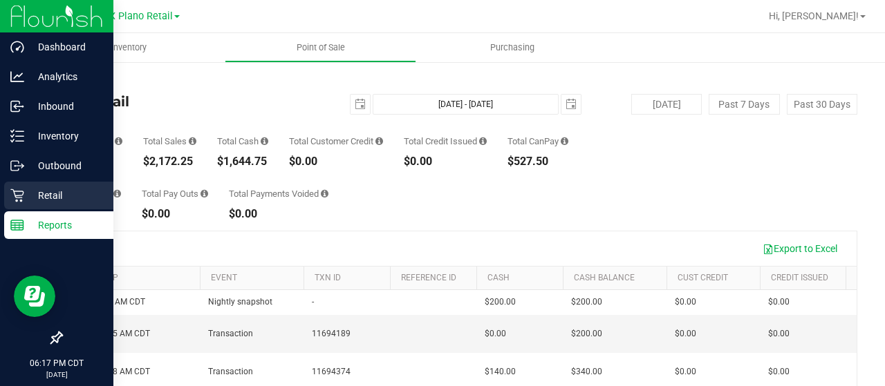
click at [24, 198] on p "Retail" at bounding box center [65, 195] width 83 height 17
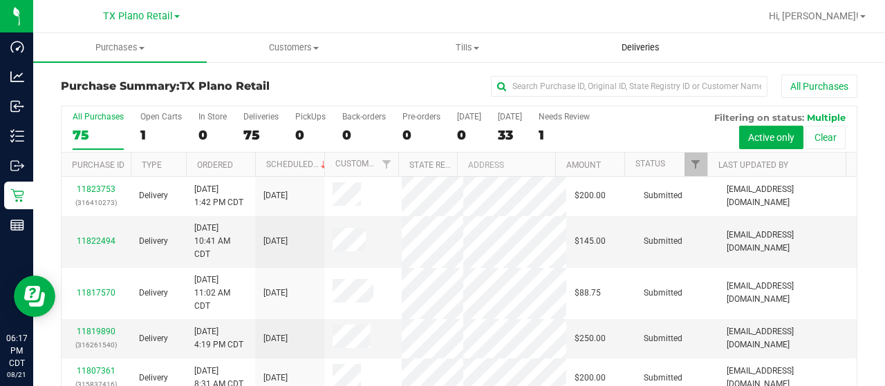
click at [653, 48] on span "Deliveries" at bounding box center [640, 47] width 75 height 12
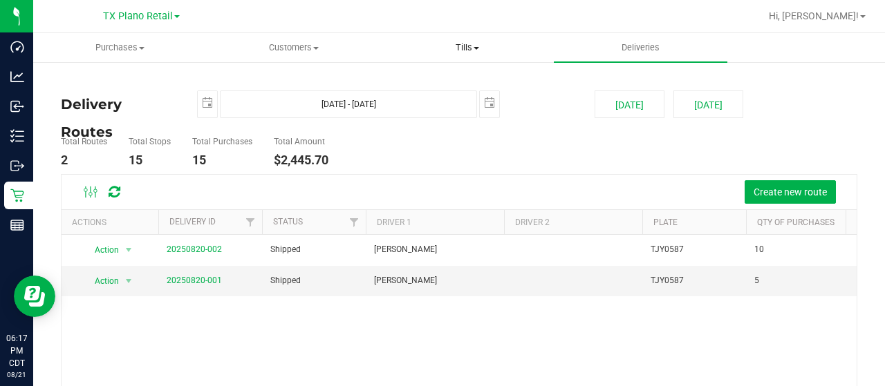
click at [479, 50] on span "Tills" at bounding box center [467, 47] width 172 height 12
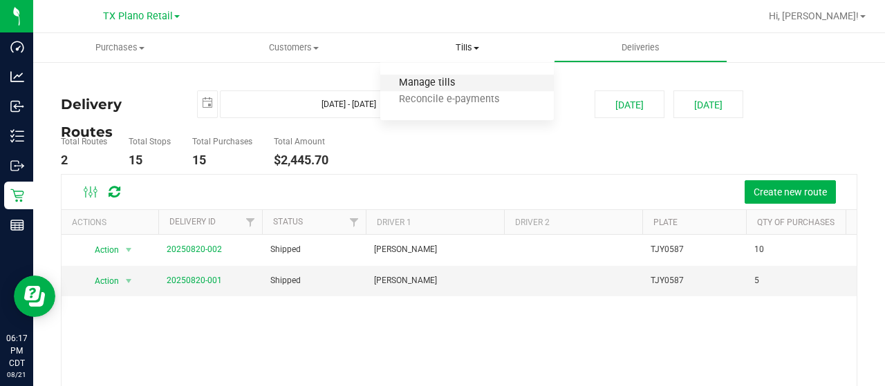
click at [449, 82] on span "Manage tills" at bounding box center [426, 83] width 93 height 12
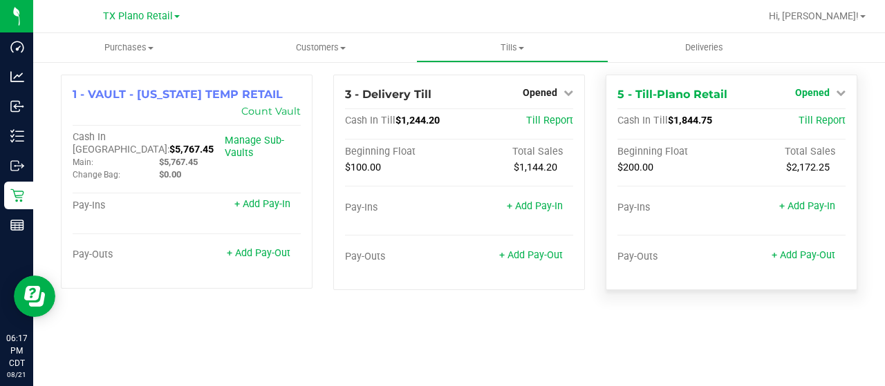
click at [814, 92] on span "Opened" at bounding box center [812, 92] width 35 height 11
click at [797, 123] on link "Close Till" at bounding box center [814, 121] width 37 height 11
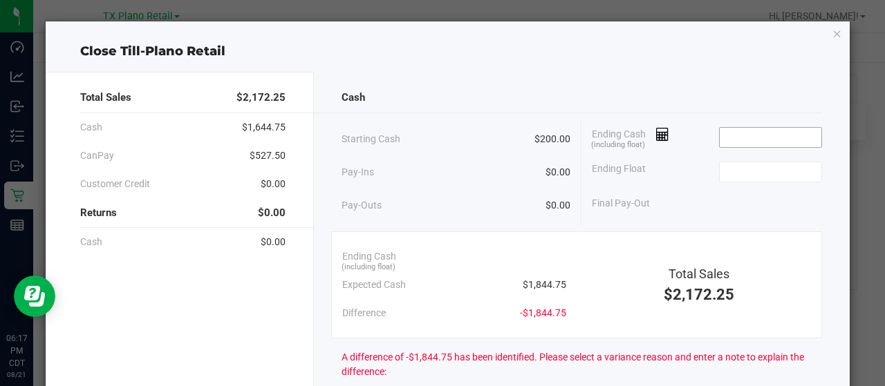
click at [730, 132] on input at bounding box center [771, 137] width 102 height 19
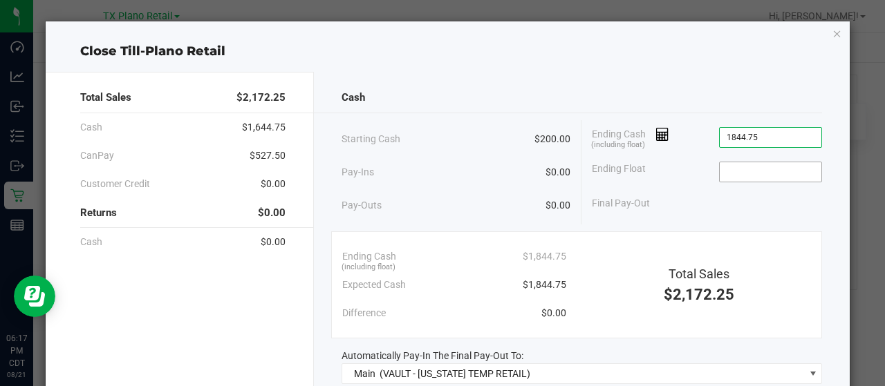
type input "$1,844.75"
click at [750, 178] on input at bounding box center [771, 171] width 102 height 19
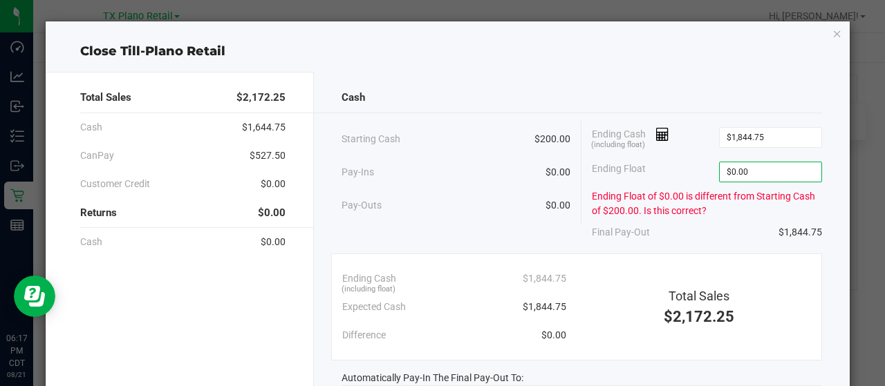
click at [674, 167] on div "Ending Float $0.00" at bounding box center [707, 172] width 230 height 35
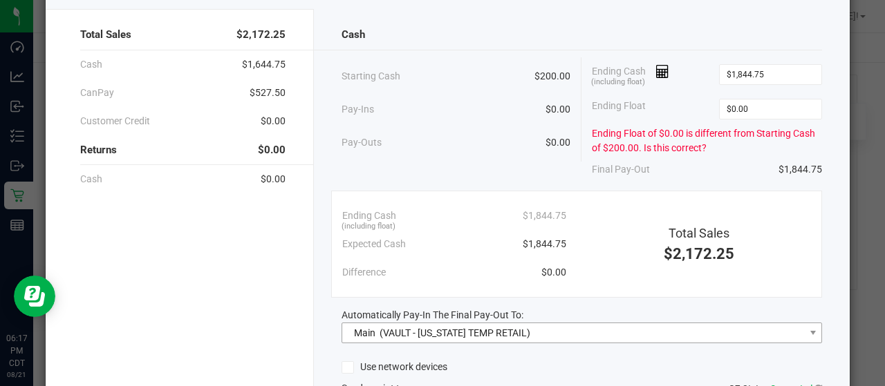
scroll to position [205, 0]
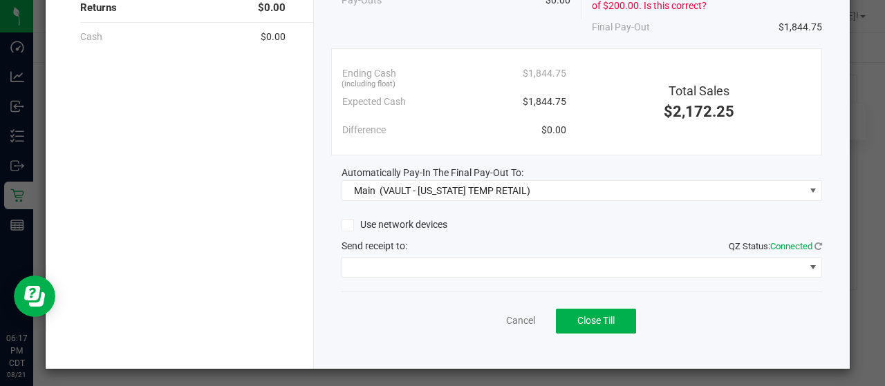
click at [547, 226] on div "Use network devices" at bounding box center [581, 225] width 481 height 21
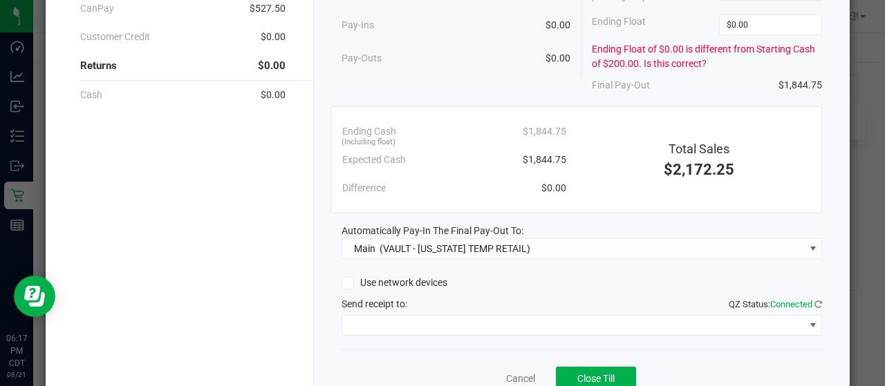
scroll to position [67, 0]
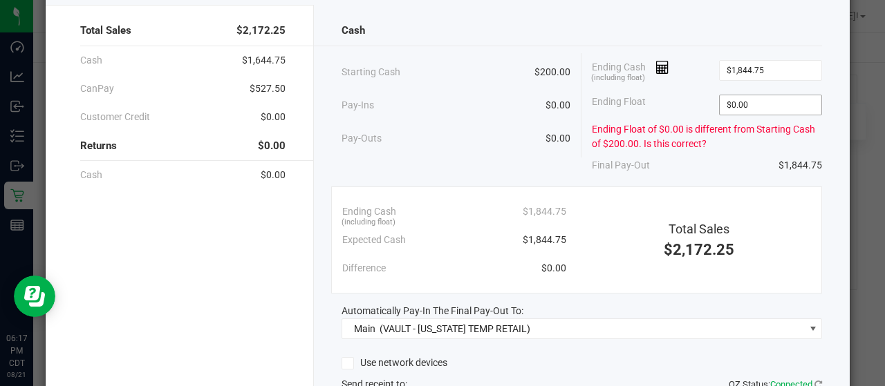
type input "0"
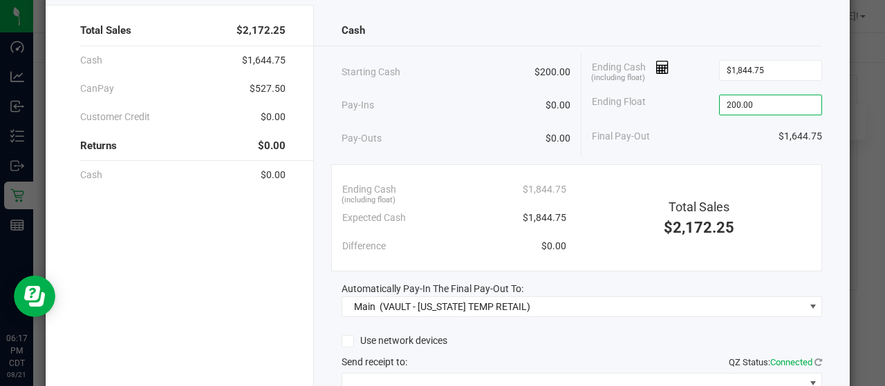
type input "$200.00"
click at [682, 127] on div "Final Pay-Out $1,644.75" at bounding box center [707, 136] width 230 height 28
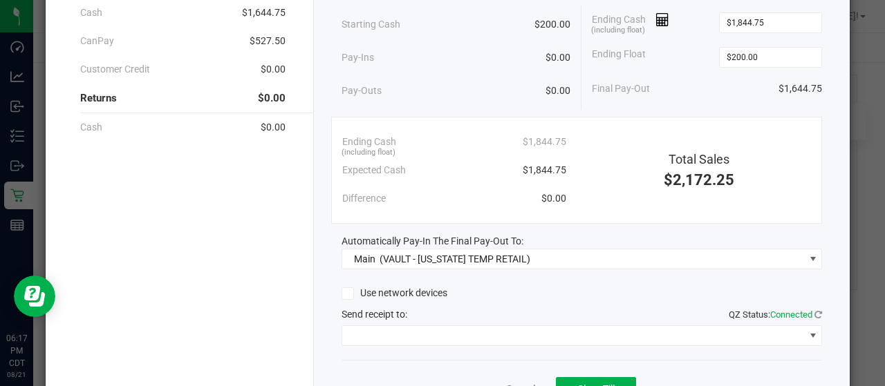
scroll to position [136, 0]
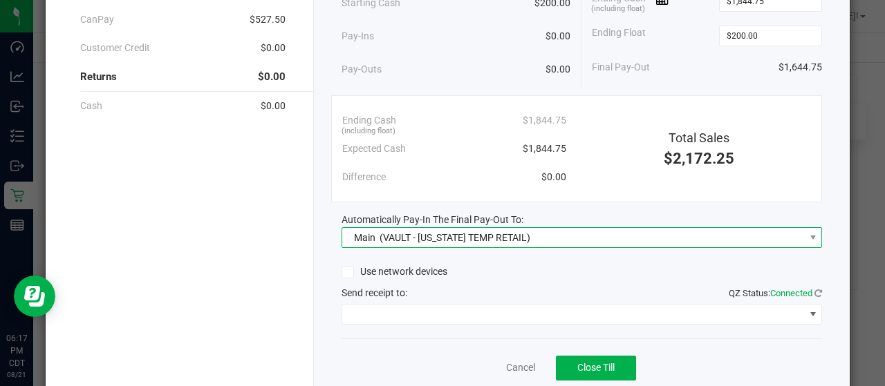
click at [506, 235] on span "(VAULT - [US_STATE] TEMP RETAIL)" at bounding box center [455, 237] width 151 height 11
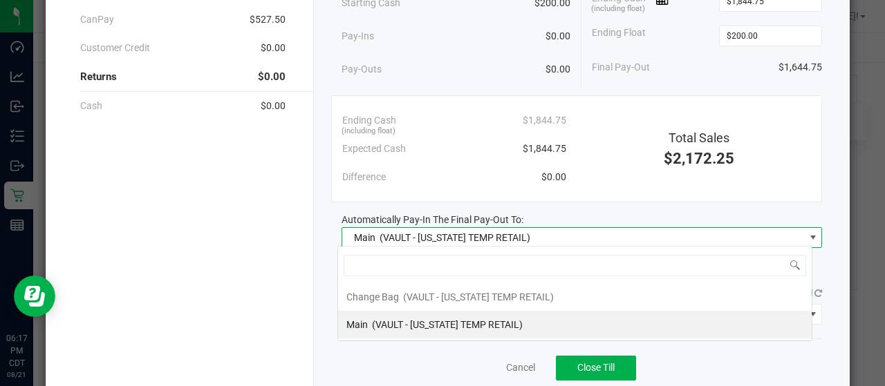
scroll to position [20, 475]
click at [506, 235] on span "(VAULT - [US_STATE] TEMP RETAIL)" at bounding box center [455, 237] width 151 height 11
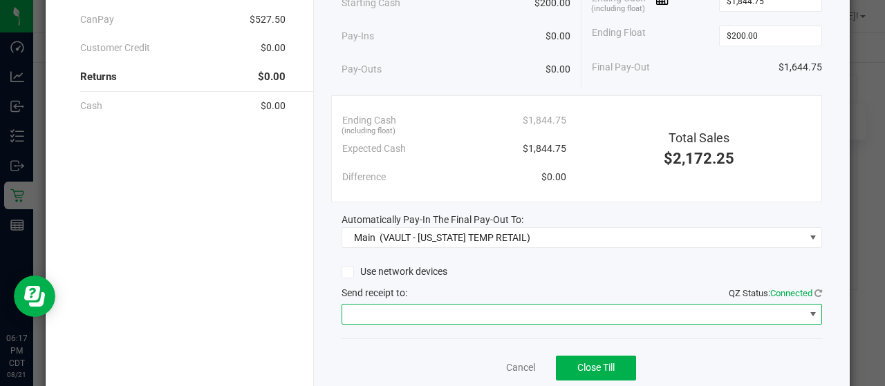
click at [422, 310] on span at bounding box center [573, 314] width 462 height 19
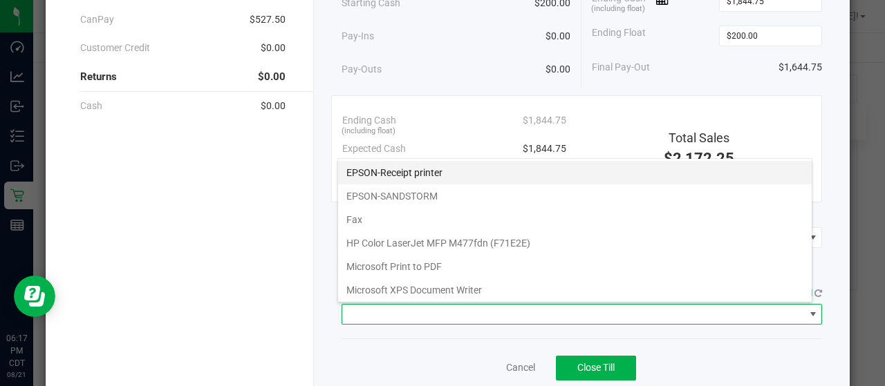
click at [427, 171] on printer "EPSON-Receipt printer" at bounding box center [575, 173] width 474 height 24
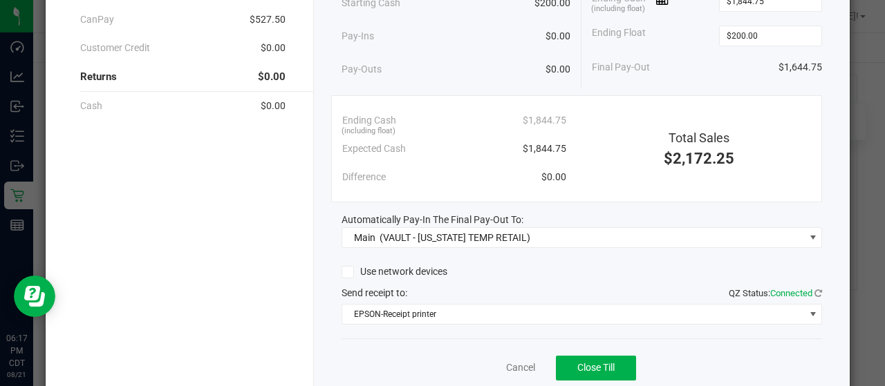
click at [498, 287] on div "Send receipt to: QZ Status: Connected" at bounding box center [581, 293] width 481 height 15
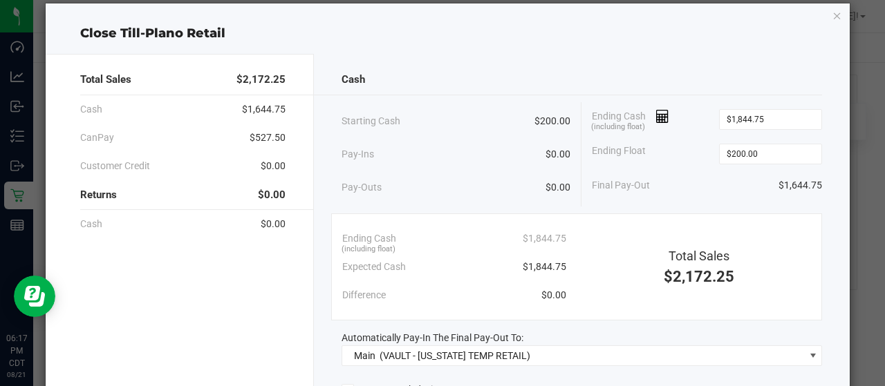
scroll to position [0, 0]
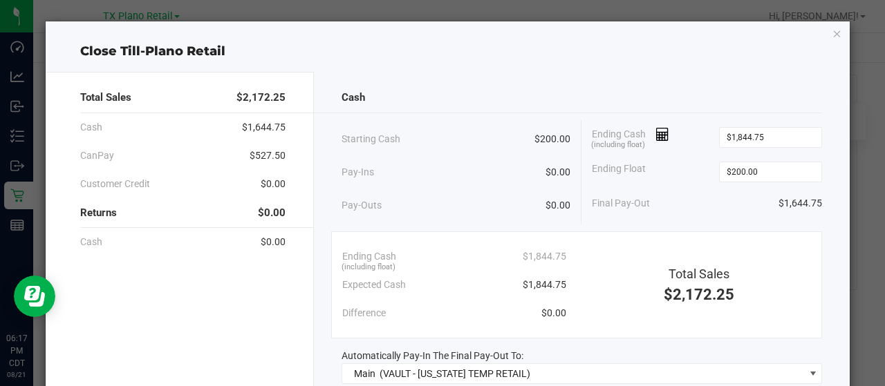
click at [658, 173] on div "Ending Float $200.00" at bounding box center [707, 172] width 230 height 35
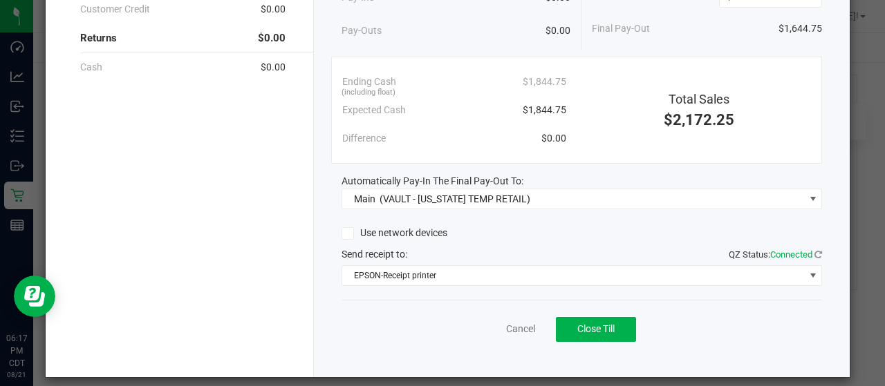
scroll to position [184, 0]
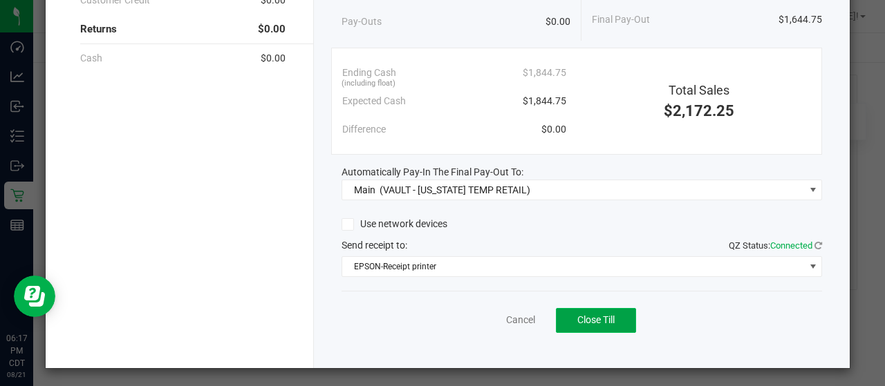
click at [609, 317] on button "Close Till" at bounding box center [596, 320] width 80 height 25
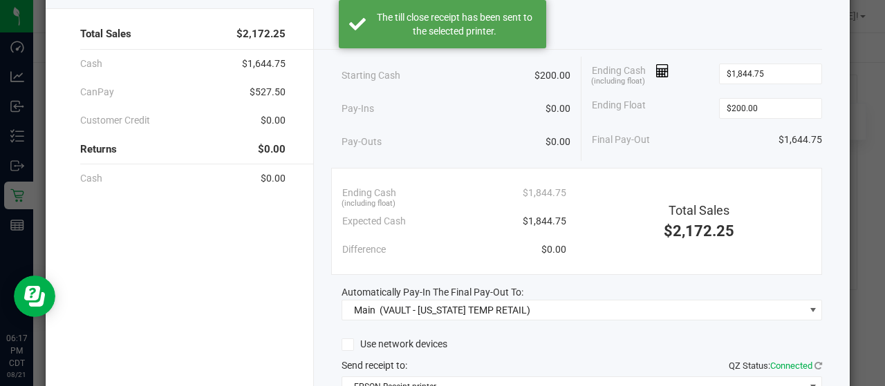
scroll to position [0, 0]
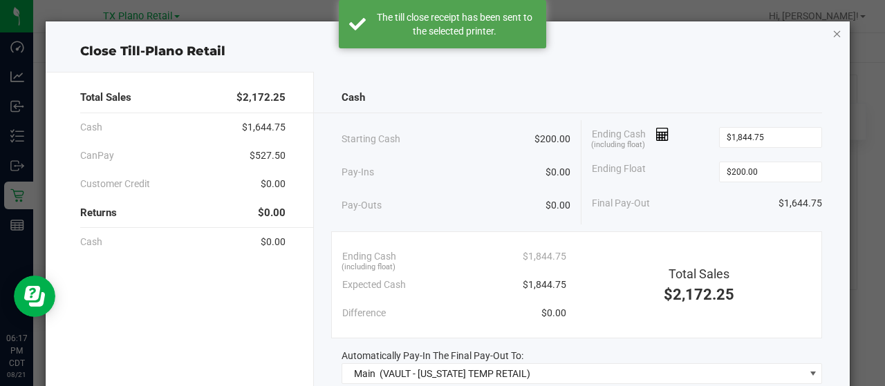
click at [832, 35] on icon "button" at bounding box center [837, 33] width 10 height 17
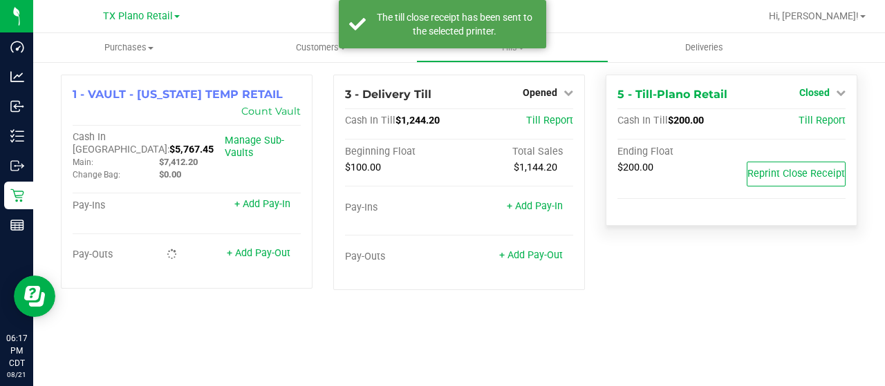
click at [820, 96] on span "Closed" at bounding box center [814, 92] width 30 height 11
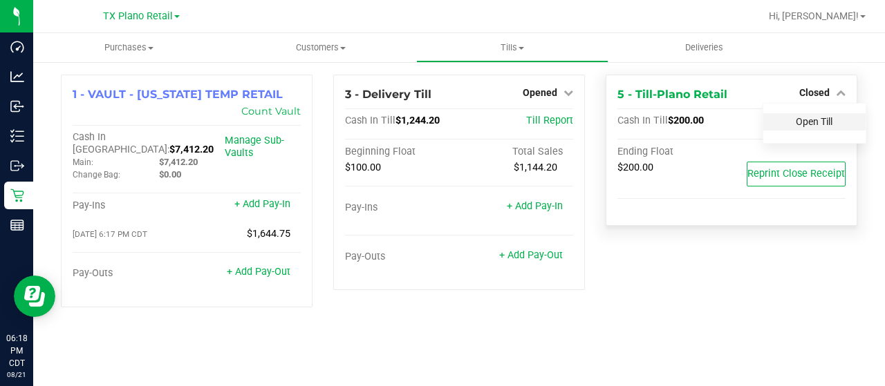
click at [814, 121] on link "Open Till" at bounding box center [814, 121] width 37 height 11
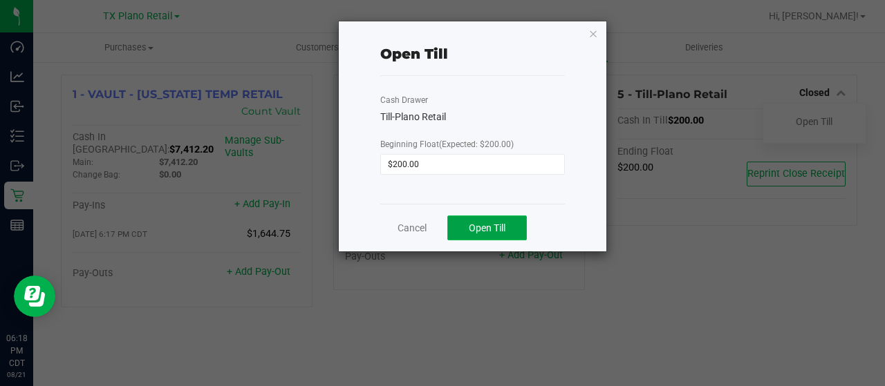
click at [513, 227] on button "Open Till" at bounding box center [486, 228] width 79 height 25
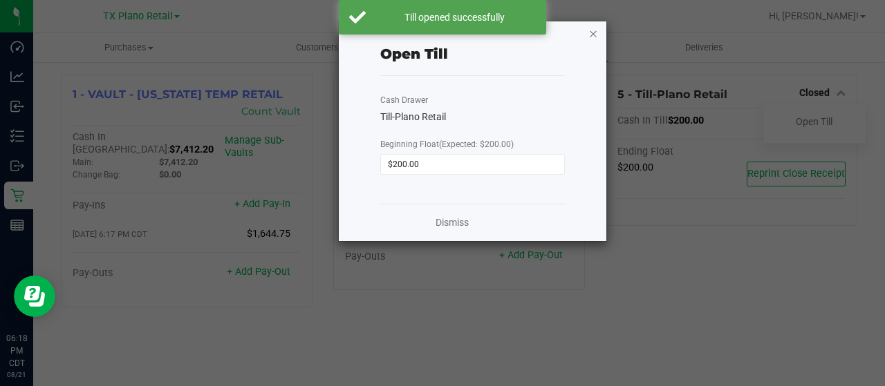
click at [594, 33] on icon "button" at bounding box center [593, 33] width 10 height 17
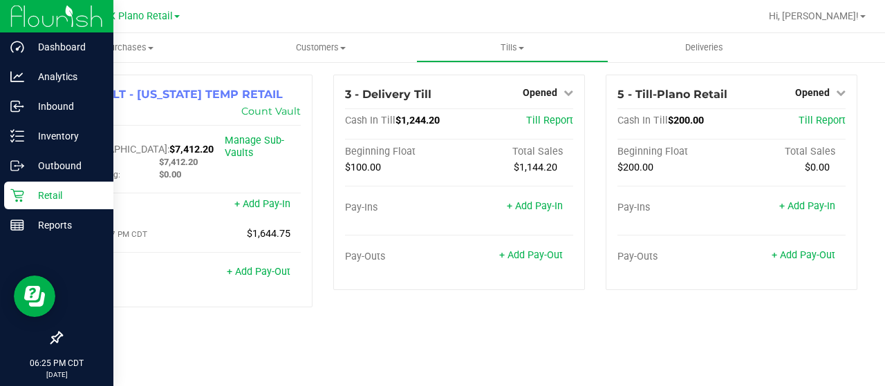
click at [7, 194] on div "Retail" at bounding box center [58, 196] width 109 height 28
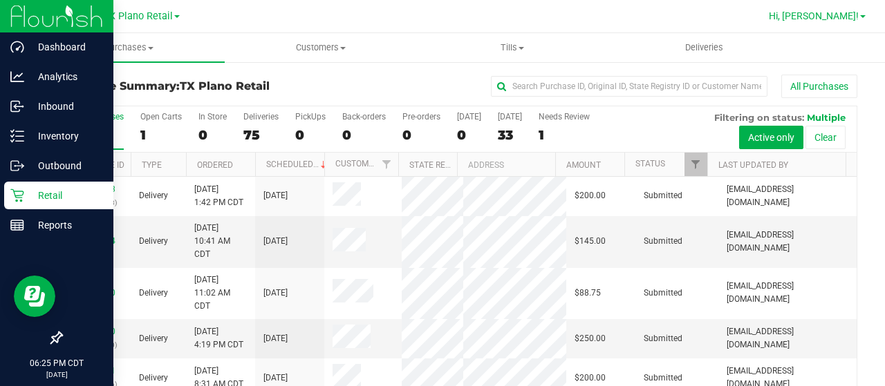
click at [841, 15] on span "Hi, [PERSON_NAME]!" at bounding box center [814, 15] width 90 height 11
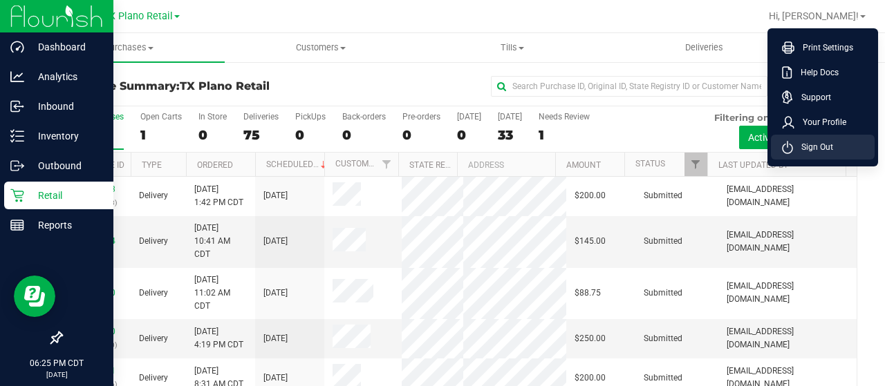
click at [815, 138] on li "Sign Out" at bounding box center [823, 147] width 104 height 25
